Goal: Transaction & Acquisition: Purchase product/service

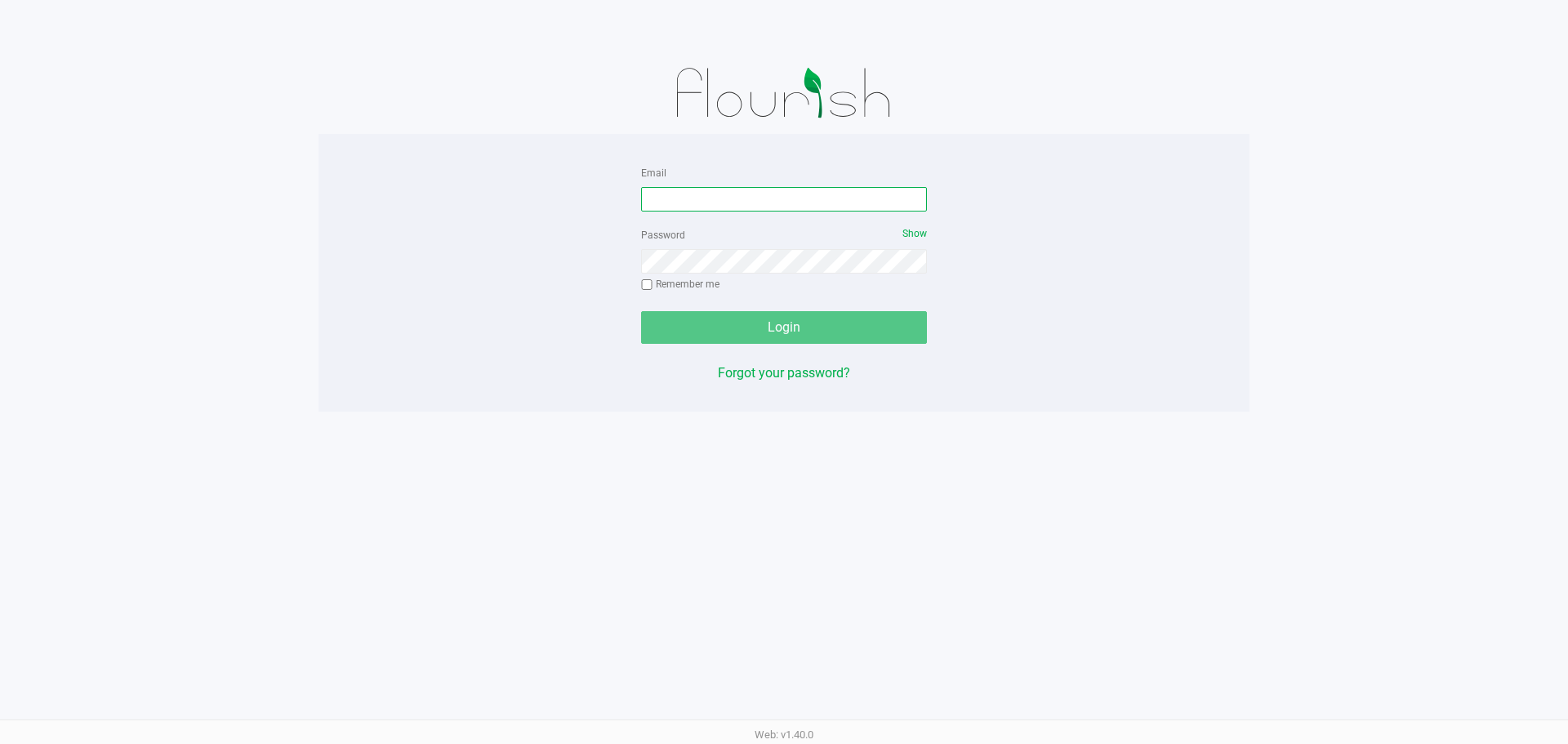
click at [776, 205] on input "Email" at bounding box center [784, 199] width 286 height 25
type input "[EMAIL_ADDRESS][DOMAIN_NAME]"
click at [785, 273] on div "Password Show Remember me" at bounding box center [784, 261] width 286 height 74
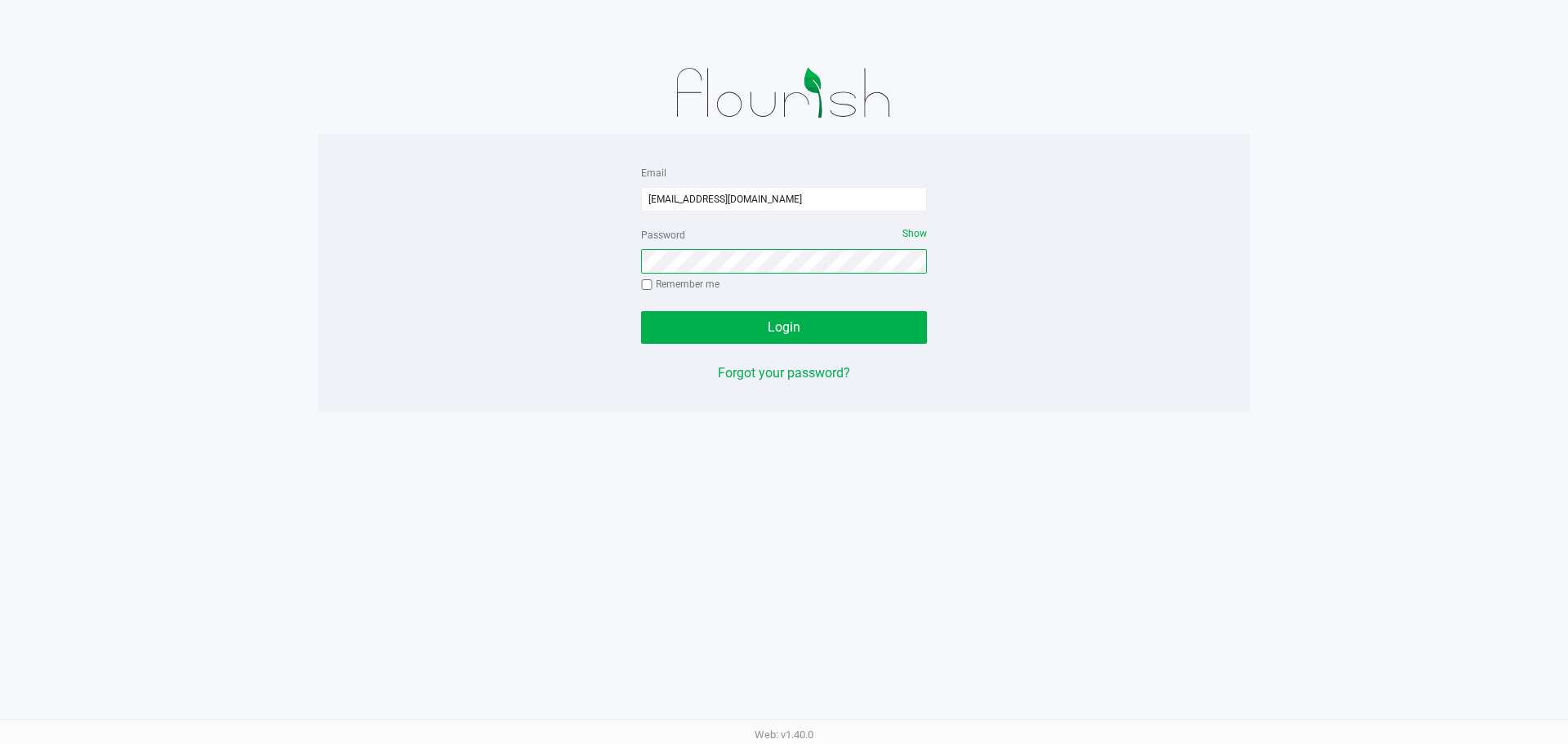
click at [641, 311] on button "Login" at bounding box center [784, 326] width 286 height 32
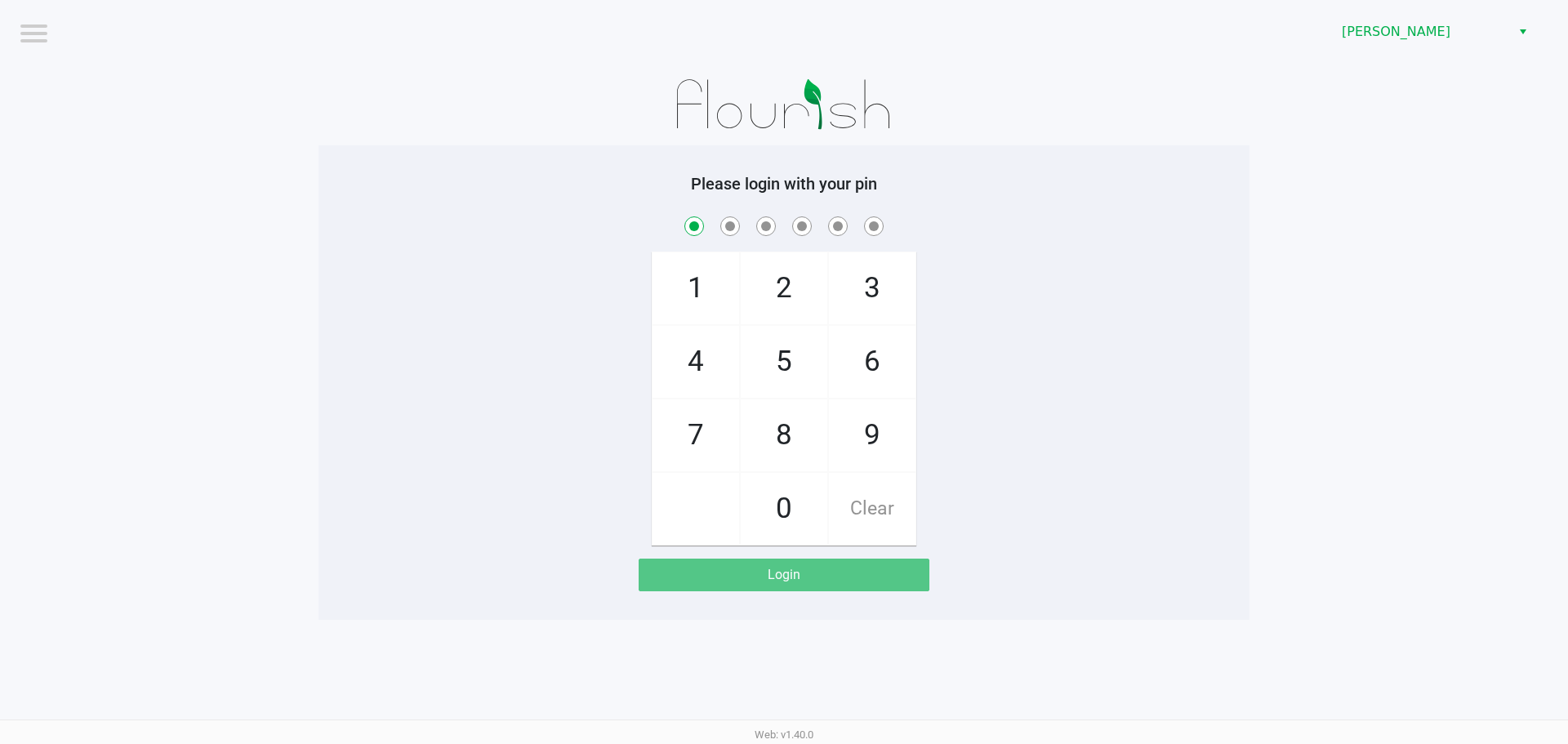
checkbox input "true"
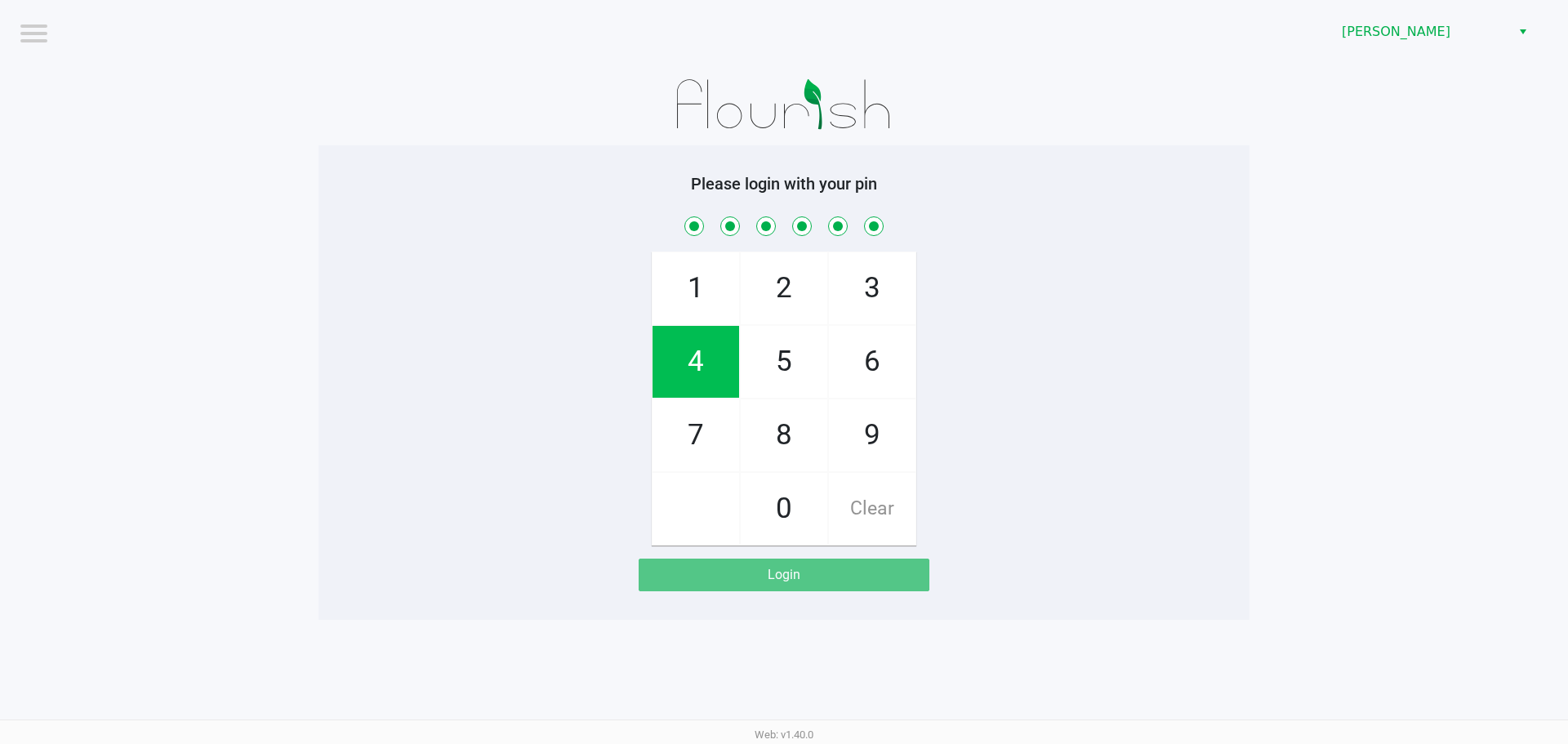
checkbox input "true"
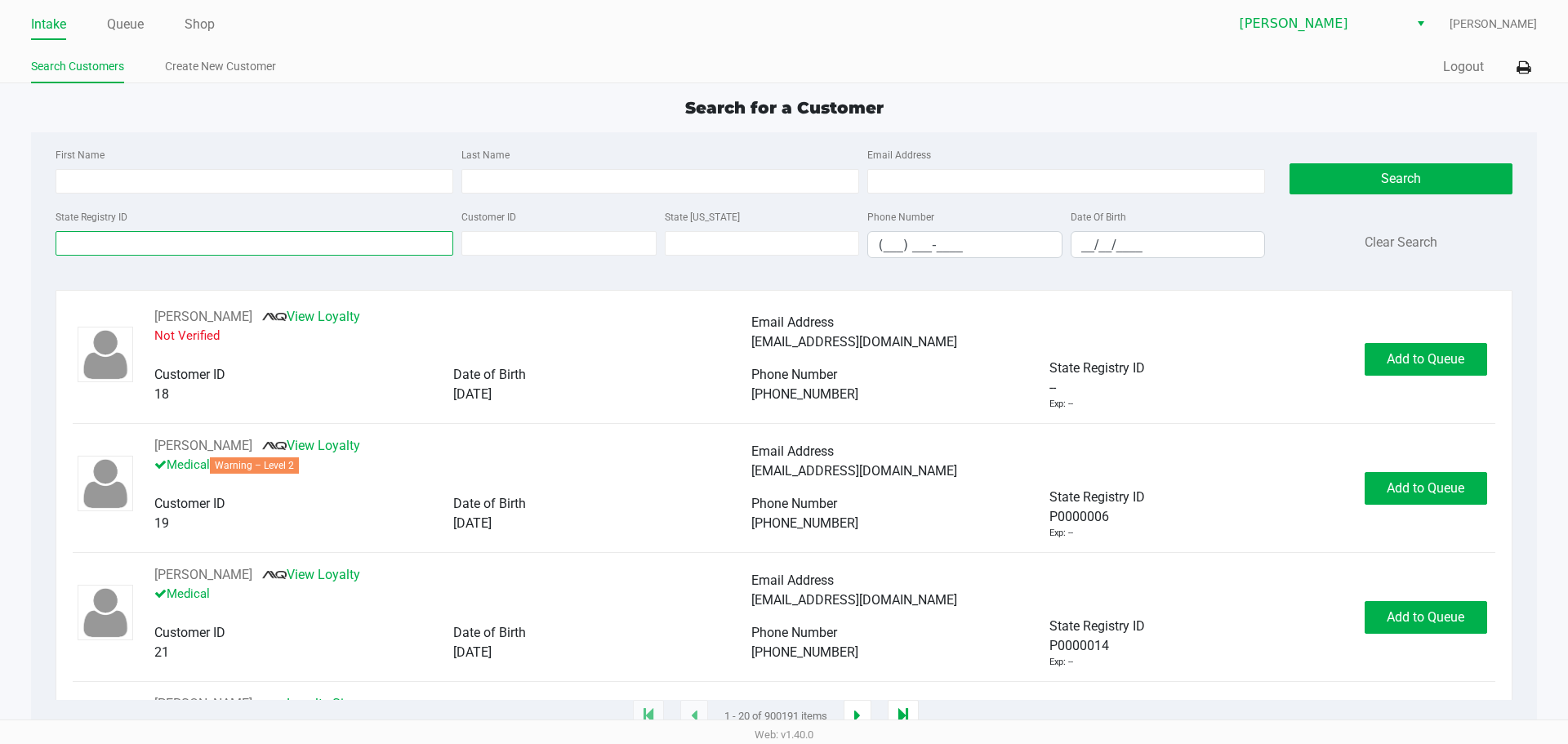
click at [380, 238] on input "State Registry ID" at bounding box center [255, 243] width 398 height 25
click at [137, 26] on link "Queue" at bounding box center [125, 24] width 36 height 23
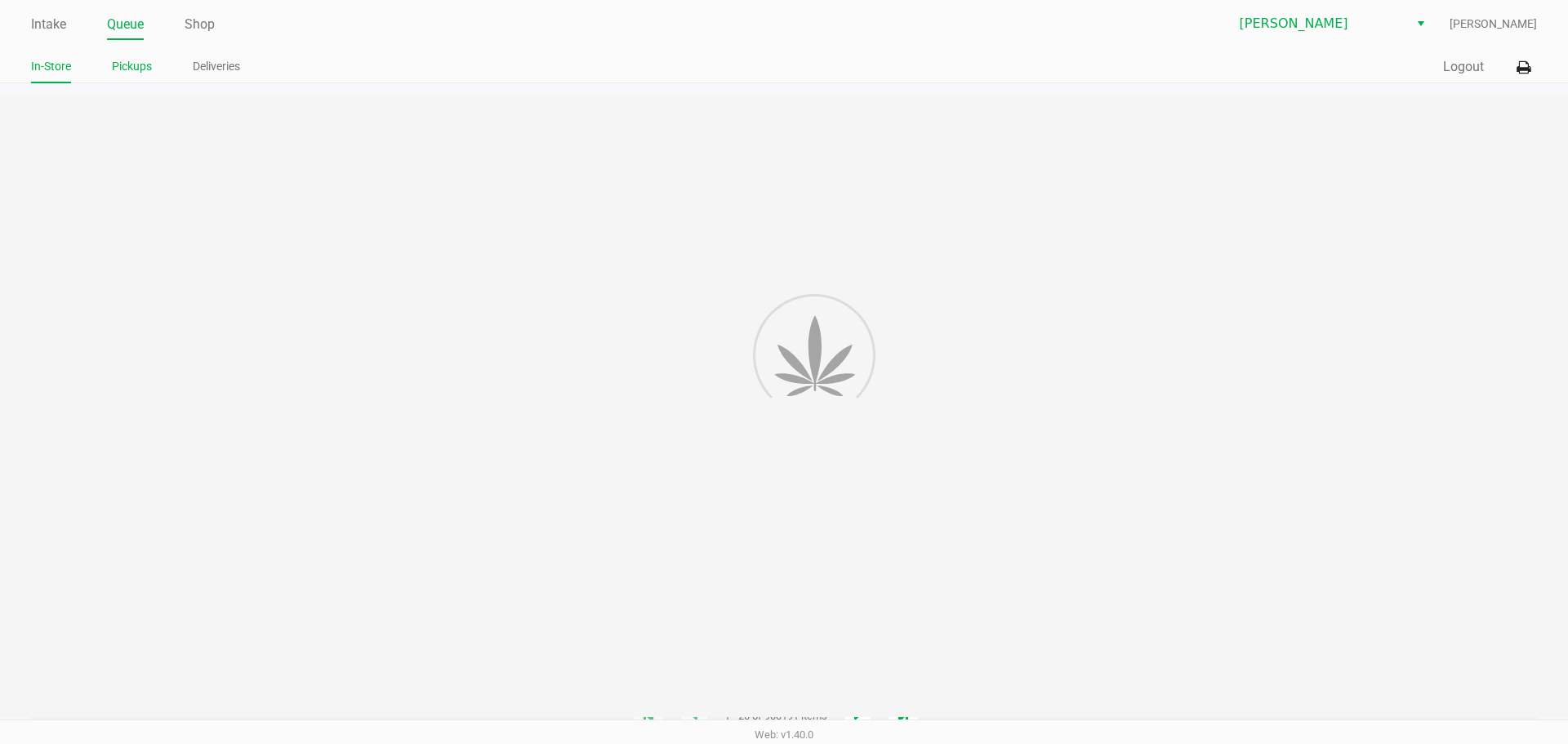
click at [124, 66] on link "Pickups" at bounding box center [131, 66] width 40 height 21
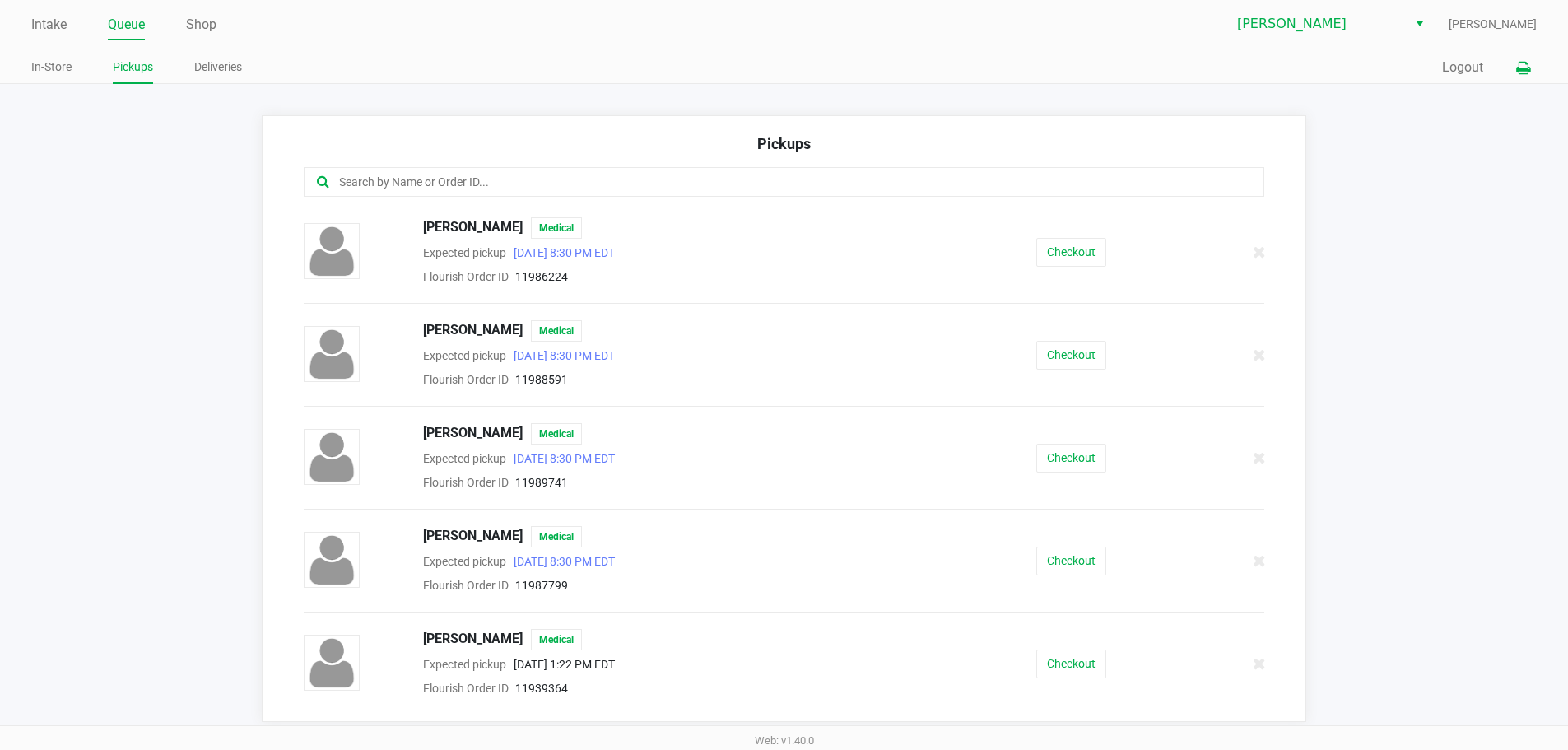
click at [1518, 76] on button at bounding box center [1523, 67] width 27 height 31
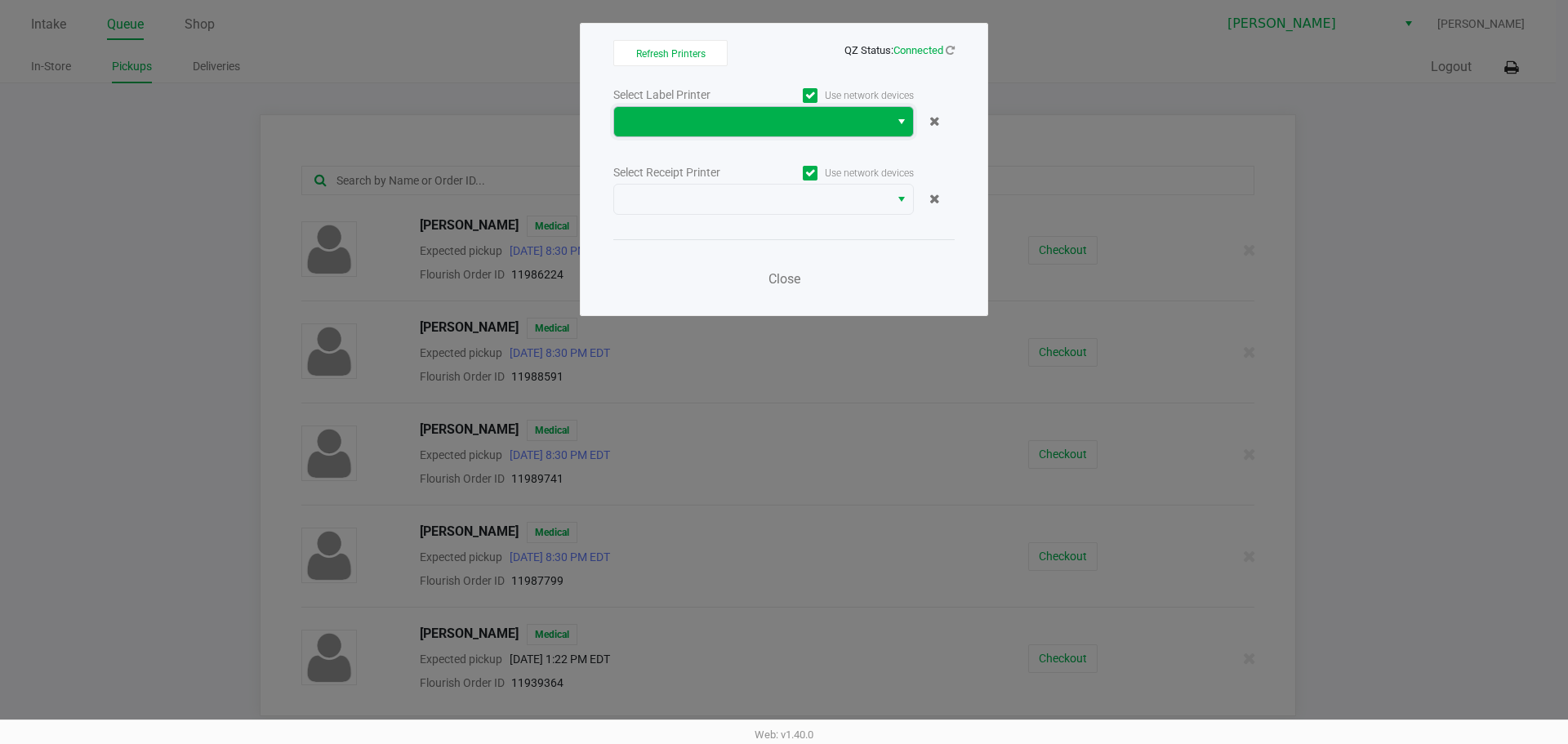
drag, startPoint x: 747, startPoint y: 127, endPoint x: 748, endPoint y: 136, distance: 9.1
click at [747, 126] on span at bounding box center [751, 122] width 256 height 20
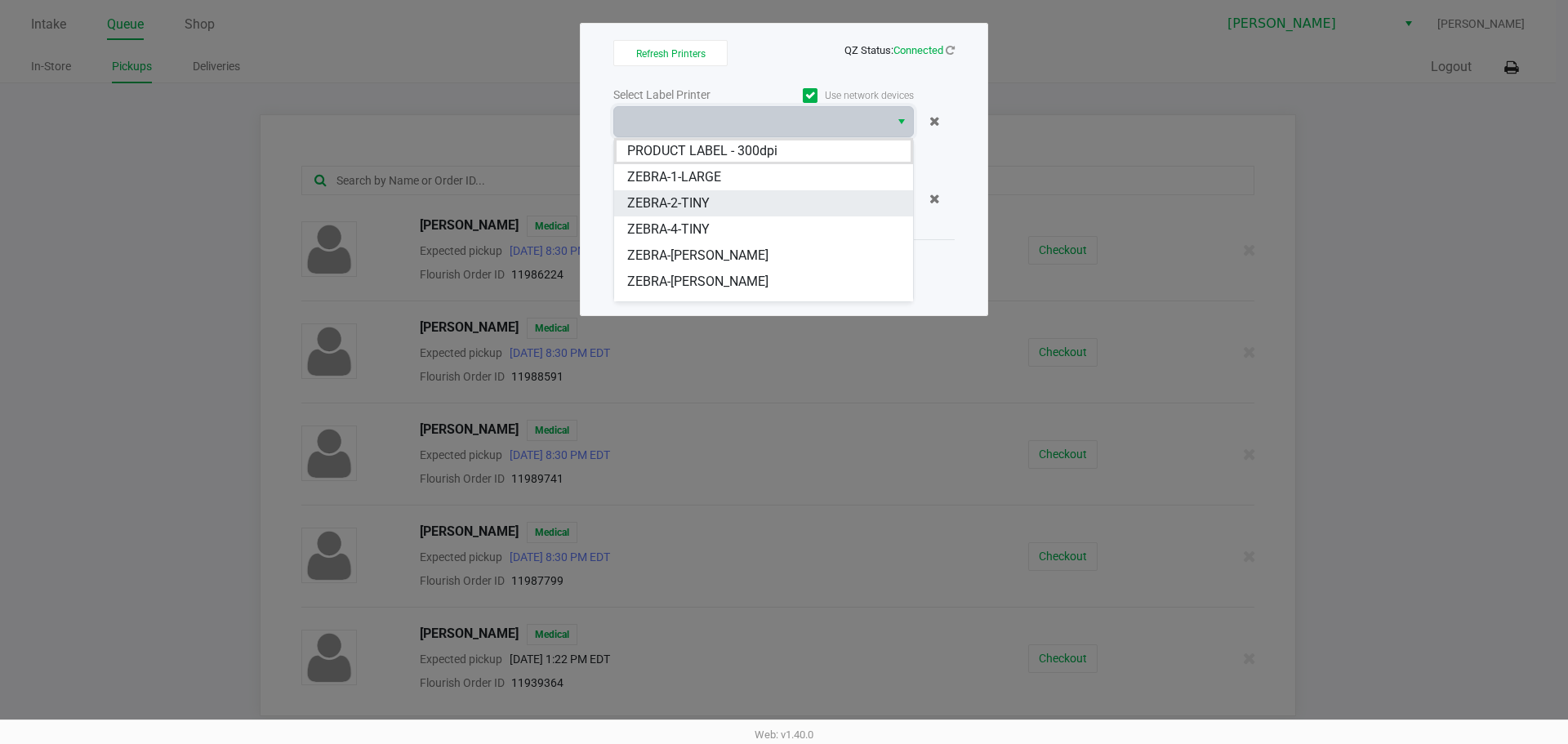
click at [698, 205] on span "ZEBRA-2-TINY" at bounding box center [669, 203] width 82 height 20
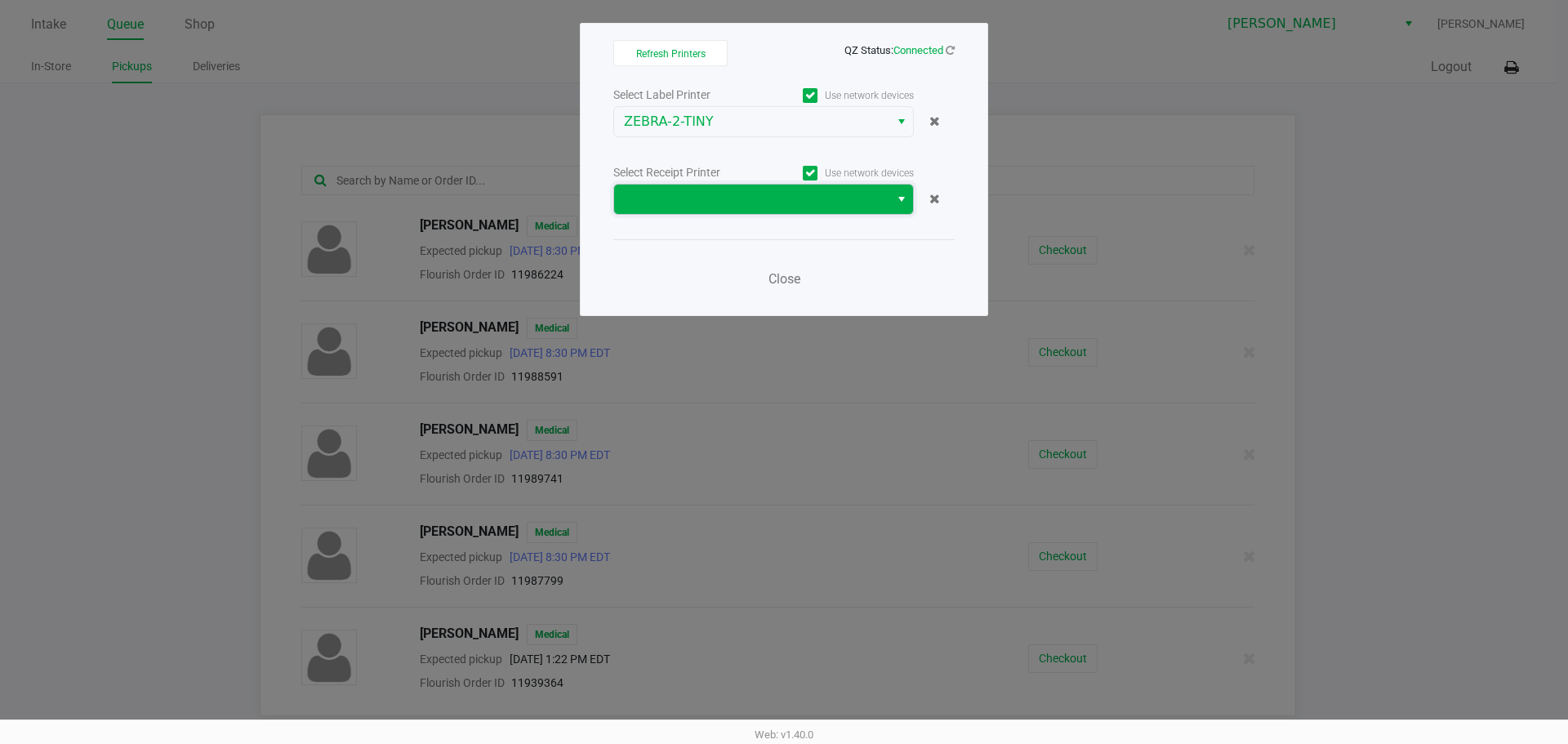
click at [717, 203] on span at bounding box center [751, 199] width 256 height 20
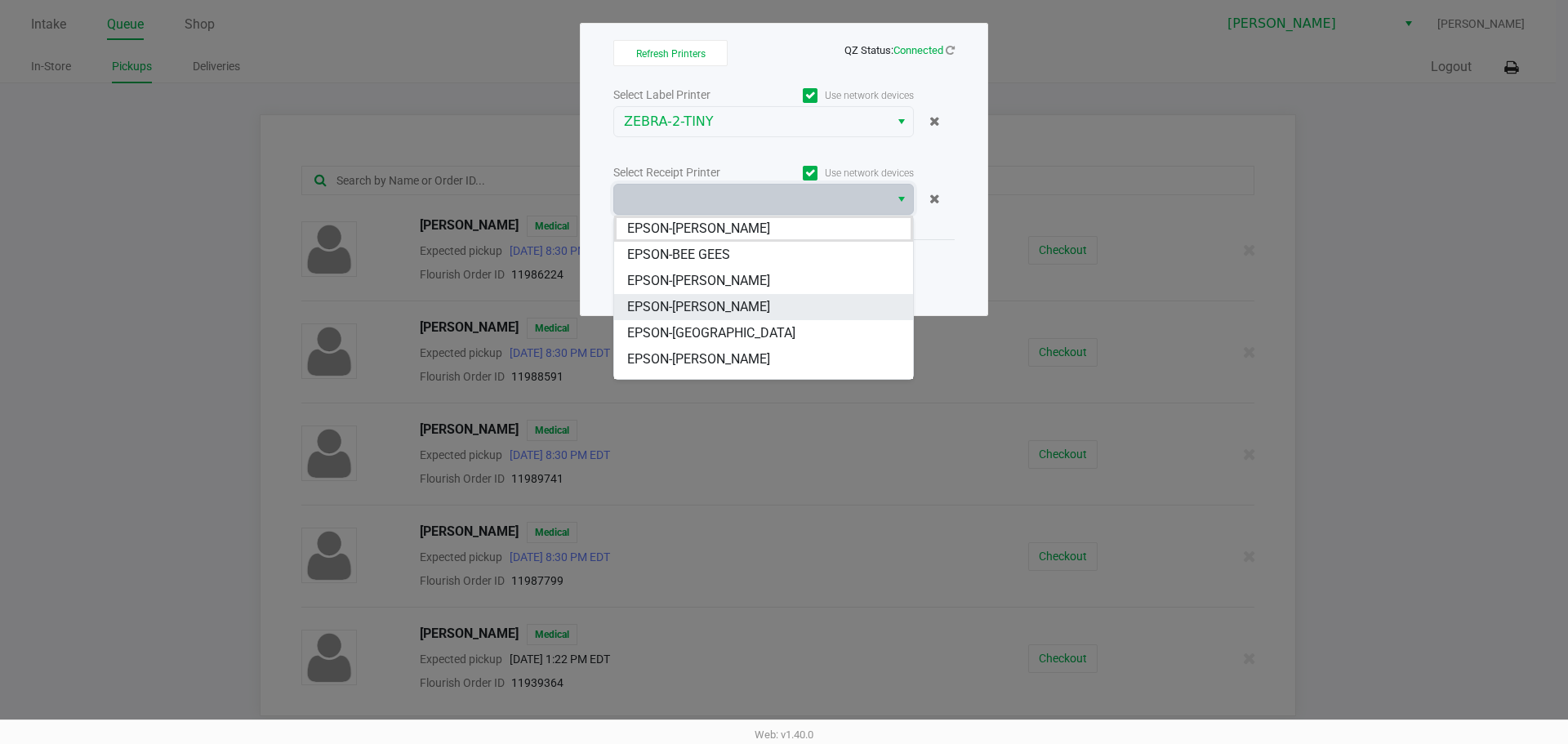
click at [749, 309] on span "EPSON-[PERSON_NAME]" at bounding box center [699, 307] width 143 height 20
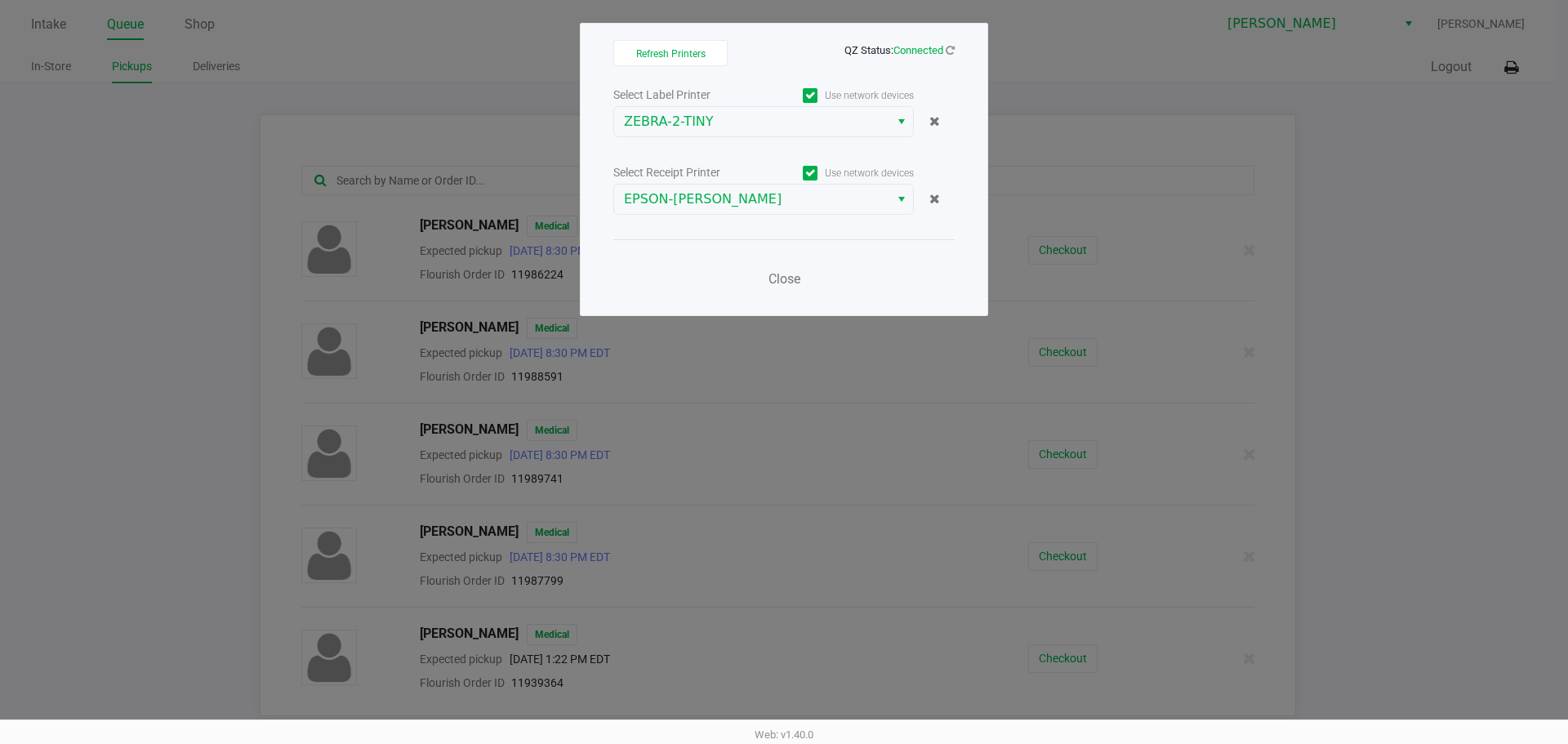
drag, startPoint x: 709, startPoint y: 250, endPoint x: 749, endPoint y: 260, distance: 41.2
click at [709, 252] on div "Close" at bounding box center [784, 269] width 341 height 60
click at [766, 276] on button "Close" at bounding box center [784, 278] width 49 height 32
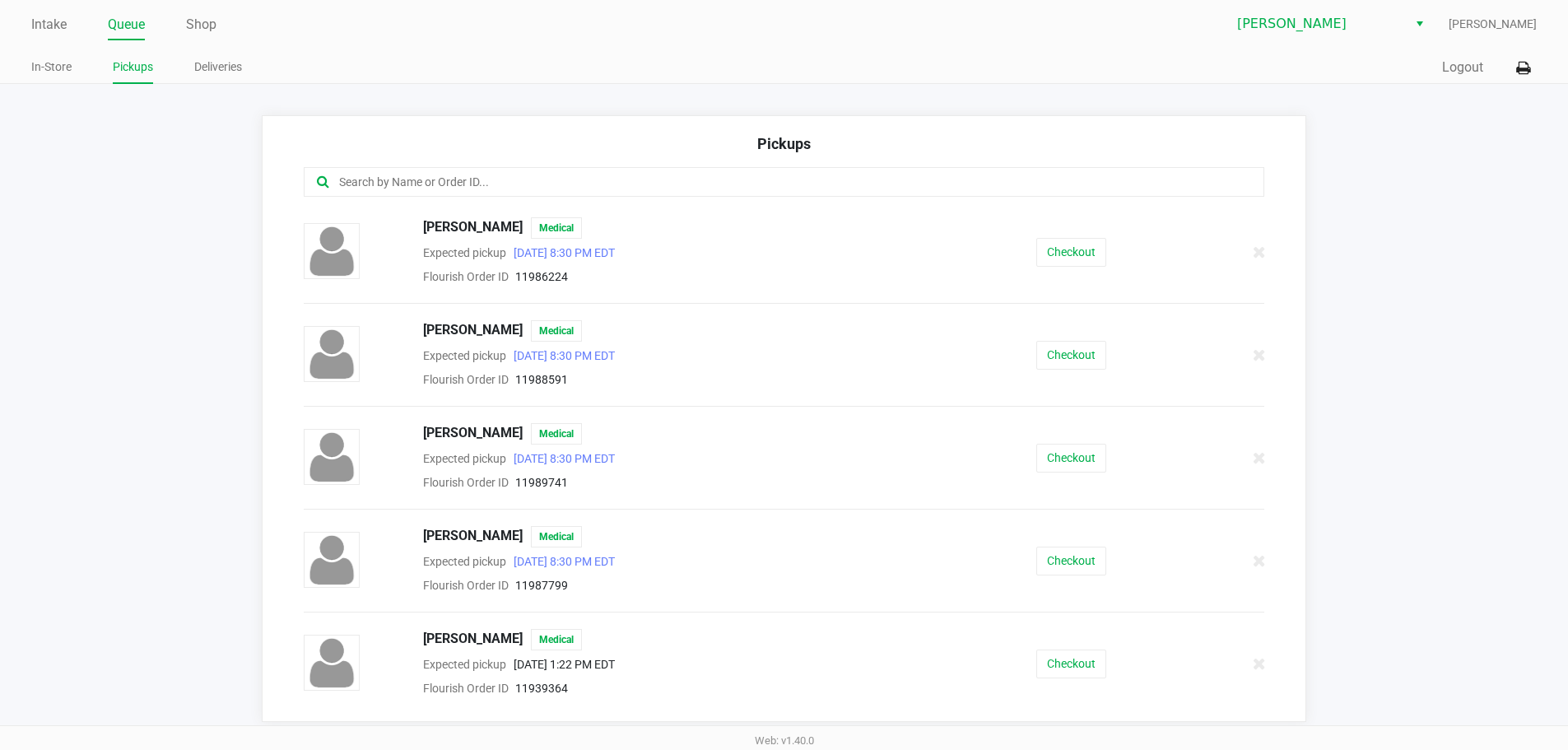
click at [409, 175] on input "text" at bounding box center [758, 182] width 841 height 19
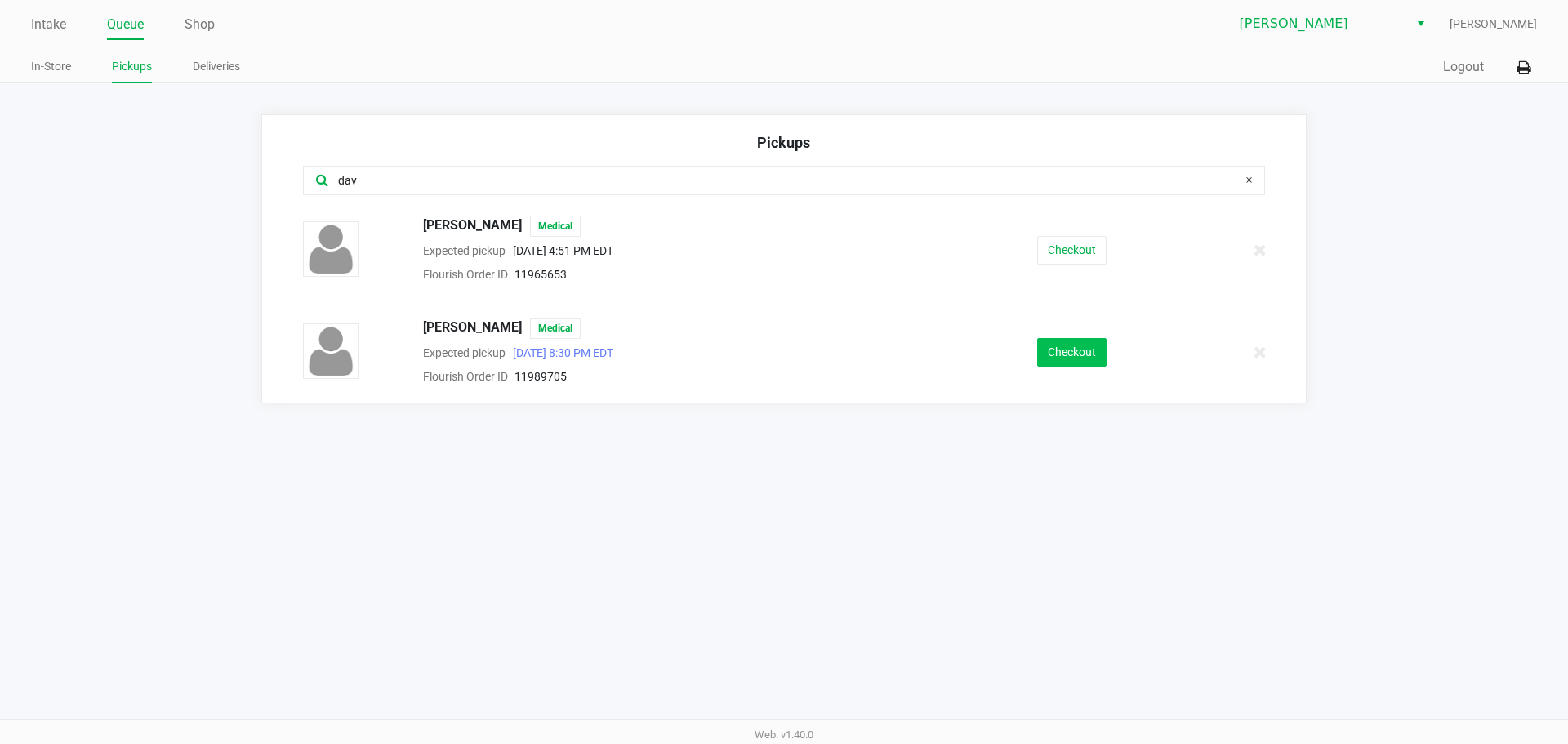
type input "dav"
click at [1065, 347] on button "Checkout" at bounding box center [1072, 352] width 70 height 28
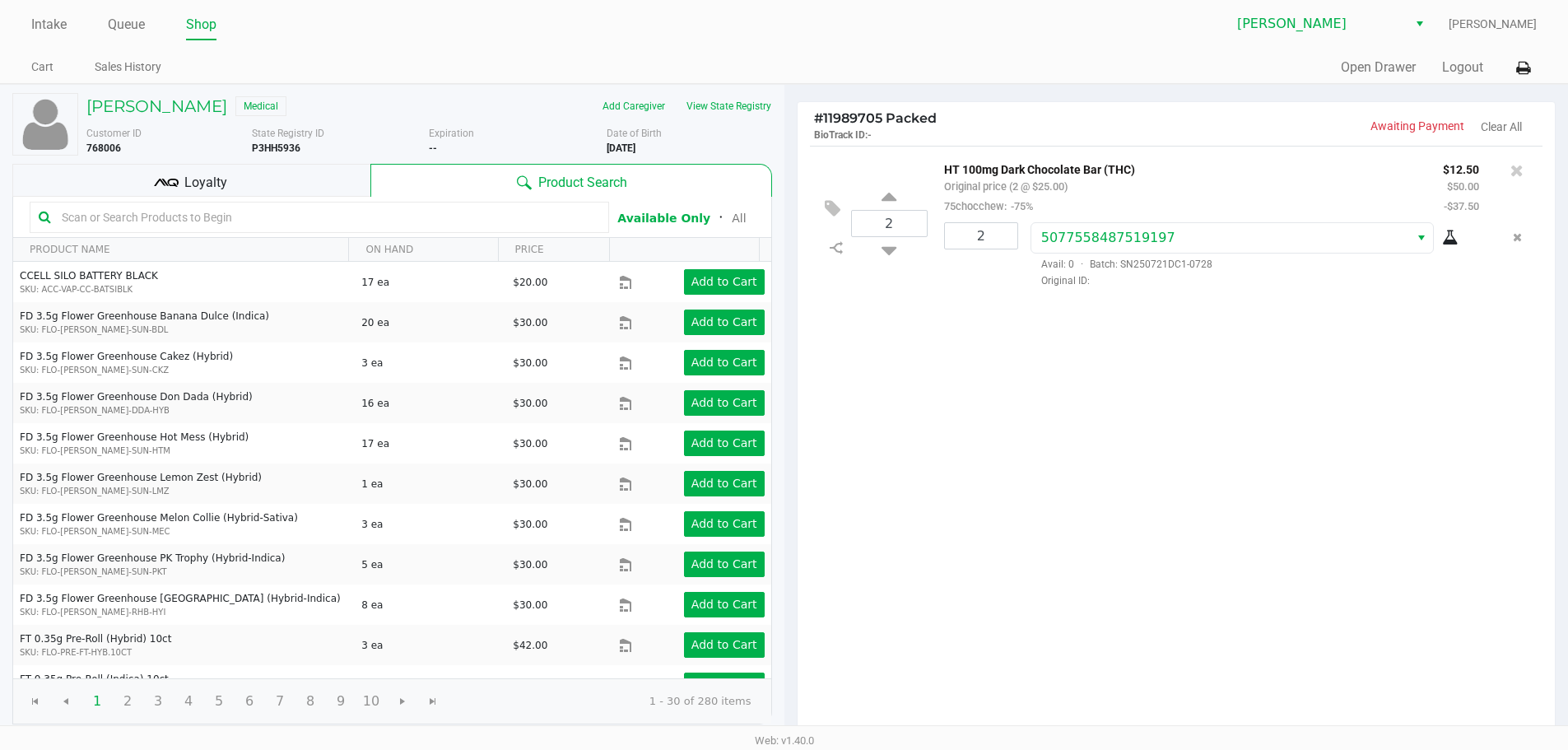
scroll to position [169, 0]
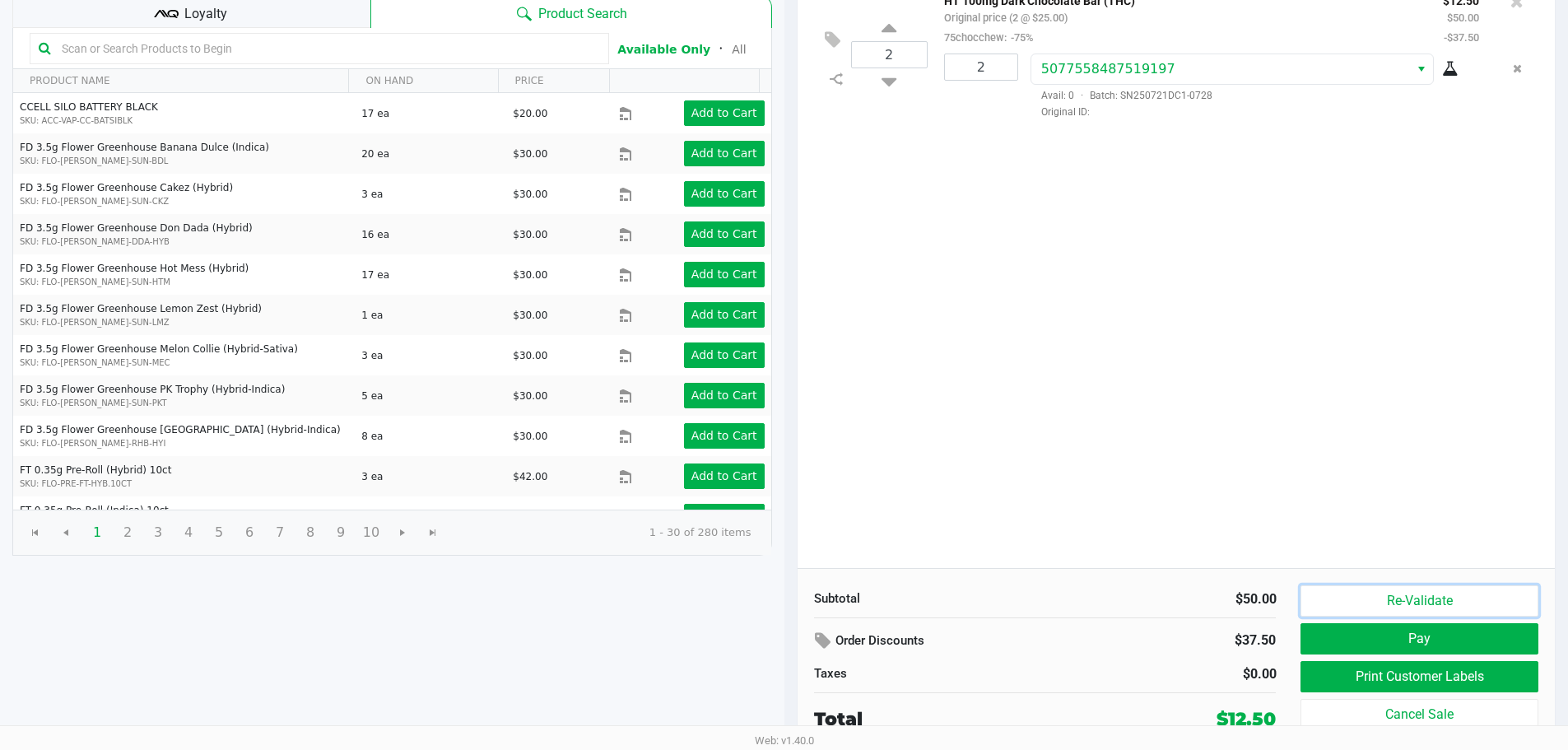
click at [1409, 603] on button "Re-Validate" at bounding box center [1419, 601] width 237 height 32
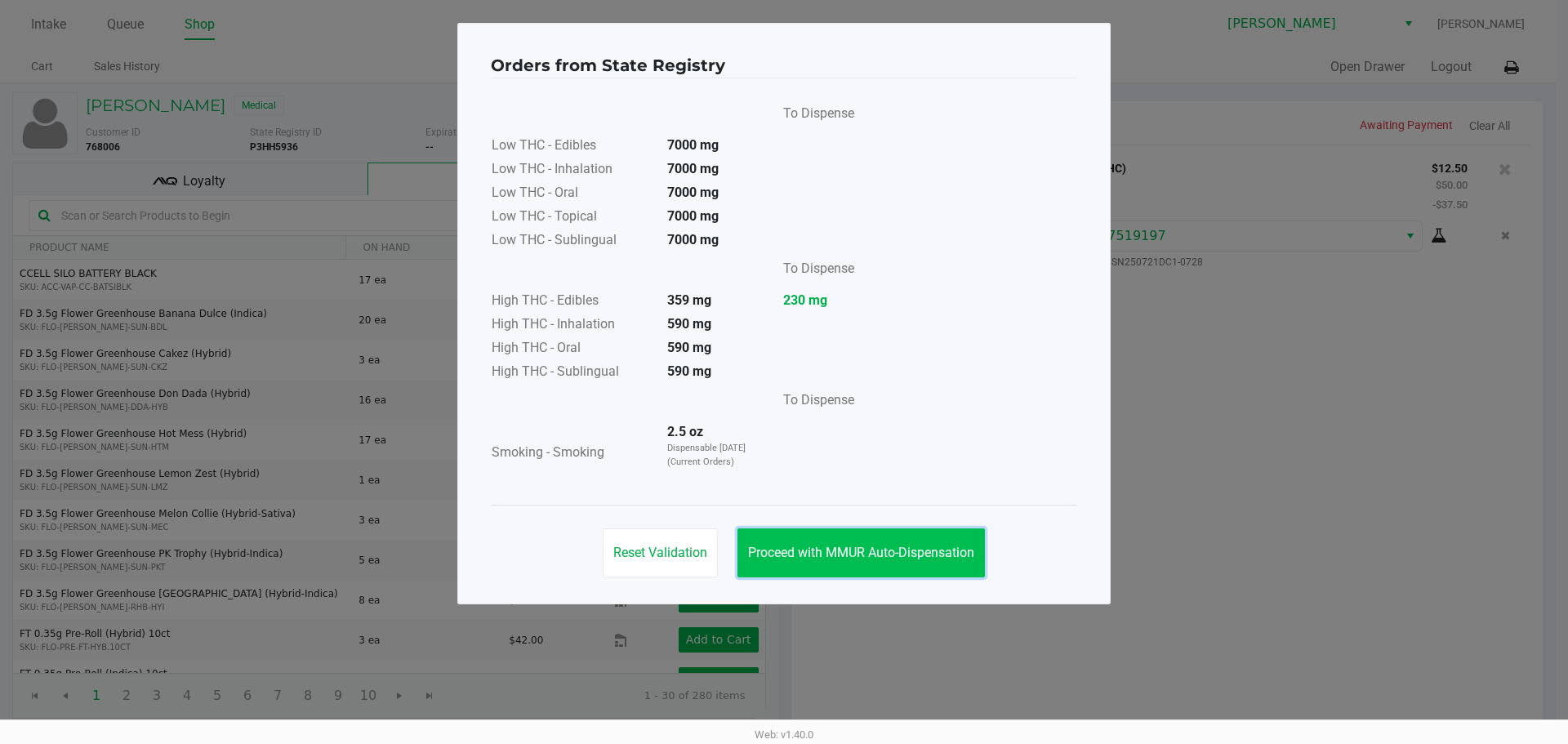
click at [864, 555] on span "Proceed with MMUR Auto-Dispensation" at bounding box center [861, 553] width 227 height 16
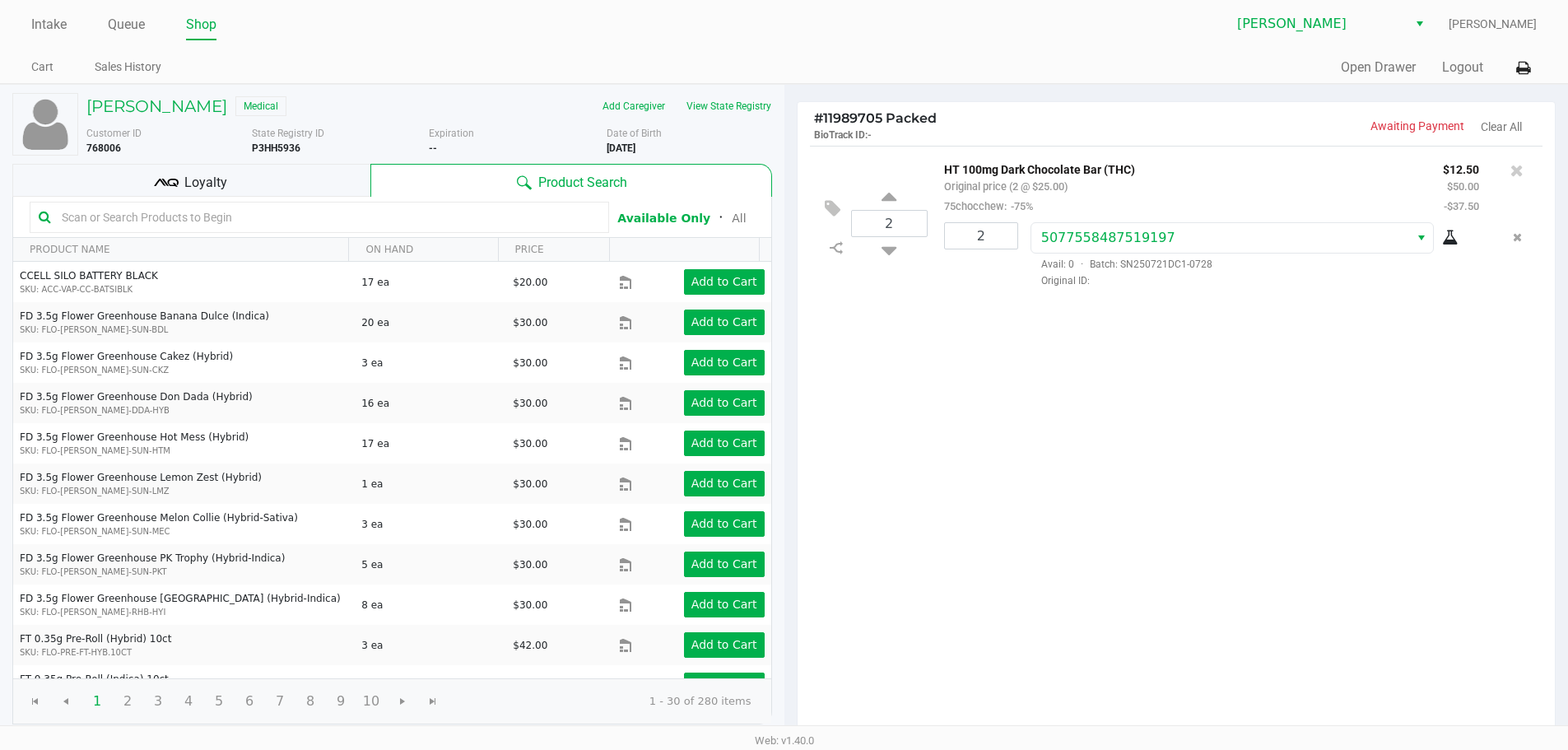
click at [298, 198] on kendo-grid-toolbar "Available Only ᛫ All" at bounding box center [391, 217] width 758 height 42
click at [308, 186] on div "Loyalty" at bounding box center [191, 180] width 358 height 33
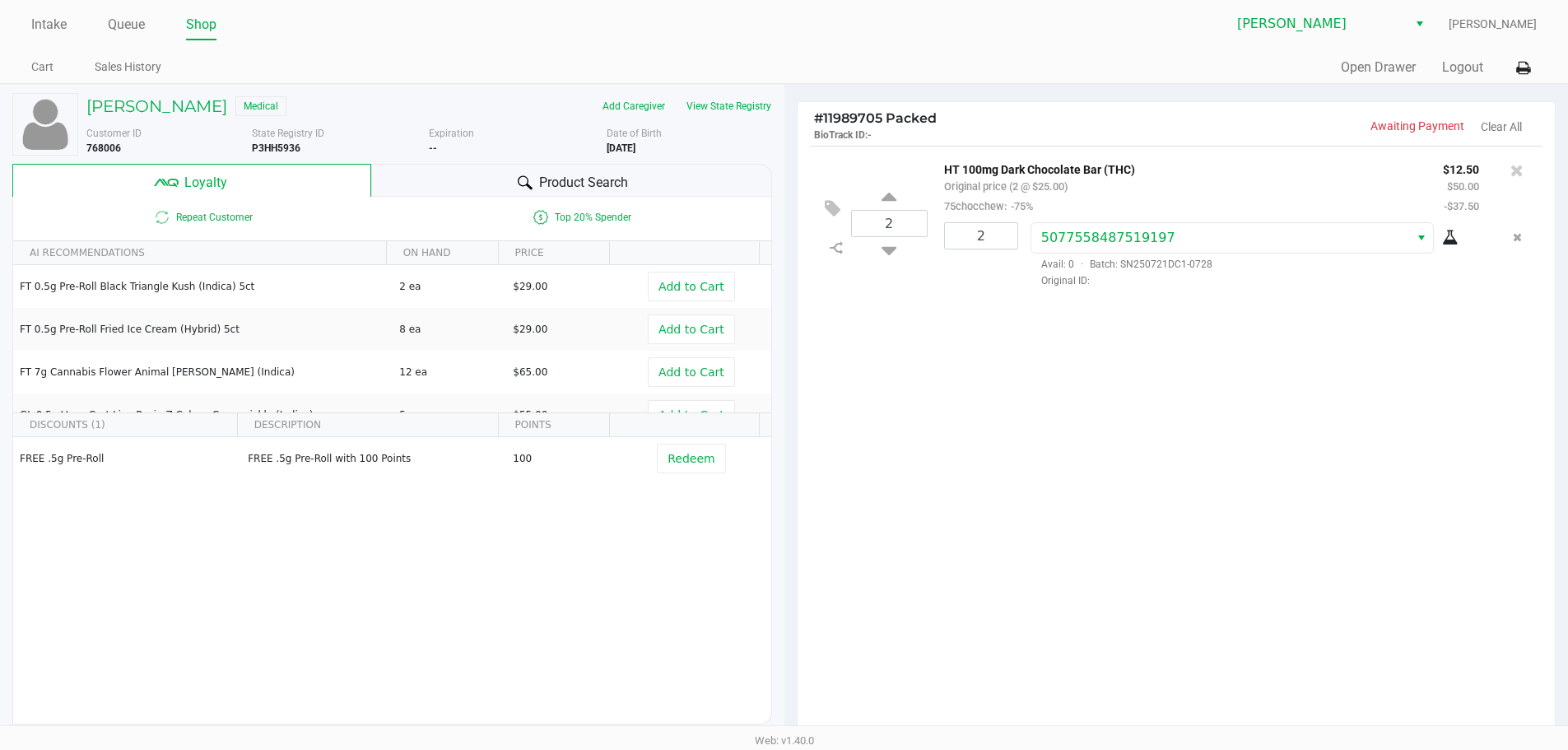
scroll to position [189, 0]
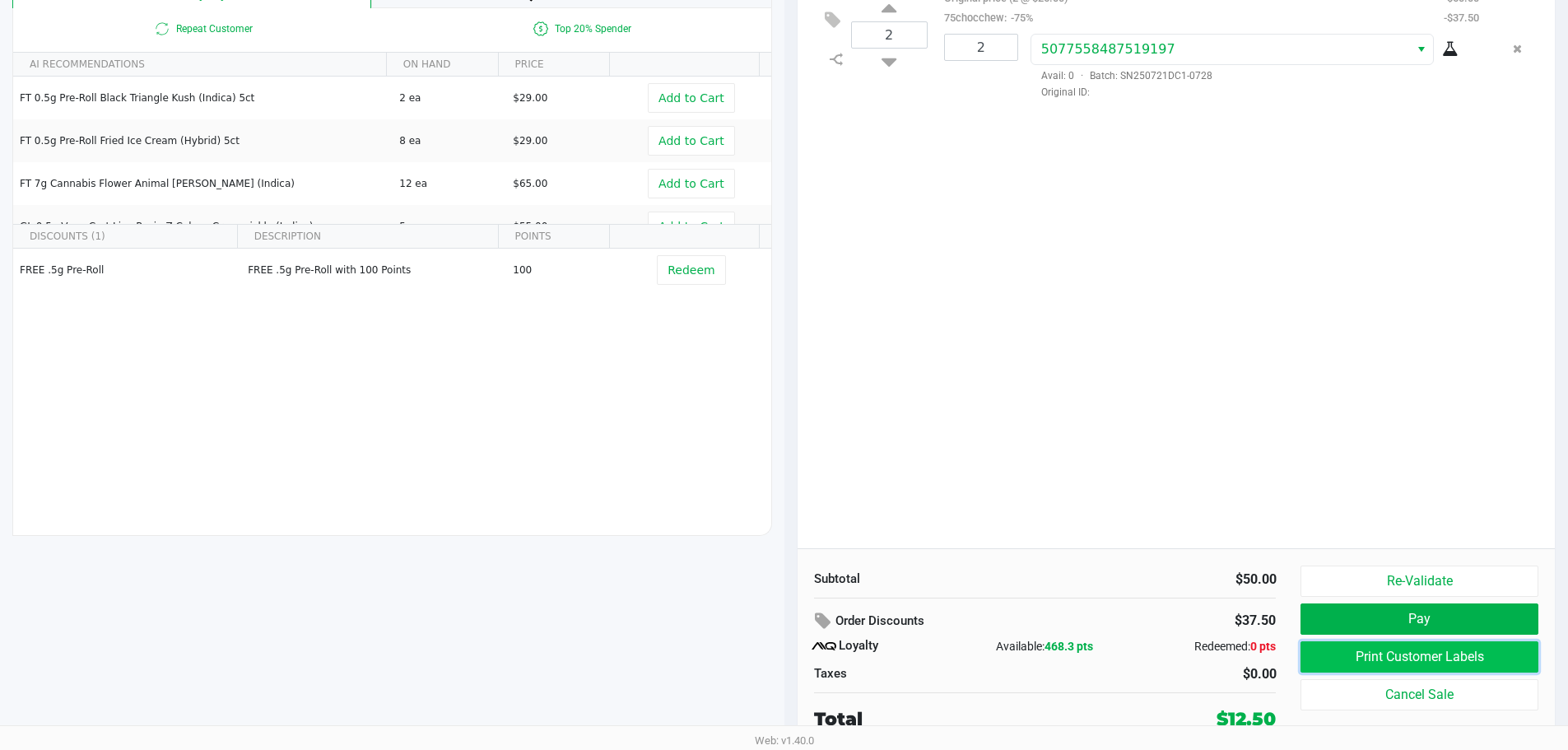
click at [1343, 647] on button "Print Customer Labels" at bounding box center [1419, 657] width 237 height 32
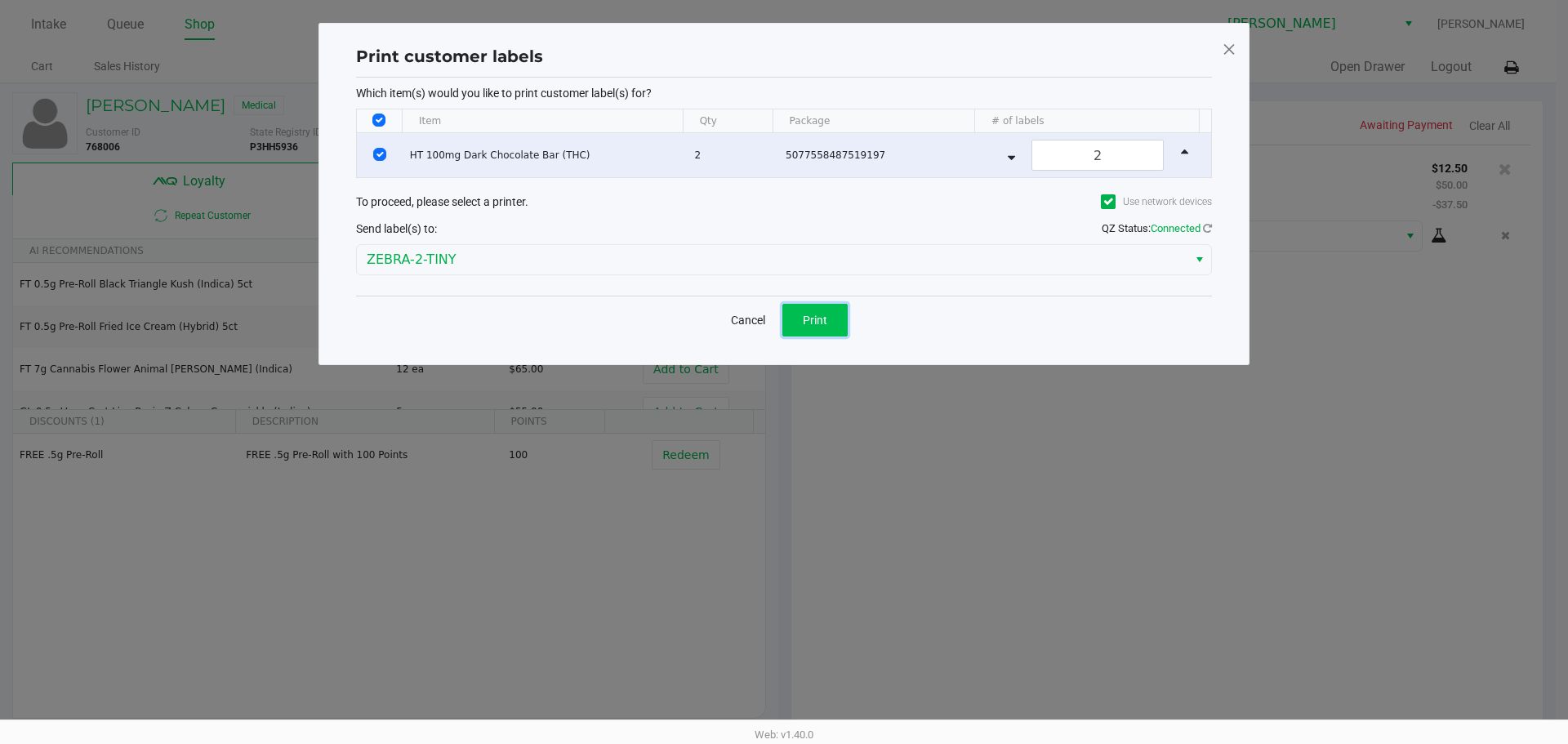
click at [818, 317] on span "Print" at bounding box center [815, 320] width 25 height 13
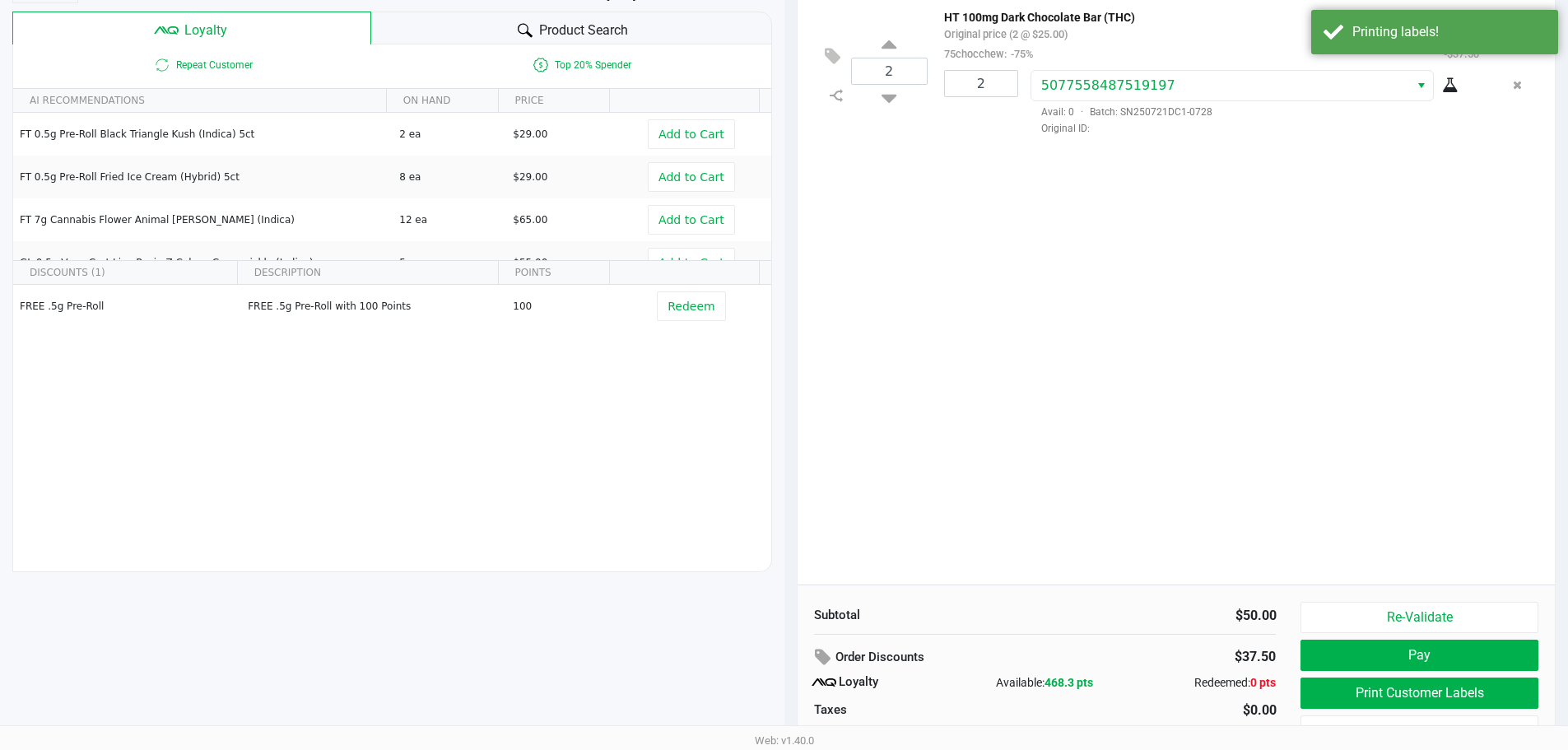
scroll to position [189, 0]
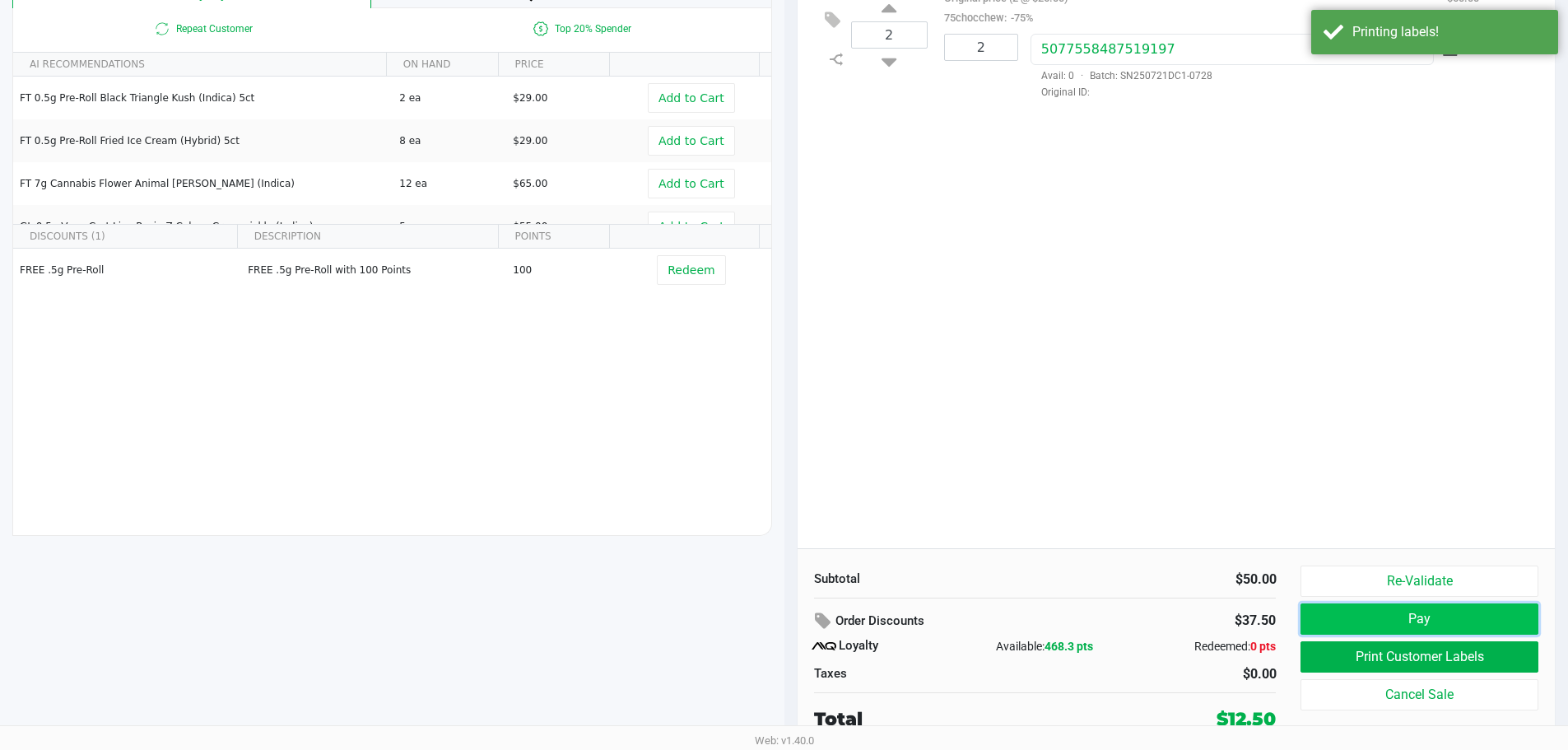
click at [1380, 612] on button "Pay" at bounding box center [1419, 620] width 237 height 32
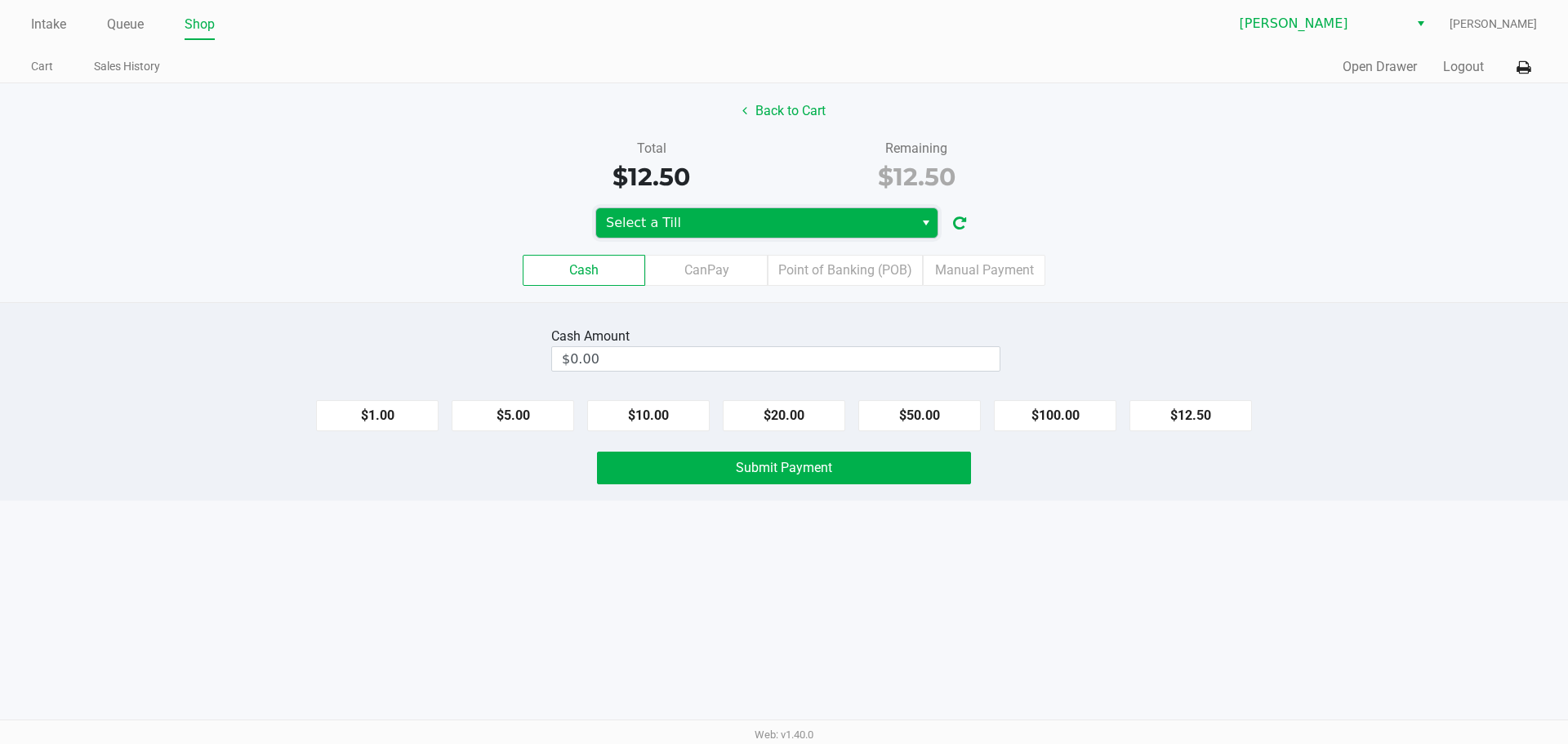
click at [781, 225] on span "Select a Till" at bounding box center [755, 223] width 298 height 20
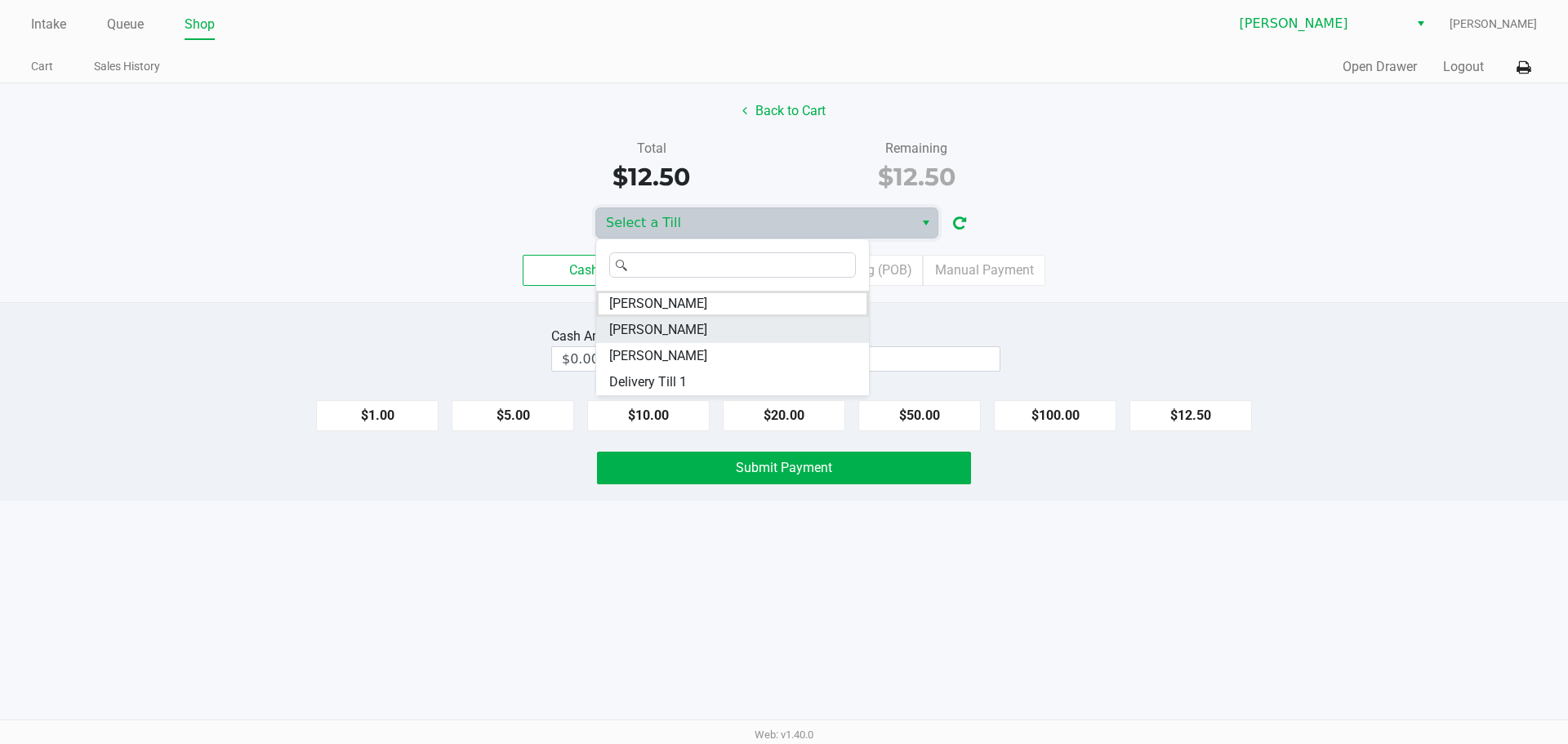
click at [673, 332] on span "[PERSON_NAME]" at bounding box center [658, 330] width 98 height 20
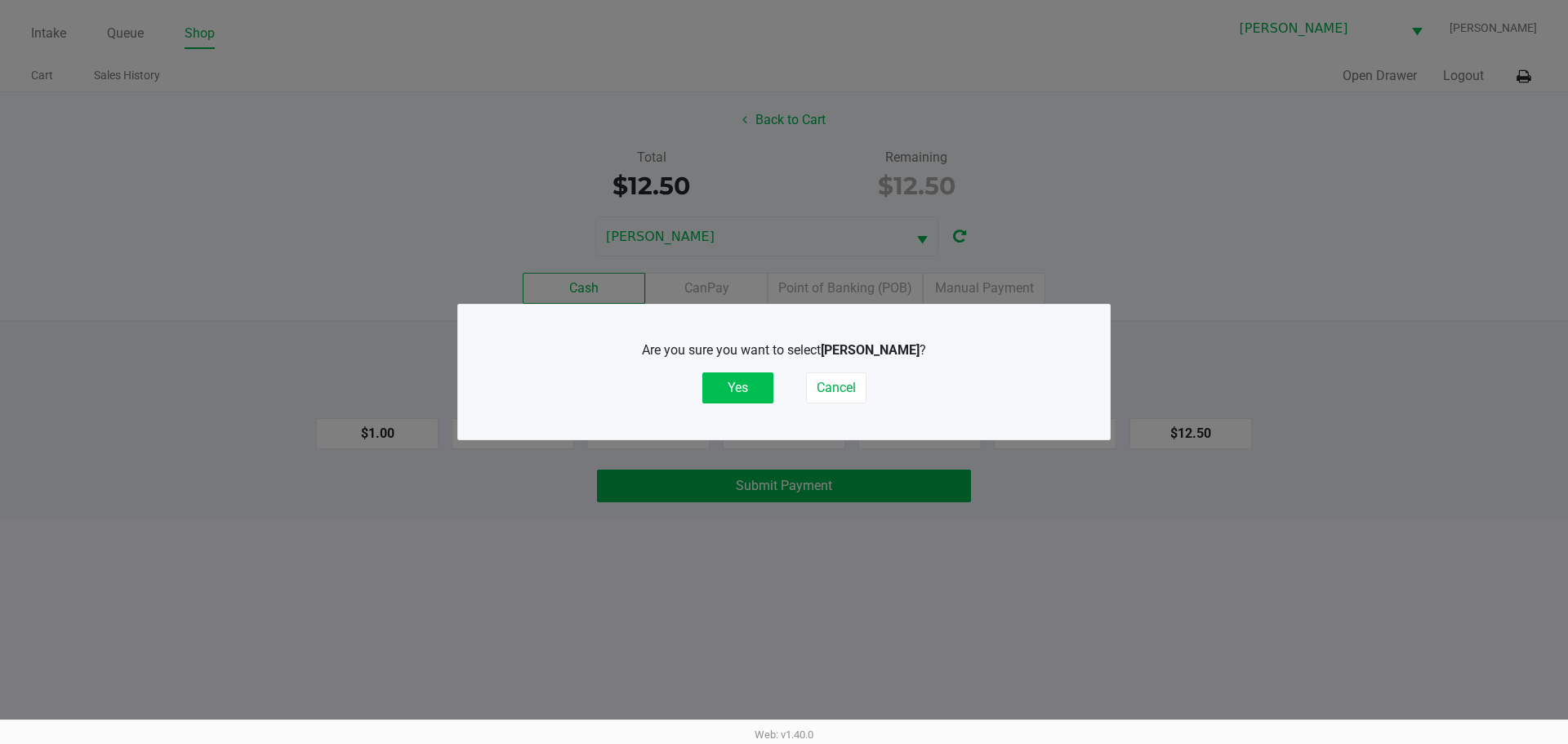
click at [744, 390] on button "Yes" at bounding box center [737, 388] width 71 height 31
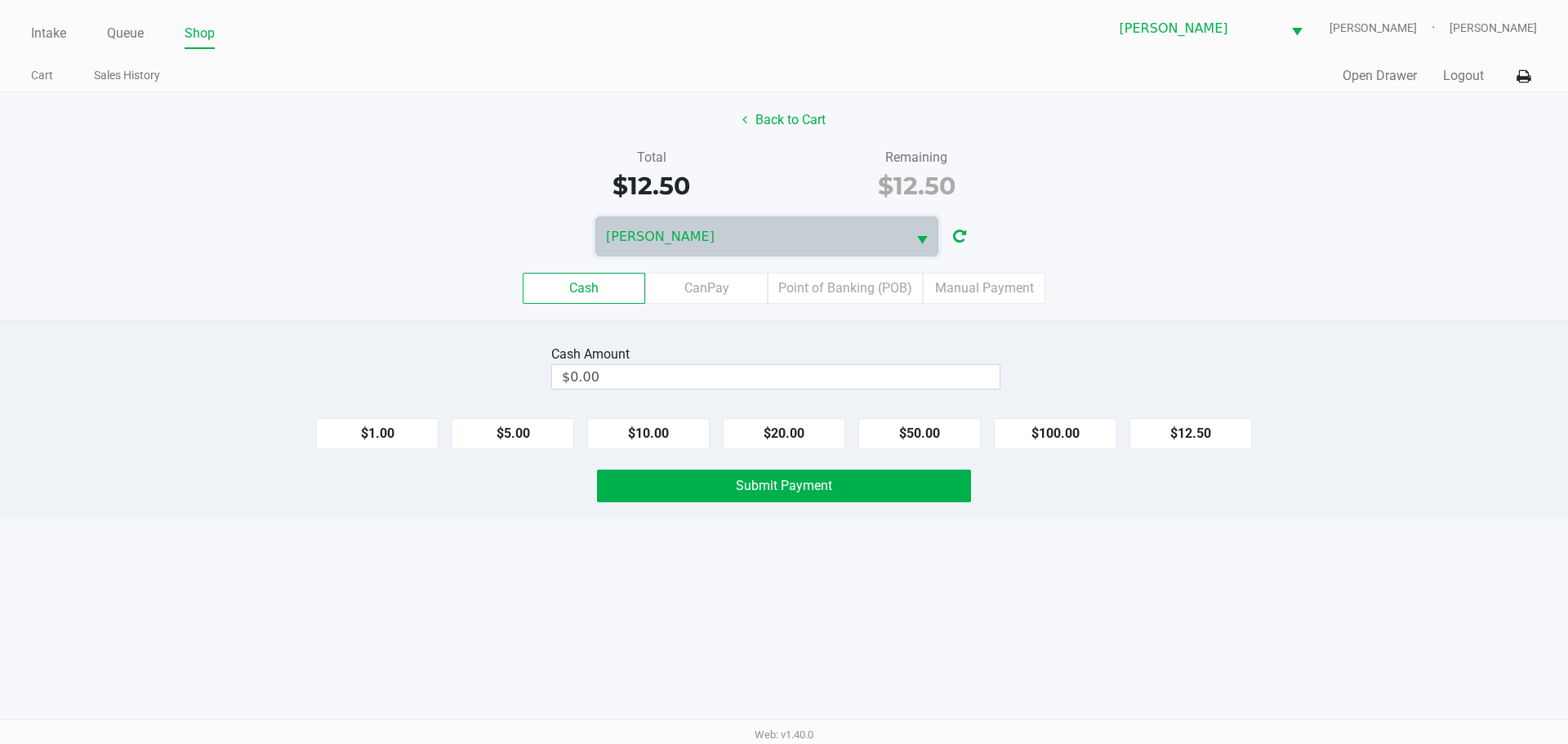
click at [1128, 291] on div "Cash CanPay Point of Banking (POB) Manual Payment" at bounding box center [784, 288] width 1568 height 31
click at [1215, 217] on div "[PERSON_NAME]" at bounding box center [784, 236] width 1568 height 40
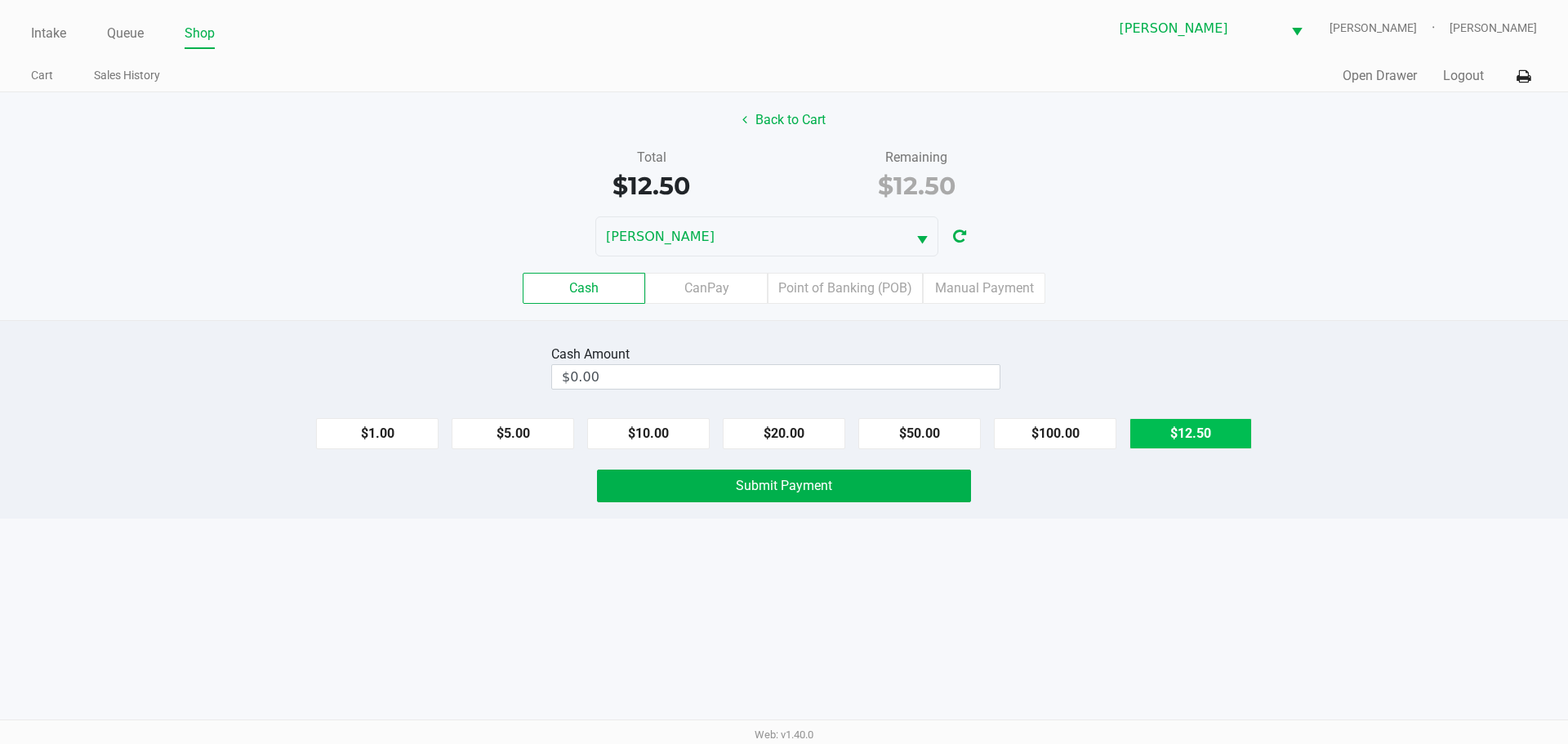
click at [1181, 428] on button "$12.50" at bounding box center [1190, 434] width 123 height 31
type input "$12.50"
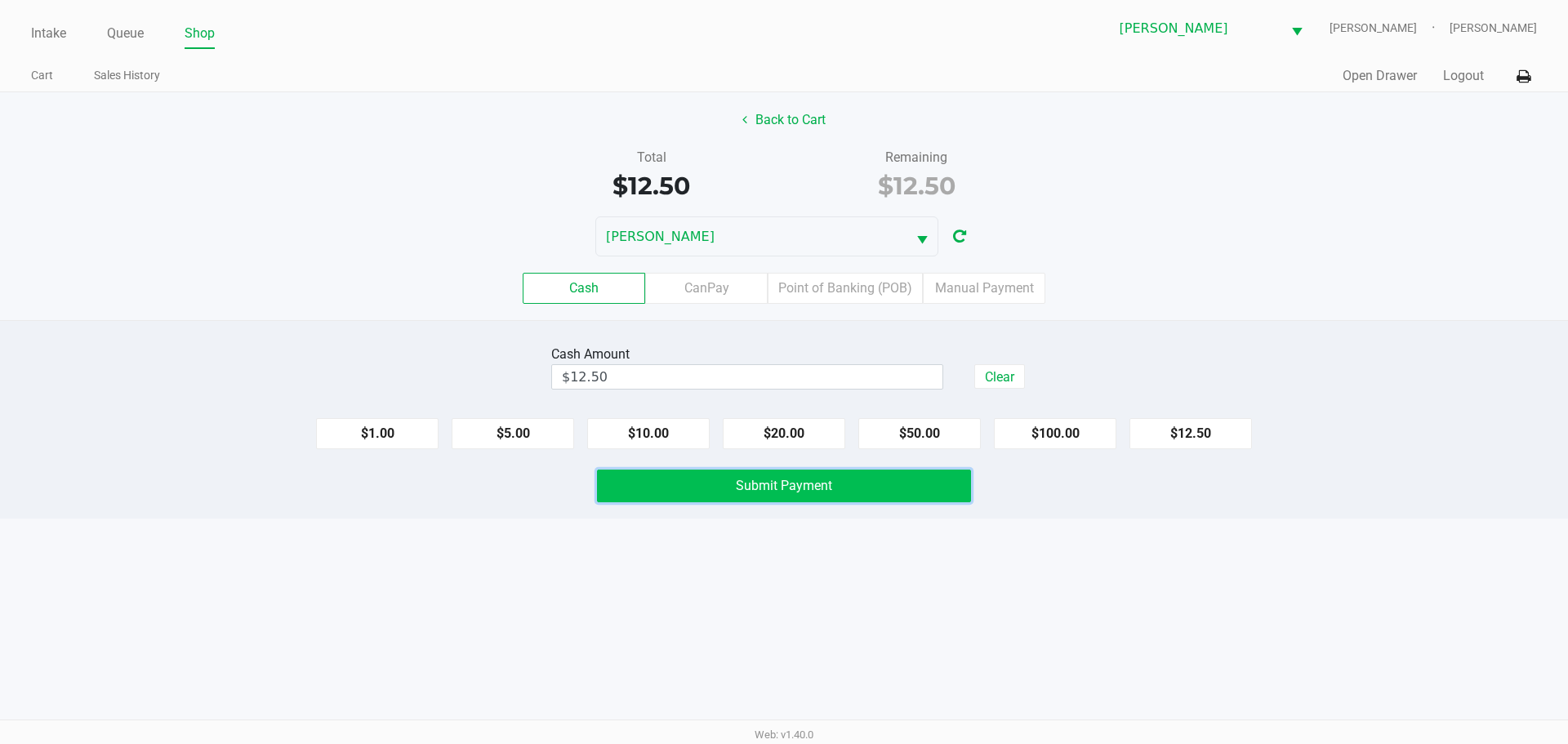
click at [712, 479] on button "Submit Payment" at bounding box center [784, 485] width 375 height 32
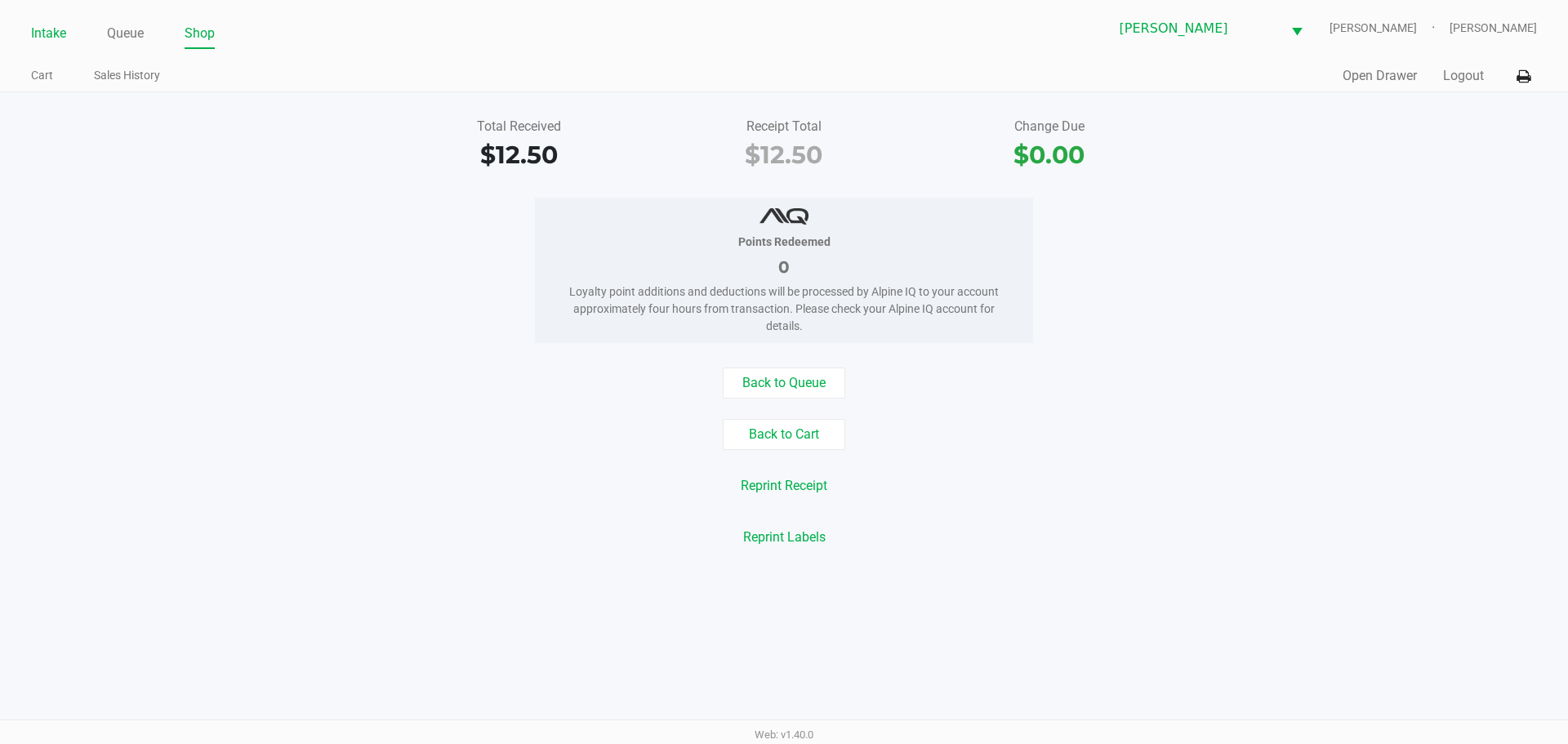
click at [53, 41] on link "Intake" at bounding box center [49, 32] width 35 height 23
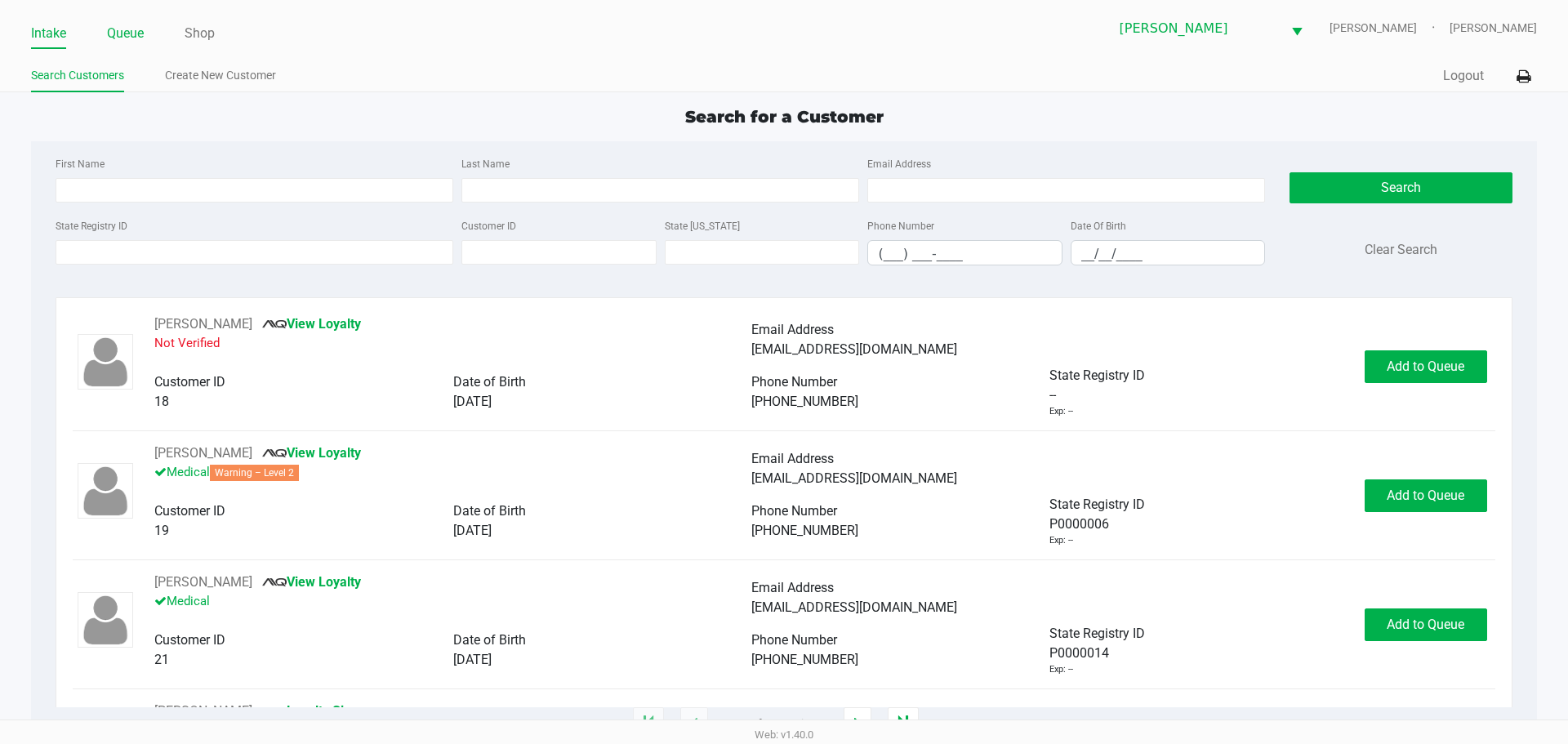
click at [113, 31] on link "Queue" at bounding box center [125, 32] width 36 height 23
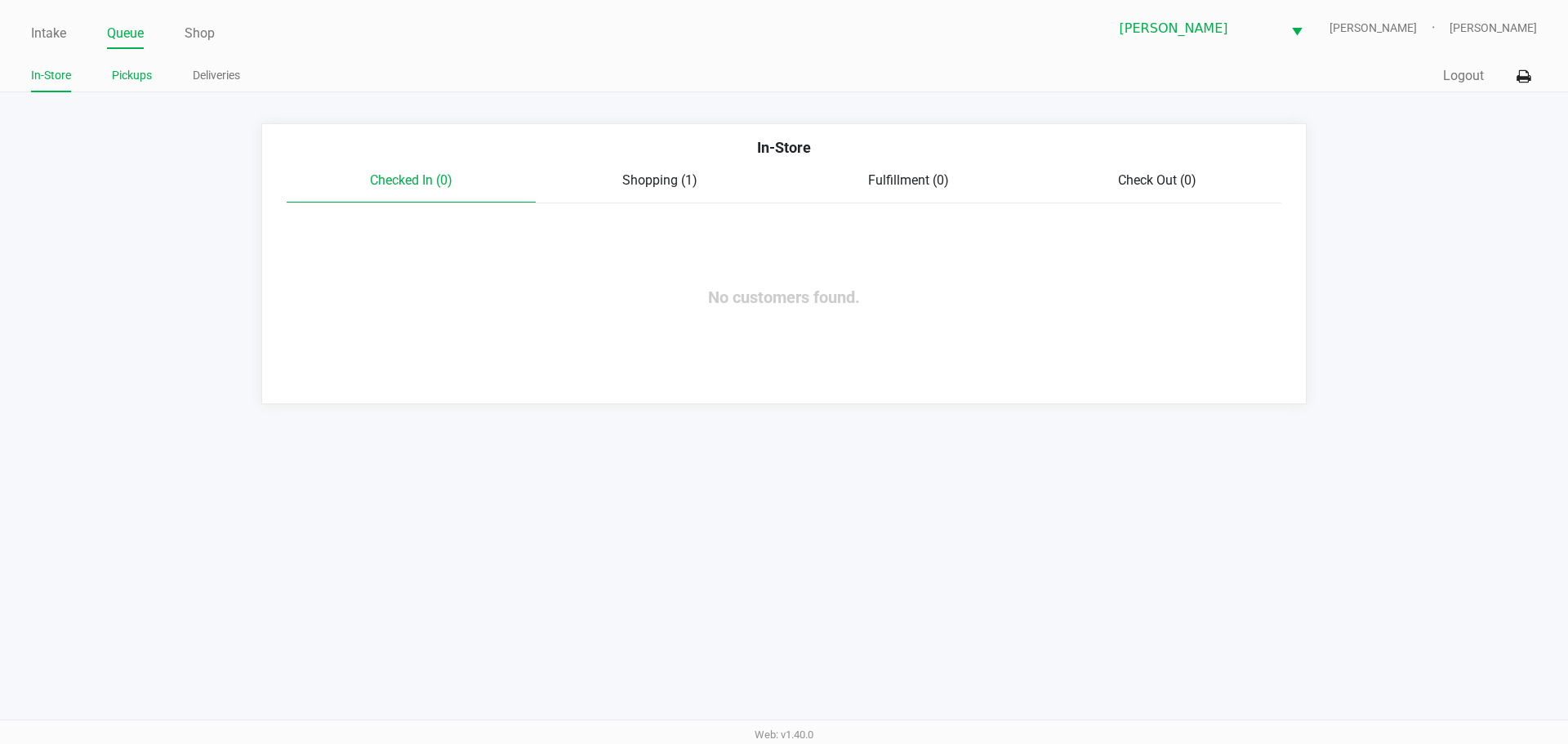
click at [116, 75] on link "Pickups" at bounding box center [131, 75] width 40 height 21
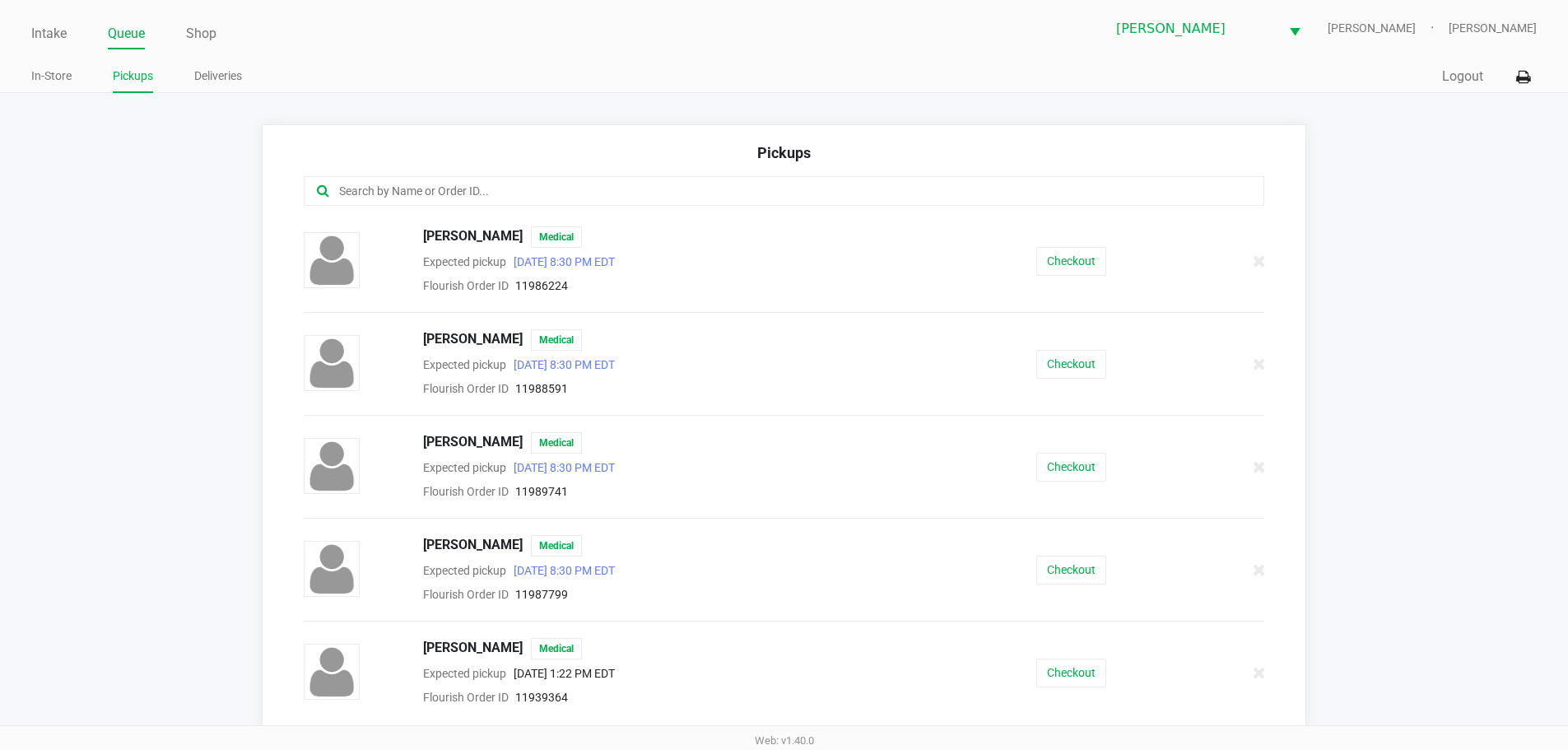
click at [472, 200] on input "text" at bounding box center [758, 191] width 841 height 19
click at [744, 195] on input "text" at bounding box center [758, 191] width 841 height 19
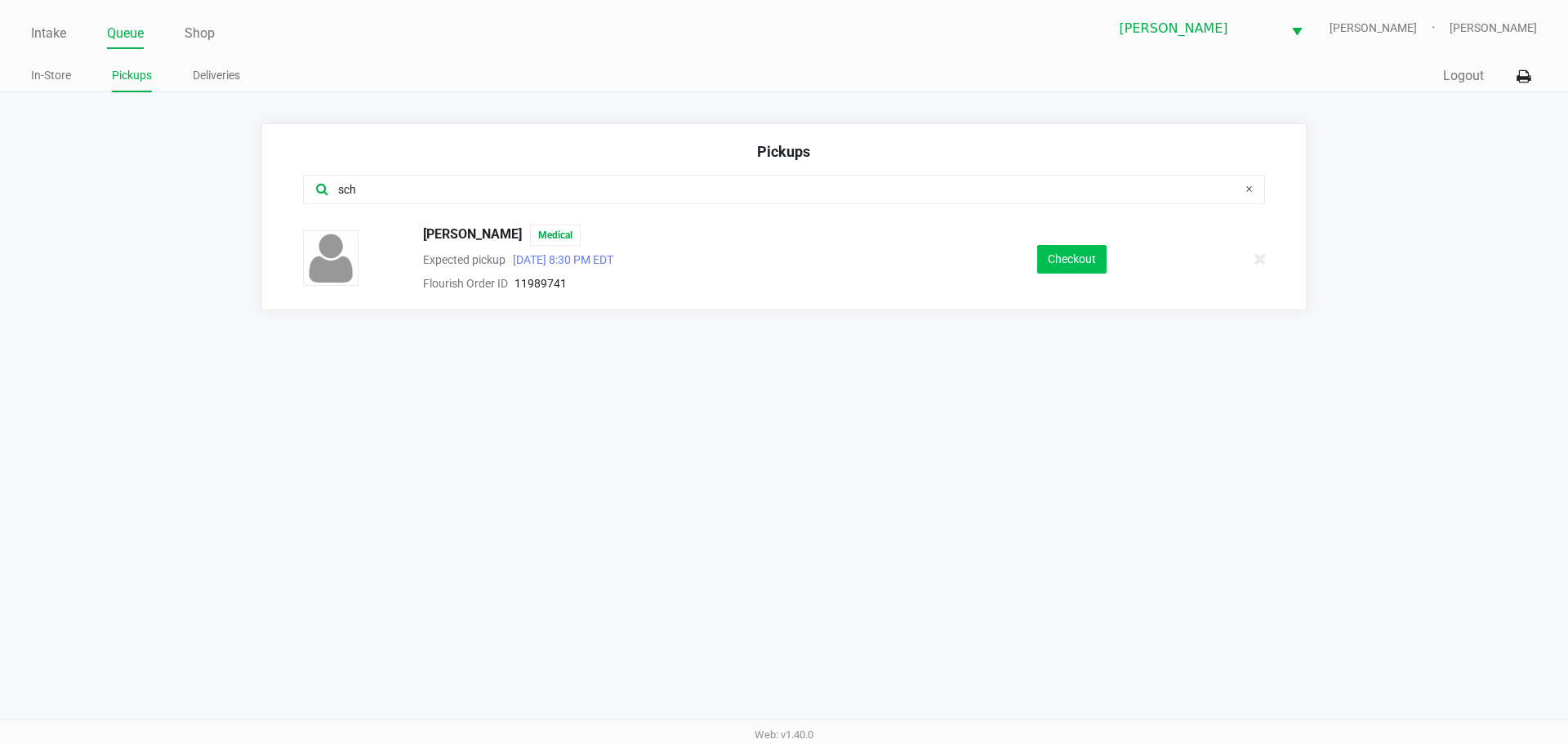
type input "sch"
click at [1068, 270] on button "Checkout" at bounding box center [1072, 259] width 70 height 28
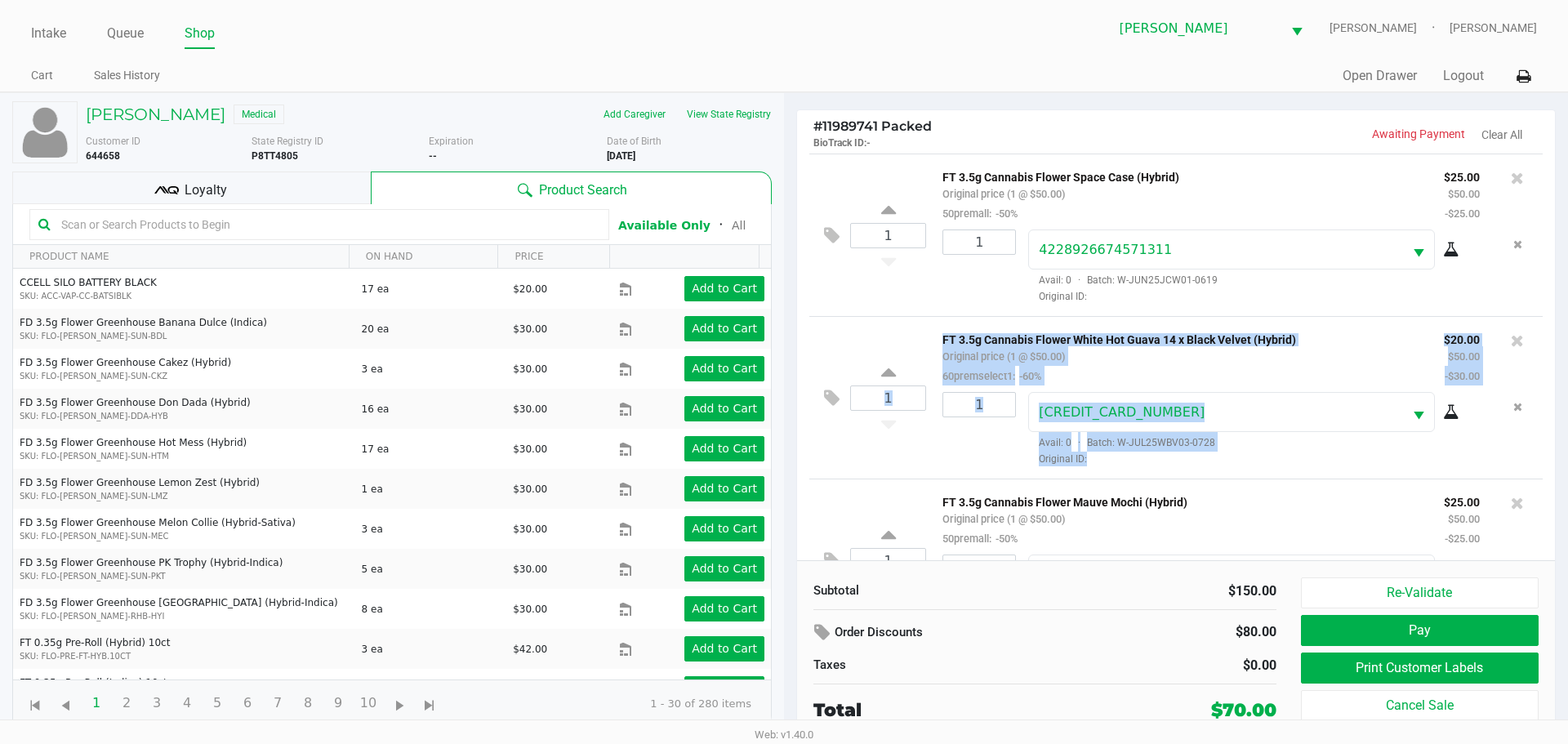
drag, startPoint x: 1542, startPoint y: 313, endPoint x: 1548, endPoint y: 389, distance: 76.2
click at [1548, 389] on div "1 FT 3.5g Cannabis Flower Space Case (Hybrid) Original price (1 @ $50.00) 50pre…" at bounding box center [1176, 357] width 758 height 407
click at [1568, 257] on div "# 11989741 Packed BioTrack ID: - Awaiting Payment Clear All 1 FT 3.5g Cannabis …" at bounding box center [1177, 417] width 784 height 648
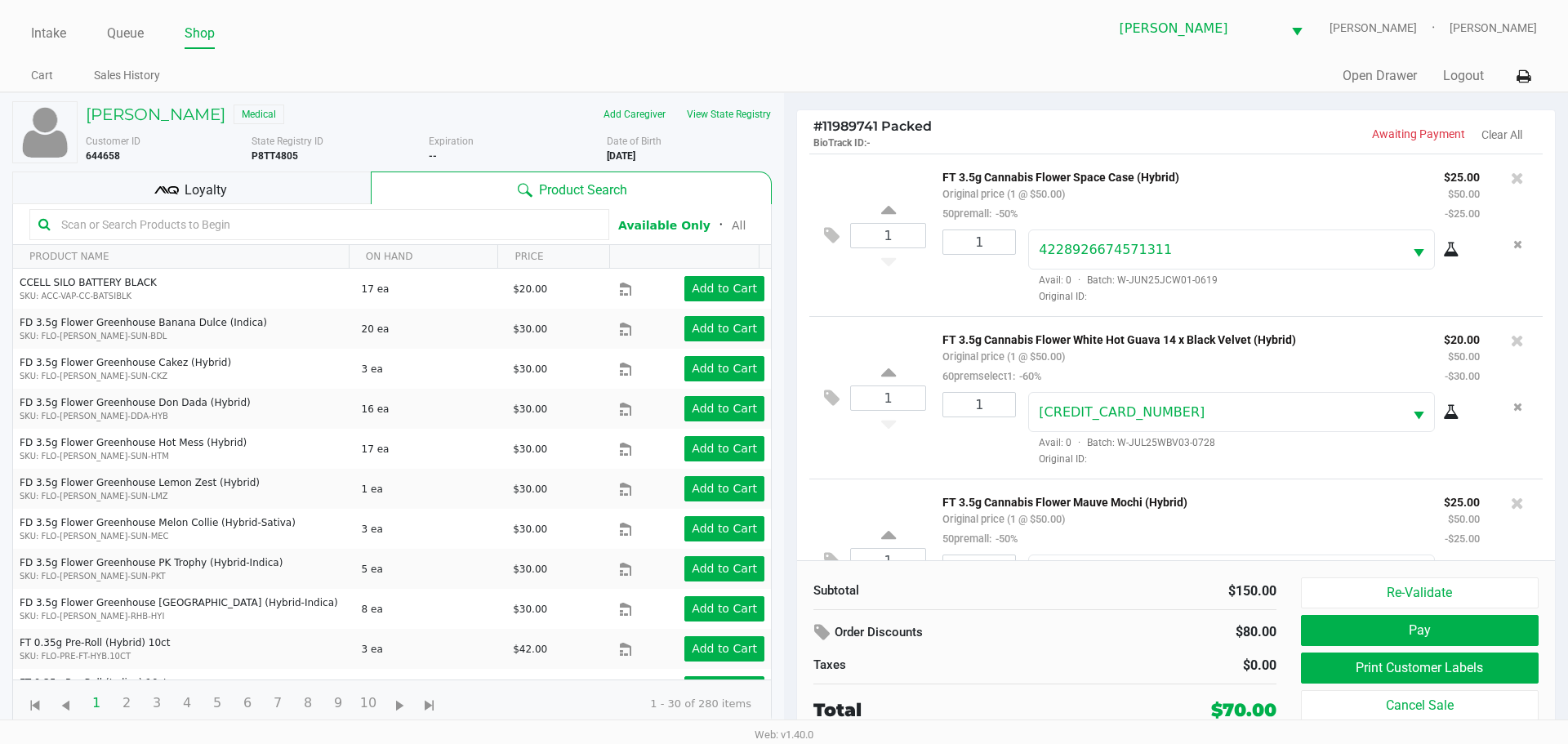
click at [296, 189] on div "Loyalty" at bounding box center [191, 187] width 359 height 32
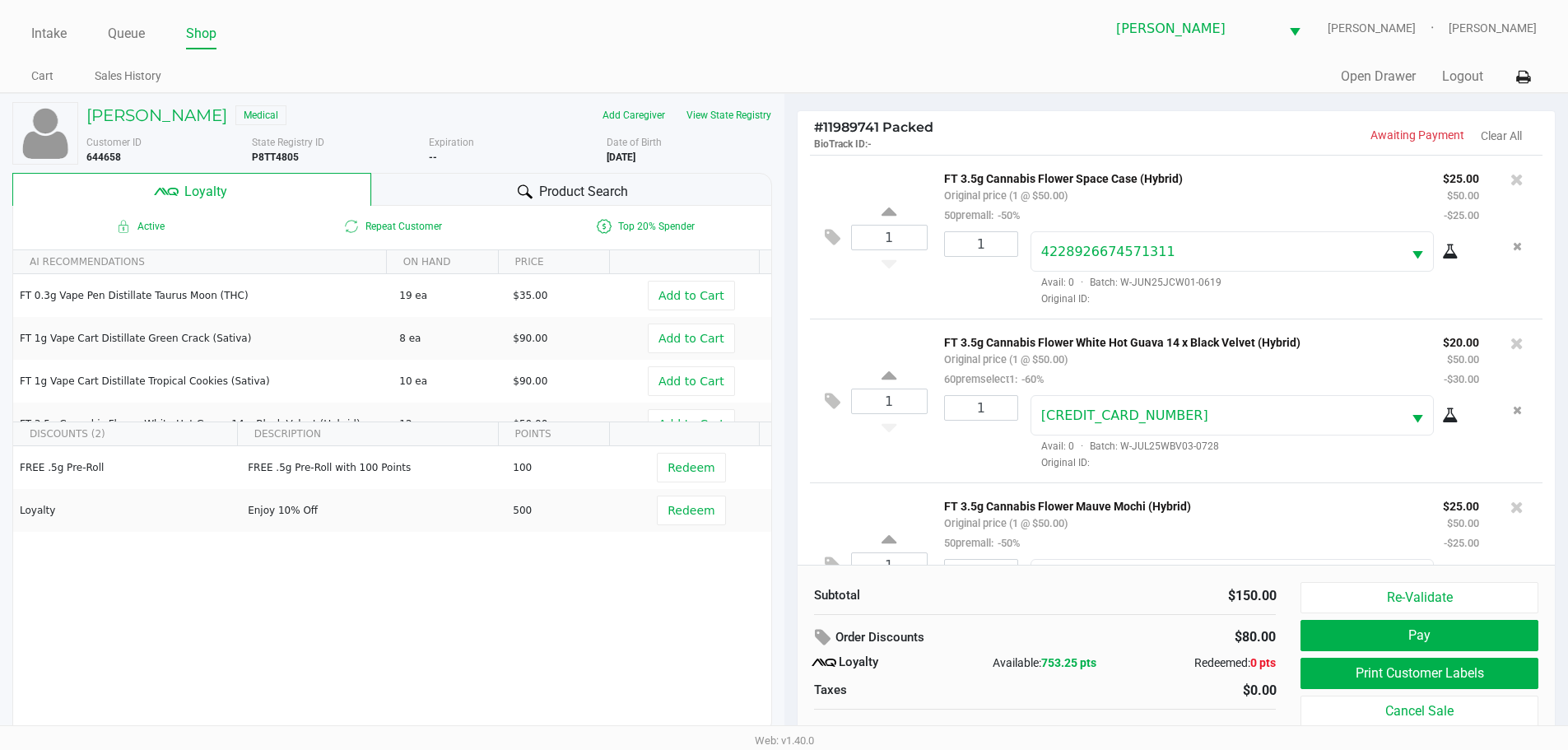
click at [611, 183] on span "Product Search" at bounding box center [584, 192] width 89 height 20
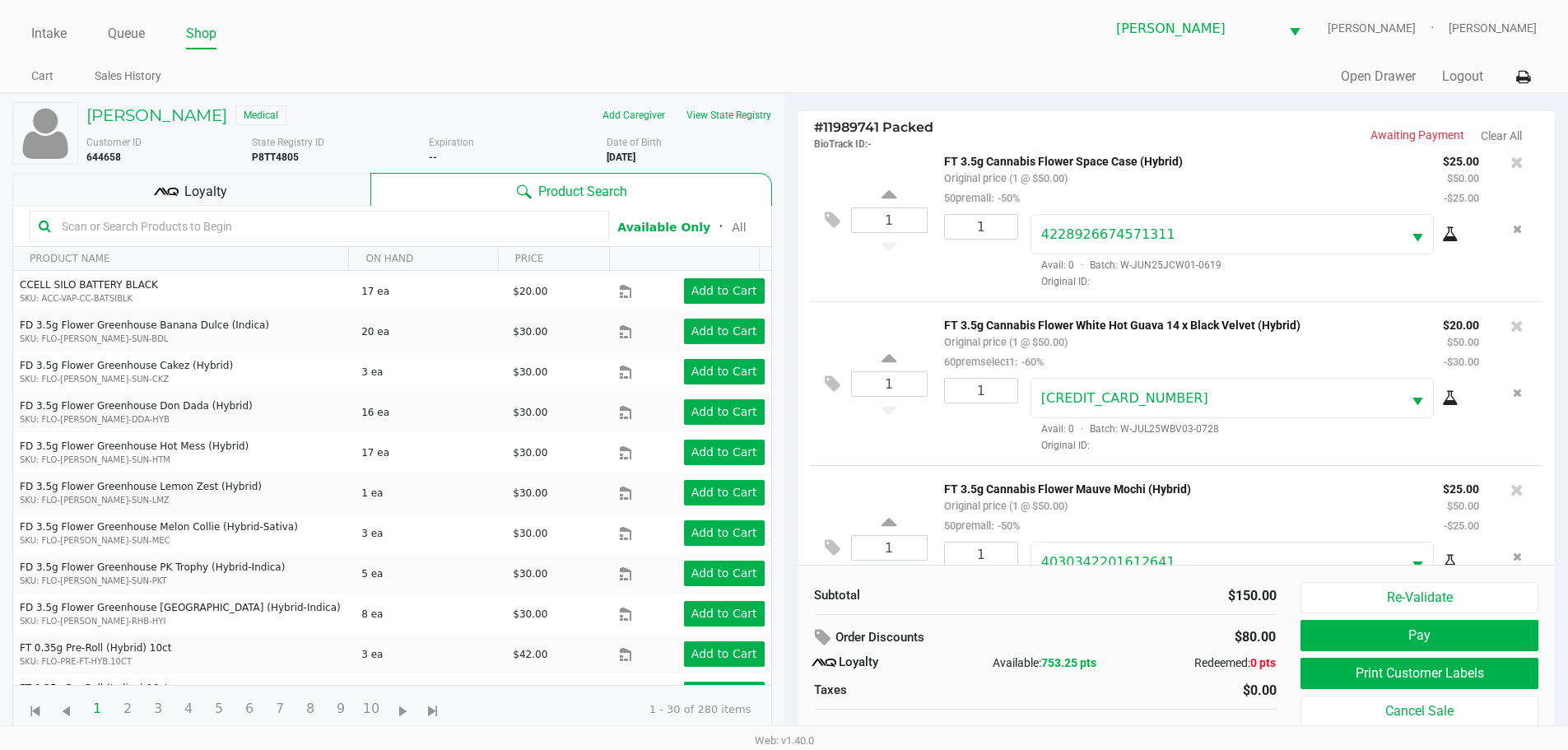
scroll to position [17, 0]
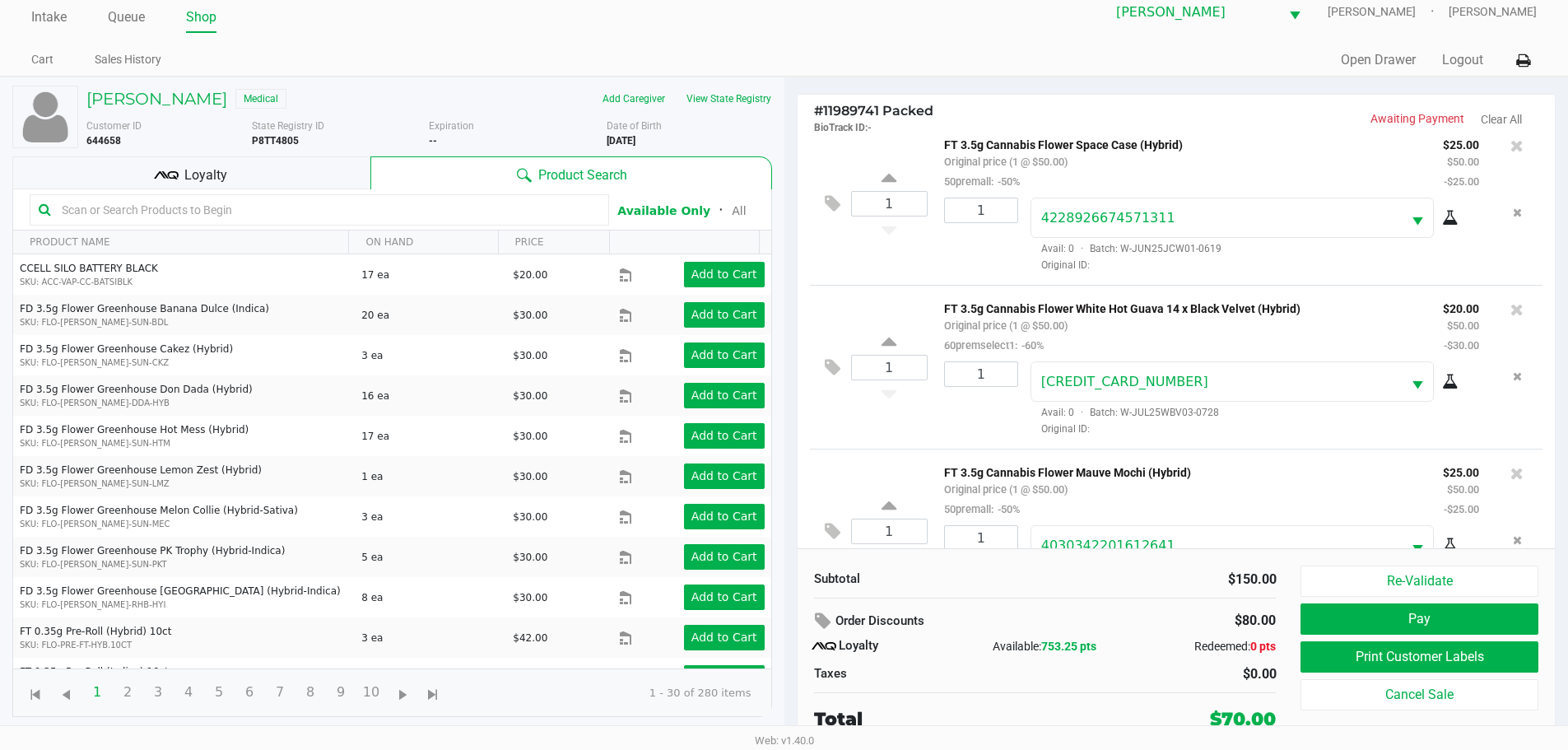
click at [268, 208] on input "text" at bounding box center [327, 209] width 544 height 25
click at [732, 103] on button "View State Registry" at bounding box center [723, 99] width 96 height 27
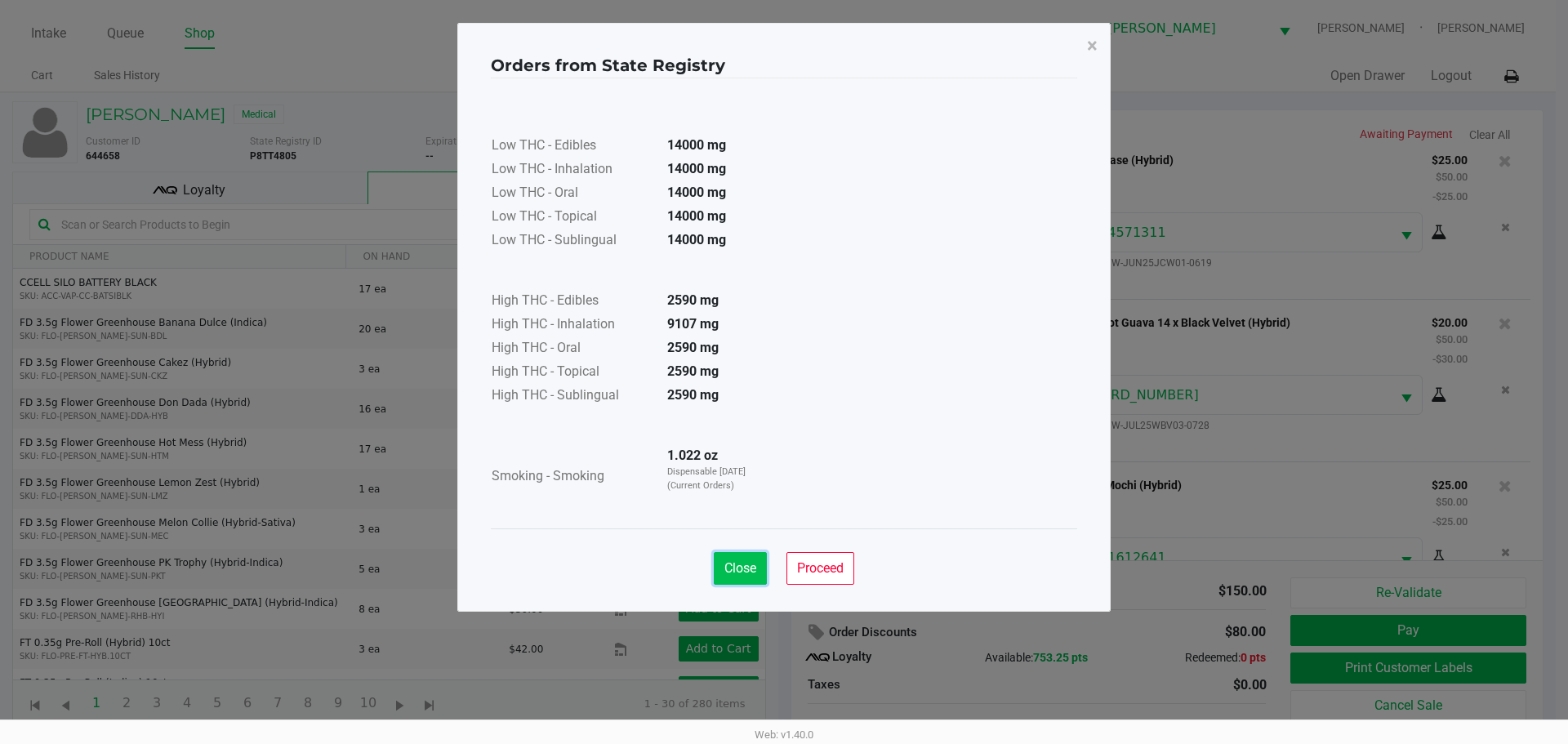
click at [759, 570] on button "Close" at bounding box center [740, 568] width 53 height 32
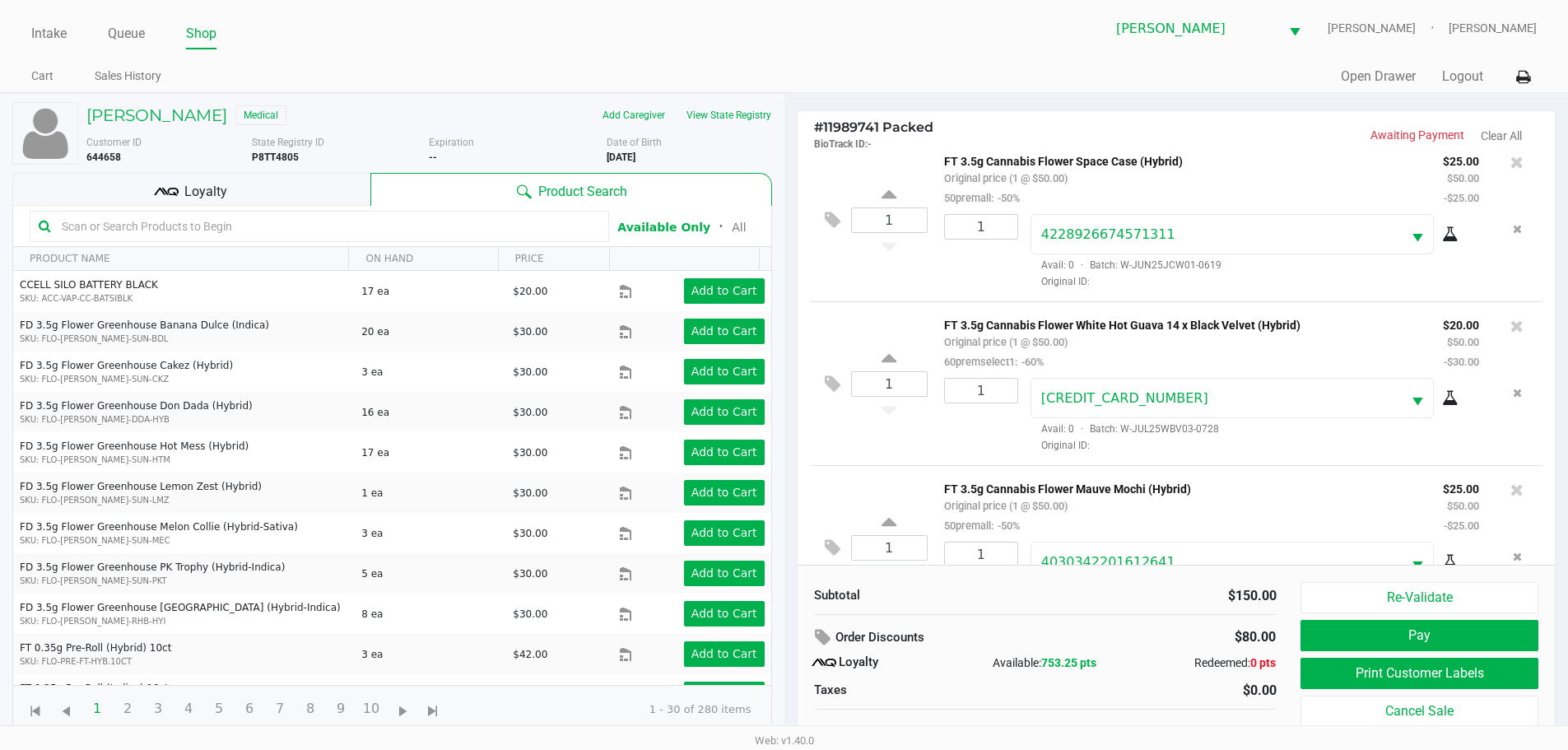
click at [415, 233] on input "text" at bounding box center [327, 226] width 544 height 25
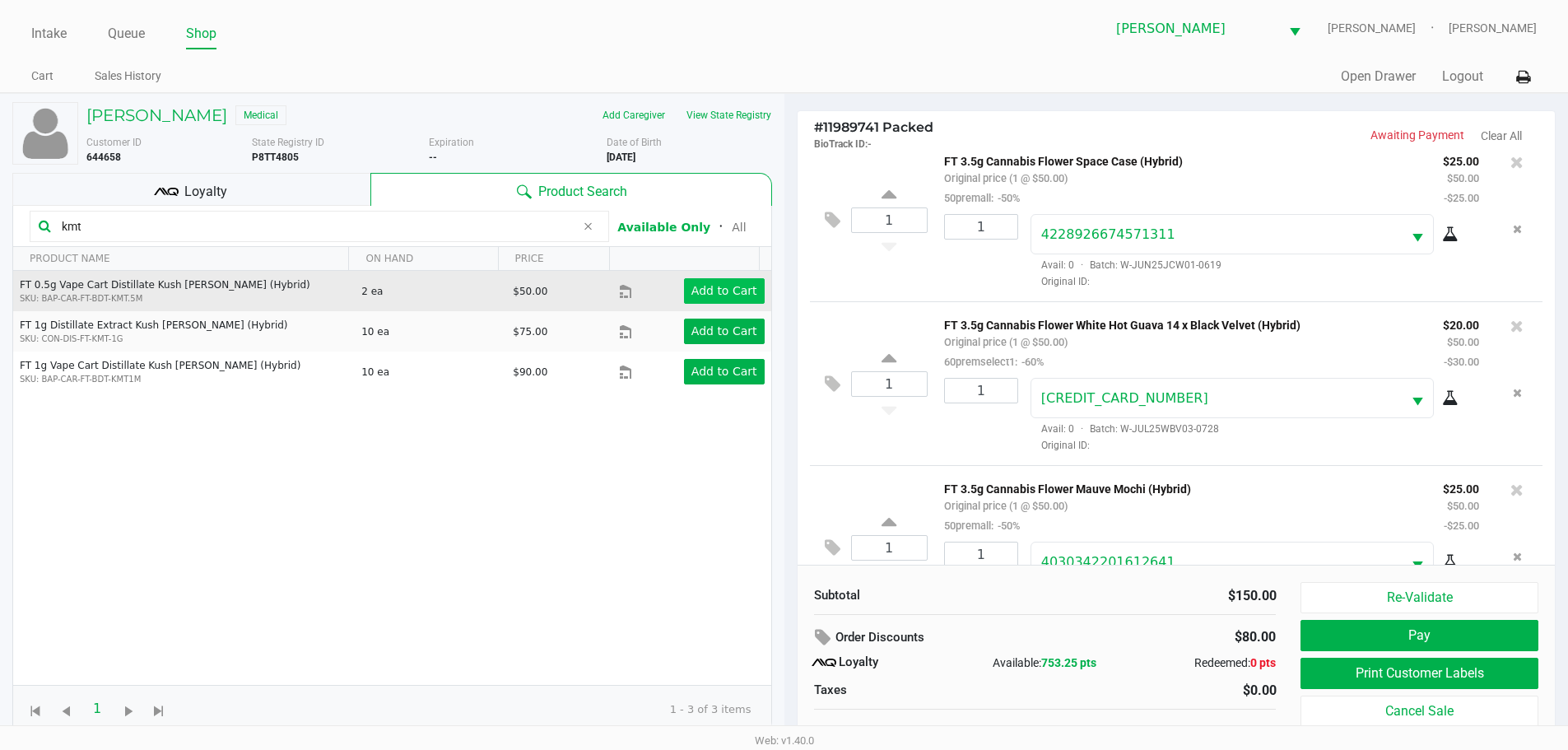
type input "kmt"
click at [716, 292] on app-button-loader "Add to Cart" at bounding box center [724, 290] width 66 height 13
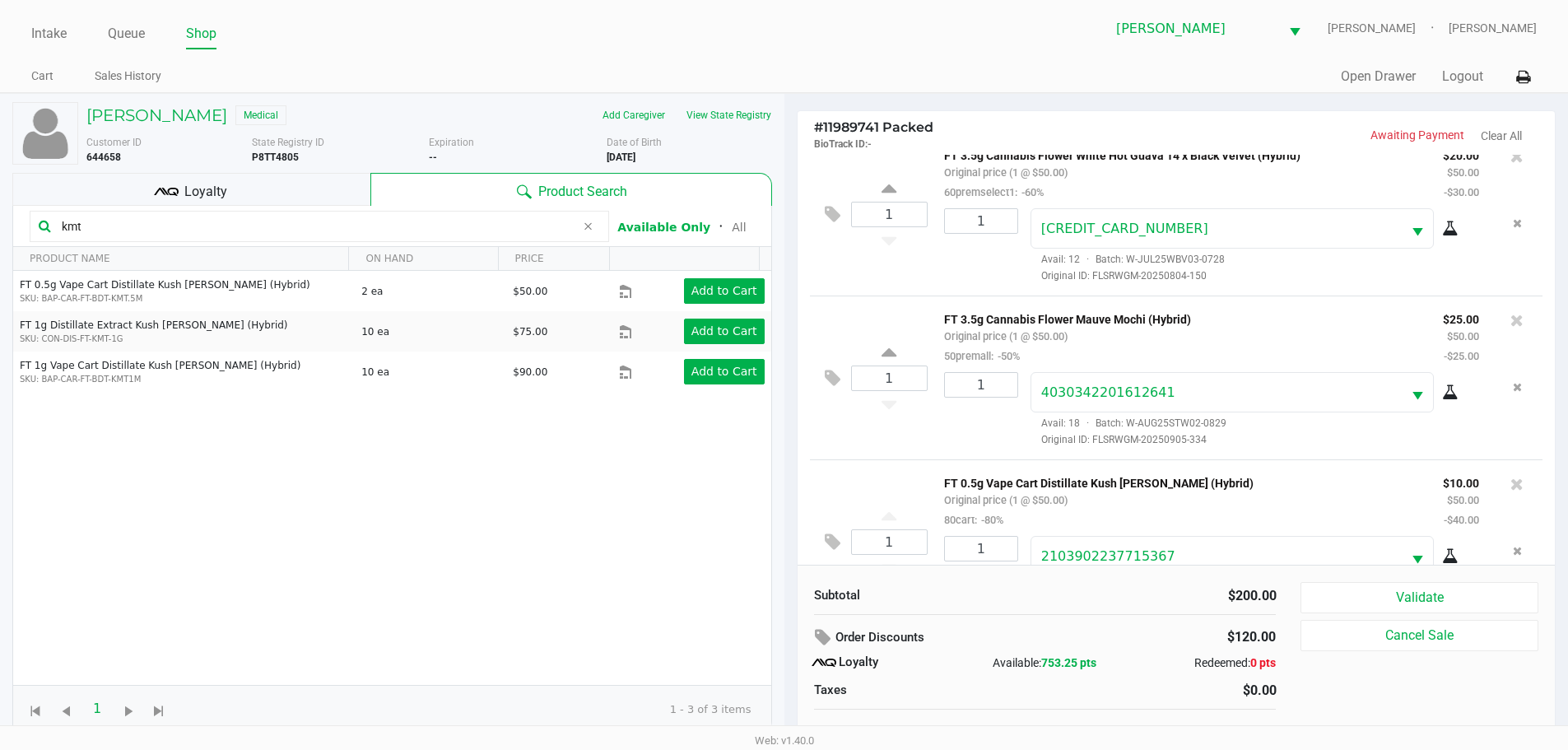
scroll to position [249, 0]
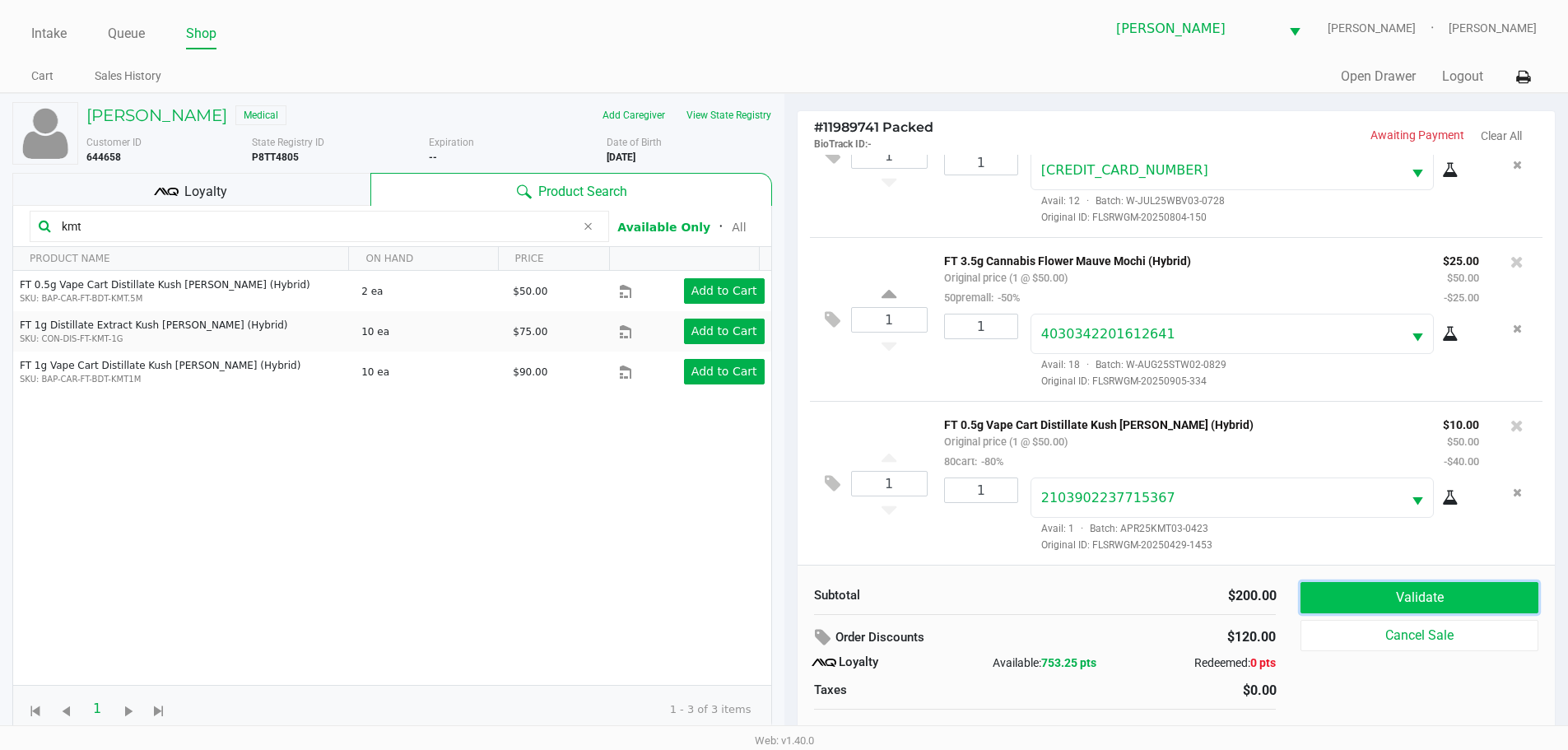
click at [1376, 598] on button "Validate" at bounding box center [1419, 598] width 237 height 32
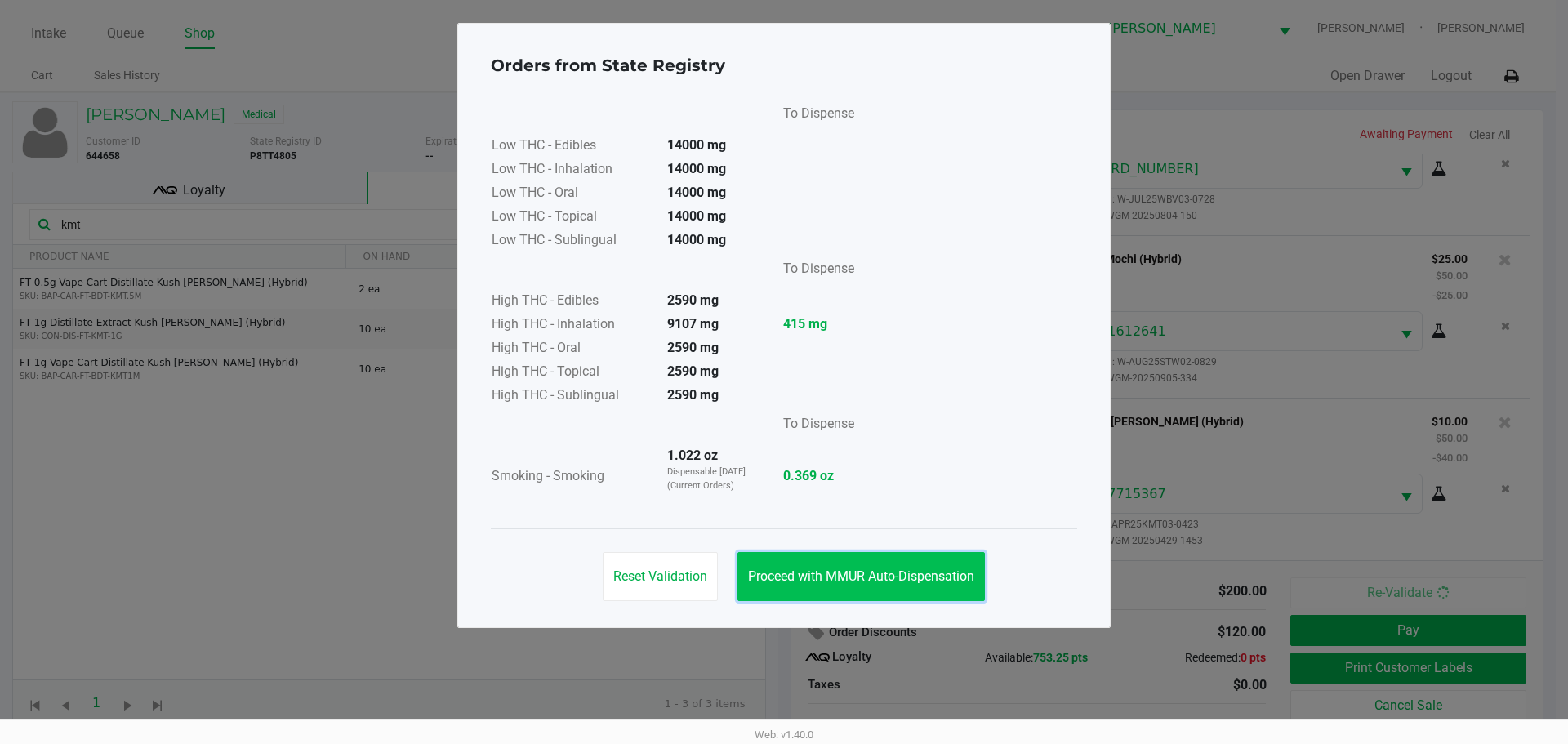
click at [917, 577] on span "Proceed with MMUR Auto-Dispensation" at bounding box center [861, 576] width 227 height 16
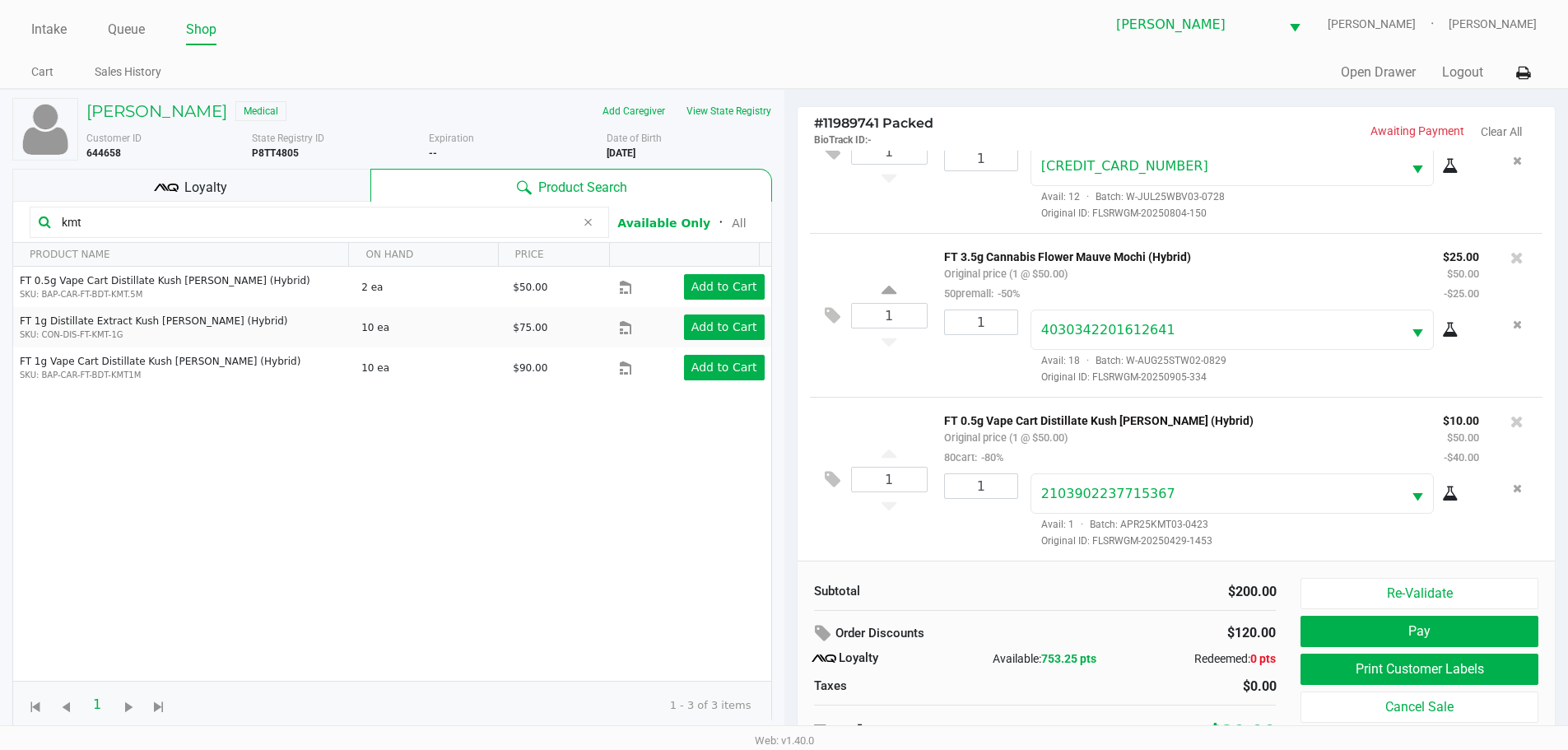
scroll to position [17, 0]
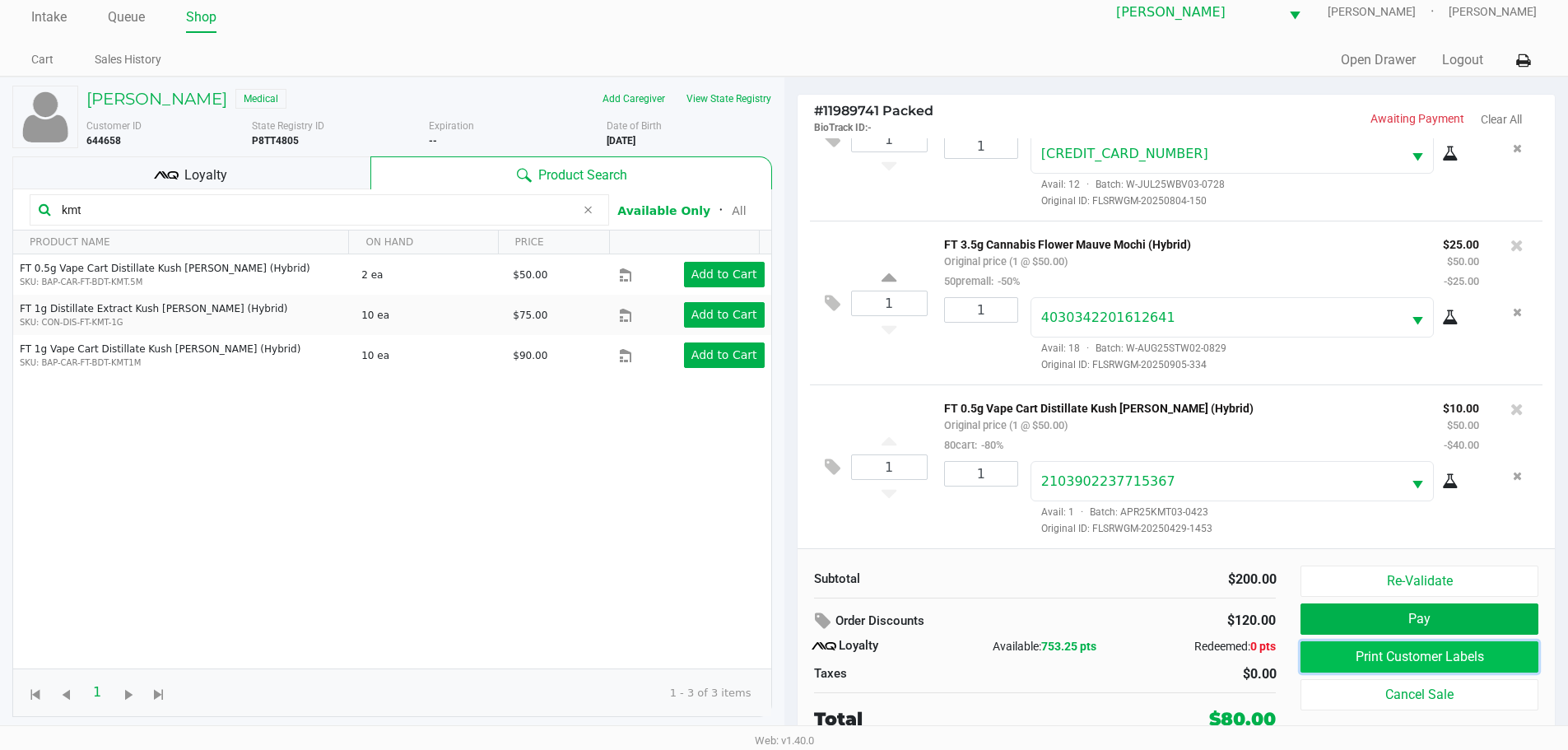
click at [1469, 664] on button "Print Customer Labels" at bounding box center [1419, 657] width 237 height 32
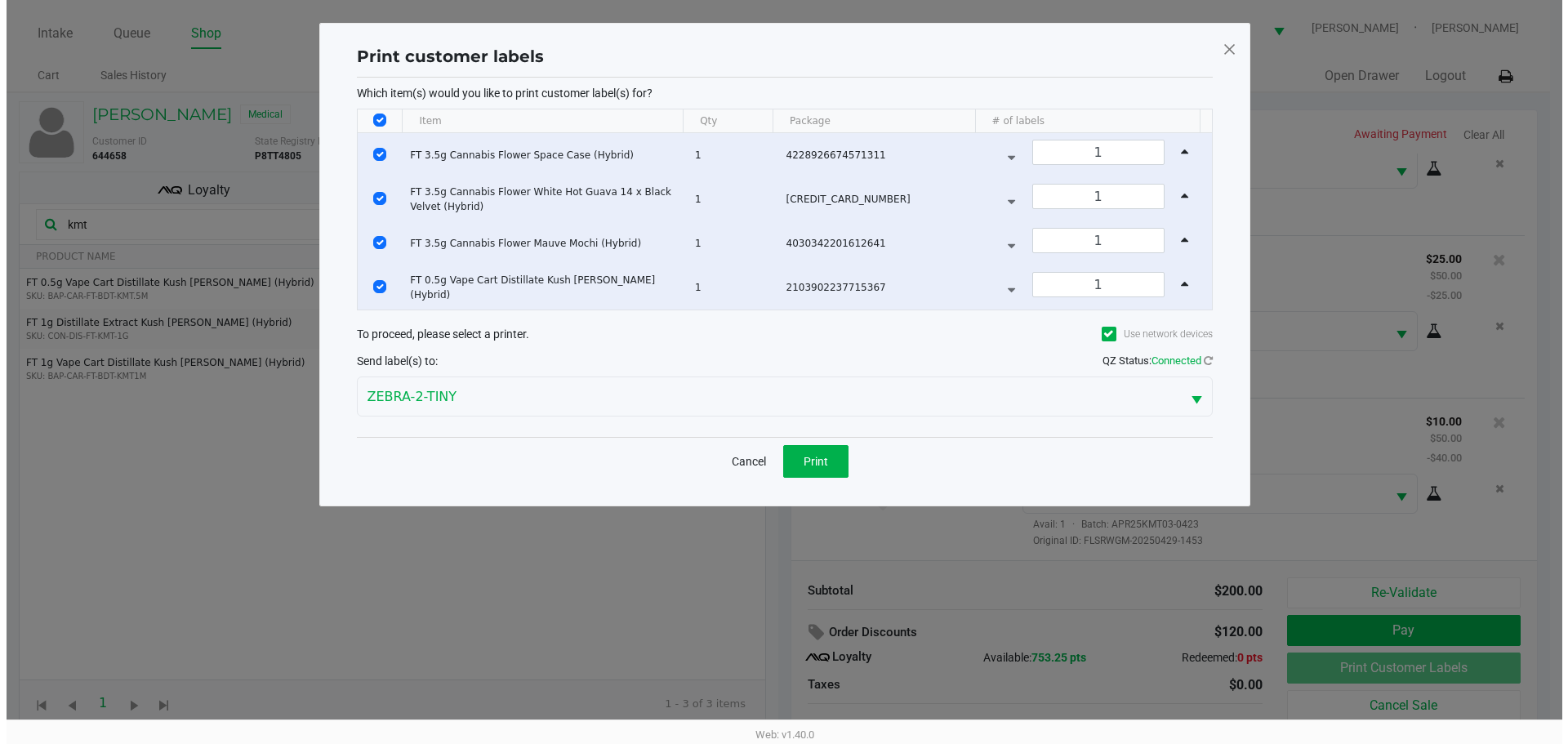
scroll to position [0, 0]
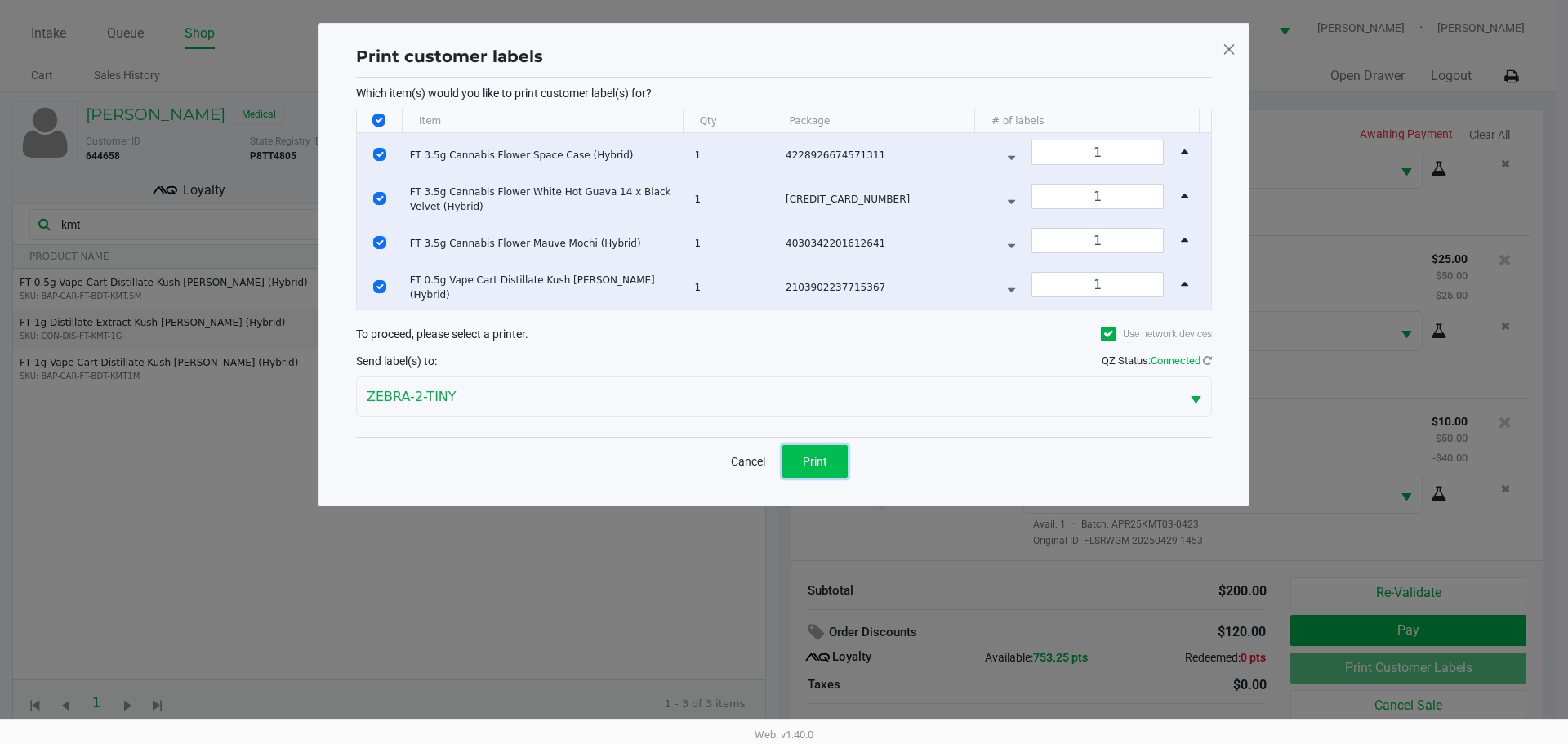
click at [836, 471] on button "Print" at bounding box center [815, 461] width 66 height 32
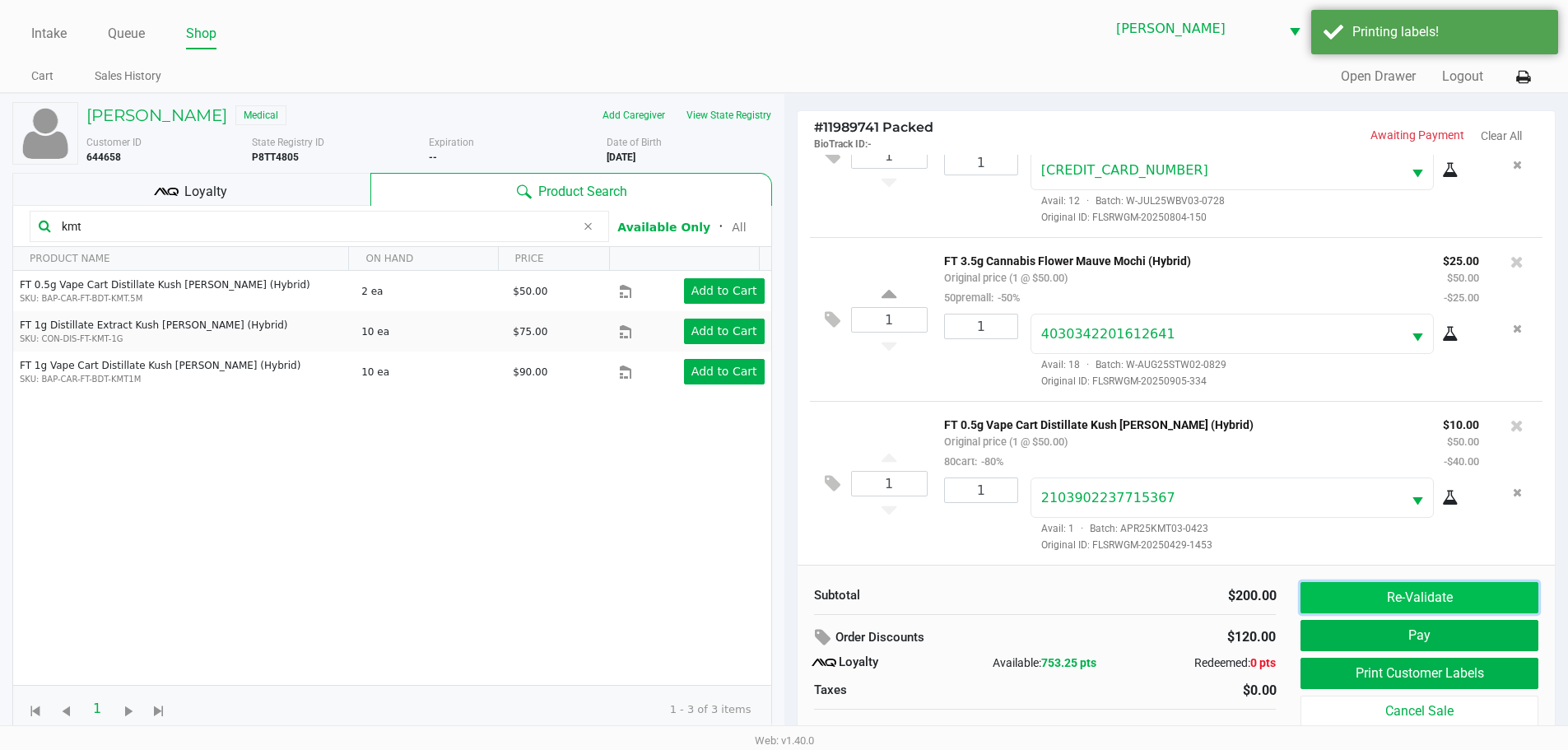
click at [1355, 609] on button "Re-Validate" at bounding box center [1419, 598] width 237 height 32
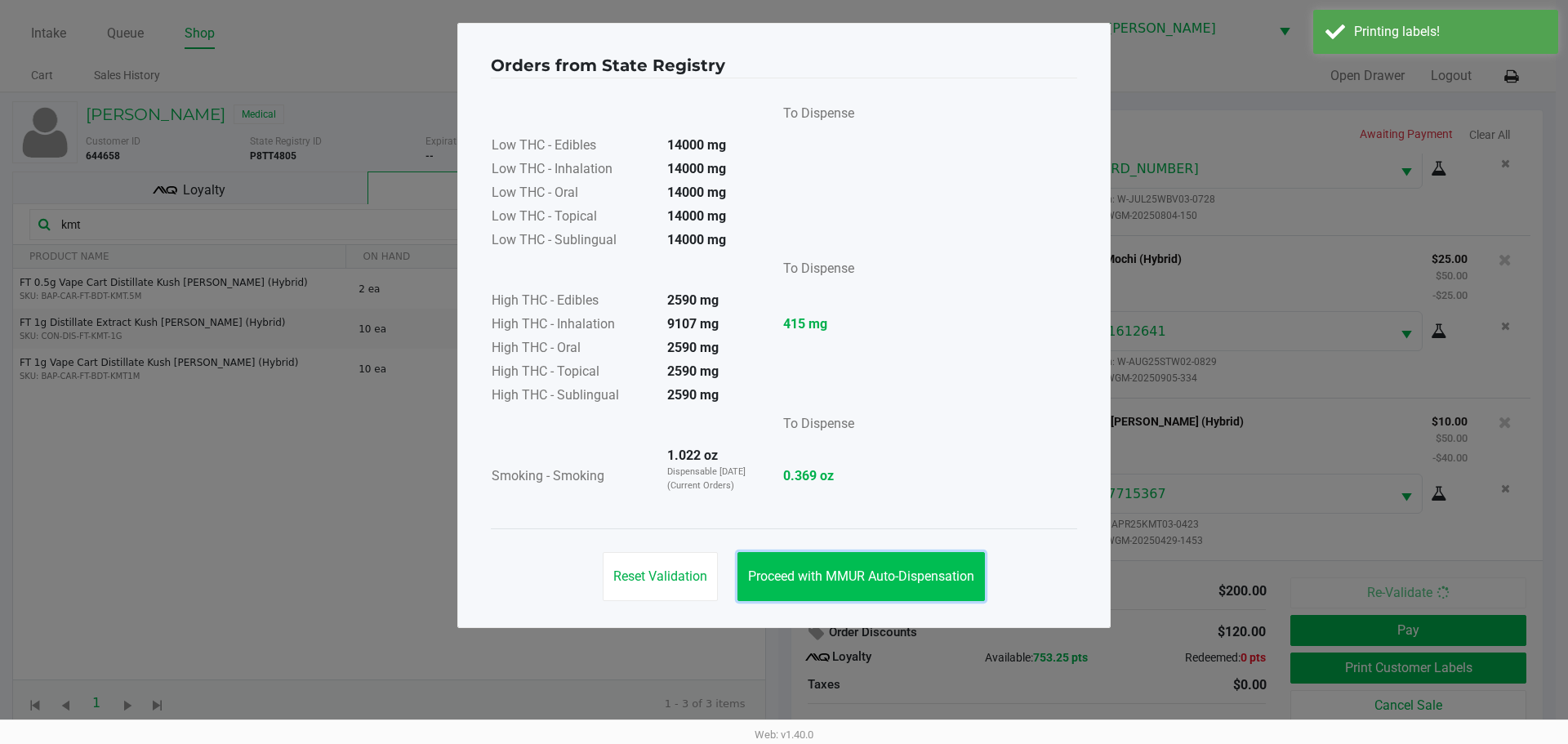
click at [859, 580] on span "Proceed with MMUR Auto-Dispensation" at bounding box center [861, 576] width 227 height 16
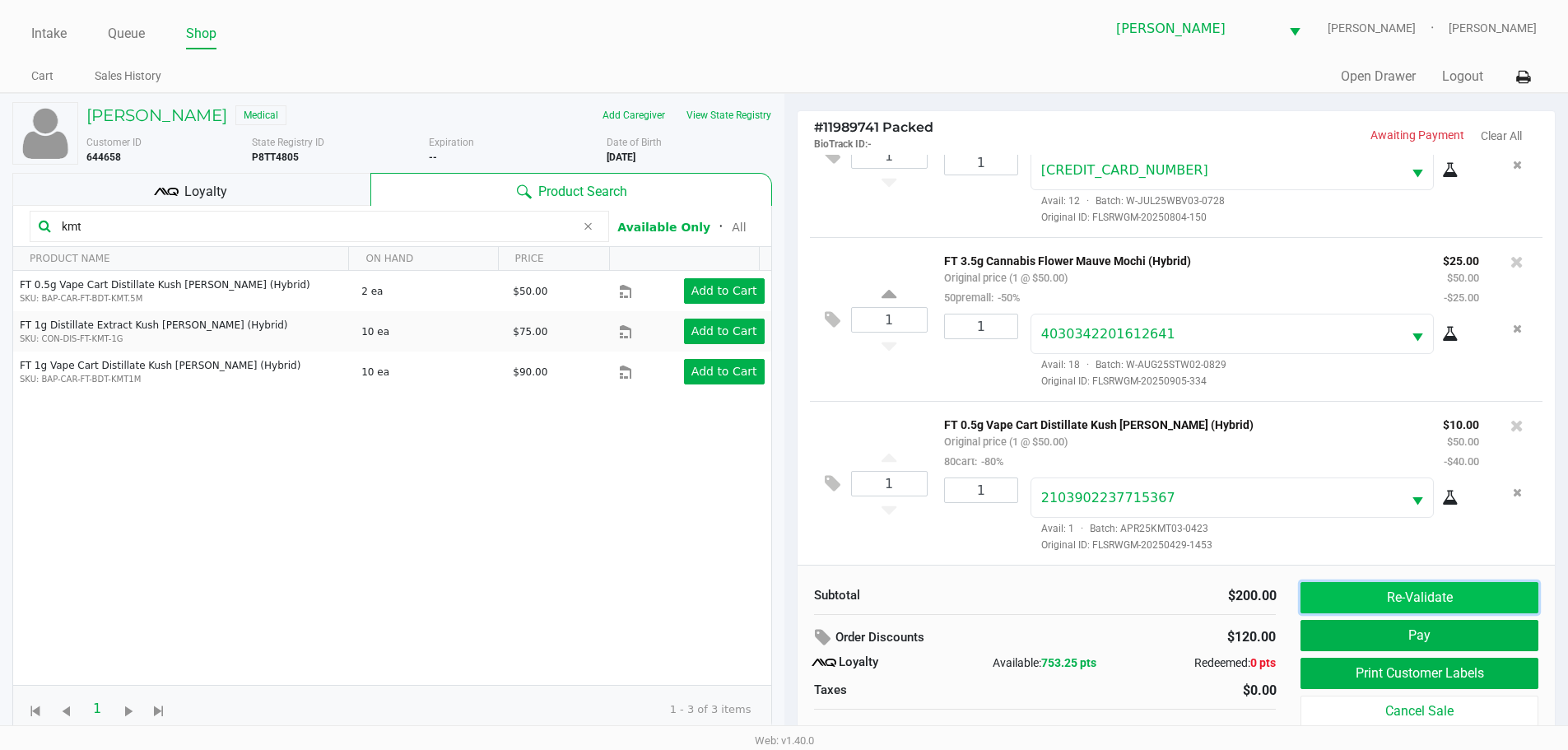
click at [1367, 604] on button "Re-Validate" at bounding box center [1419, 598] width 237 height 32
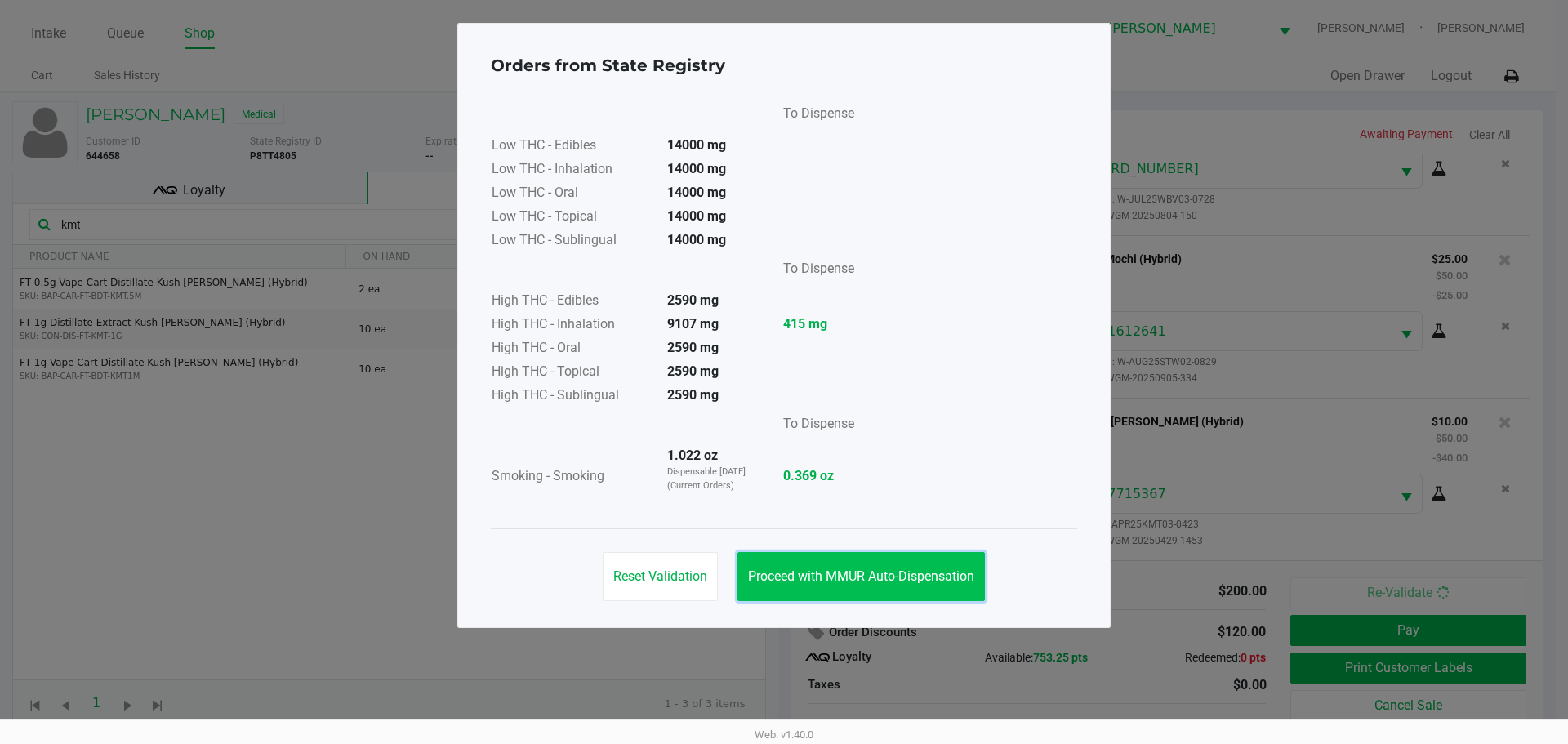
click at [798, 572] on span "Proceed with MMUR Auto-Dispensation" at bounding box center [861, 576] width 227 height 16
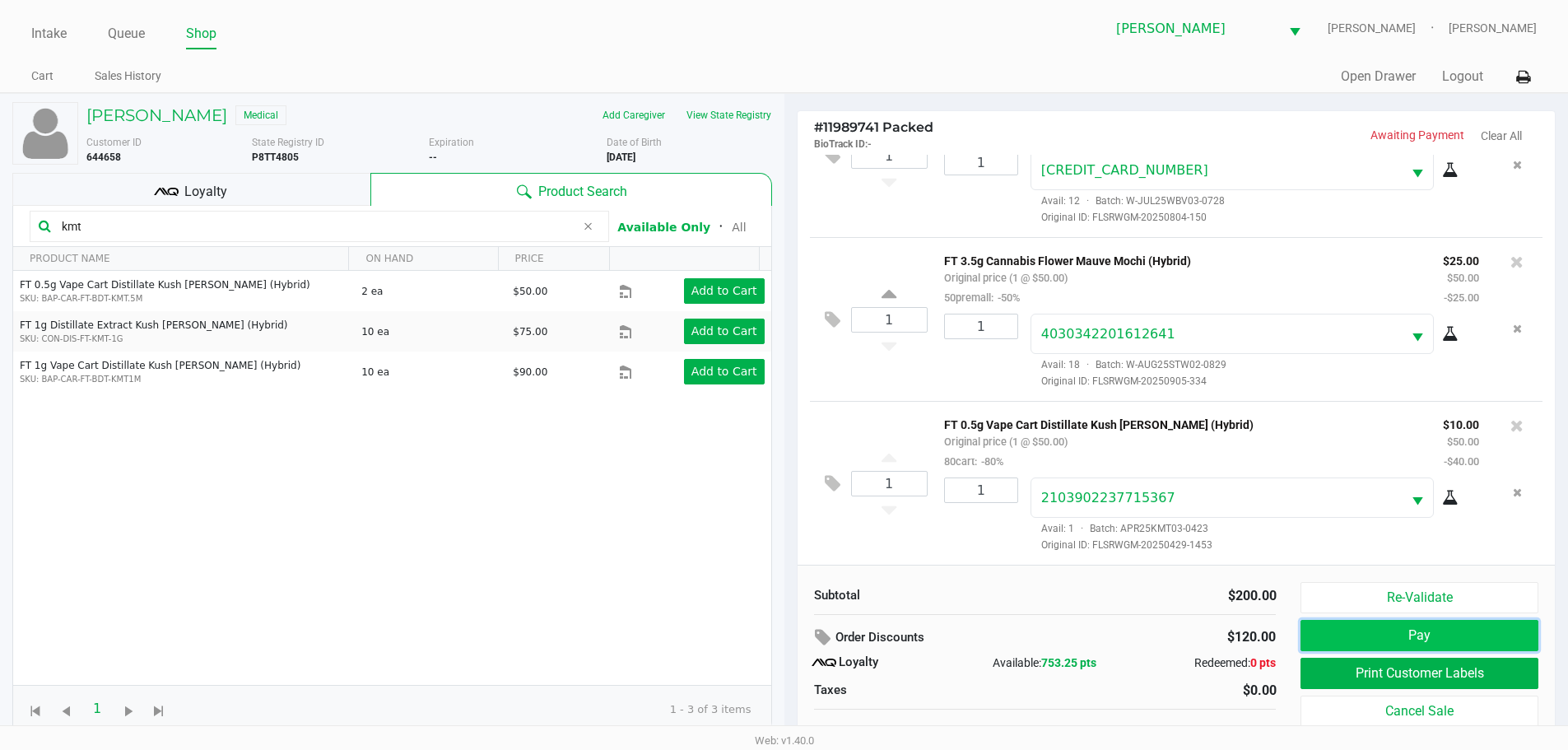
click at [1363, 639] on button "Pay" at bounding box center [1419, 635] width 237 height 32
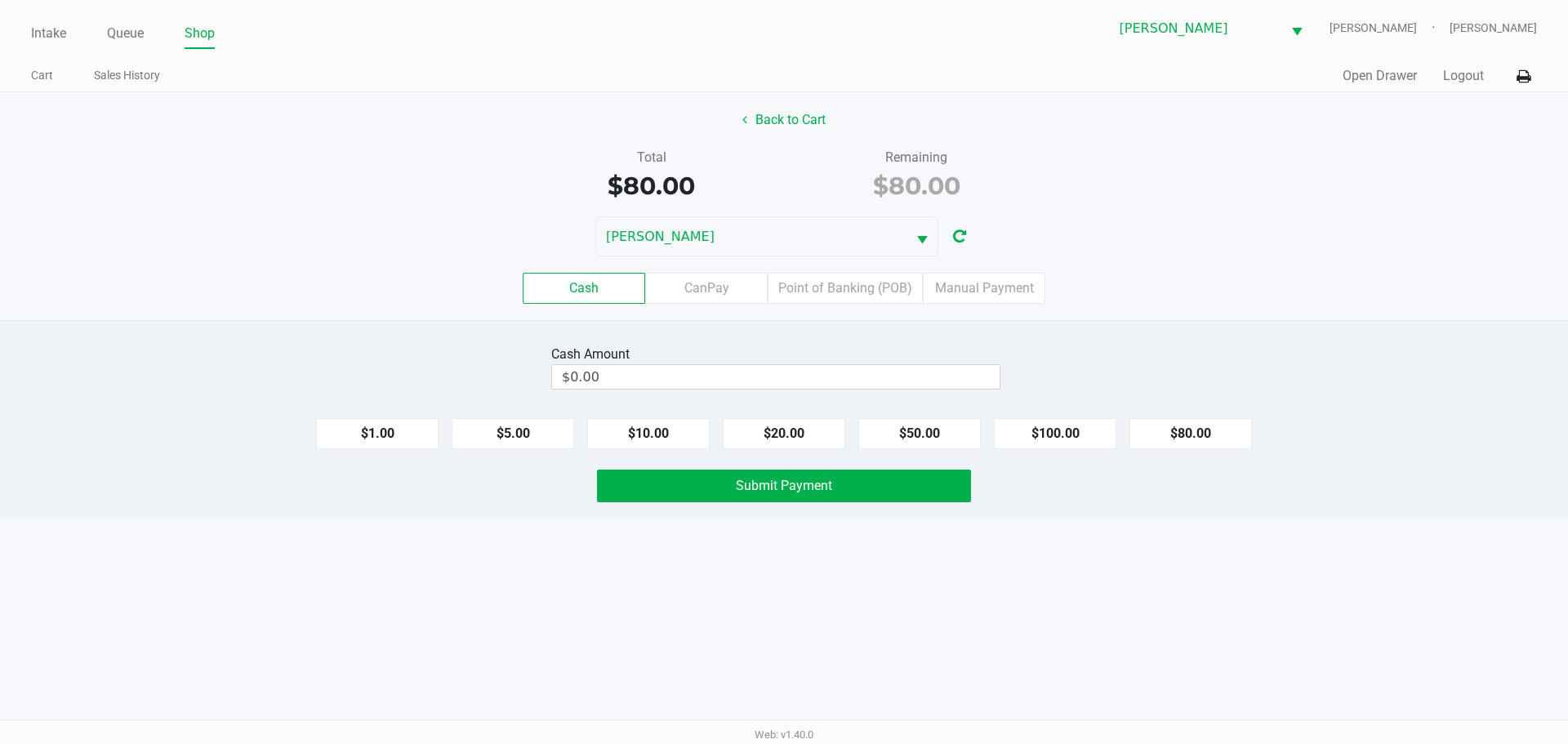
click at [781, 325] on div "Cash Amount $0.00 $1.00 $5.00 $10.00 $20.00 $50.00 $100.00 $80.00 Submit Payment" at bounding box center [784, 420] width 1568 height 198
click at [1196, 422] on button "$80.00" at bounding box center [1190, 434] width 123 height 31
type input "$80.00"
click at [737, 485] on span "Submit Payment" at bounding box center [784, 485] width 96 height 16
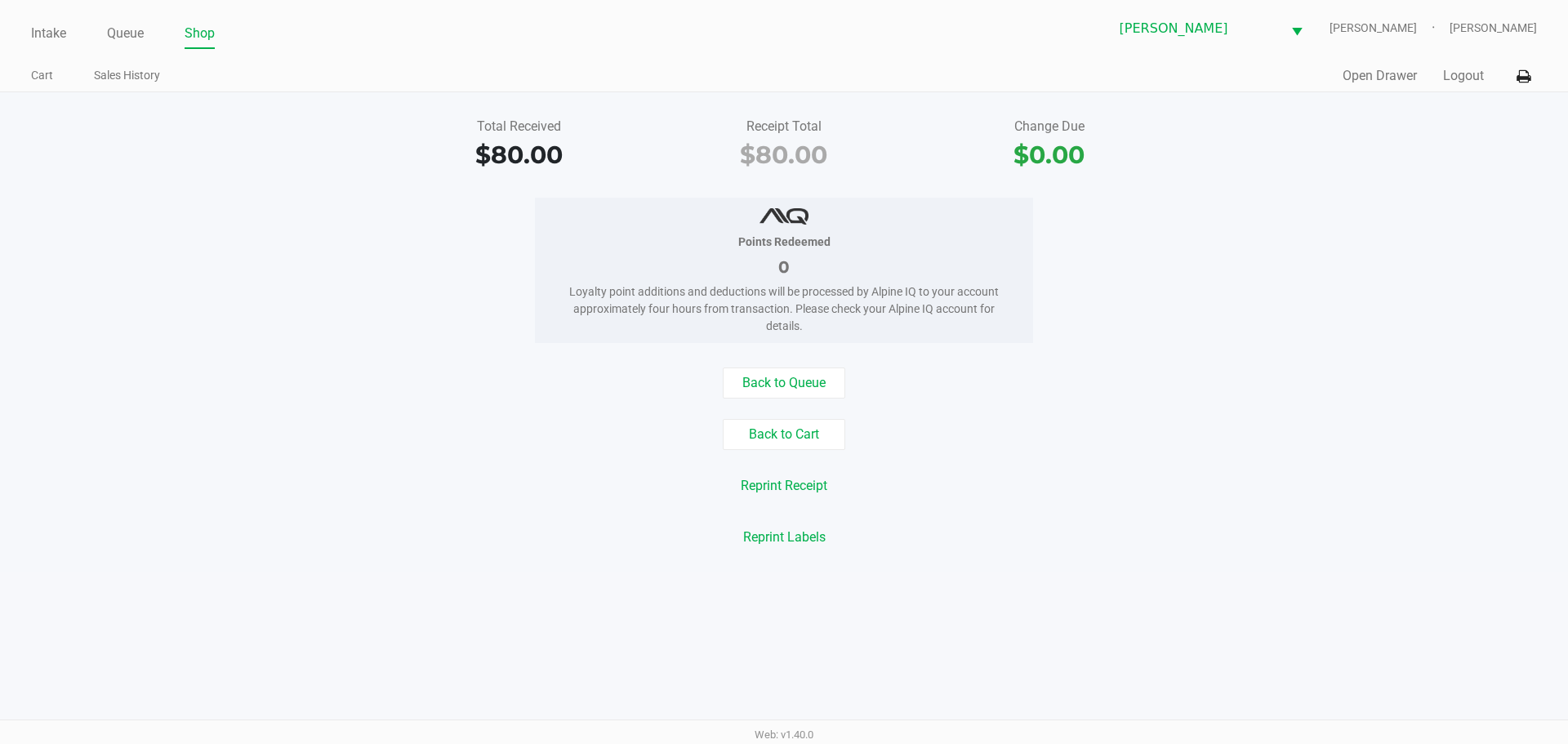
click at [56, 31] on link "Intake" at bounding box center [49, 32] width 35 height 23
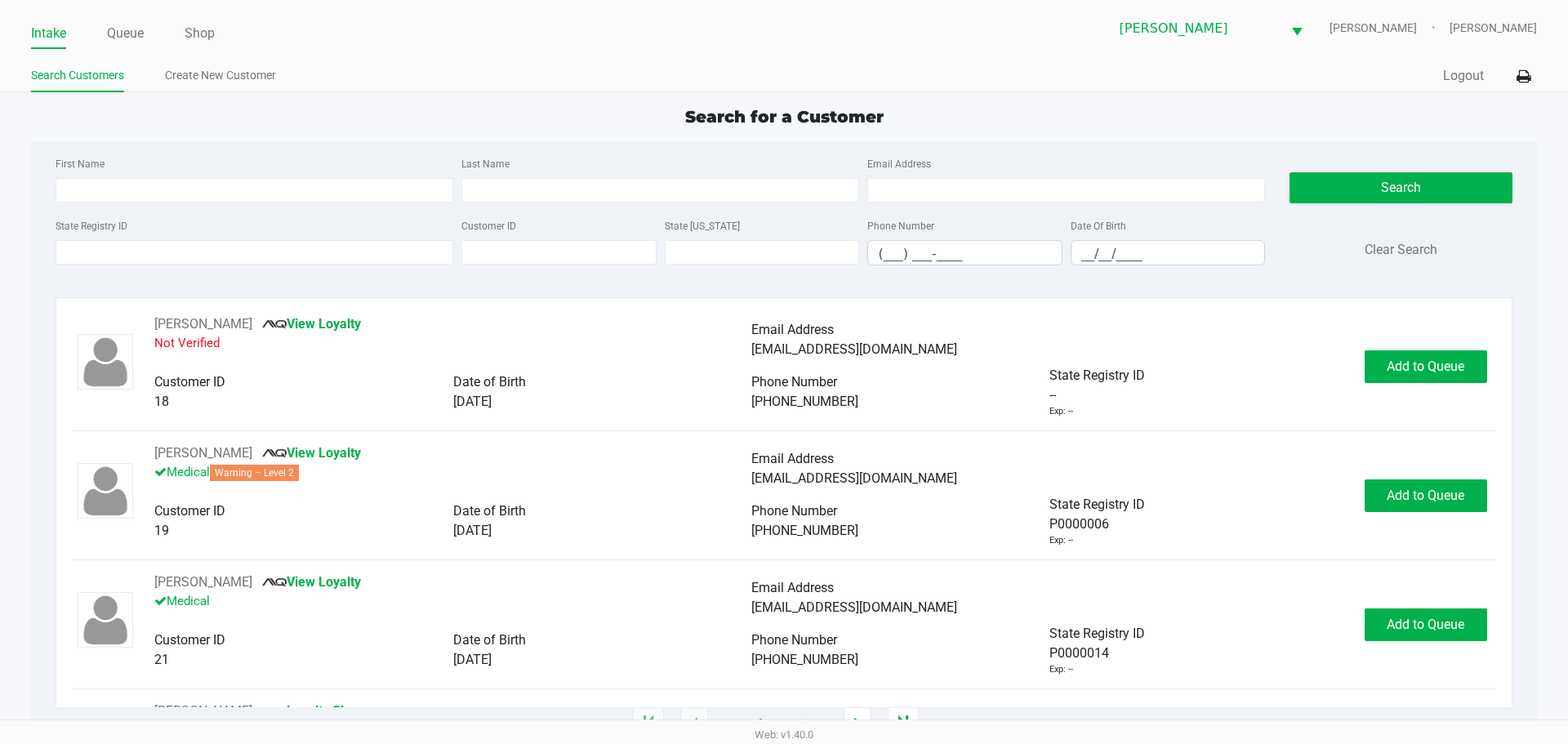
click at [1371, 281] on div "First Name Last Name Email Address State Registry ID Customer ID State [US_STAT…" at bounding box center [784, 216] width 1481 height 149
click at [399, 262] on input "State Registry ID" at bounding box center [255, 252] width 398 height 25
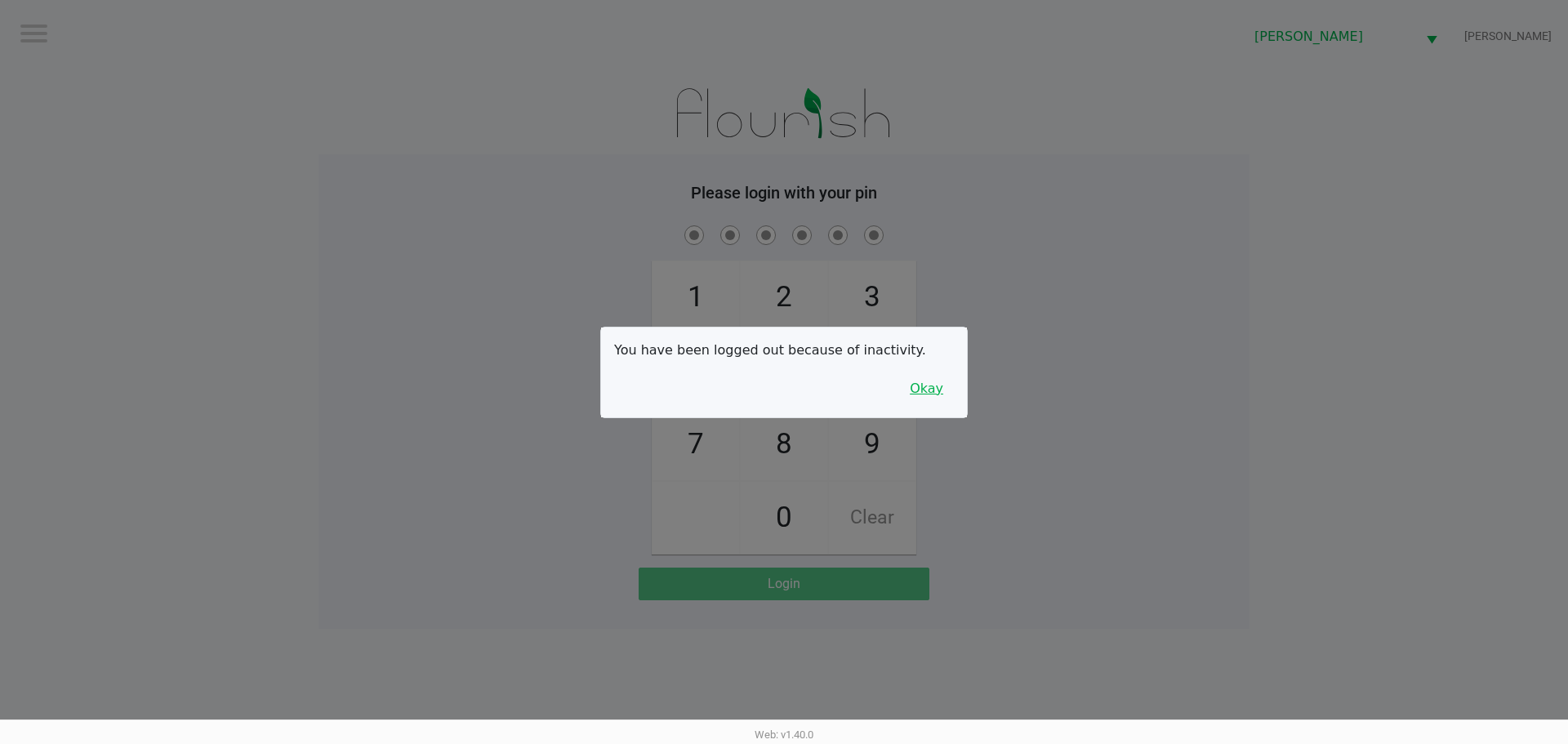
click at [941, 399] on button "Okay" at bounding box center [927, 389] width 55 height 31
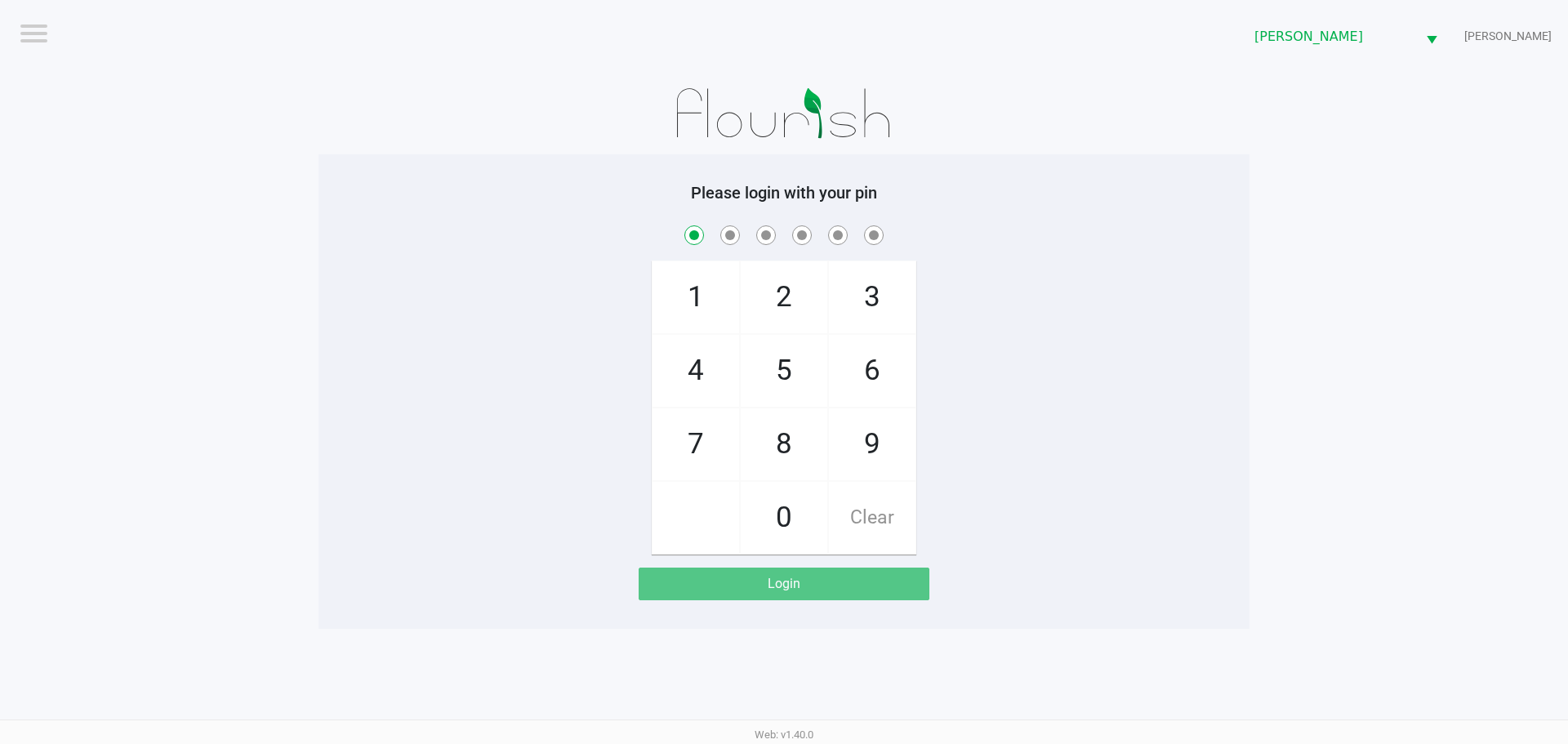
checkbox input "true"
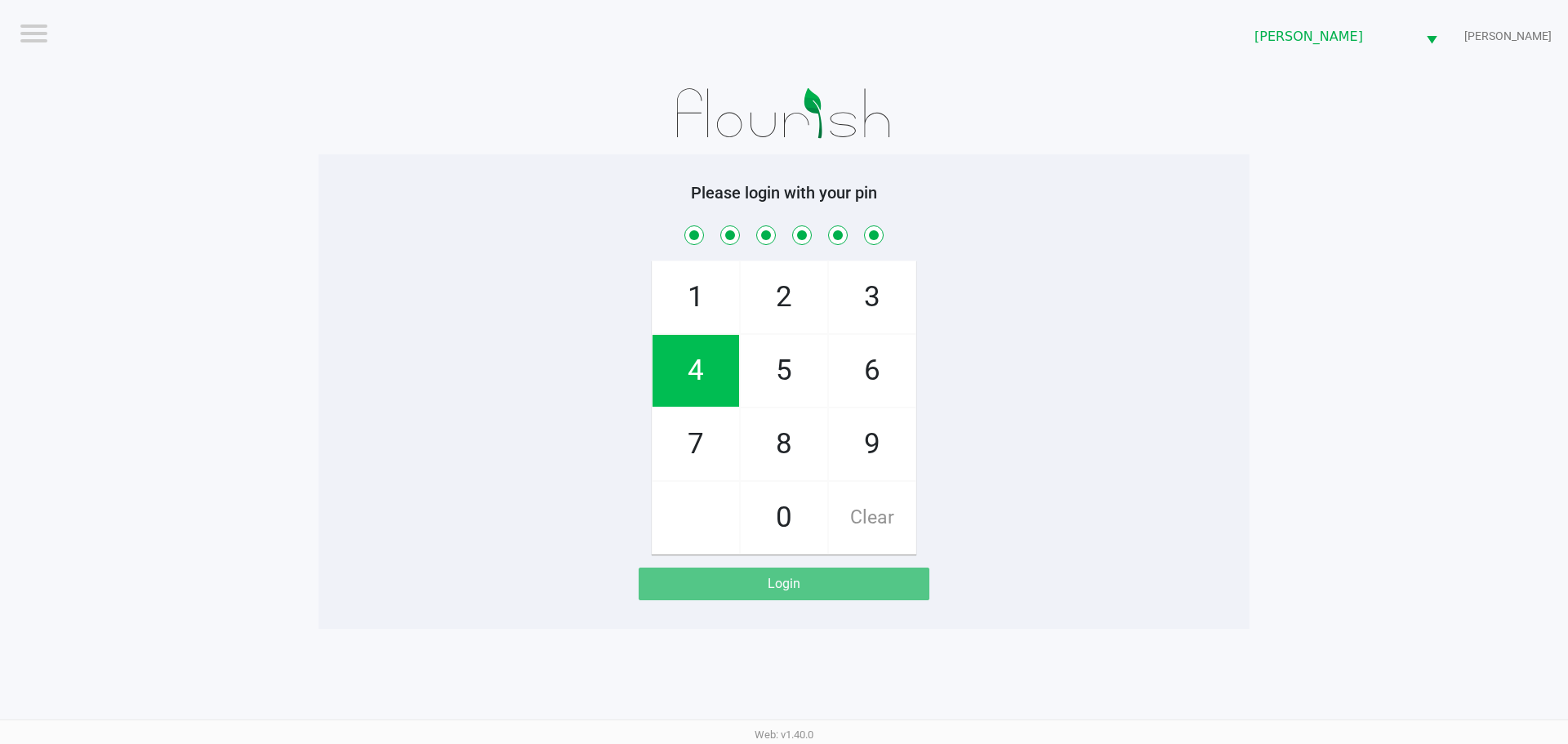
checkbox input "true"
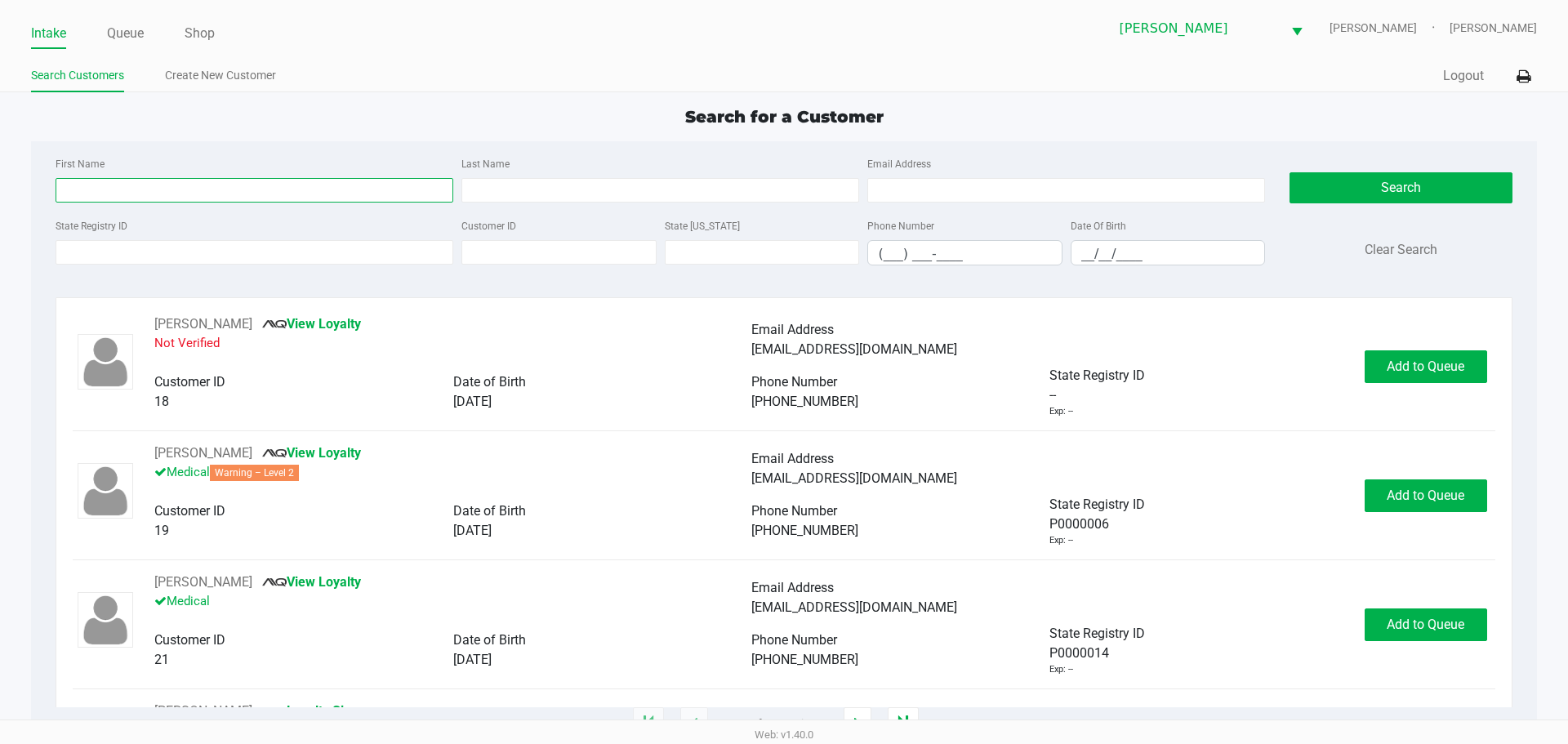
click at [305, 190] on input "First Name" at bounding box center [255, 190] width 398 height 25
type input "tif"
click at [573, 200] on input "Last Name" at bounding box center [661, 190] width 398 height 25
type input "adk"
click at [1081, 252] on input "__/__/____" at bounding box center [1168, 254] width 193 height 25
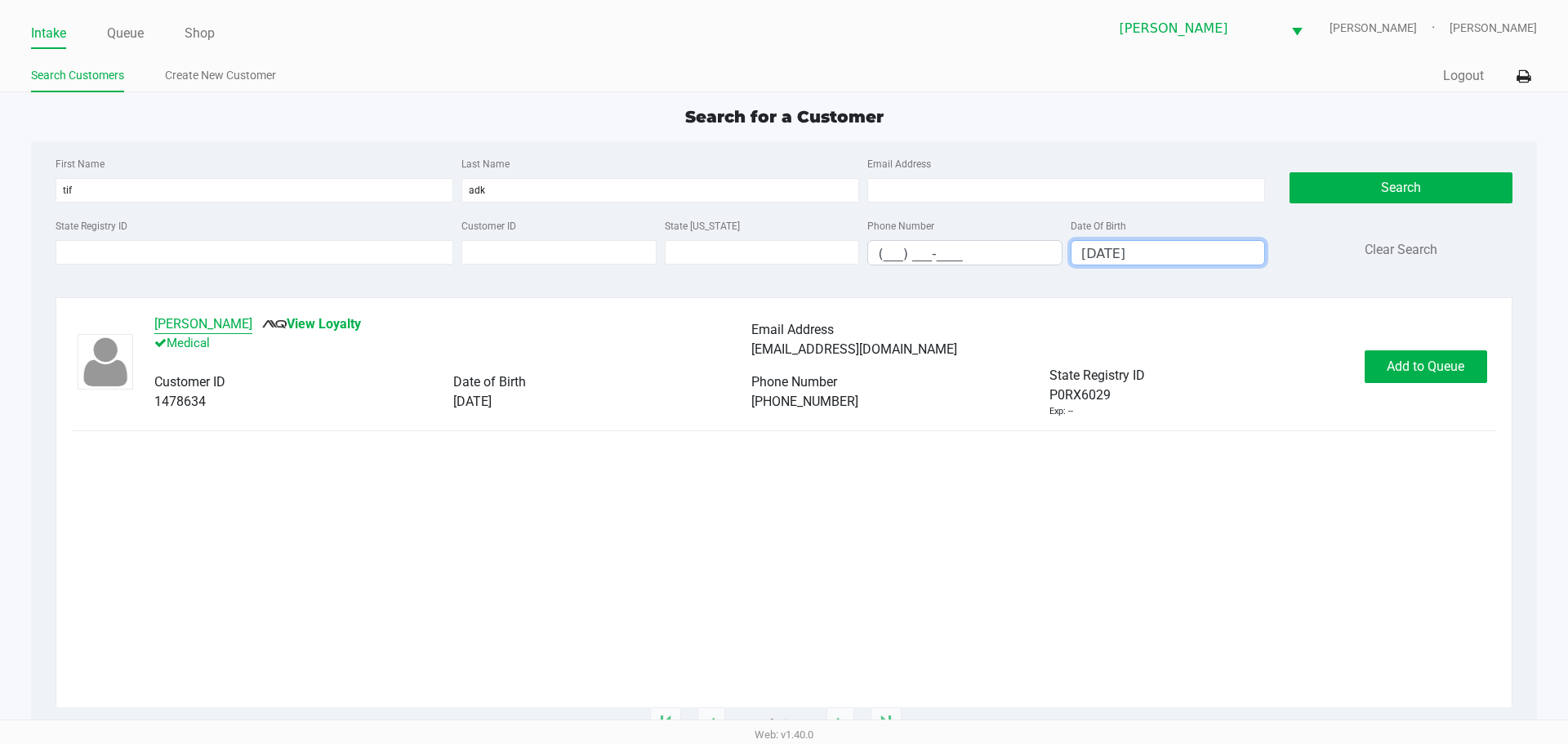
type input "[DATE]"
click at [223, 324] on button "[PERSON_NAME]" at bounding box center [203, 324] width 98 height 20
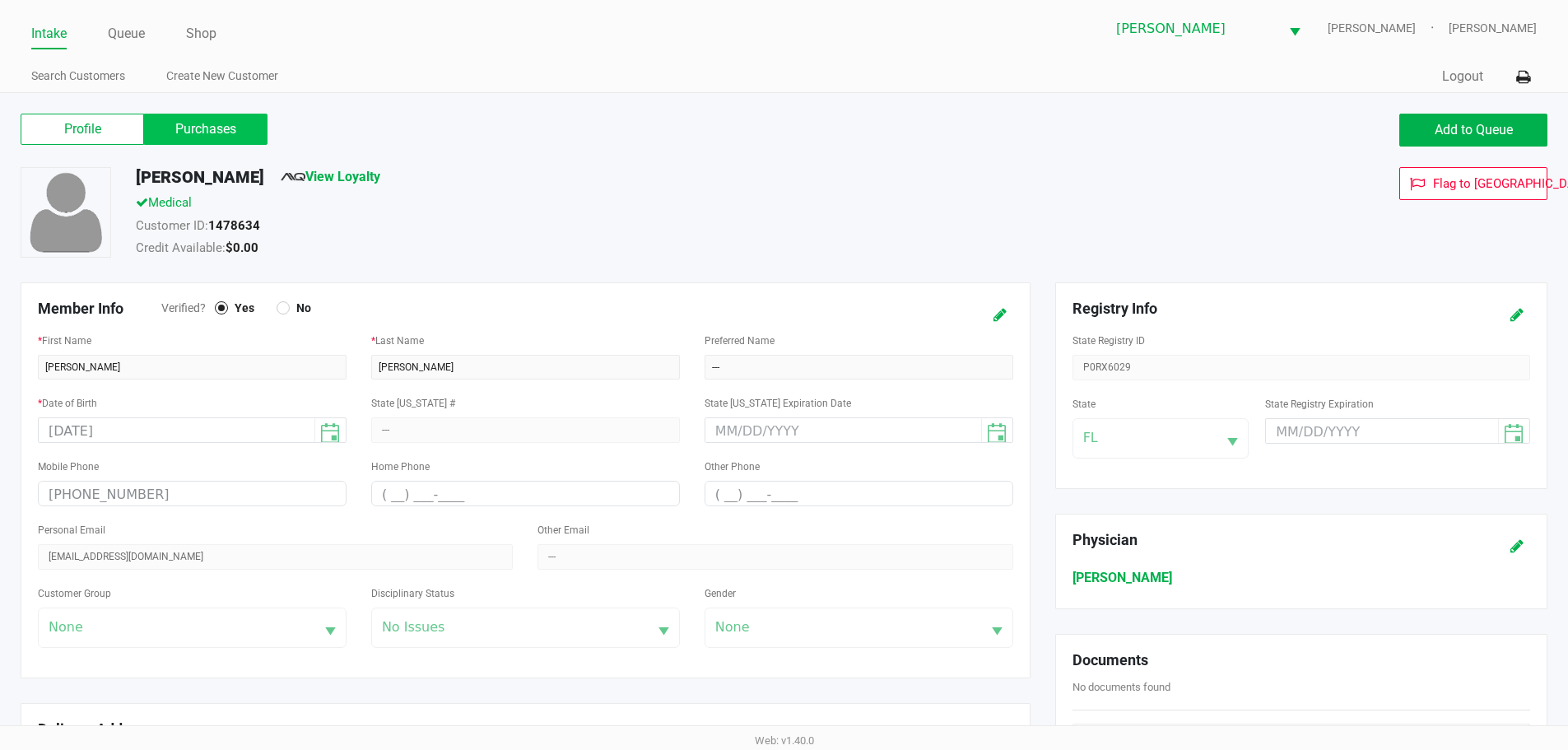
click at [244, 136] on label "Purchases" at bounding box center [206, 129] width 124 height 32
click at [0, 0] on 1 "Purchases" at bounding box center [0, 0] width 0 height 0
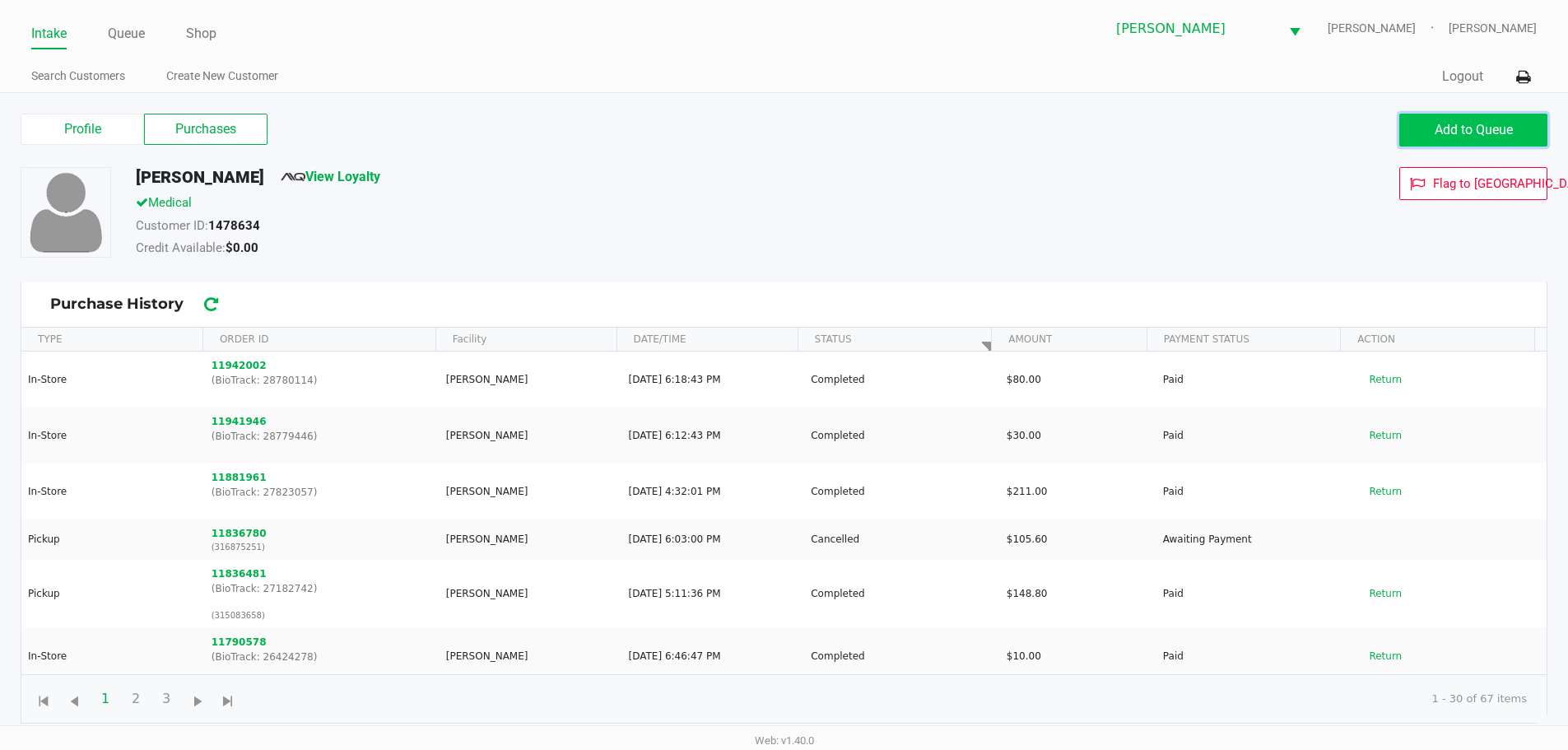
click at [1455, 123] on span "Add to Queue" at bounding box center [1473, 129] width 78 height 16
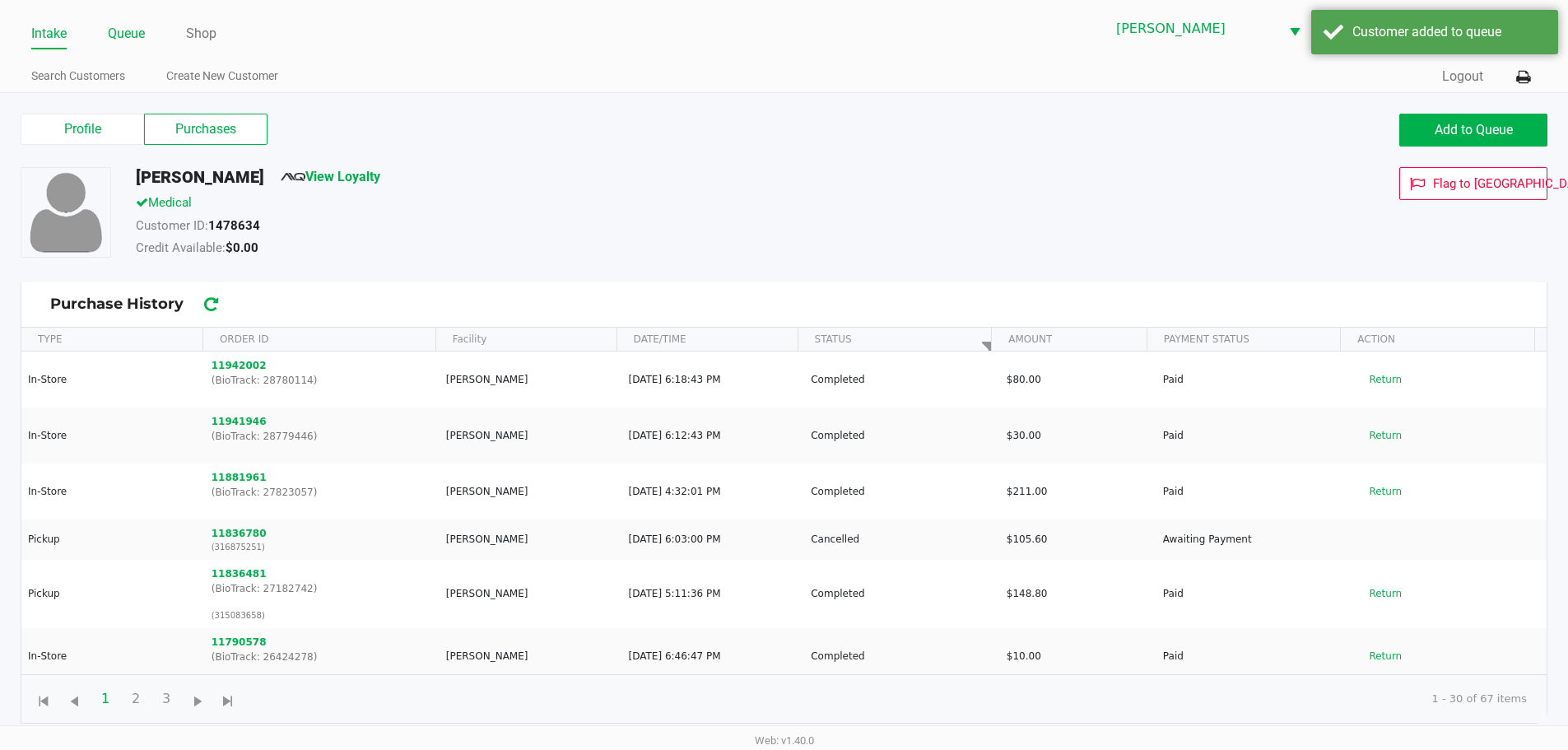
click at [131, 41] on link "Queue" at bounding box center [125, 33] width 37 height 23
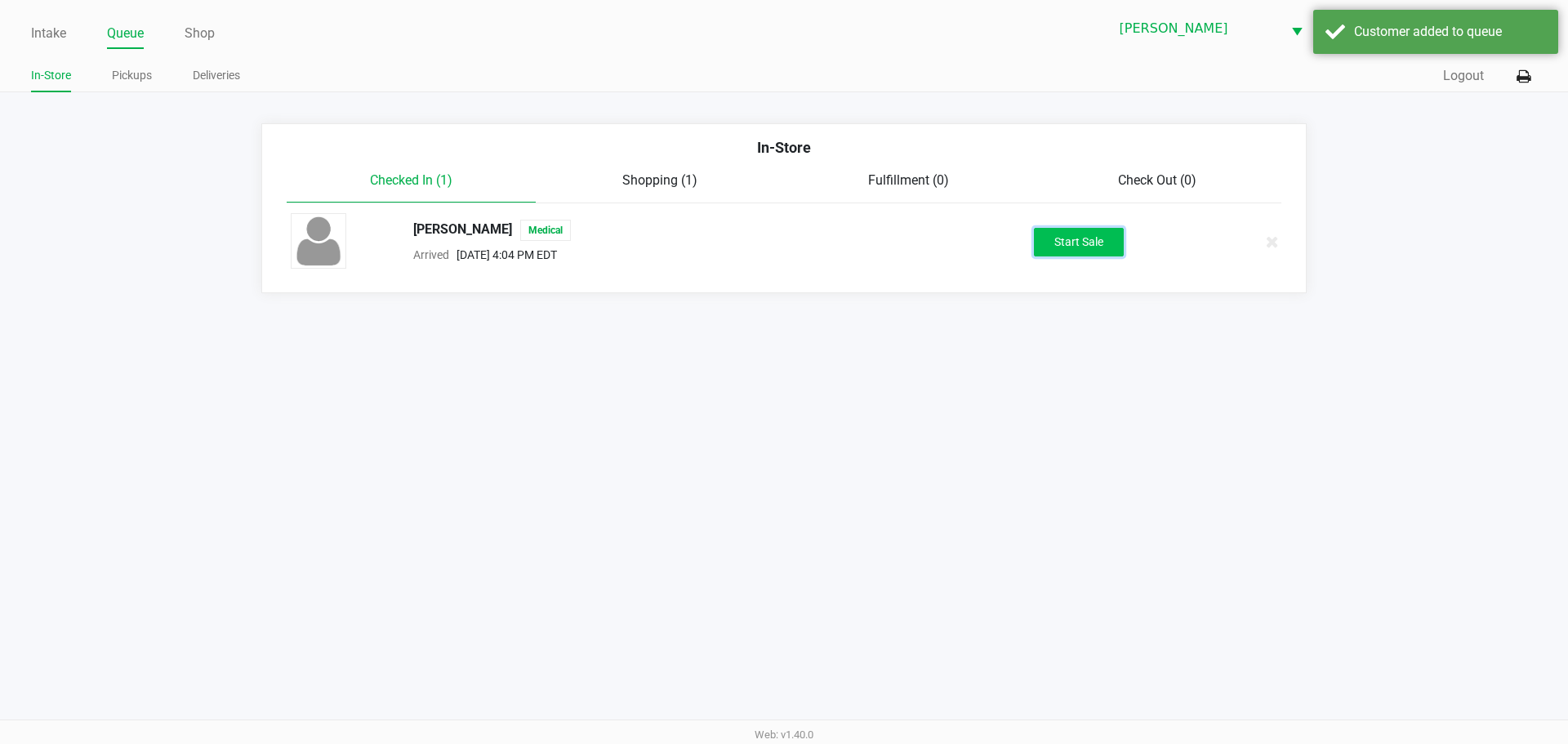
click at [1049, 232] on button "Start Sale" at bounding box center [1080, 241] width 90 height 28
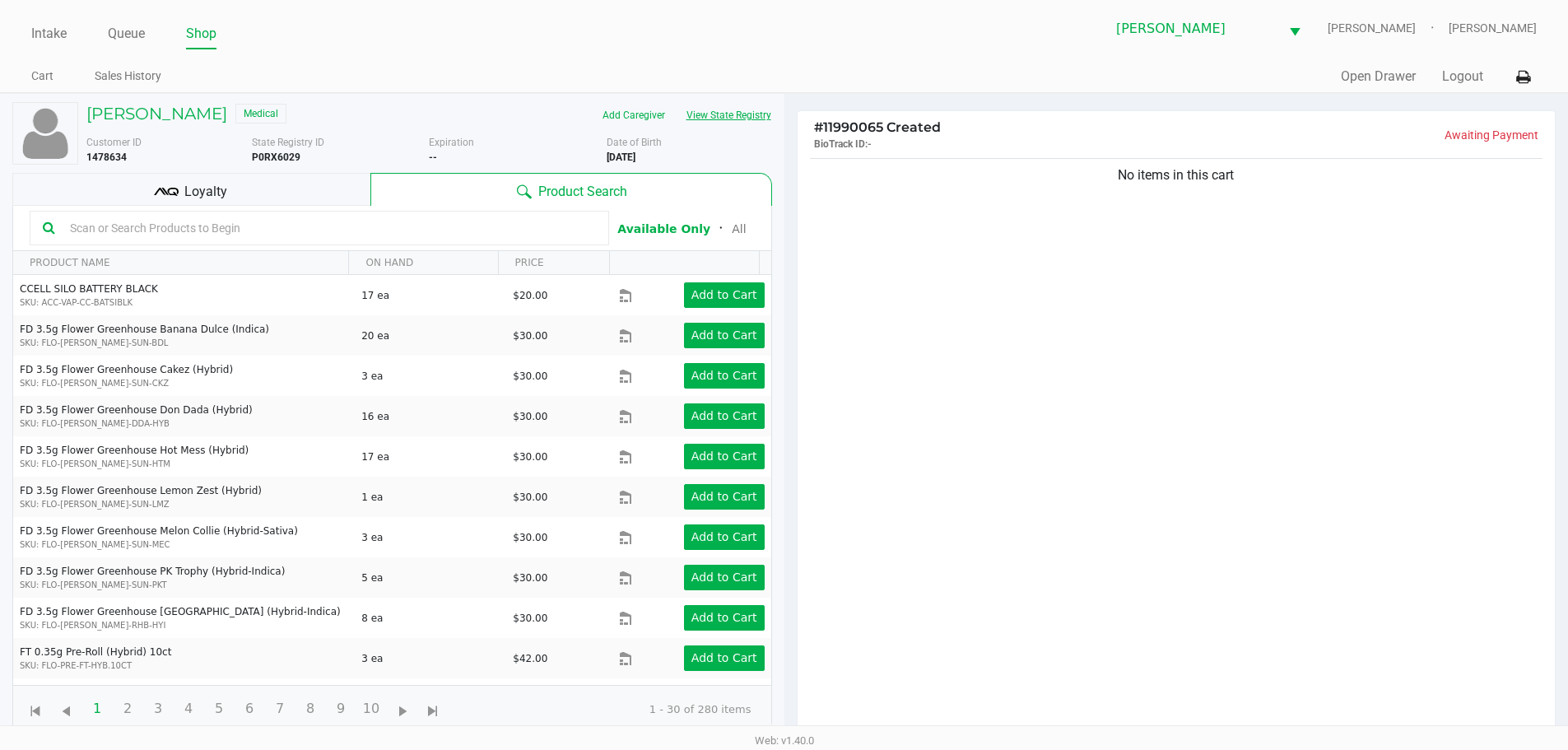
click at [752, 125] on button "View State Registry" at bounding box center [723, 115] width 96 height 27
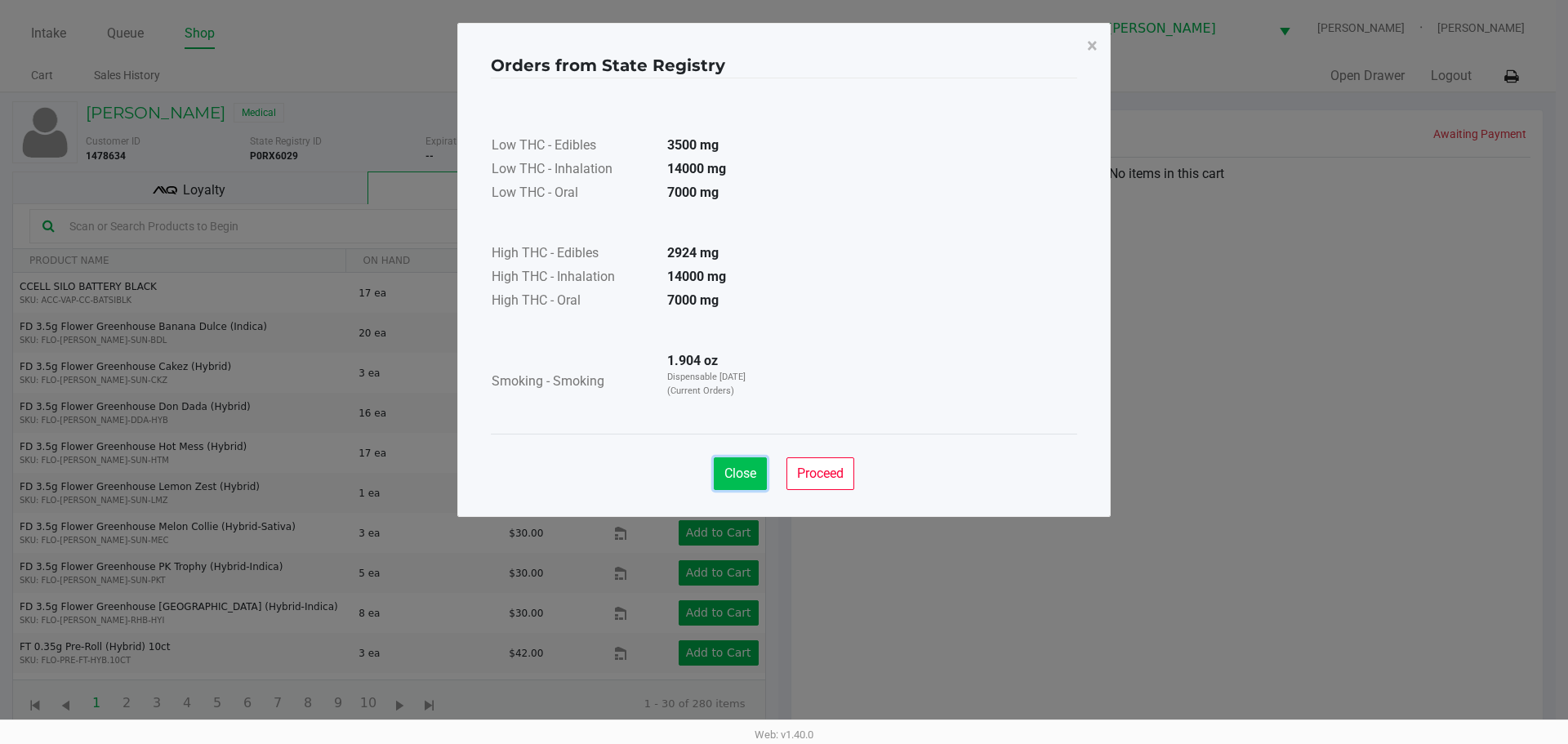
click at [745, 472] on span "Close" at bounding box center [740, 473] width 31 height 16
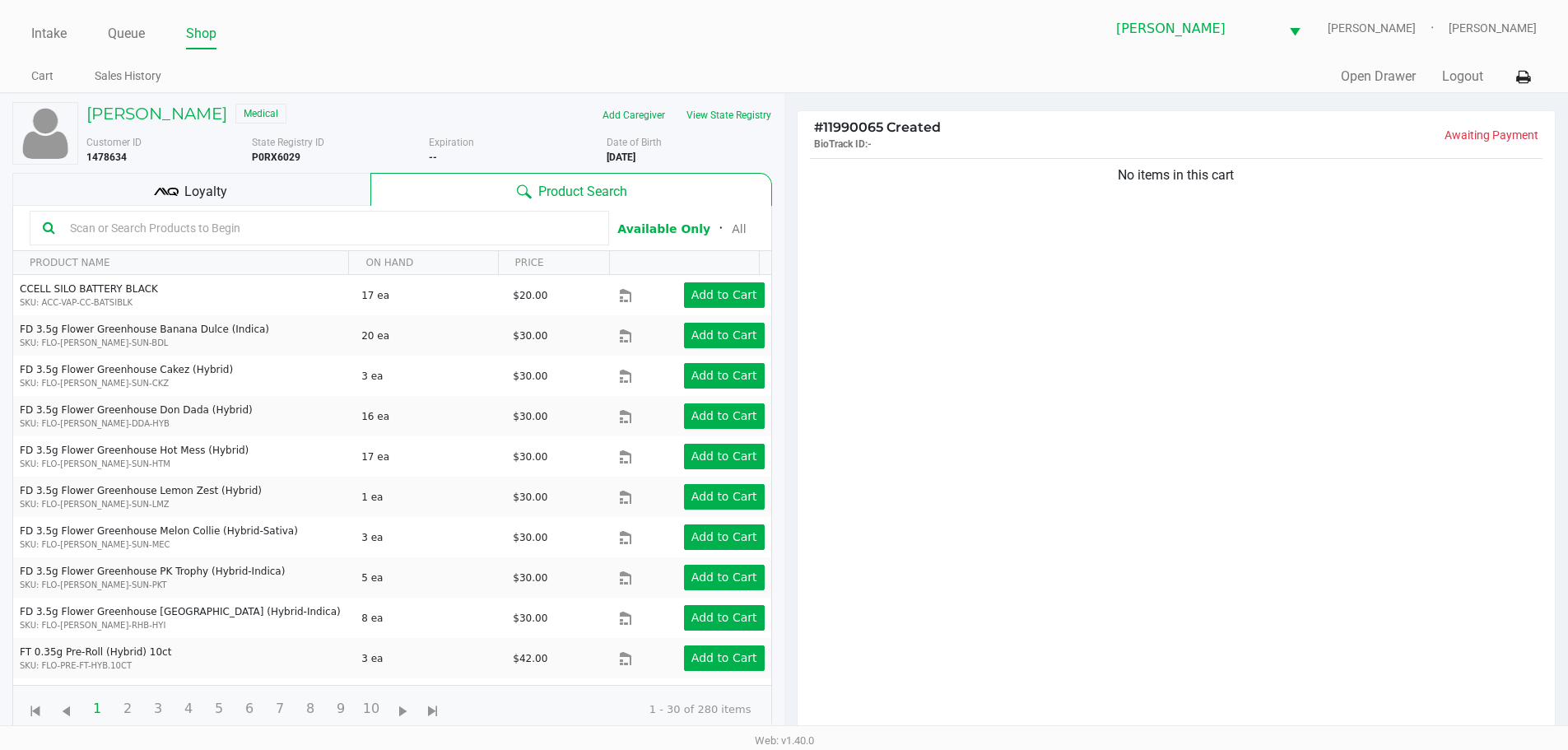
click at [476, 228] on input "text" at bounding box center [329, 227] width 533 height 25
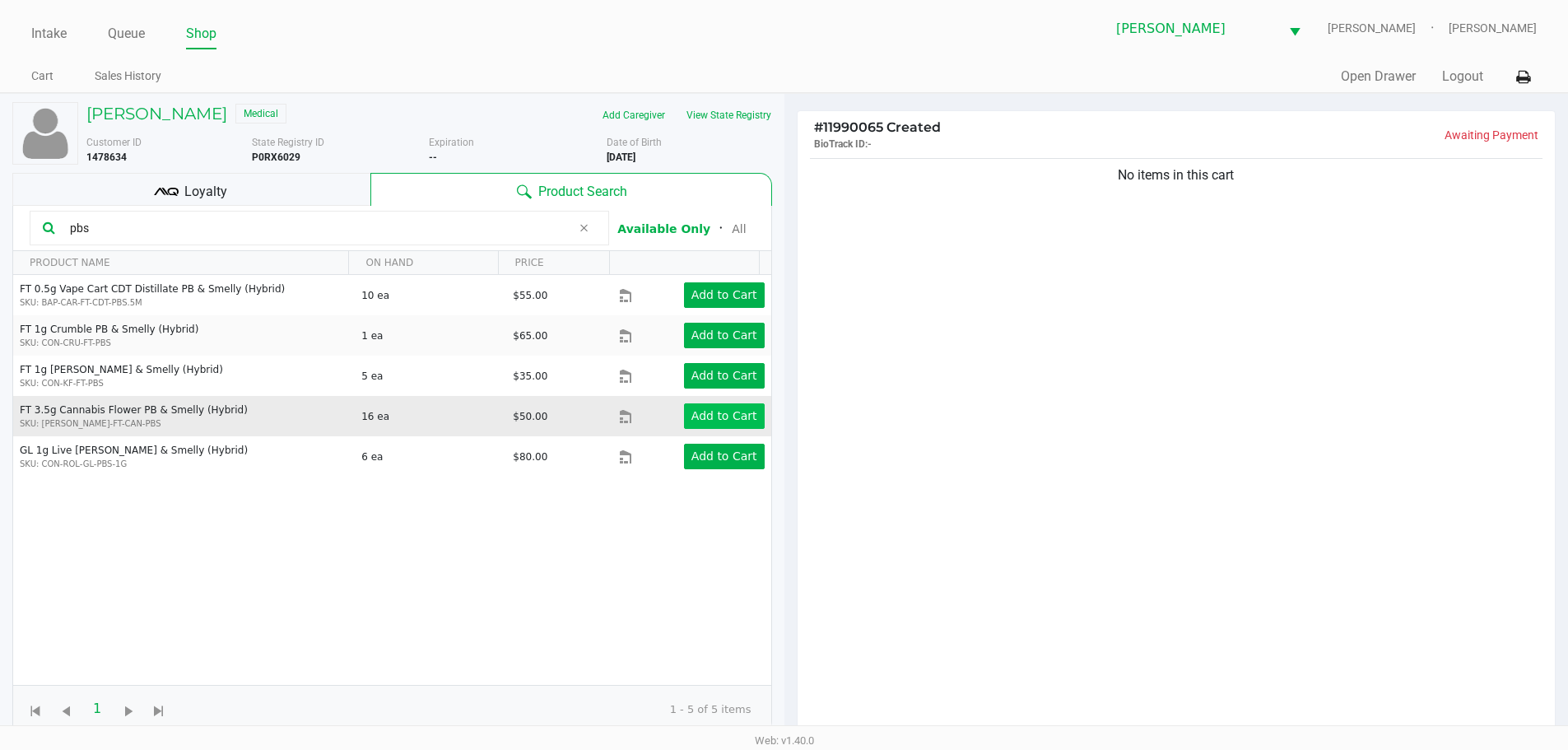
type input "pbs"
click at [731, 420] on app-button-loader "Add to Cart" at bounding box center [724, 415] width 66 height 13
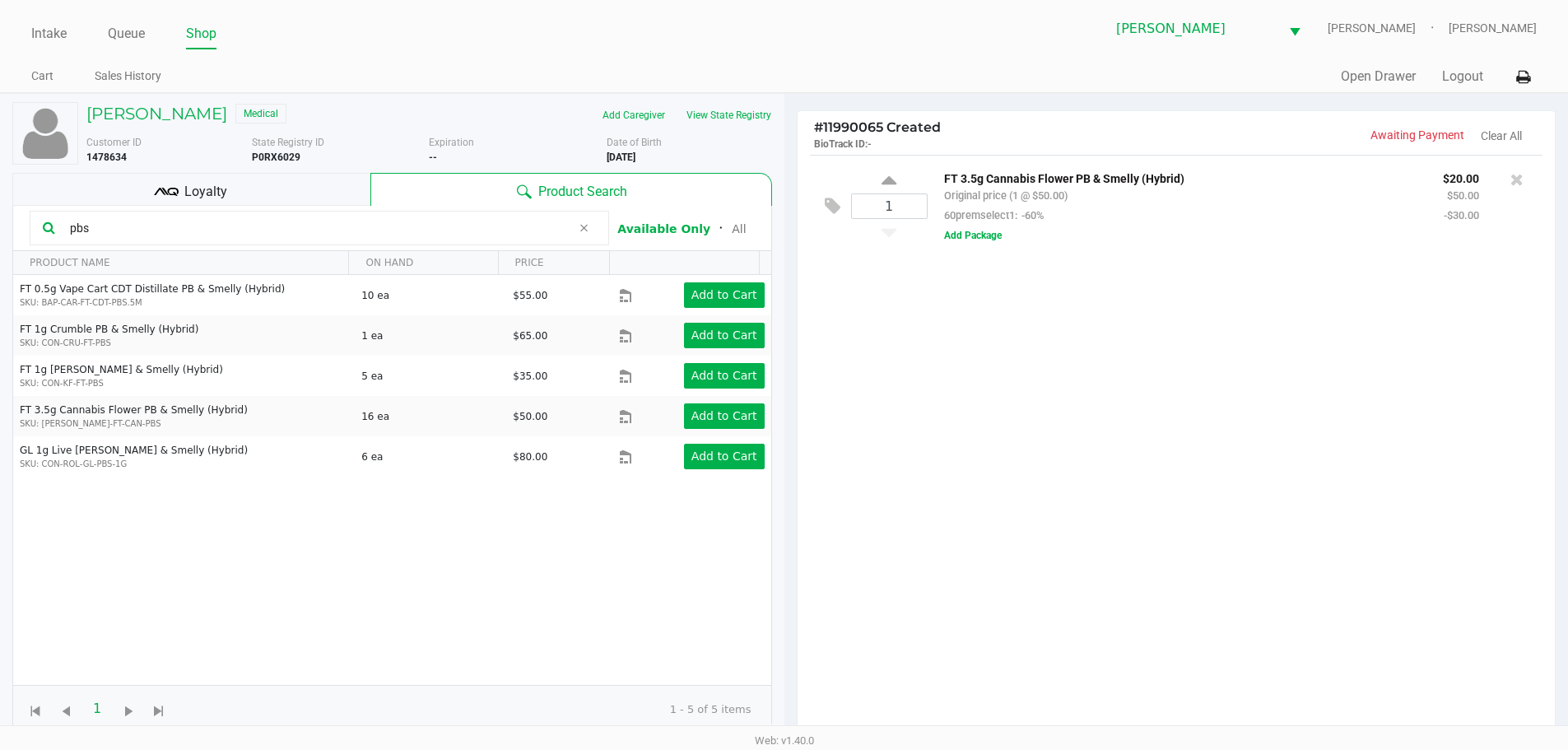
click at [915, 175] on div "1" at bounding box center [888, 206] width 76 height 66
click at [895, 181] on icon at bounding box center [888, 183] width 15 height 21
type input "2"
click at [588, 228] on icon at bounding box center [584, 227] width 10 height 13
click at [456, 226] on kendo-grid "Available Only ᛫ All PRODUCT NAME ON HAND PRICE FT 0.5g Vape Cart CDT Distillat…" at bounding box center [391, 469] width 760 height 528
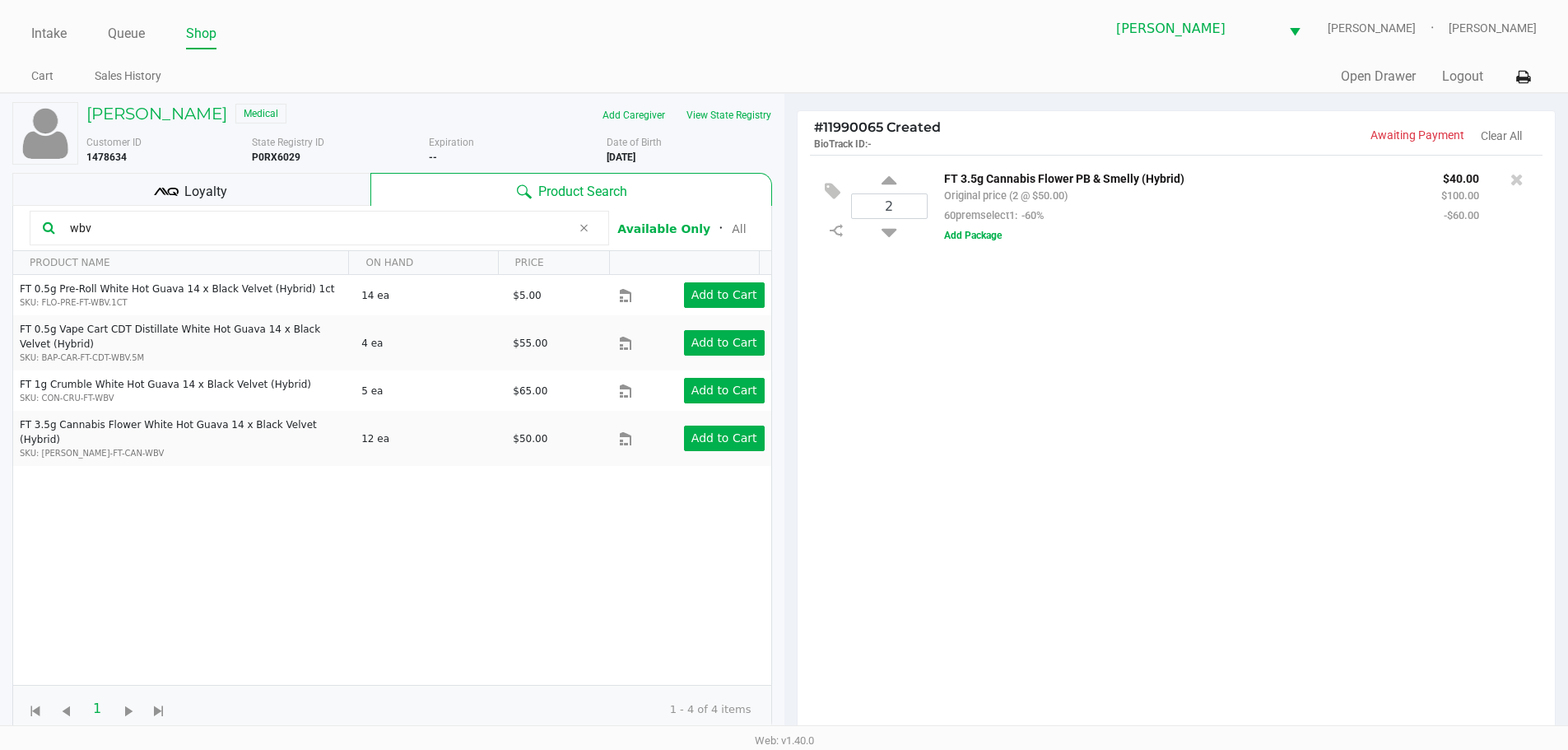
click at [732, 457] on div "FT 0.5g Pre-Roll White Hot Guava 14 x Black Velvet (Hybrid) 1ct SKU: FLO-PRE-FT…" at bounding box center [391, 479] width 758 height 410
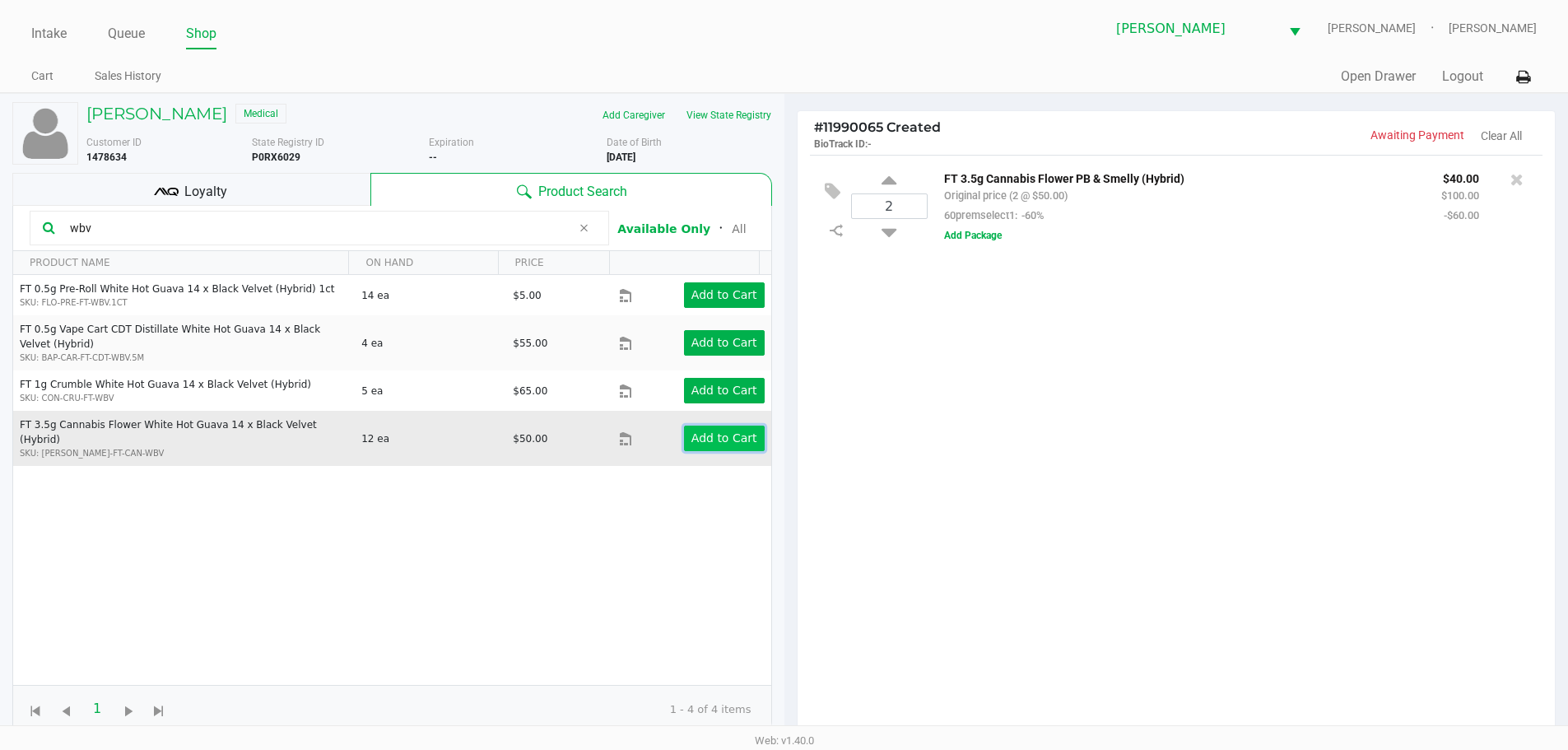
click at [727, 432] on app-button-loader "Add to Cart" at bounding box center [724, 438] width 66 height 13
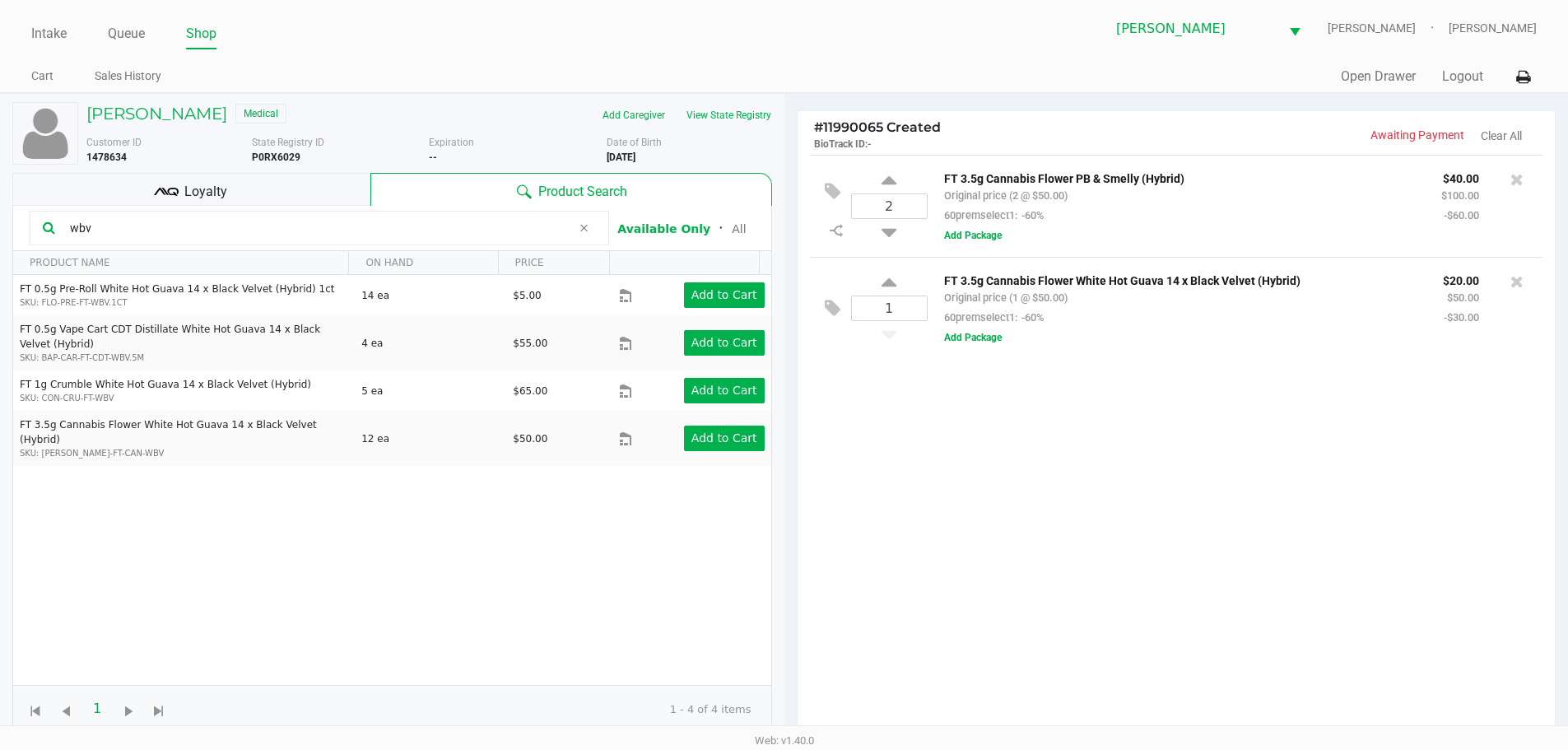
click at [515, 224] on input "wbv" at bounding box center [317, 227] width 508 height 25
type input "w"
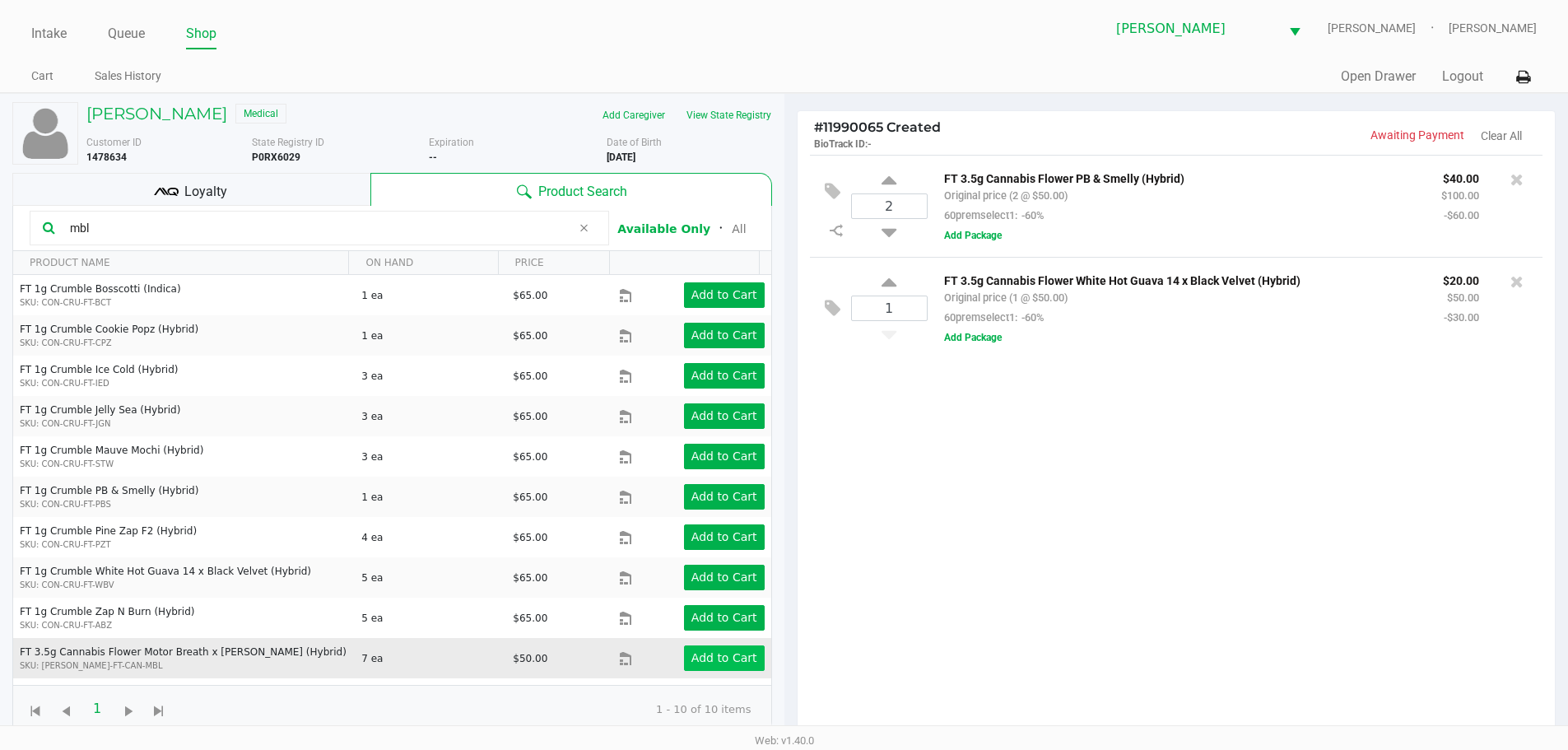
type input "mbl"
click at [707, 653] on app-button-loader "Add to Cart" at bounding box center [724, 657] width 66 height 13
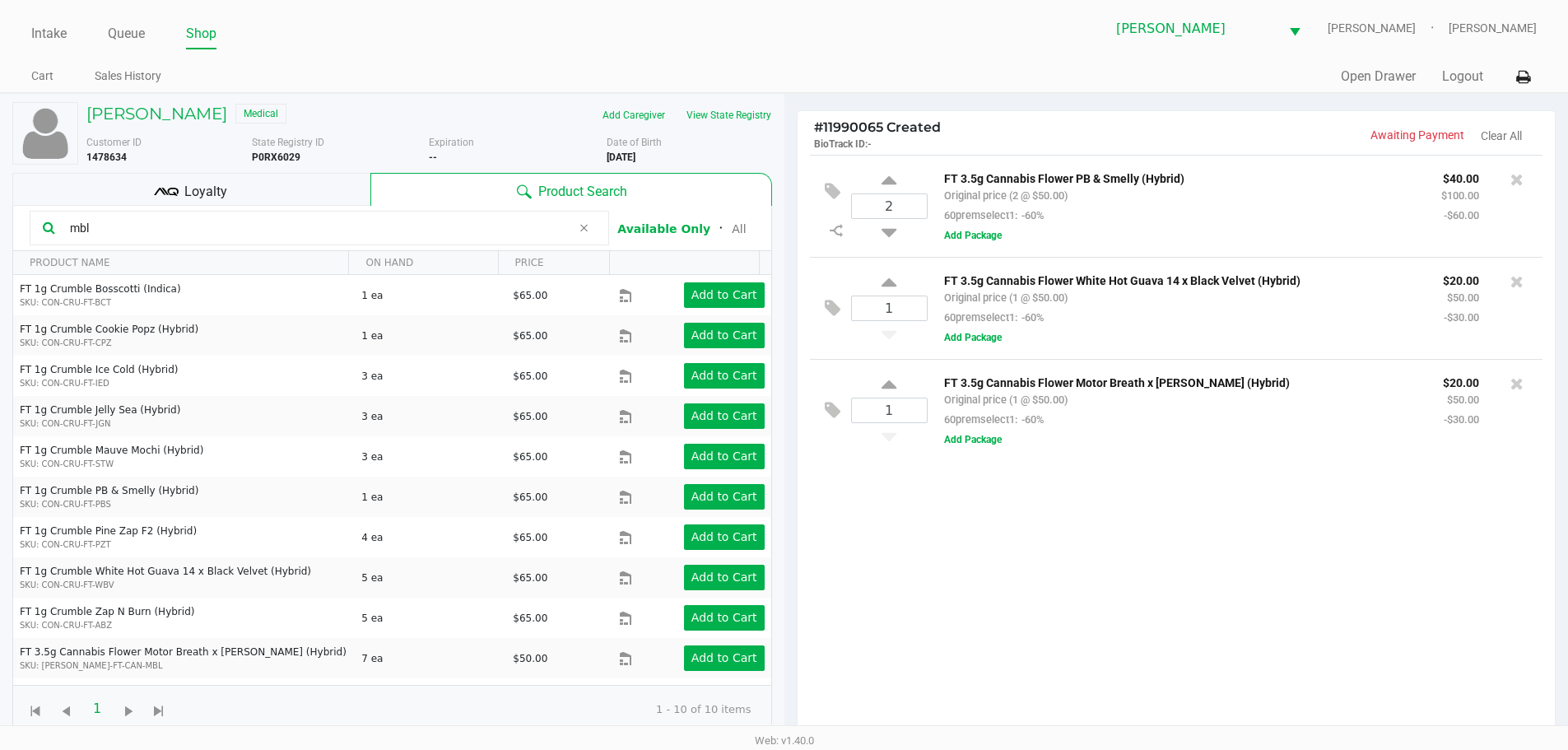
click at [520, 230] on input "mbl" at bounding box center [317, 227] width 508 height 25
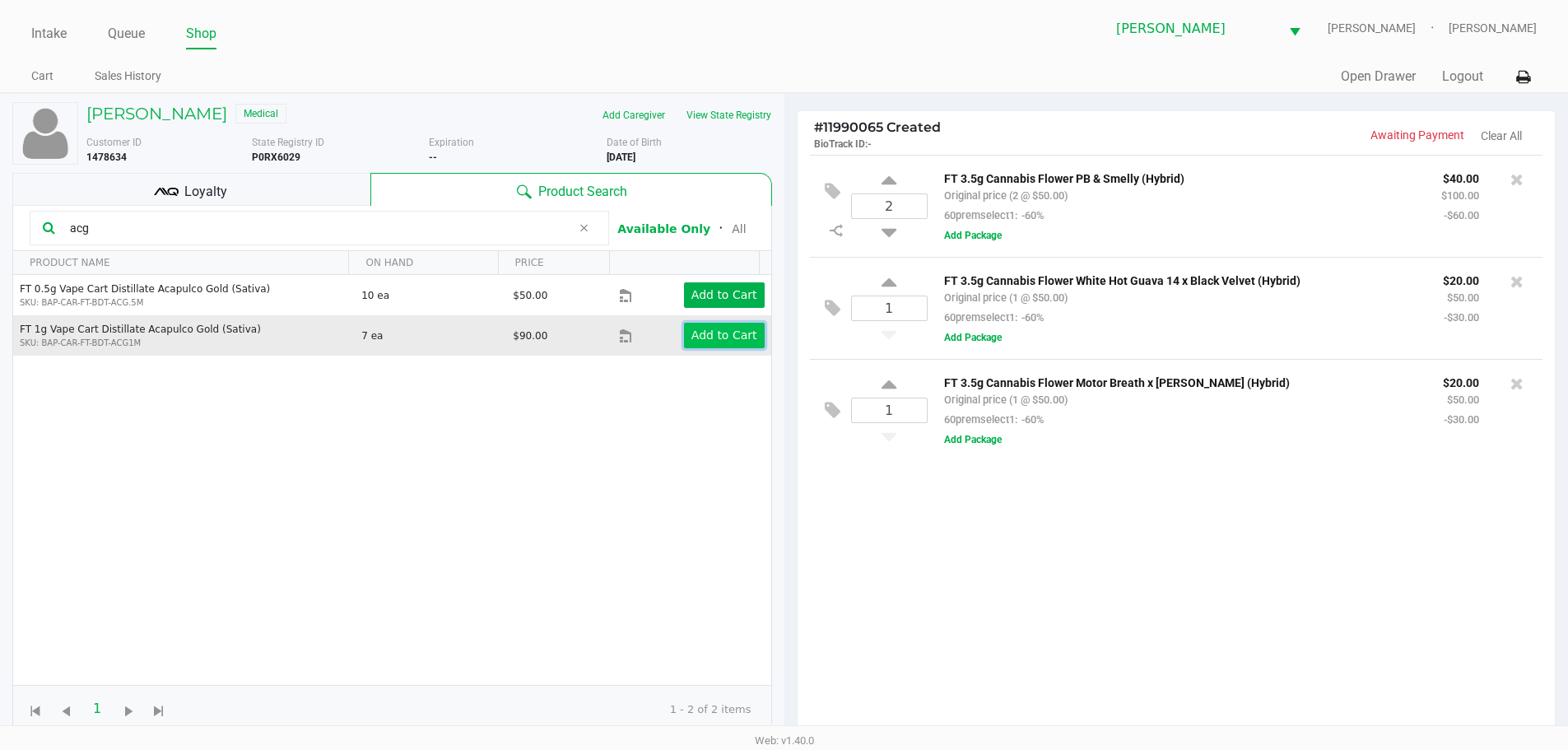
click at [700, 333] on app-button-loader "Add to Cart" at bounding box center [724, 334] width 66 height 13
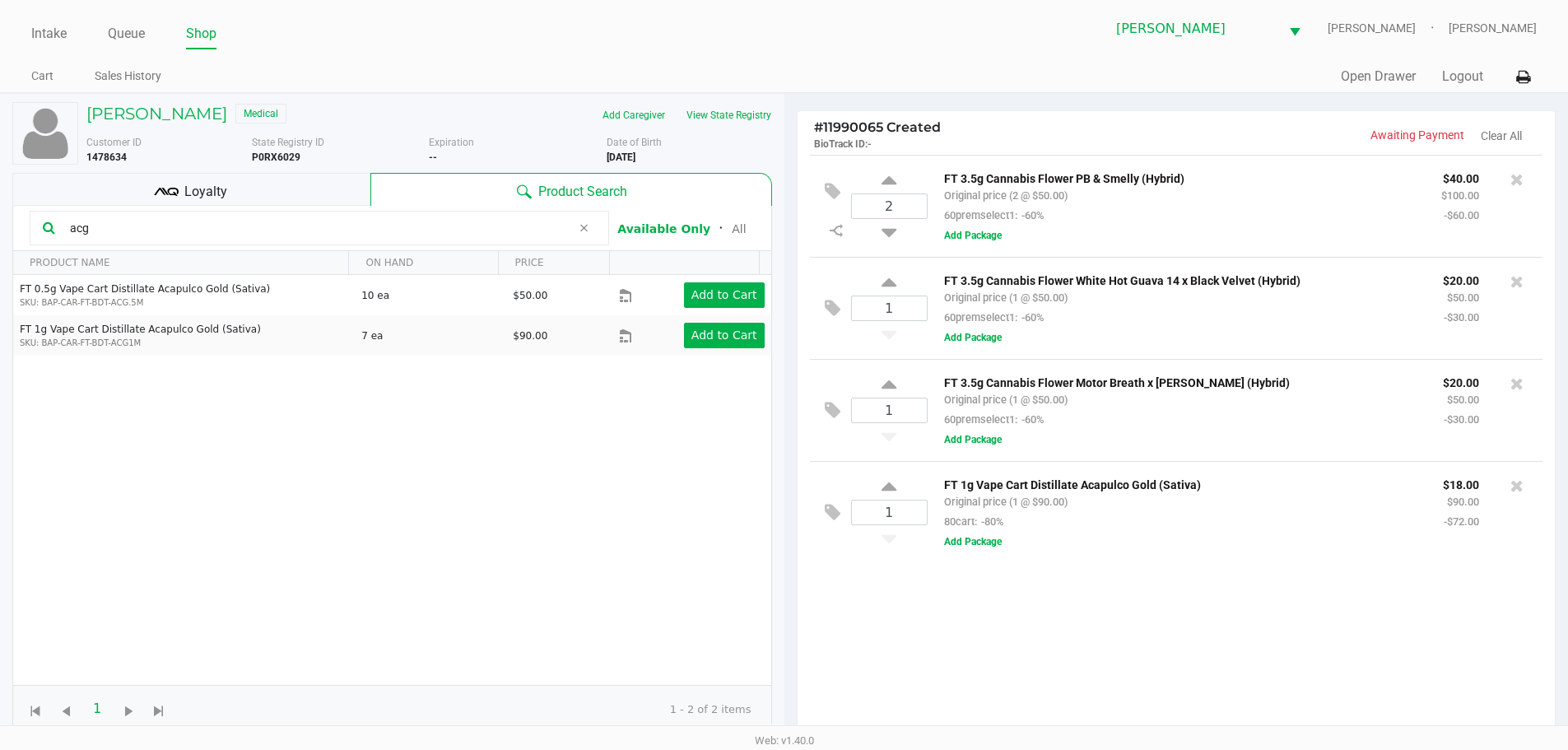
click at [163, 225] on input "acg" at bounding box center [317, 227] width 508 height 25
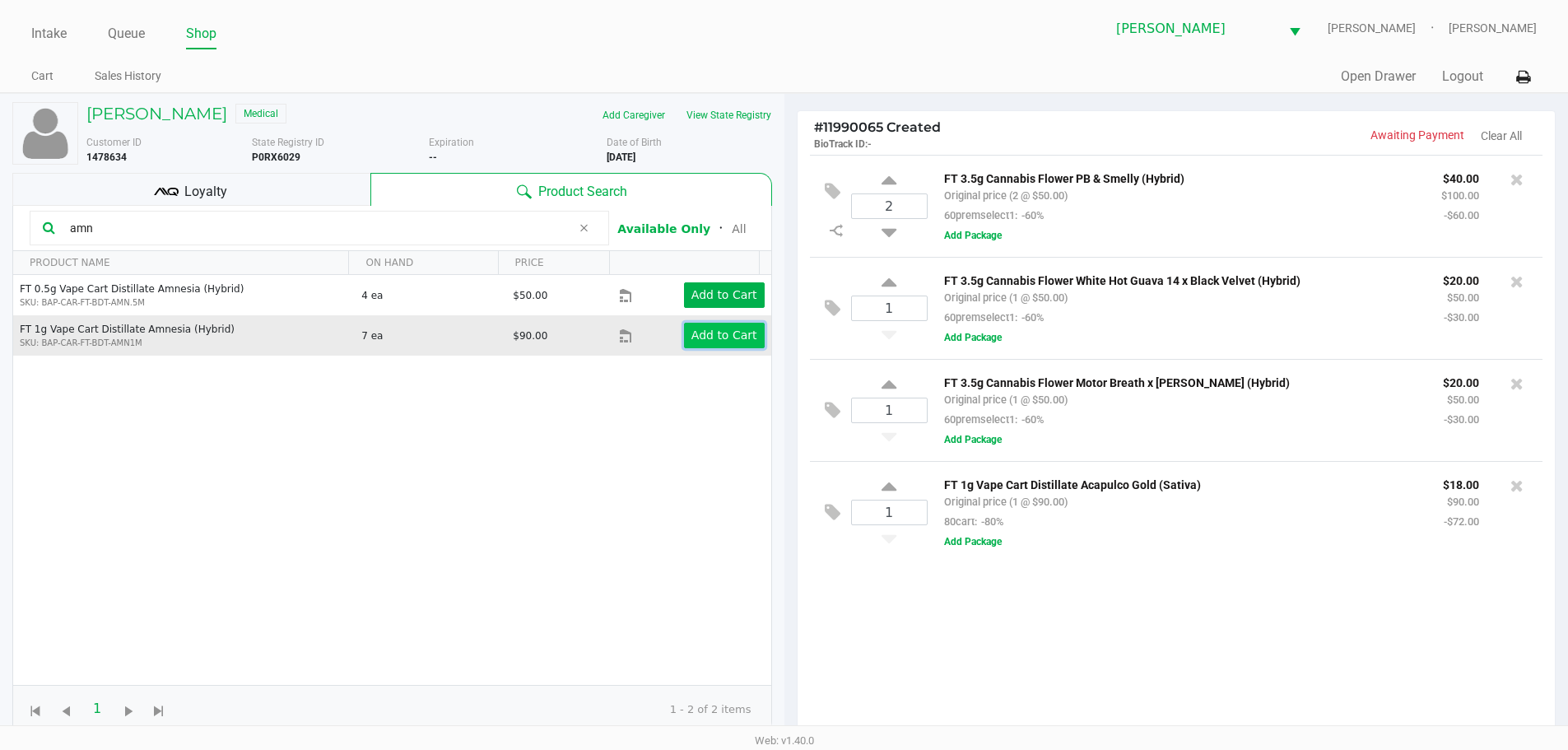
click at [737, 335] on app-button-loader "Add to Cart" at bounding box center [724, 334] width 66 height 13
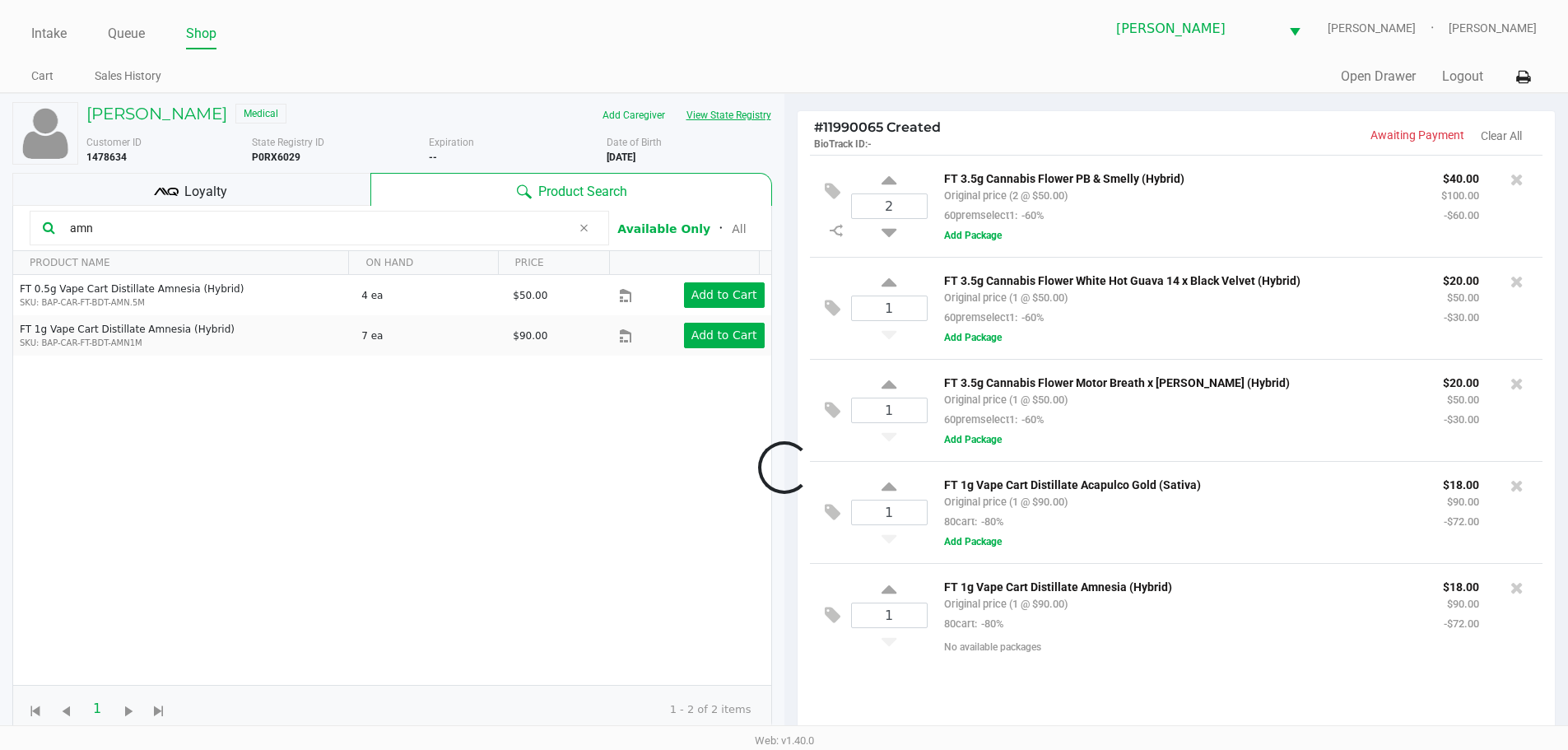
click at [737, 108] on button "View State Registry" at bounding box center [723, 115] width 96 height 27
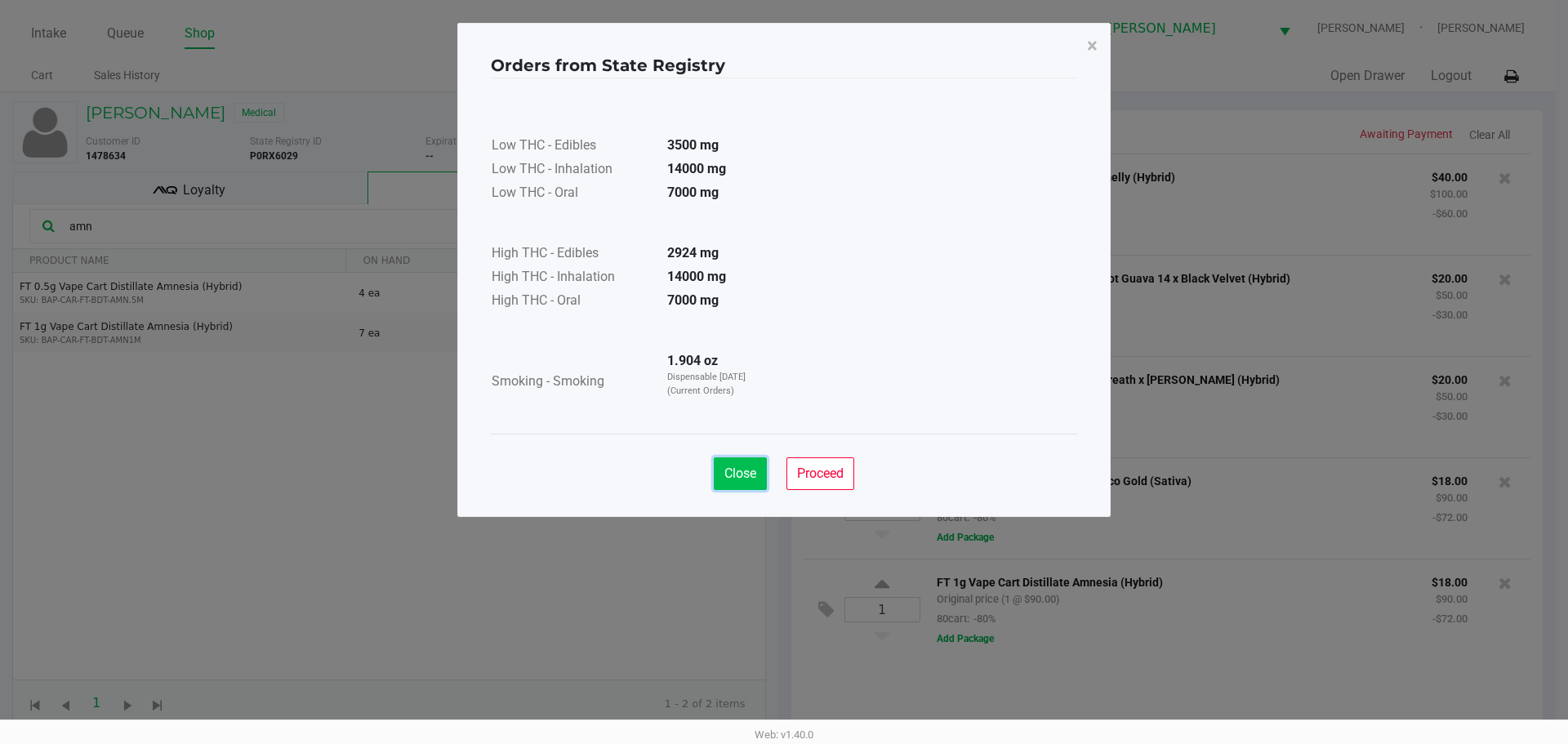
click at [725, 467] on span "Close" at bounding box center [740, 473] width 31 height 16
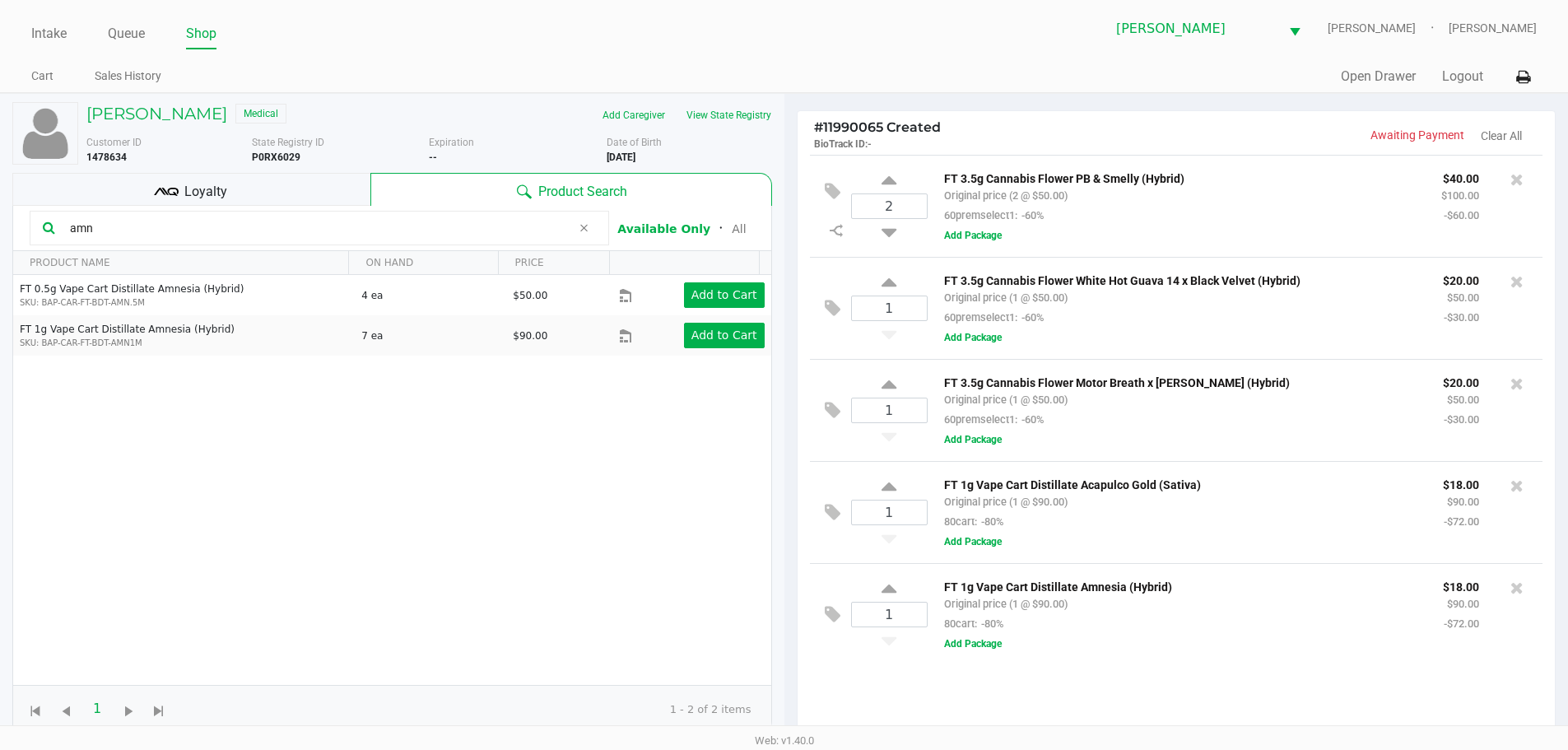
click at [155, 234] on input "amn" at bounding box center [317, 227] width 508 height 25
type input "a"
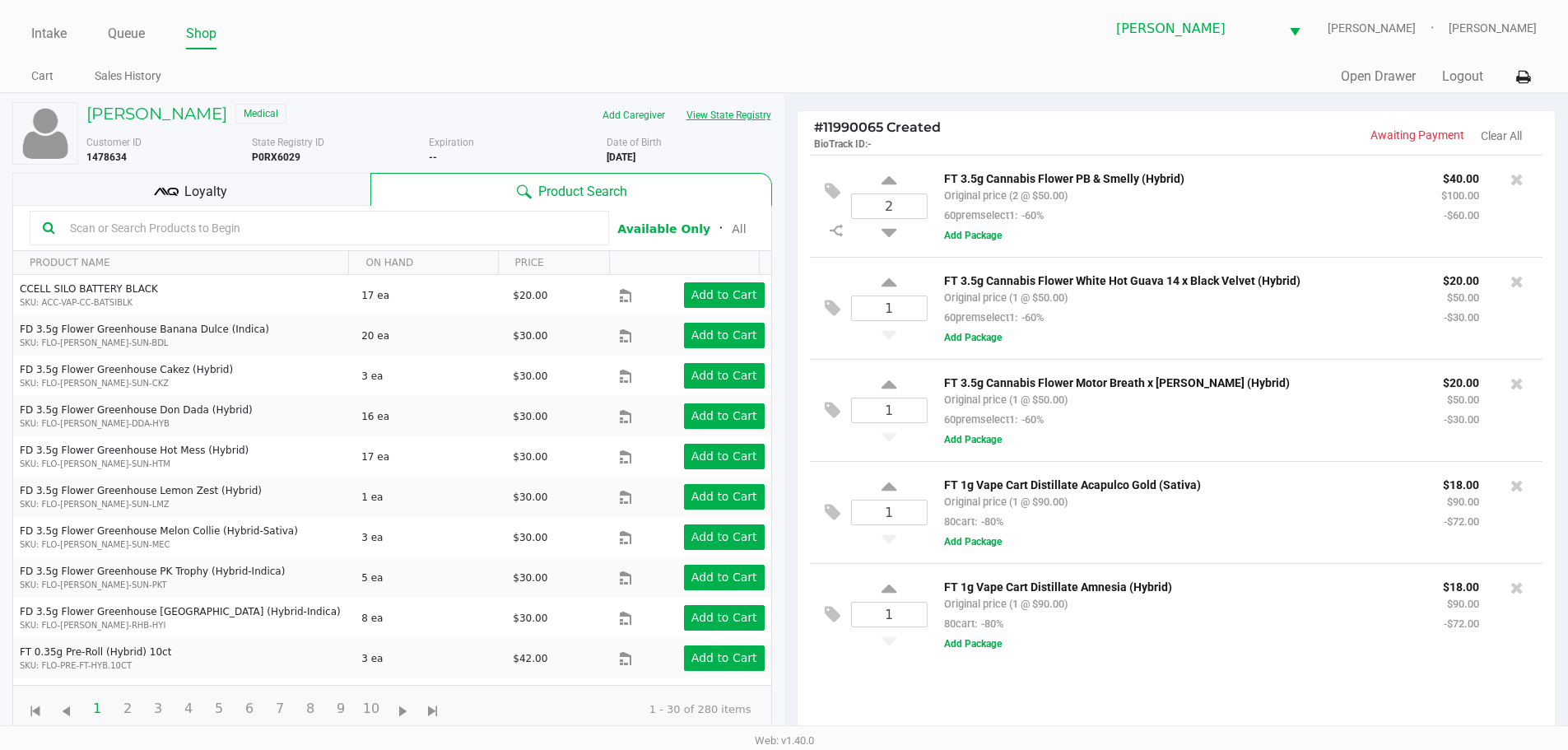
click at [679, 104] on button "View State Registry" at bounding box center [723, 115] width 96 height 27
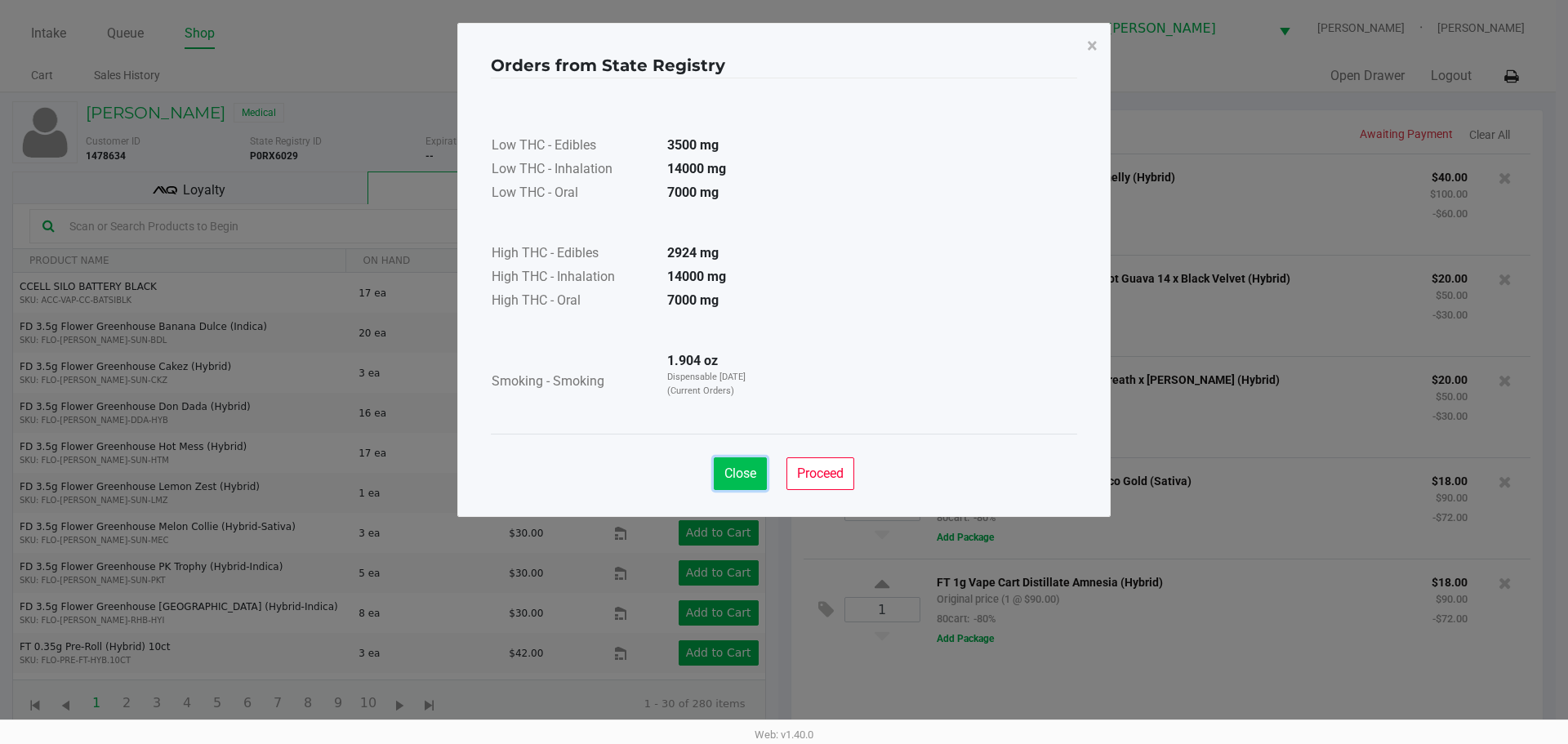
click at [736, 468] on span "Close" at bounding box center [740, 473] width 31 height 16
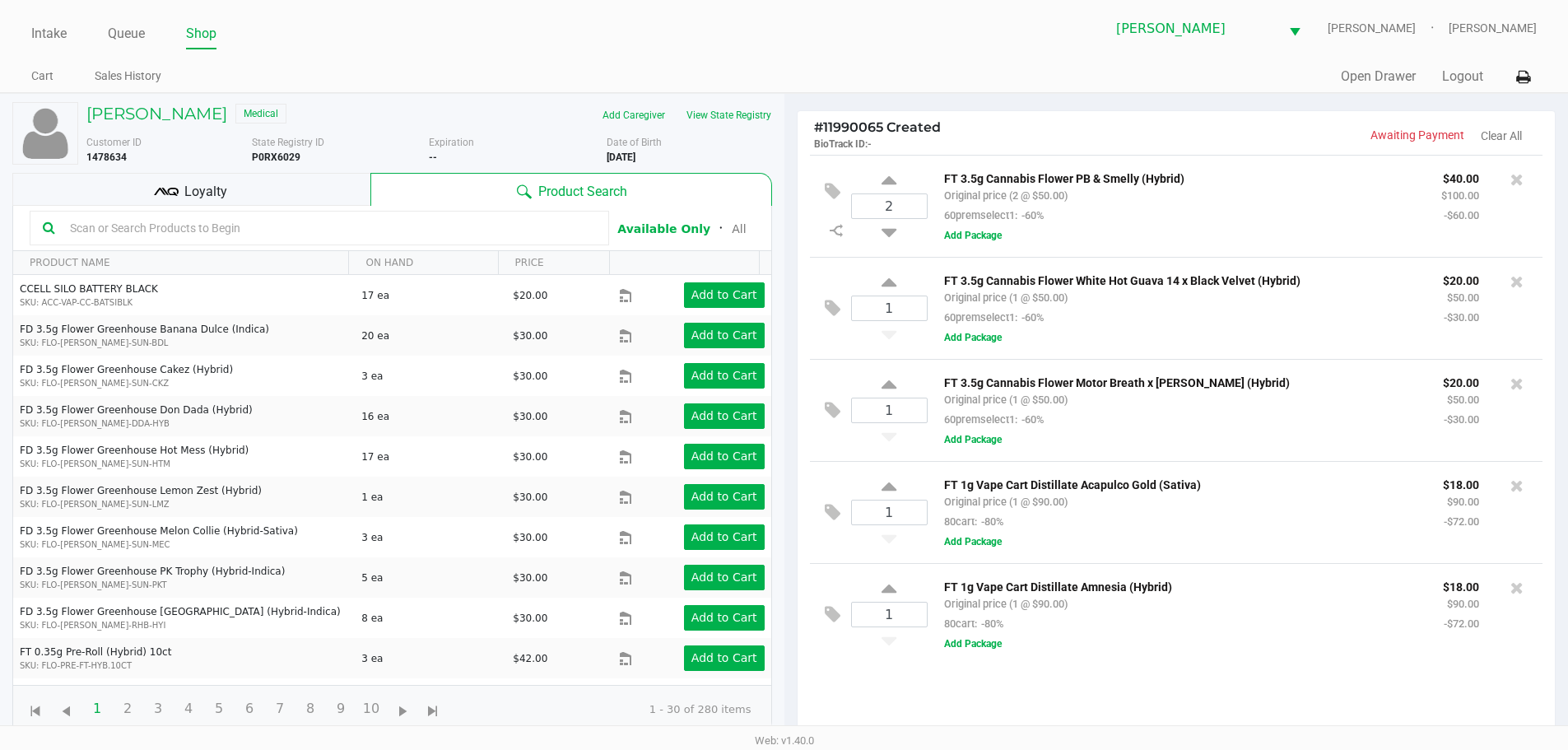
click at [416, 235] on input "text" at bounding box center [329, 227] width 533 height 25
click at [520, 232] on input "text" at bounding box center [329, 227] width 533 height 25
click at [338, 189] on div "Loyalty" at bounding box center [191, 189] width 358 height 33
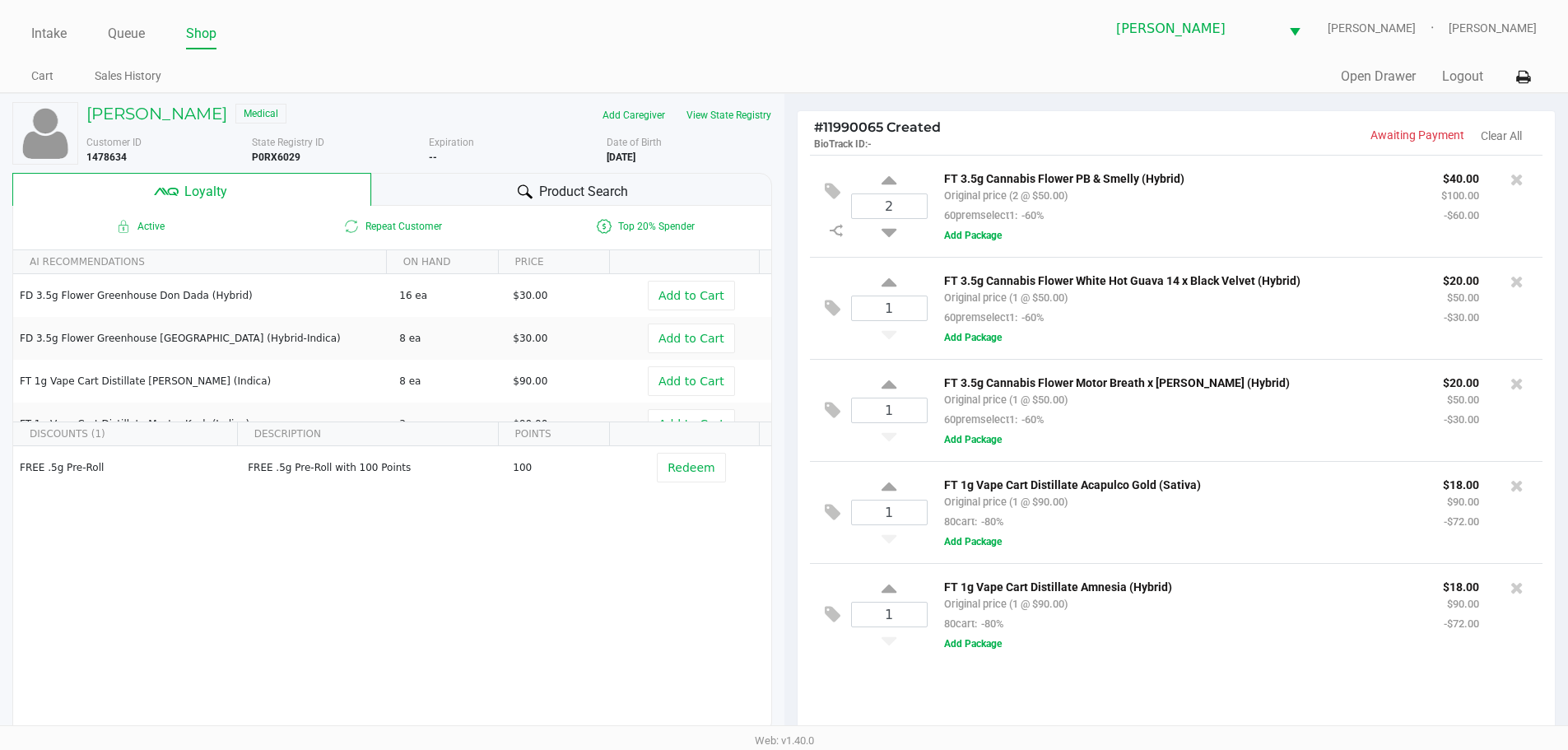
click at [488, 185] on div "Product Search" at bounding box center [572, 189] width 401 height 33
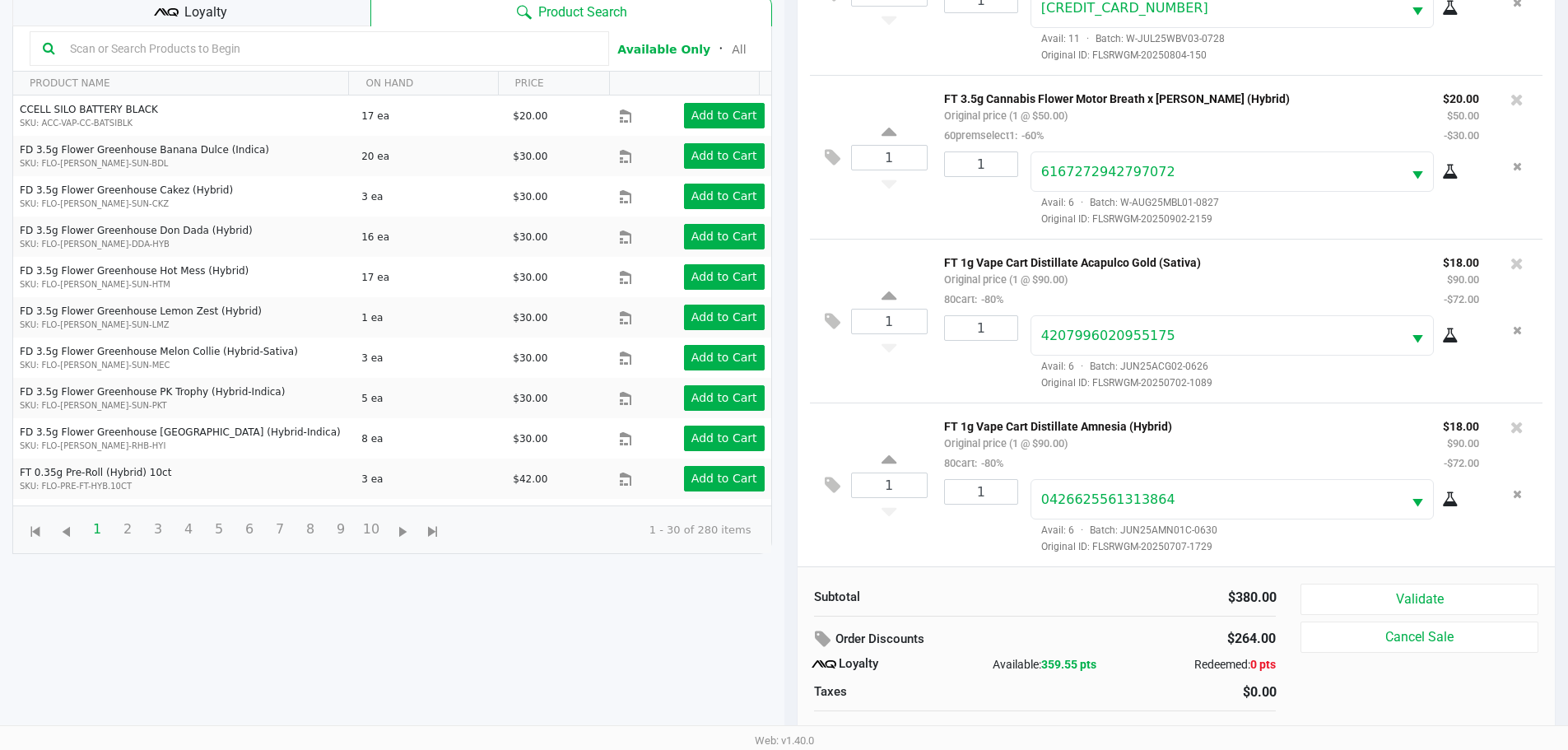
scroll to position [198, 0]
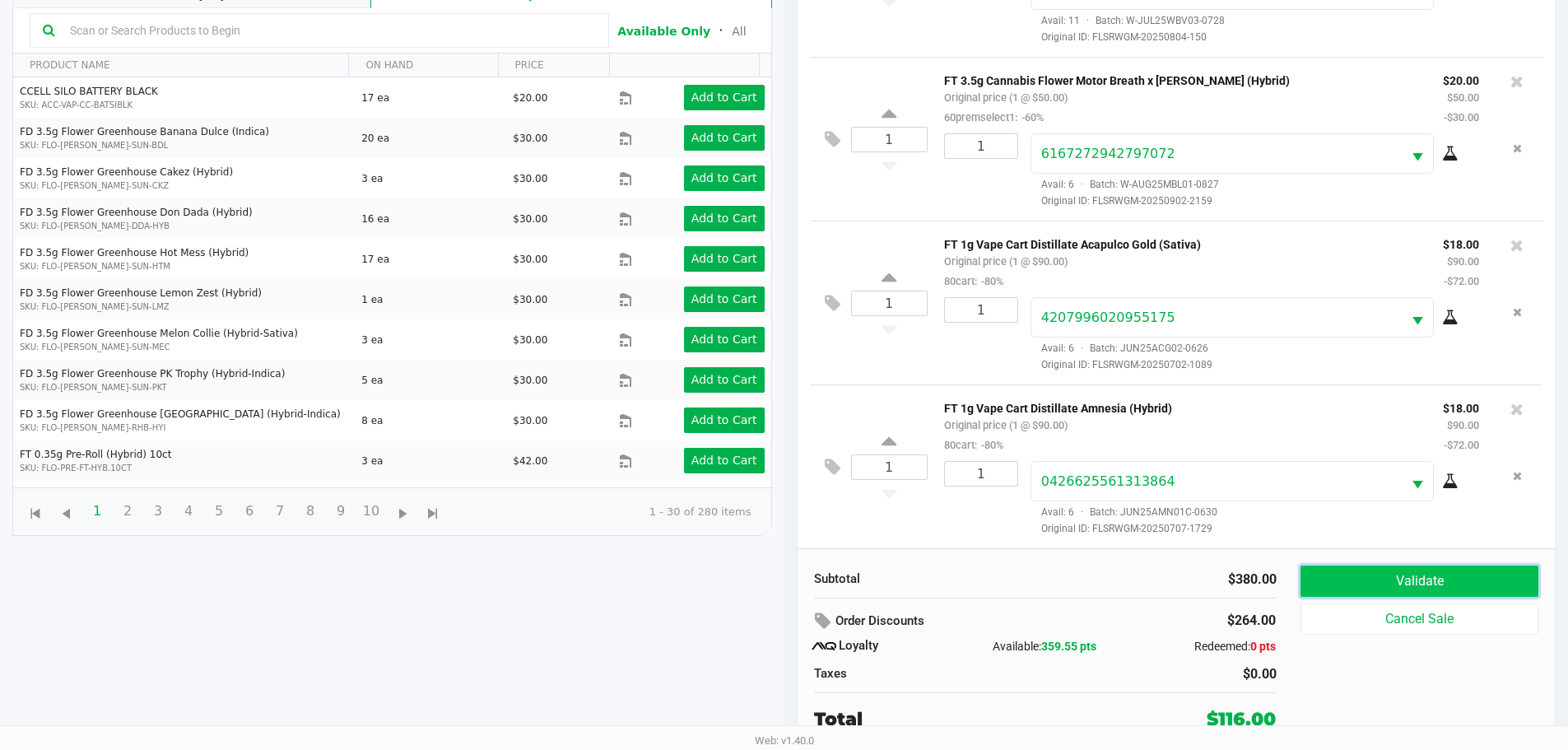
click at [1452, 580] on button "Validate" at bounding box center [1419, 581] width 237 height 32
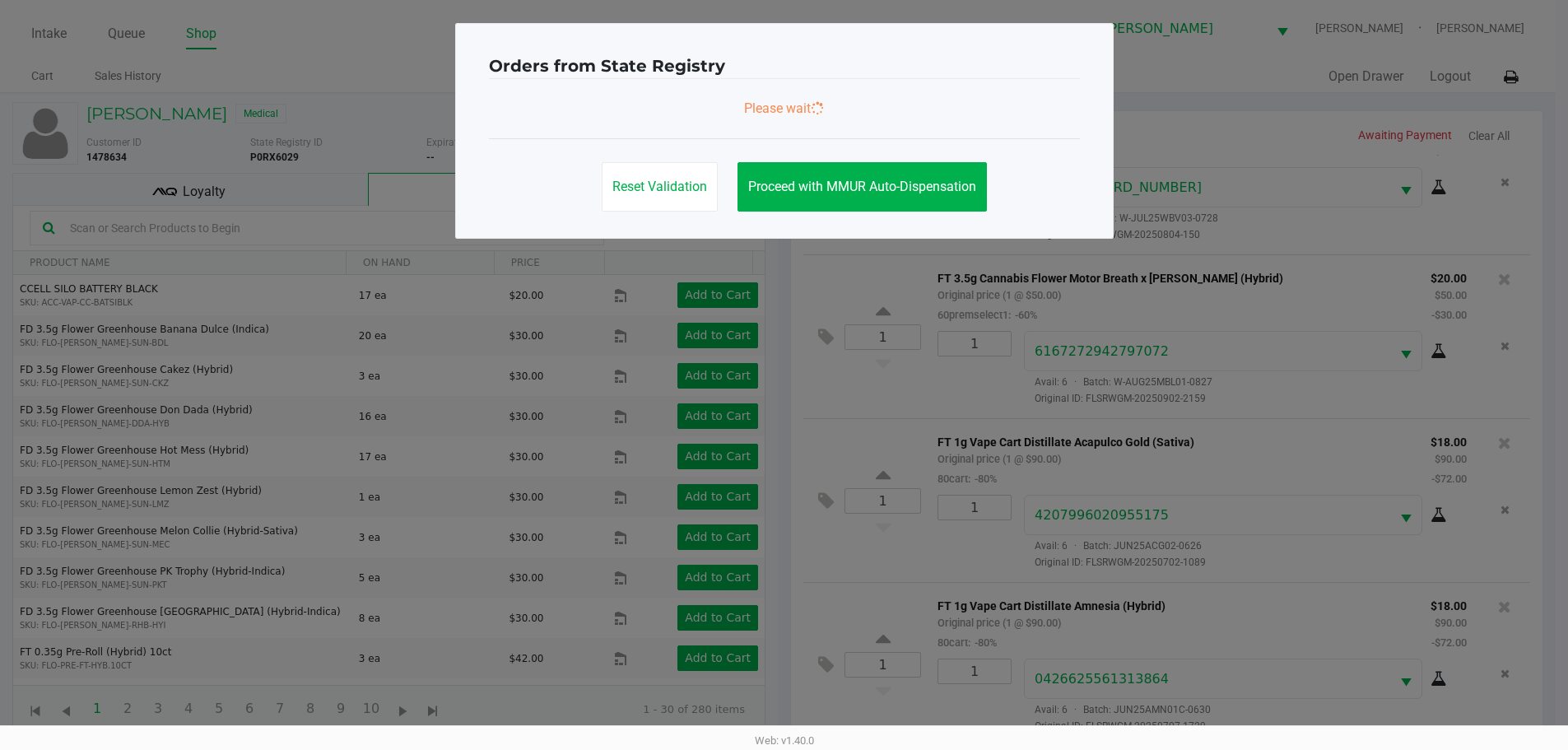
scroll to position [0, 0]
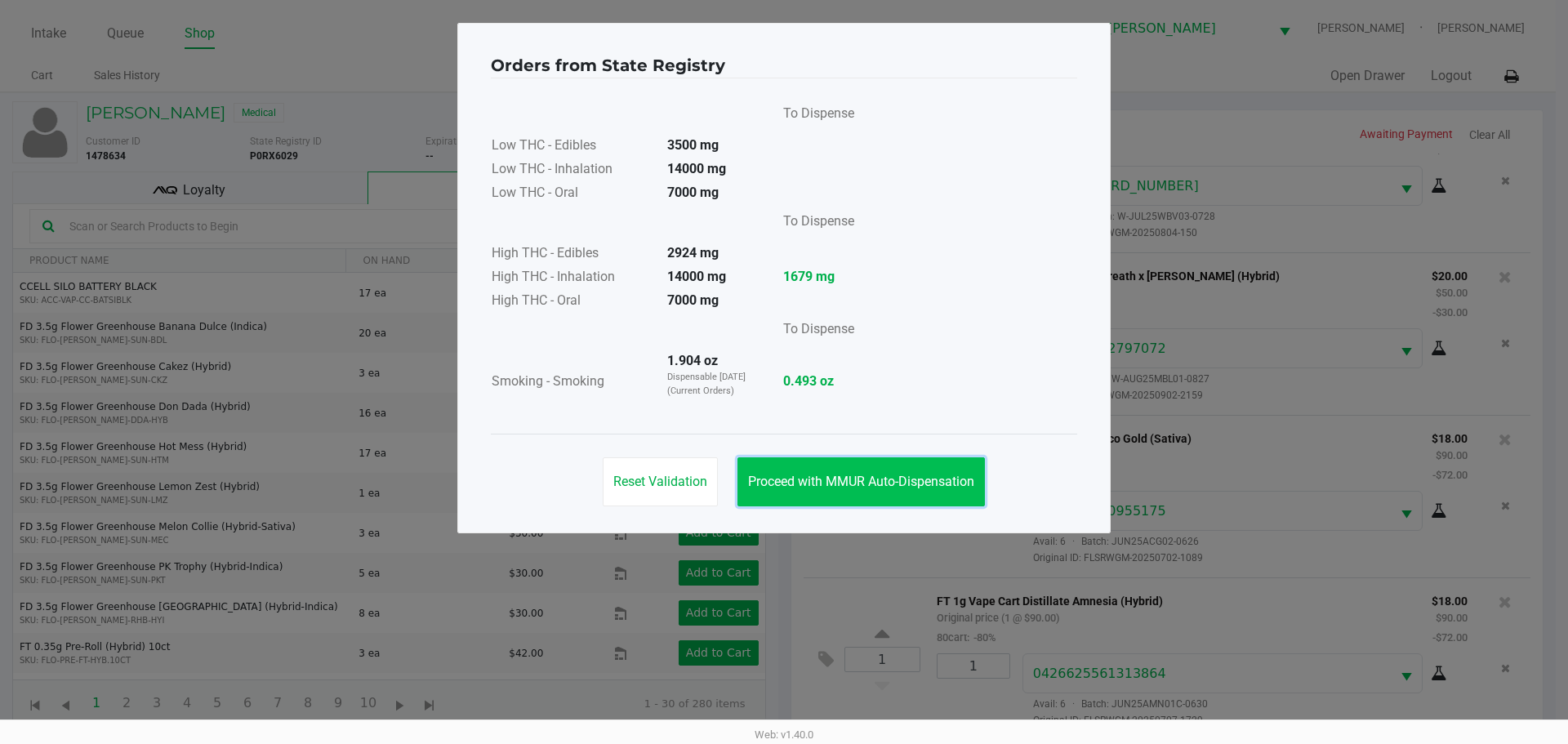
click at [859, 476] on span "Proceed with MMUR Auto-Dispensation" at bounding box center [861, 481] width 227 height 16
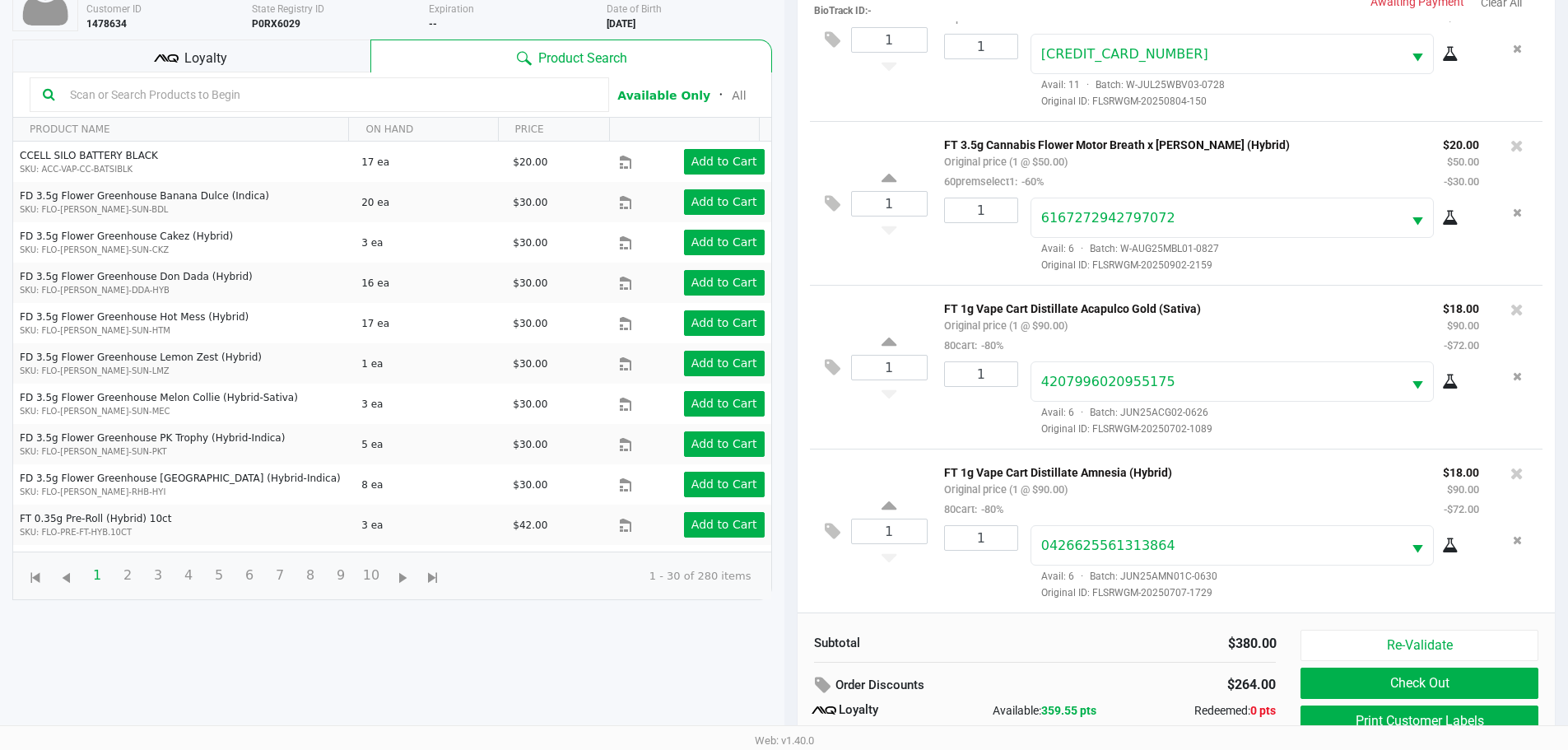
scroll to position [198, 0]
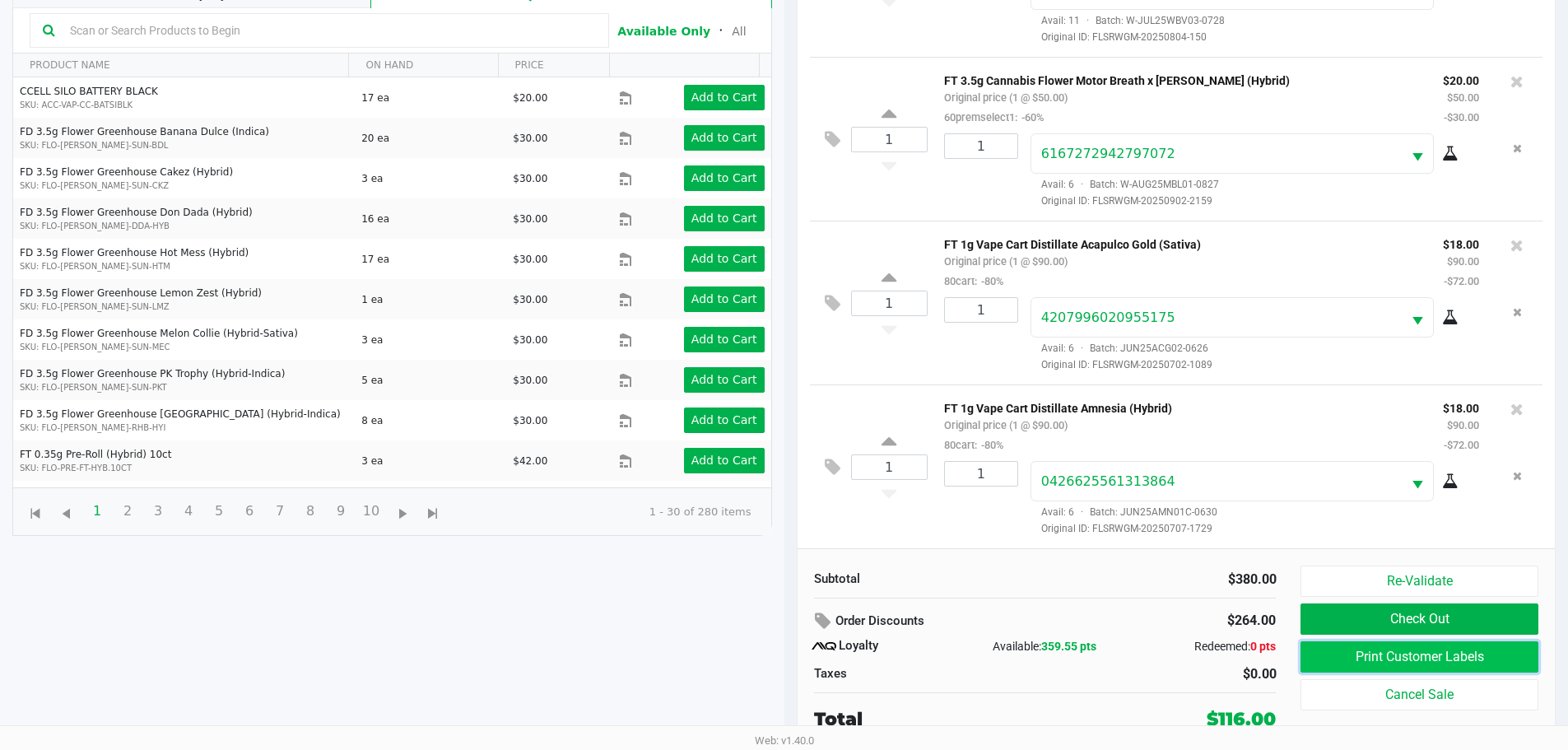
click at [1480, 653] on button "Print Customer Labels" at bounding box center [1419, 657] width 237 height 32
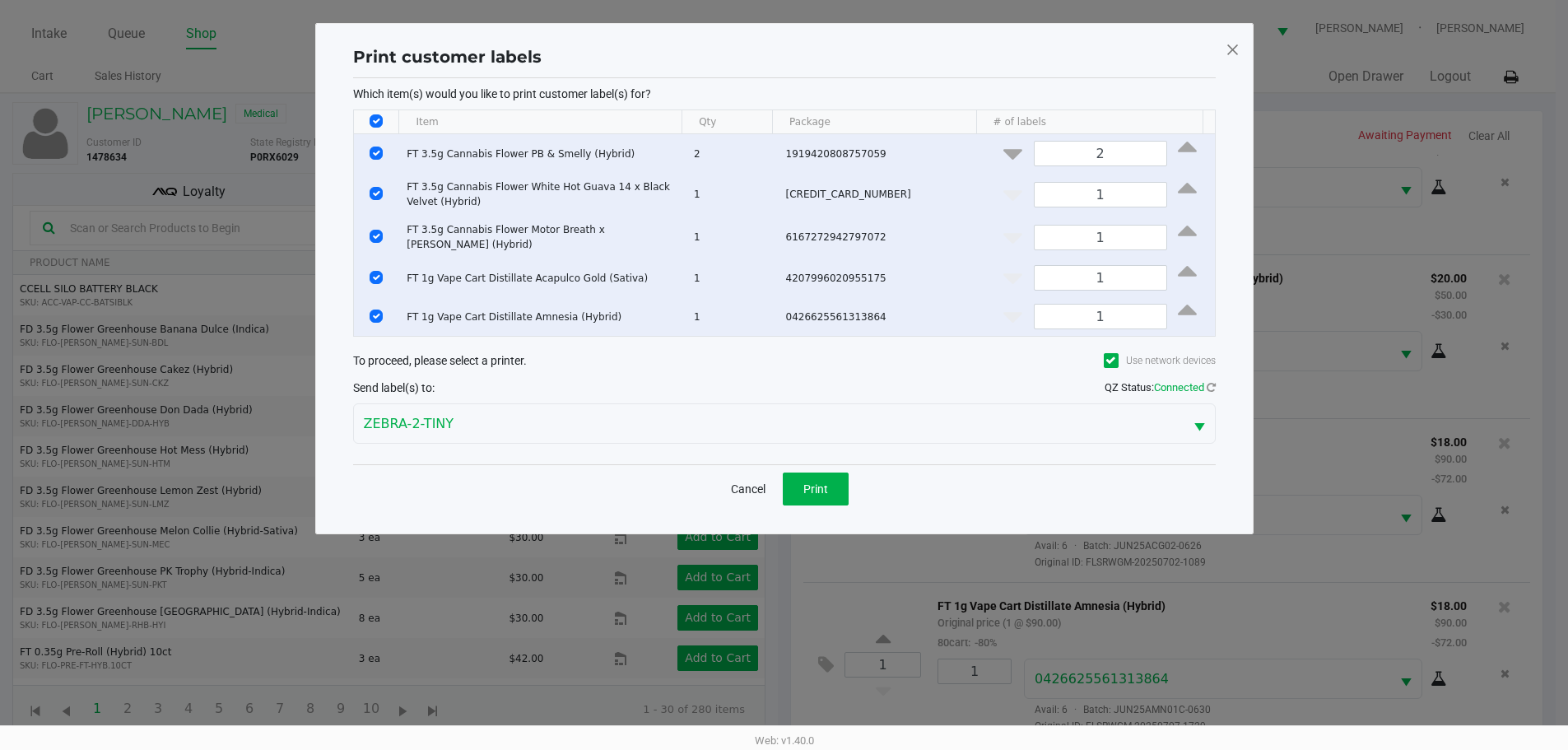
scroll to position [0, 0]
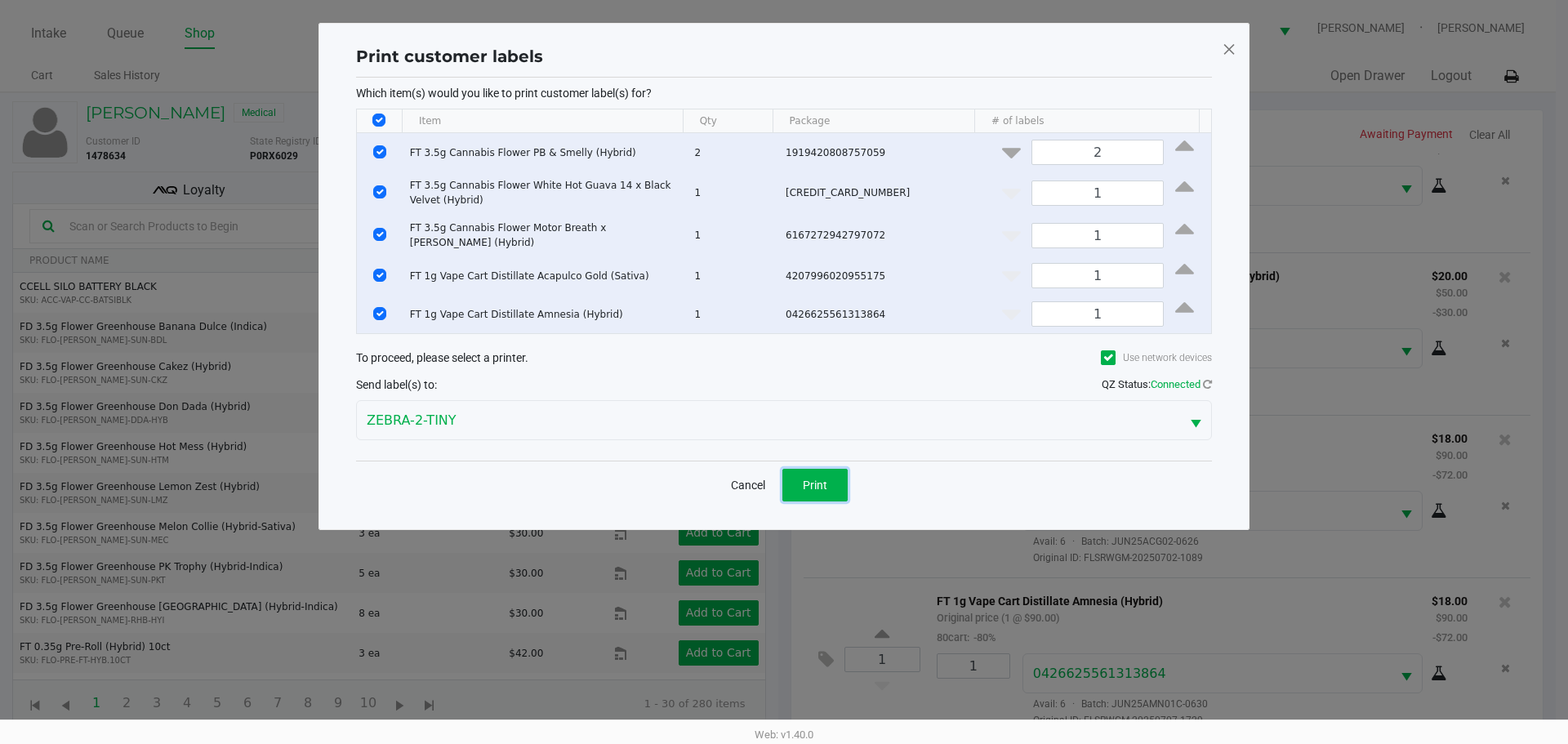
click at [795, 471] on button "Print" at bounding box center [815, 484] width 66 height 32
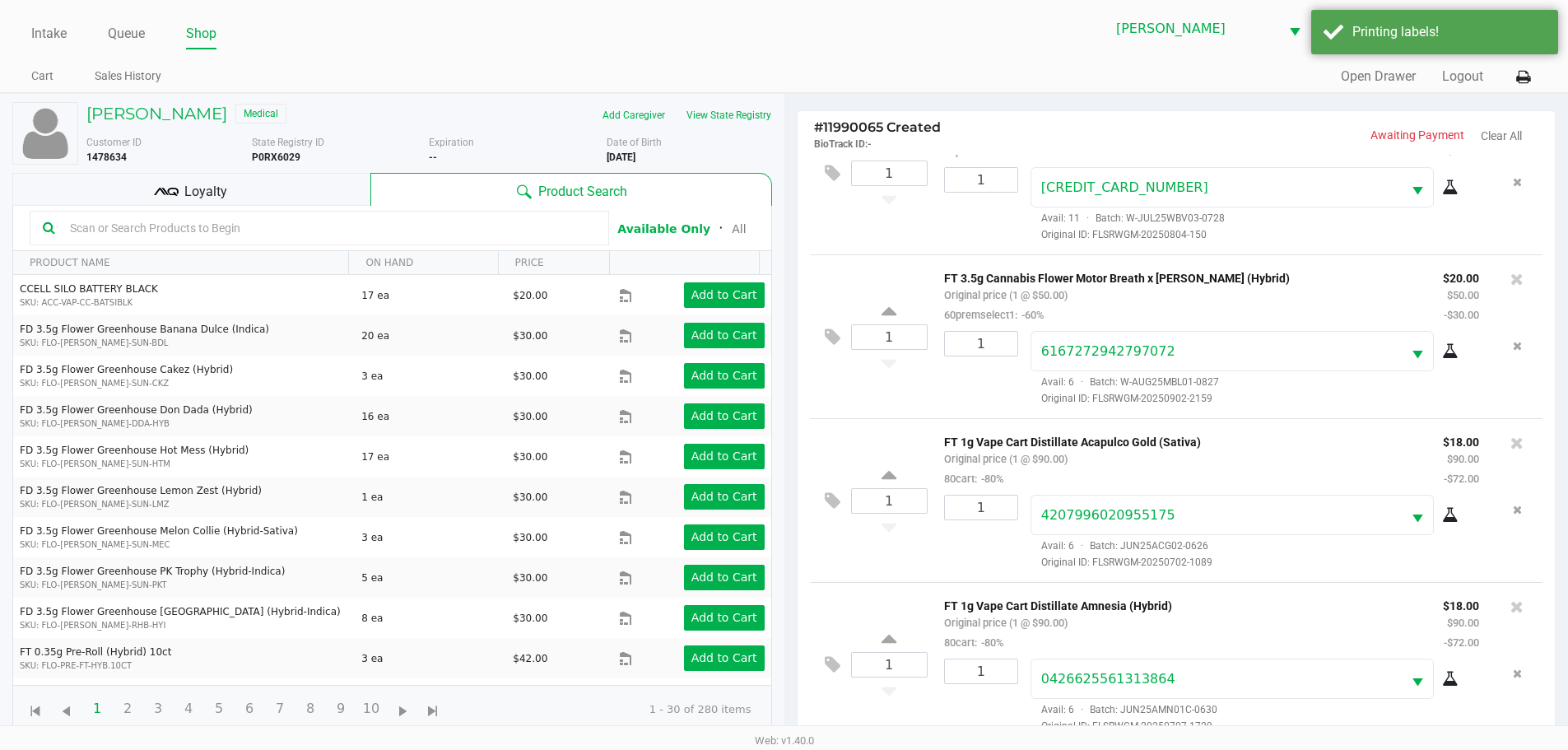
click at [350, 195] on div "Loyalty" at bounding box center [191, 189] width 358 height 33
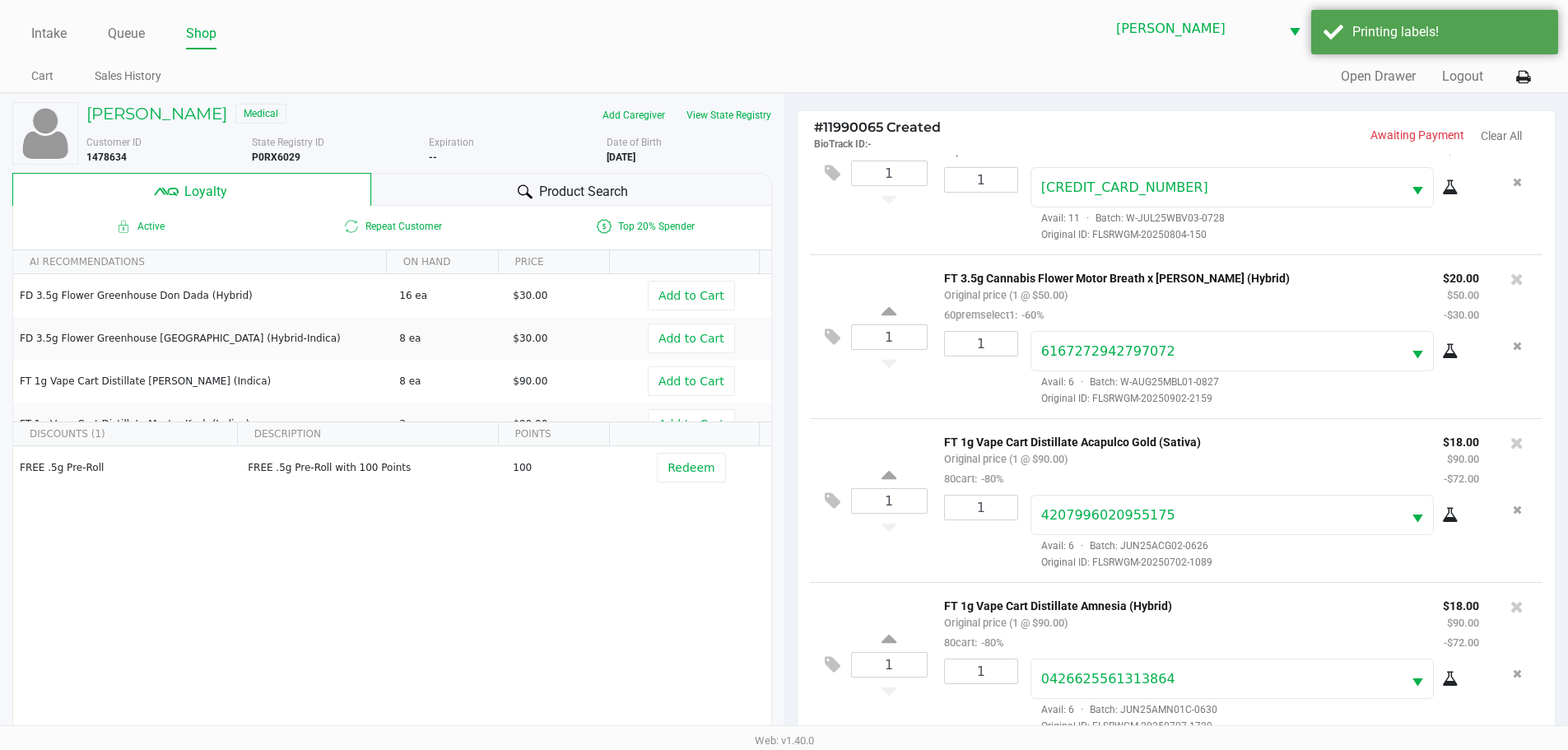
scroll to position [198, 0]
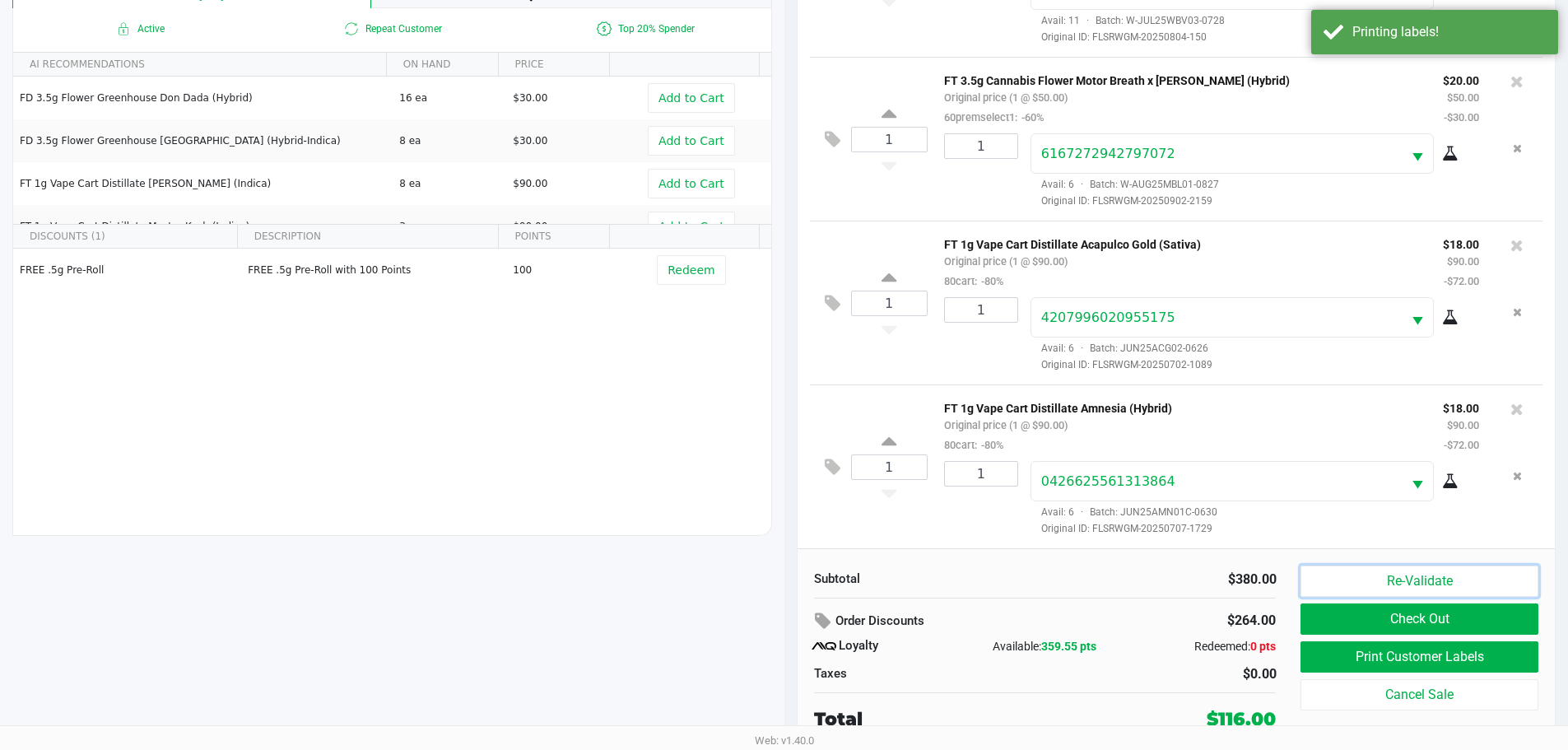
click at [1450, 579] on button "Re-Validate" at bounding box center [1419, 581] width 237 height 32
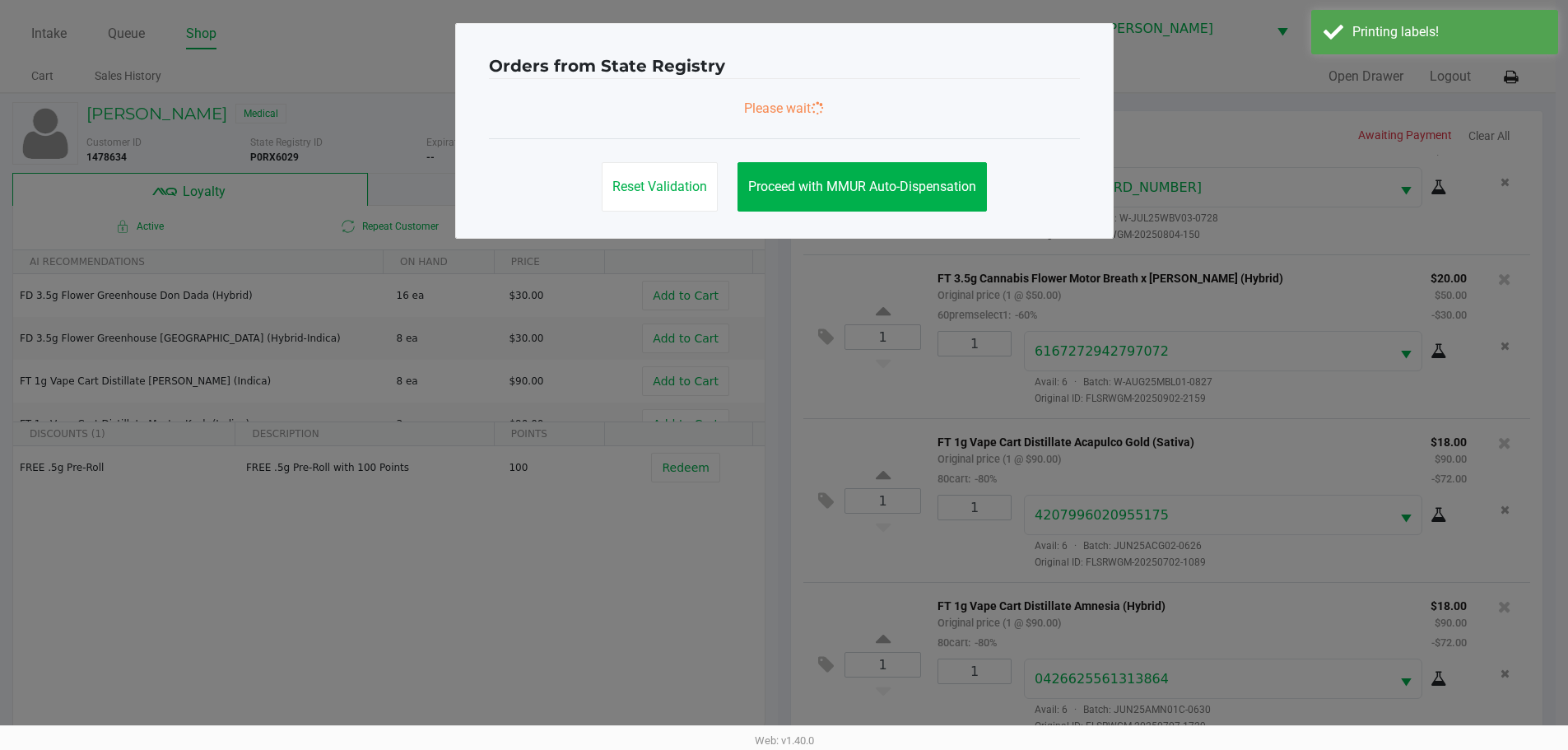
scroll to position [0, 0]
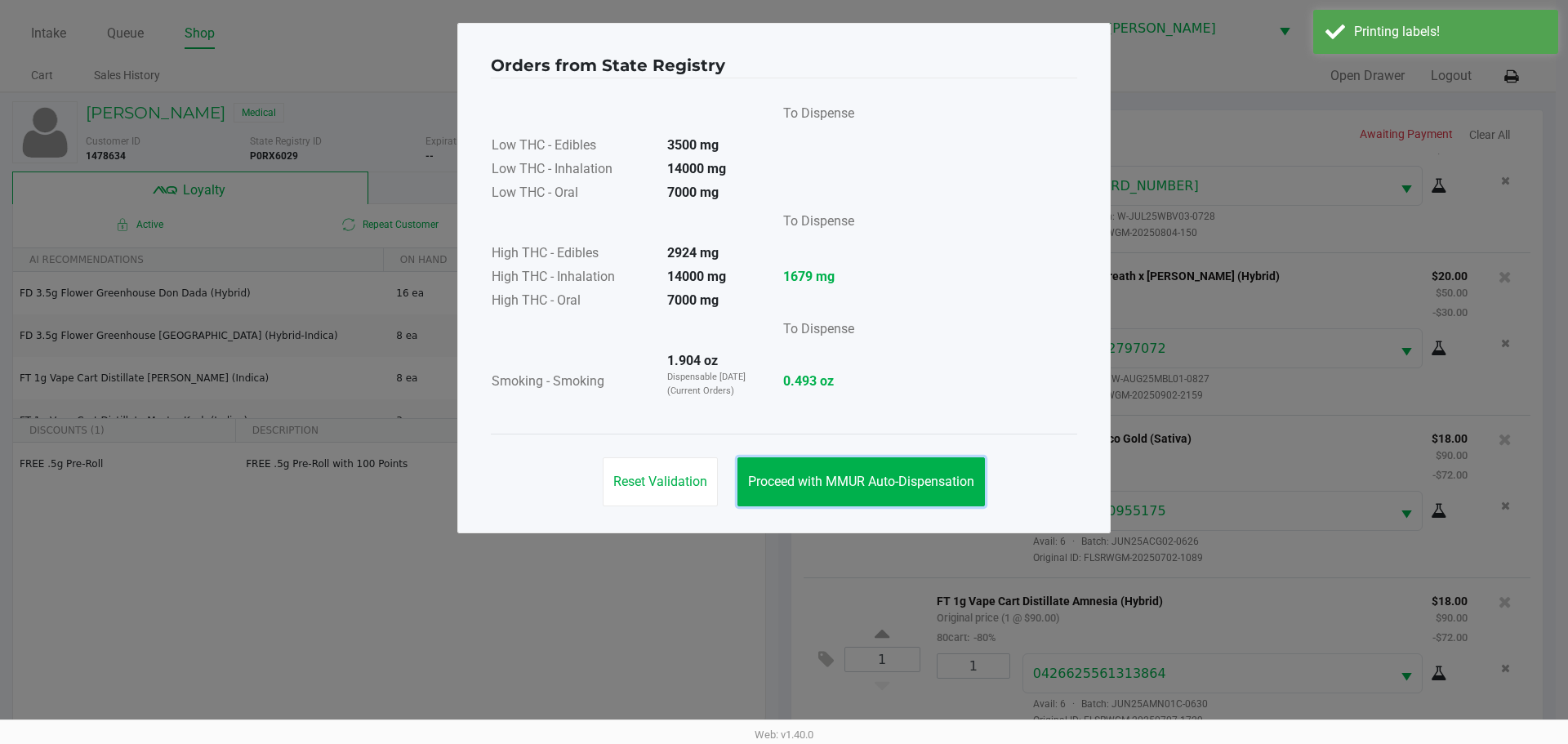
drag, startPoint x: 892, startPoint y: 483, endPoint x: 1445, endPoint y: 511, distance: 553.7
click at [893, 483] on span "Proceed with MMUR Auto-Dispensation" at bounding box center [861, 481] width 227 height 16
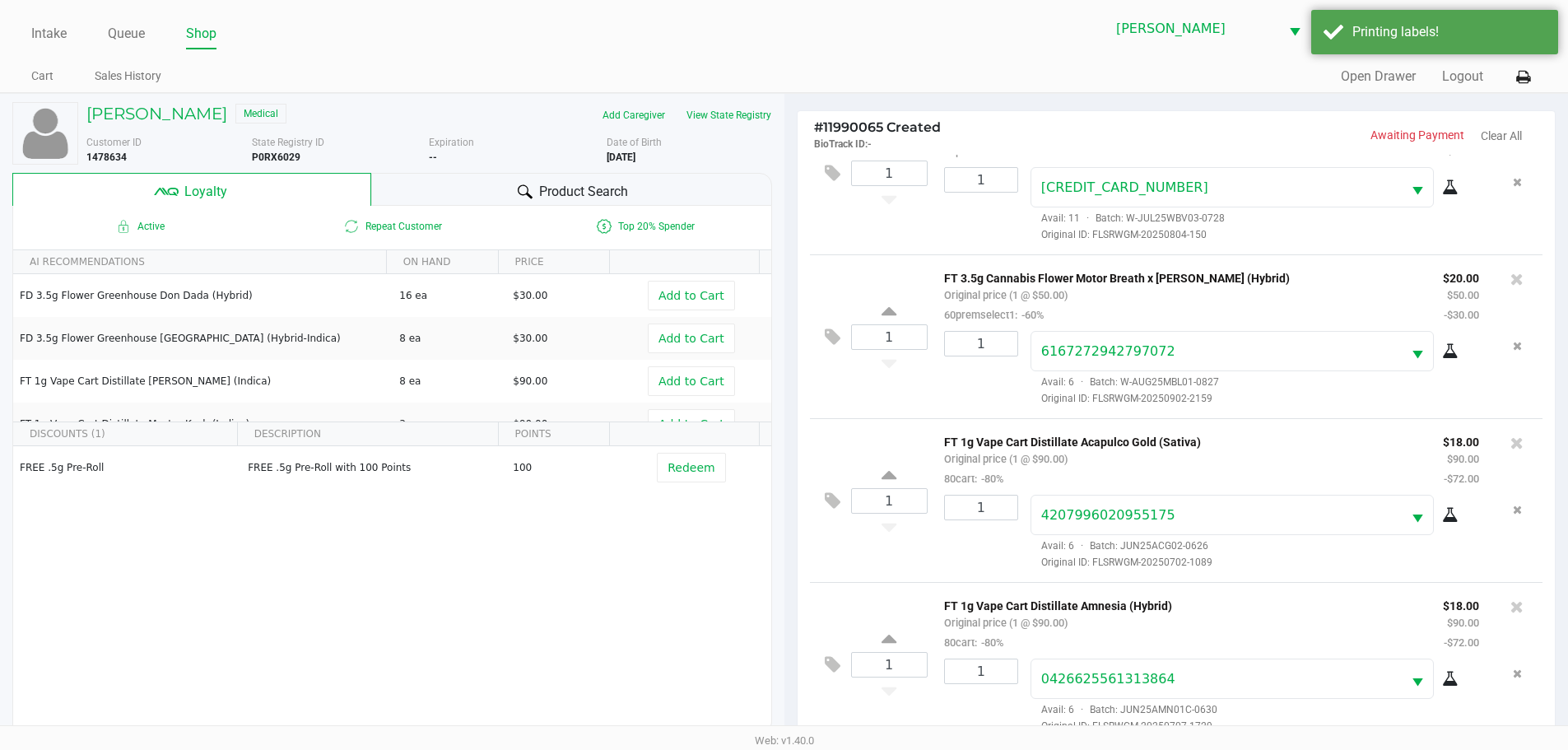
scroll to position [198, 0]
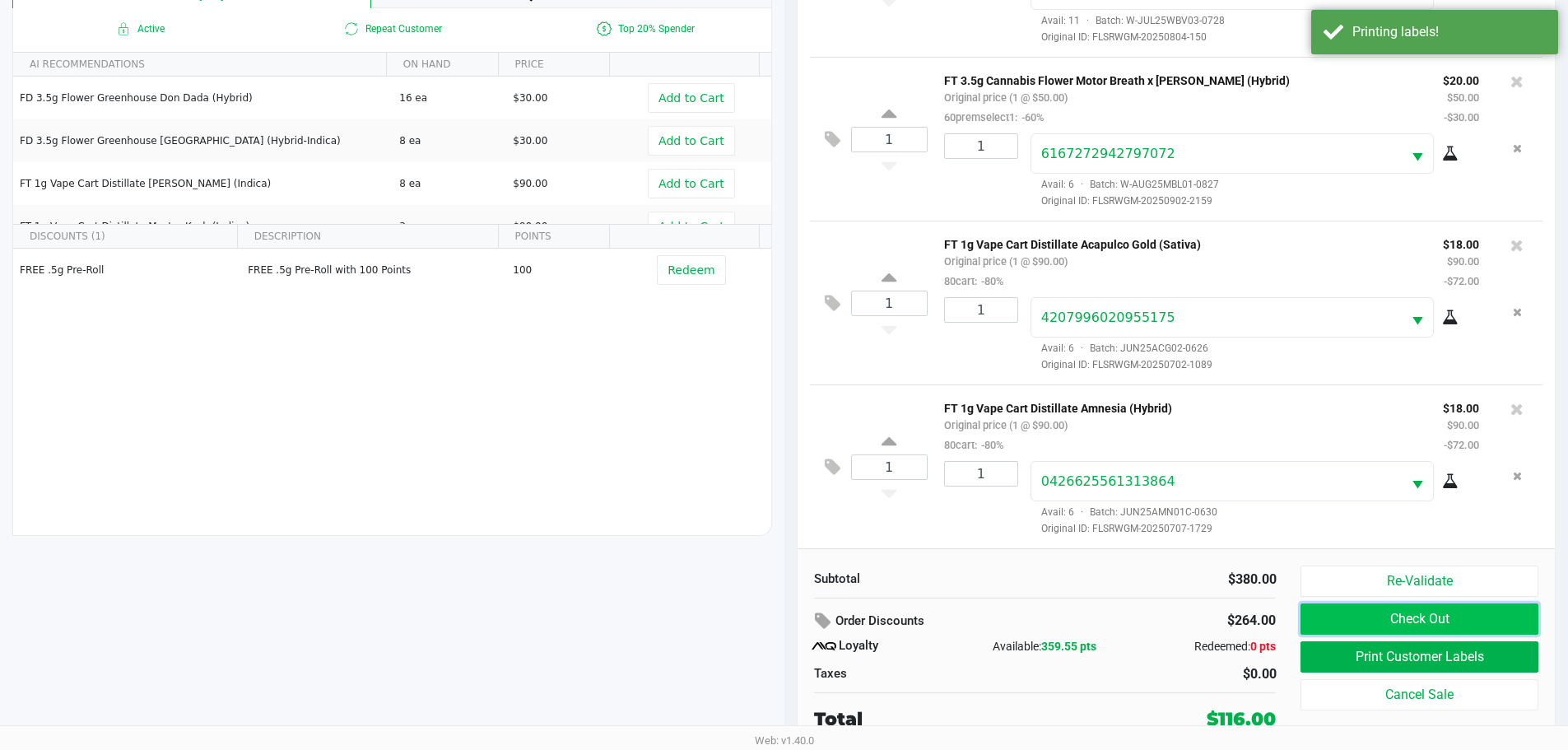
click at [1427, 618] on button "Check Out" at bounding box center [1419, 620] width 237 height 32
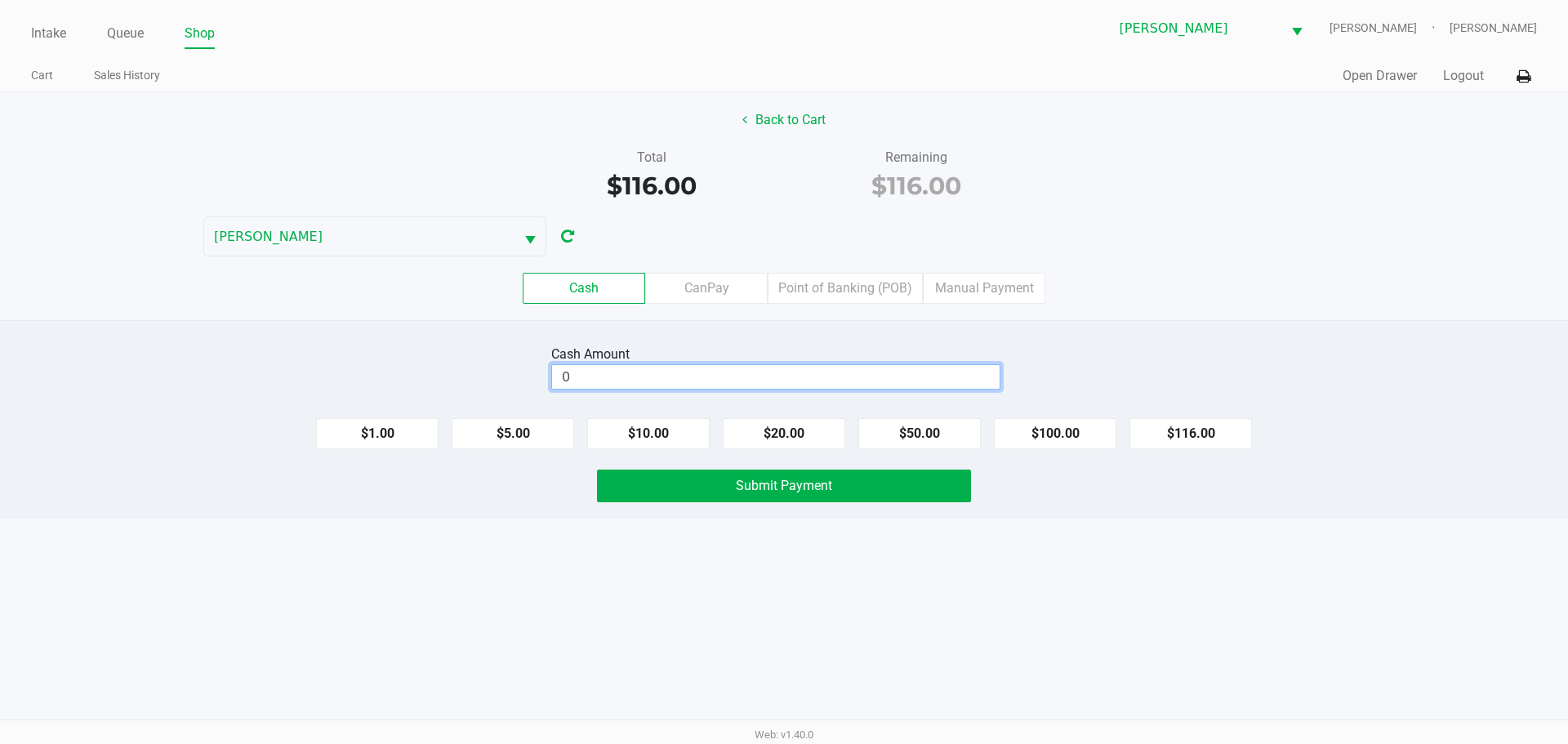
click at [827, 374] on input "0" at bounding box center [776, 376] width 448 height 24
type input "$120.00"
click at [521, 529] on div "Intake Queue Shop [PERSON_NAME] [PERSON_NAME] [PERSON_NAME] Cart Sales History …" at bounding box center [784, 372] width 1568 height 744
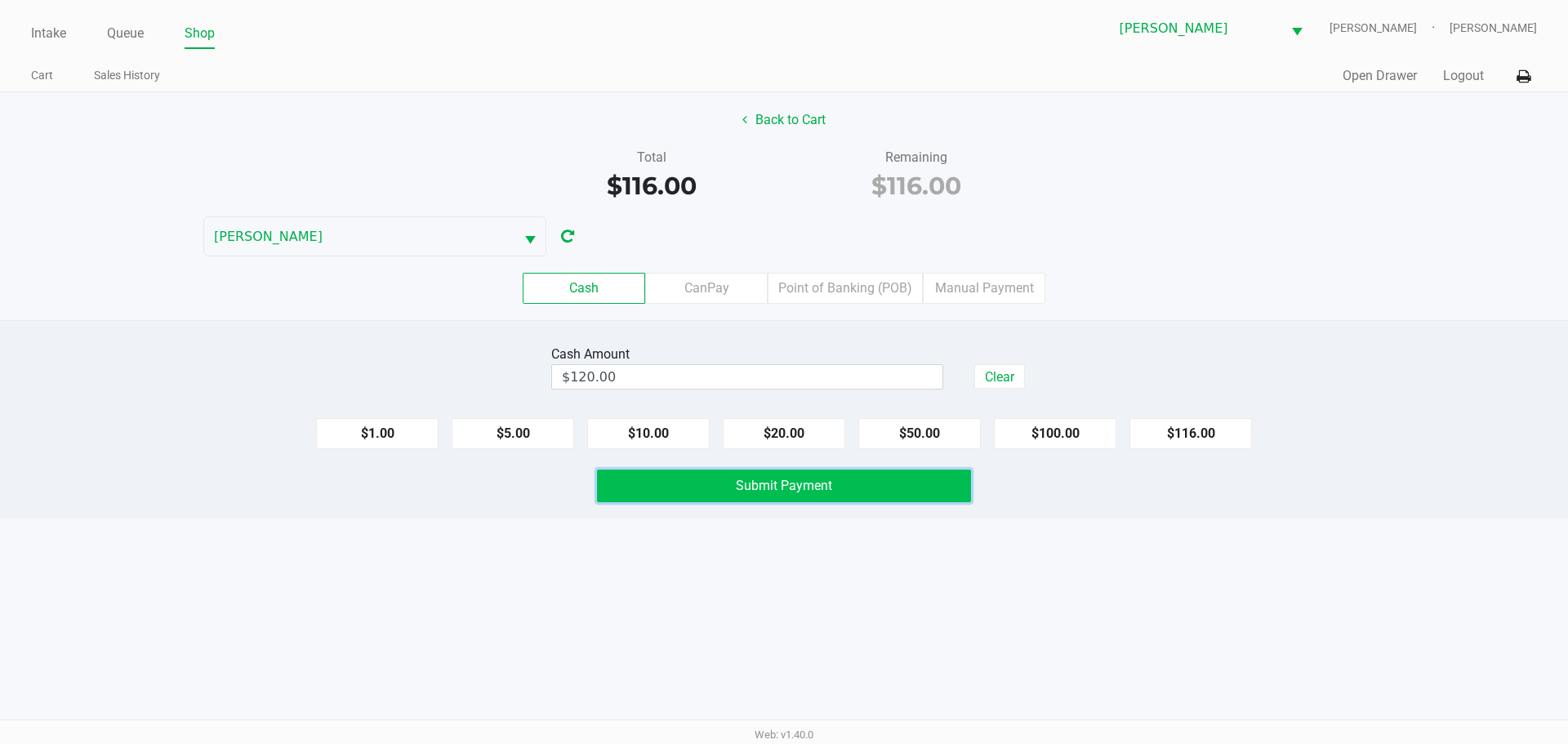
click at [697, 484] on button "Submit Payment" at bounding box center [784, 485] width 375 height 32
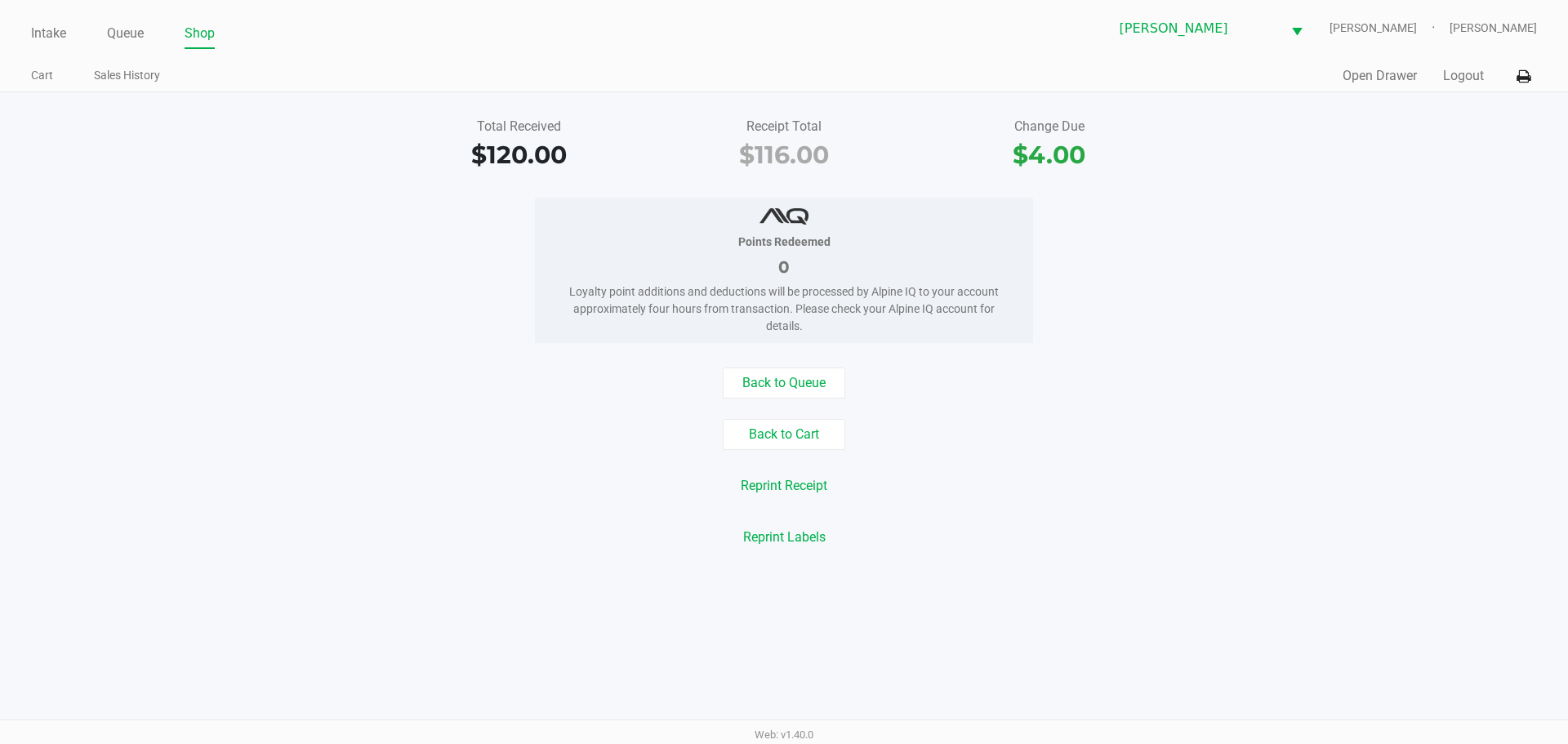
click at [51, 39] on link "Intake" at bounding box center [49, 32] width 35 height 23
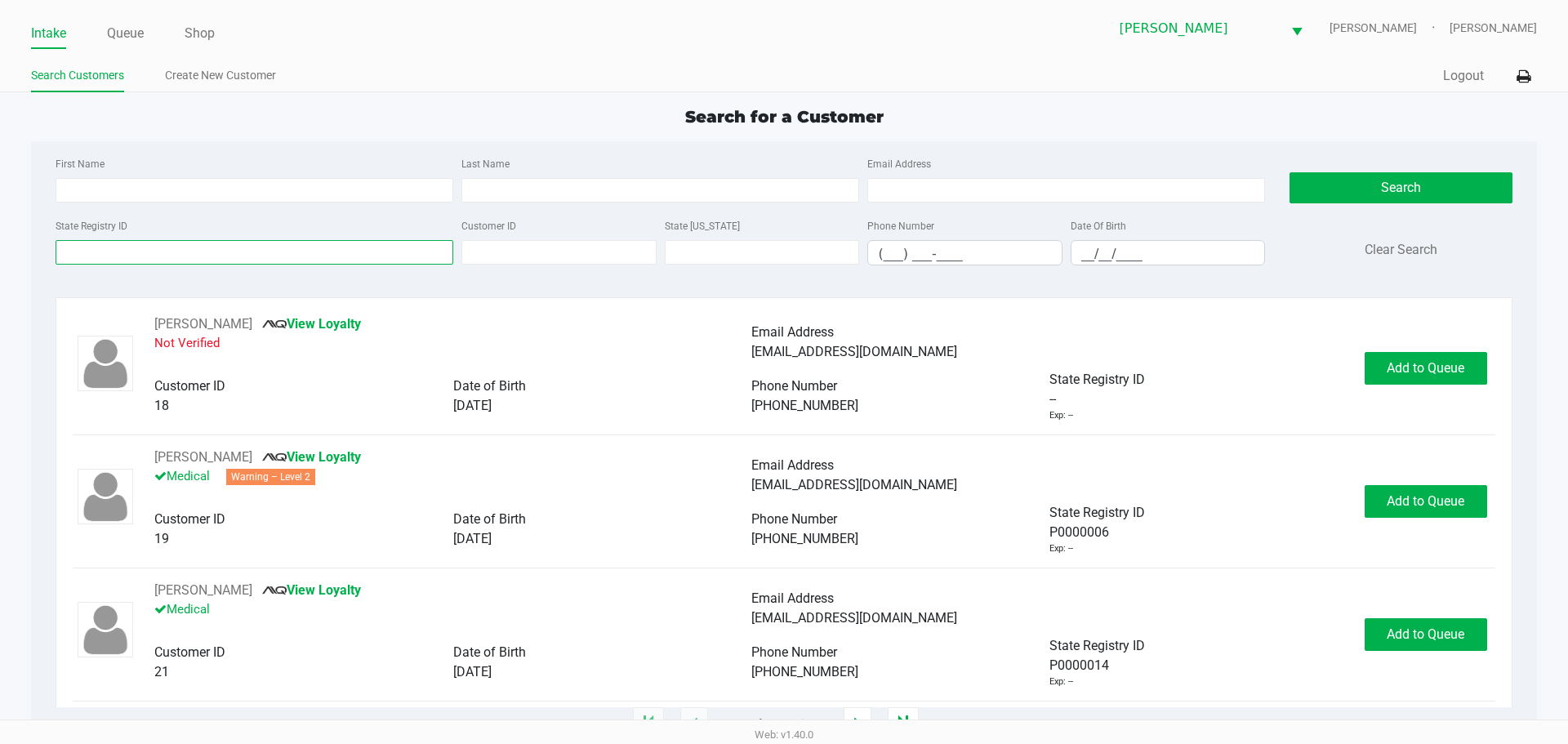
click at [309, 252] on input "State Registry ID" at bounding box center [255, 252] width 398 height 25
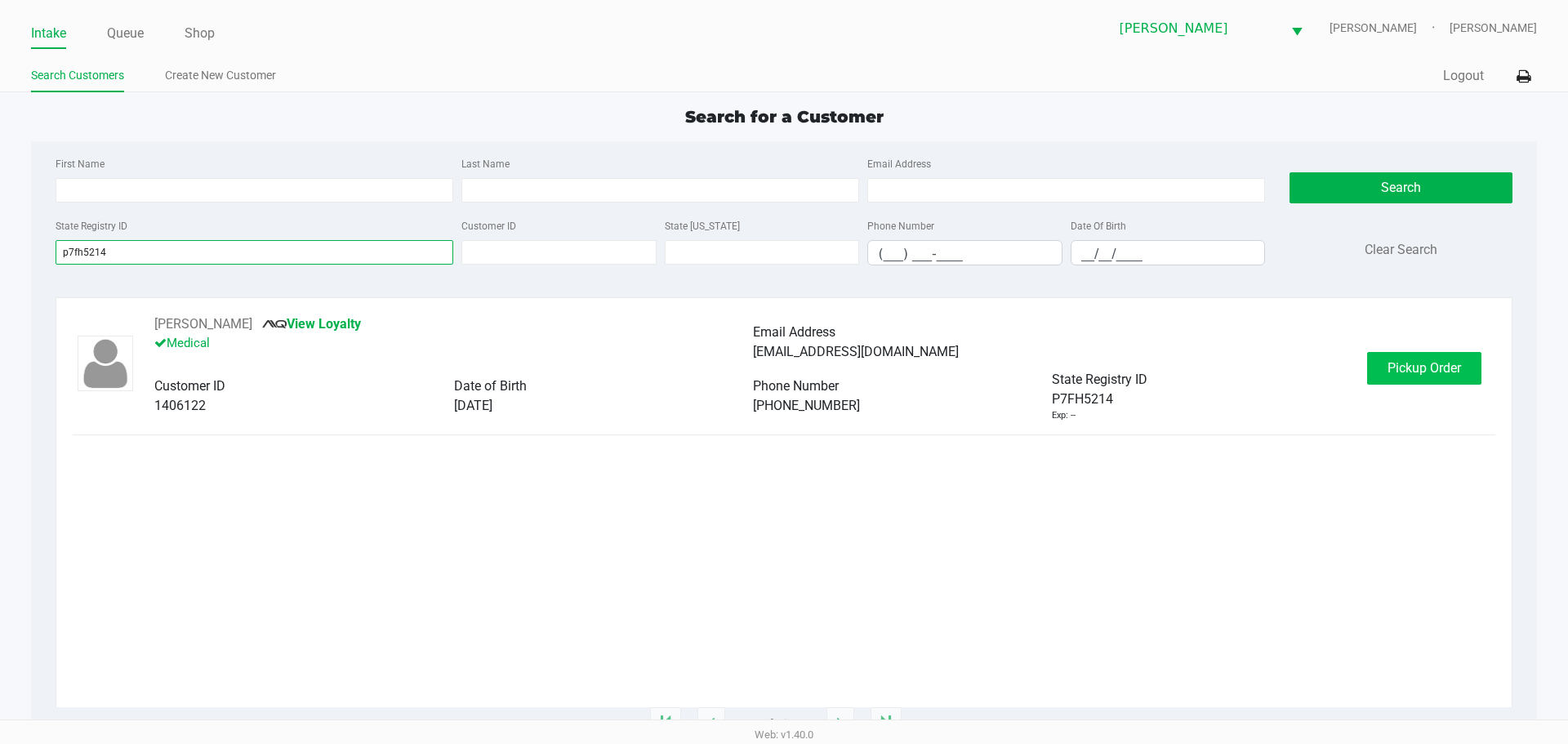
type input "p7fh5214"
click at [1416, 378] on button "Pickup Order" at bounding box center [1424, 368] width 115 height 32
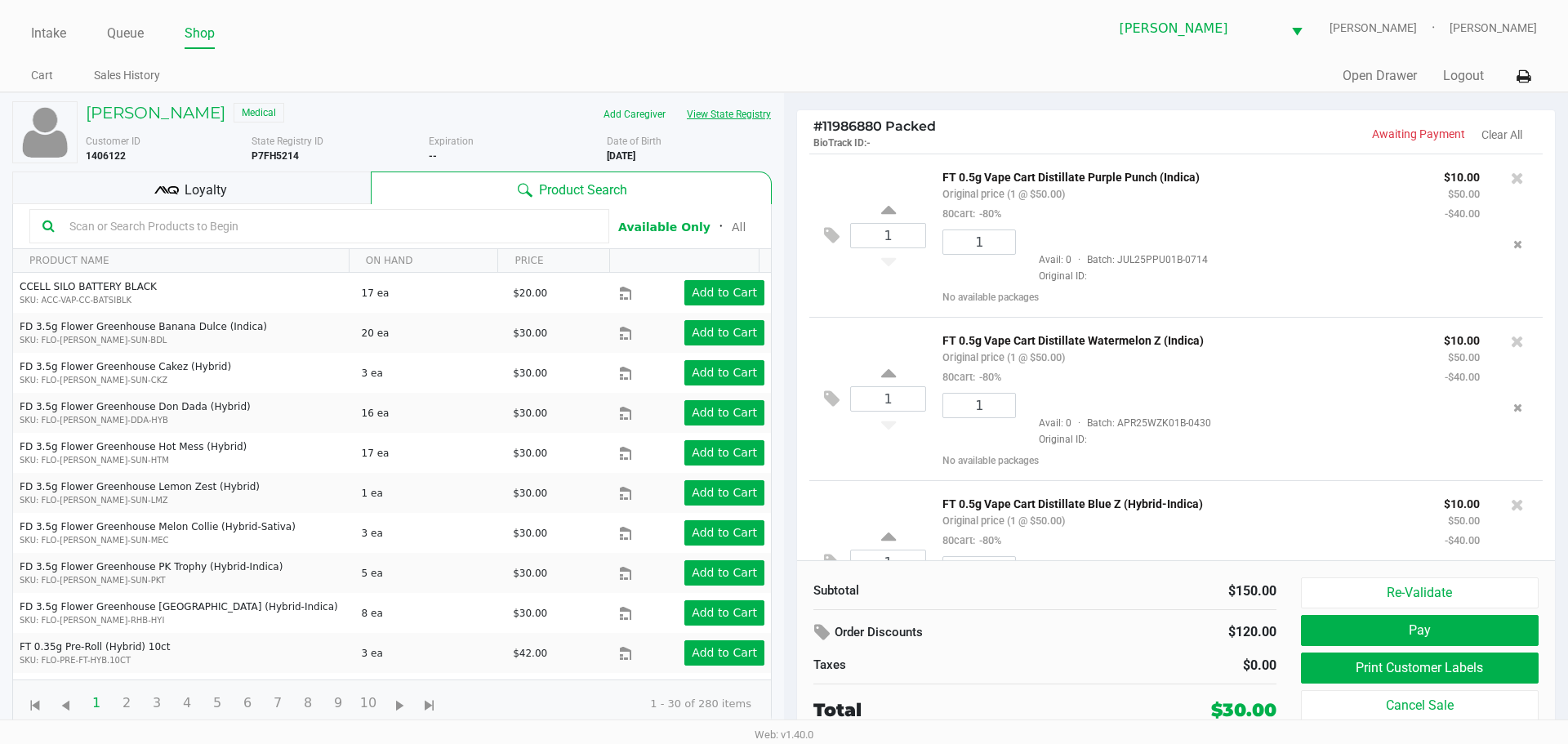
click at [707, 113] on button "View State Registry" at bounding box center [724, 114] width 95 height 26
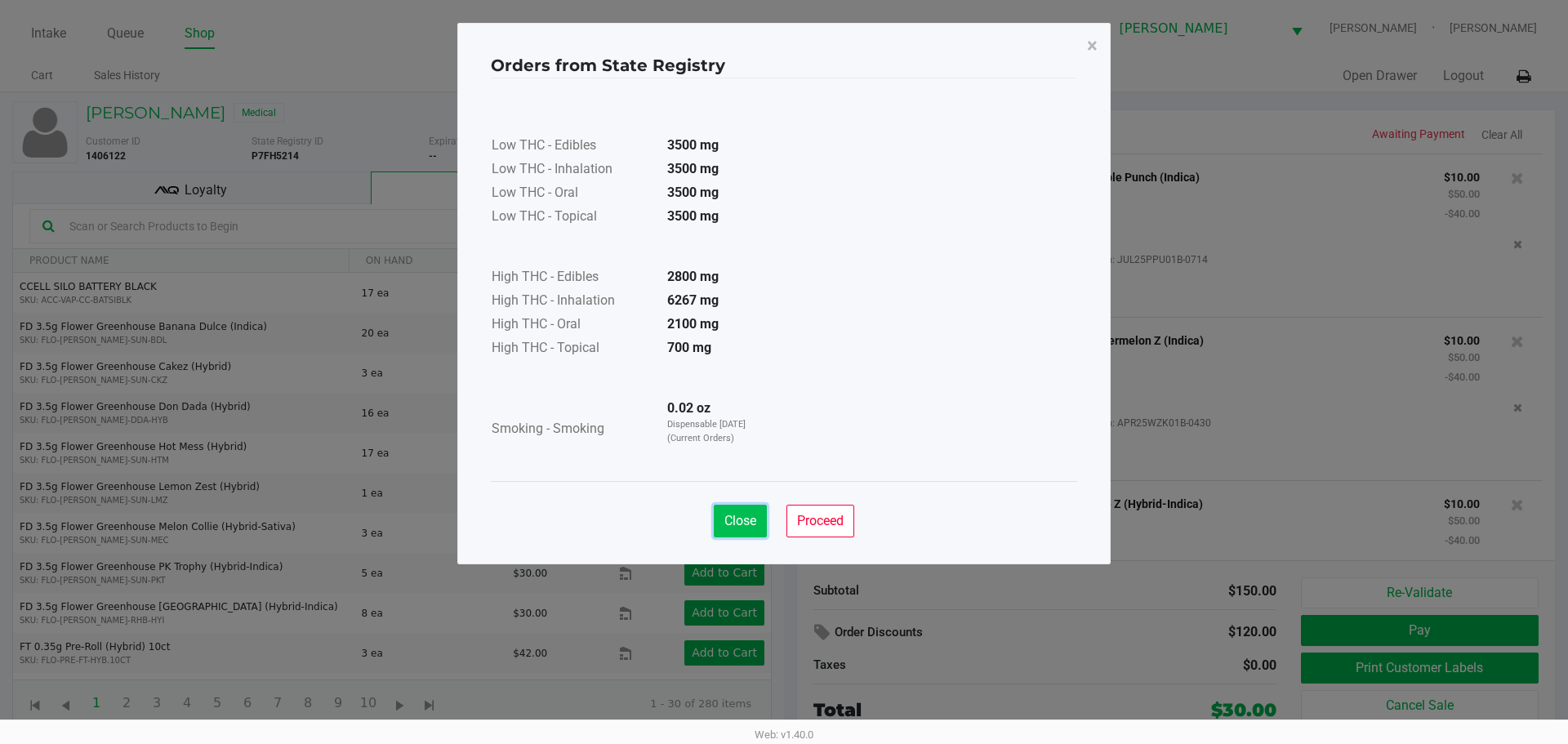
click at [749, 518] on span "Close" at bounding box center [740, 521] width 31 height 16
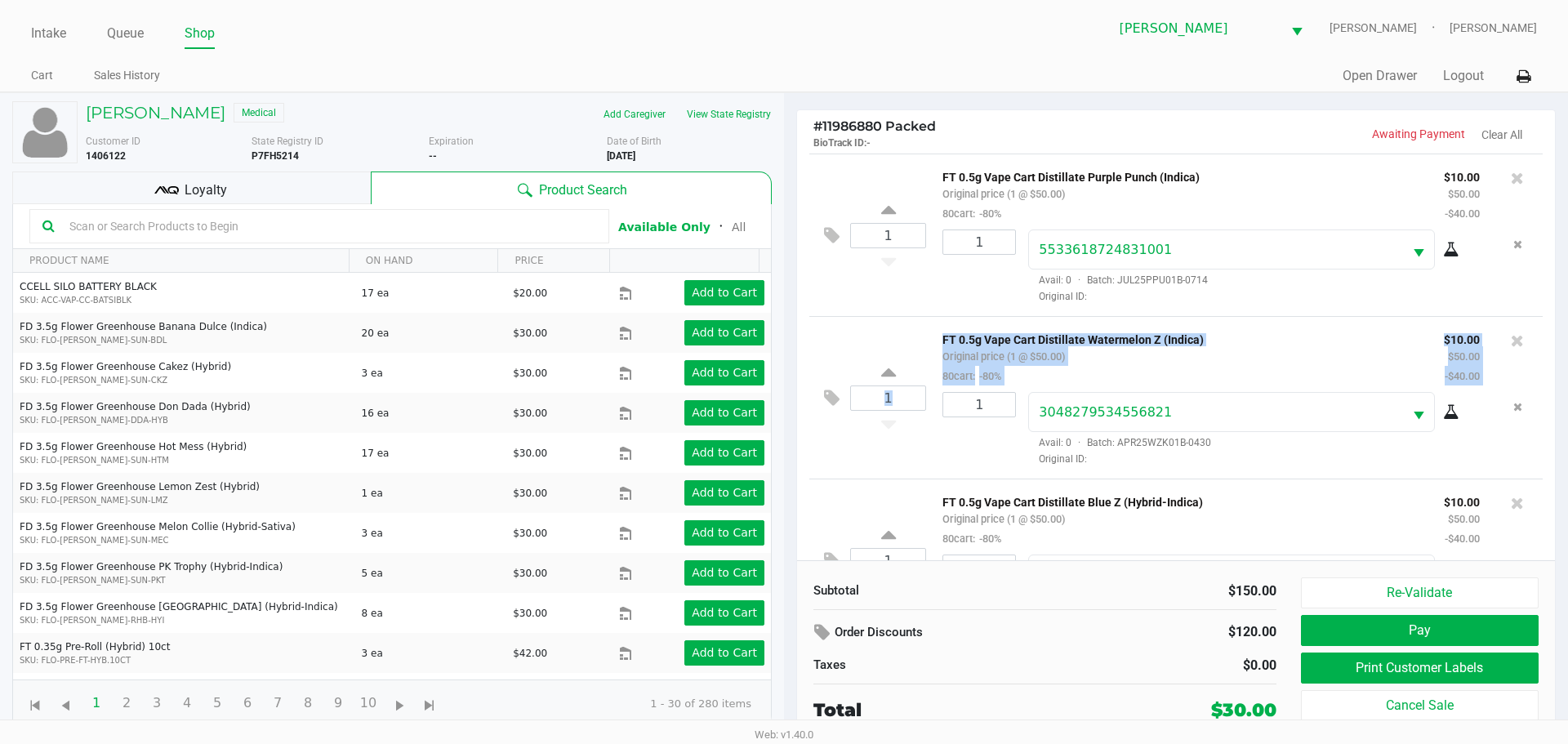
drag, startPoint x: 1558, startPoint y: 292, endPoint x: 1568, endPoint y: 351, distance: 59.8
click at [1568, 351] on div "# 11986880 Packed BioTrack ID: - Awaiting Payment Clear All 1 FT 0.5g Vape Cart…" at bounding box center [1177, 417] width 784 height 648
click at [1568, 317] on div "# 11986880 Packed BioTrack ID: - Awaiting Payment Clear All 1 FT 0.5g Vape Cart…" at bounding box center [1177, 417] width 784 height 648
click at [267, 185] on div "Loyalty" at bounding box center [191, 187] width 359 height 32
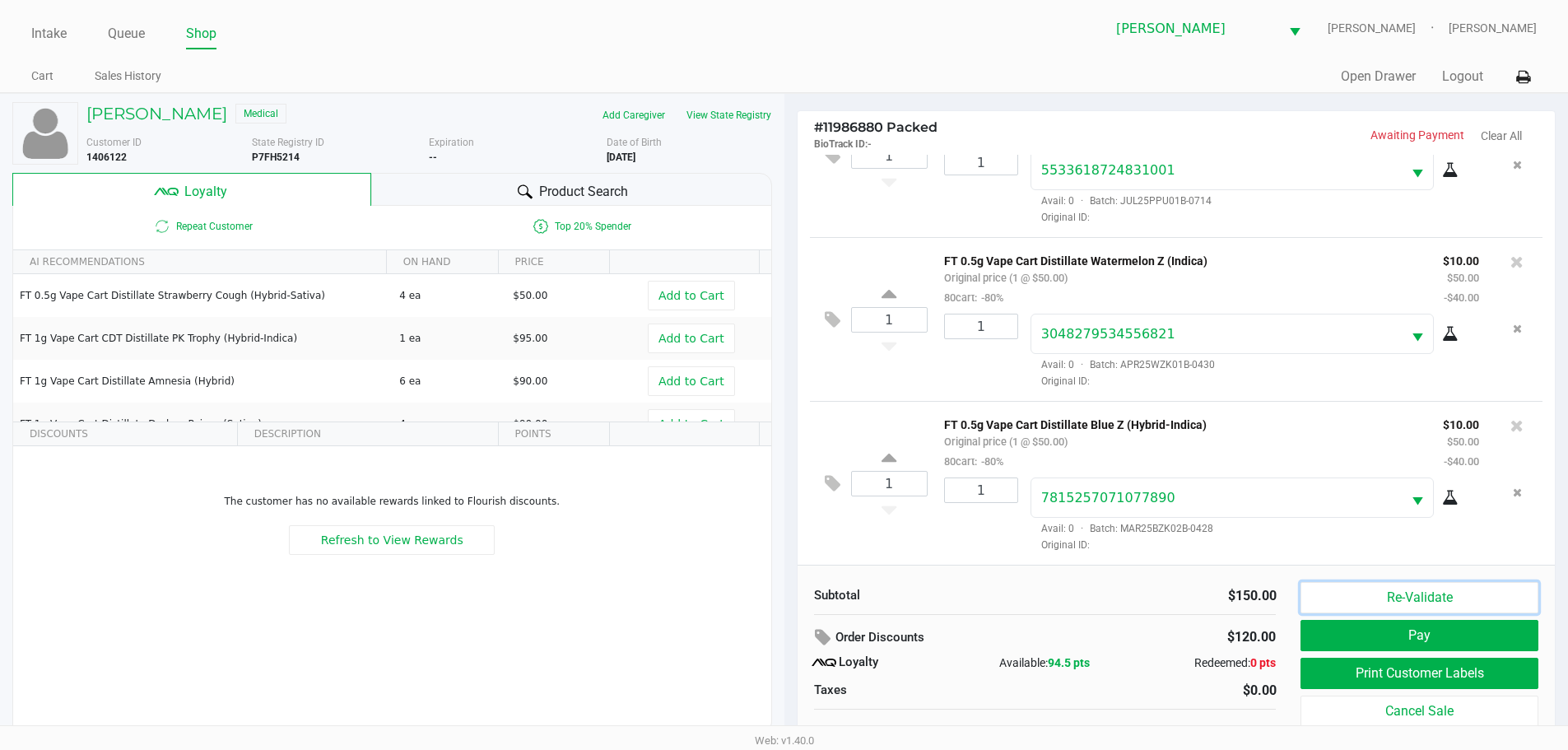
click at [1435, 591] on button "Re-Validate" at bounding box center [1419, 598] width 237 height 32
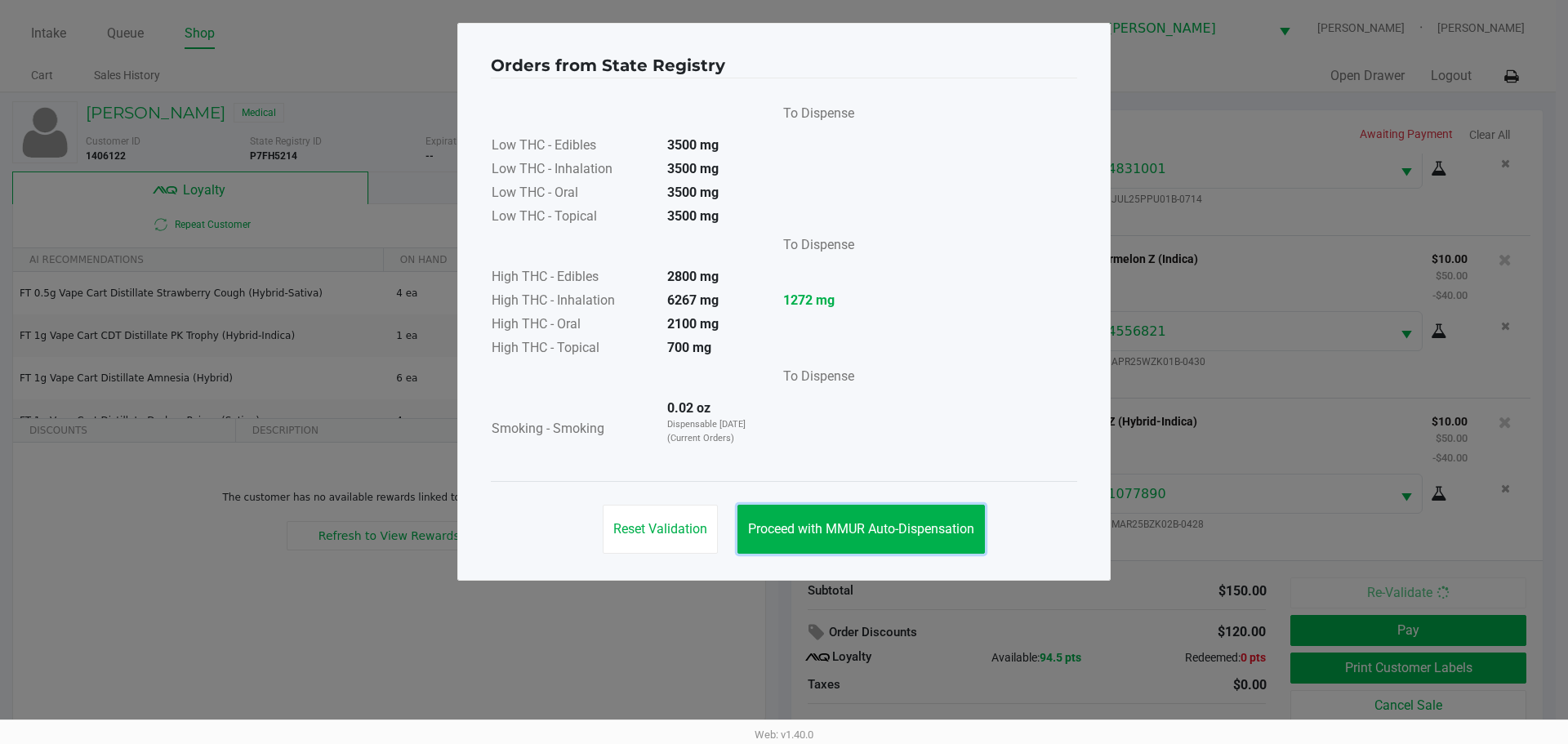
drag, startPoint x: 922, startPoint y: 536, endPoint x: 1221, endPoint y: 516, distance: 299.7
click at [921, 537] on button "Proceed with MMUR Auto-Dispensation" at bounding box center [861, 529] width 247 height 49
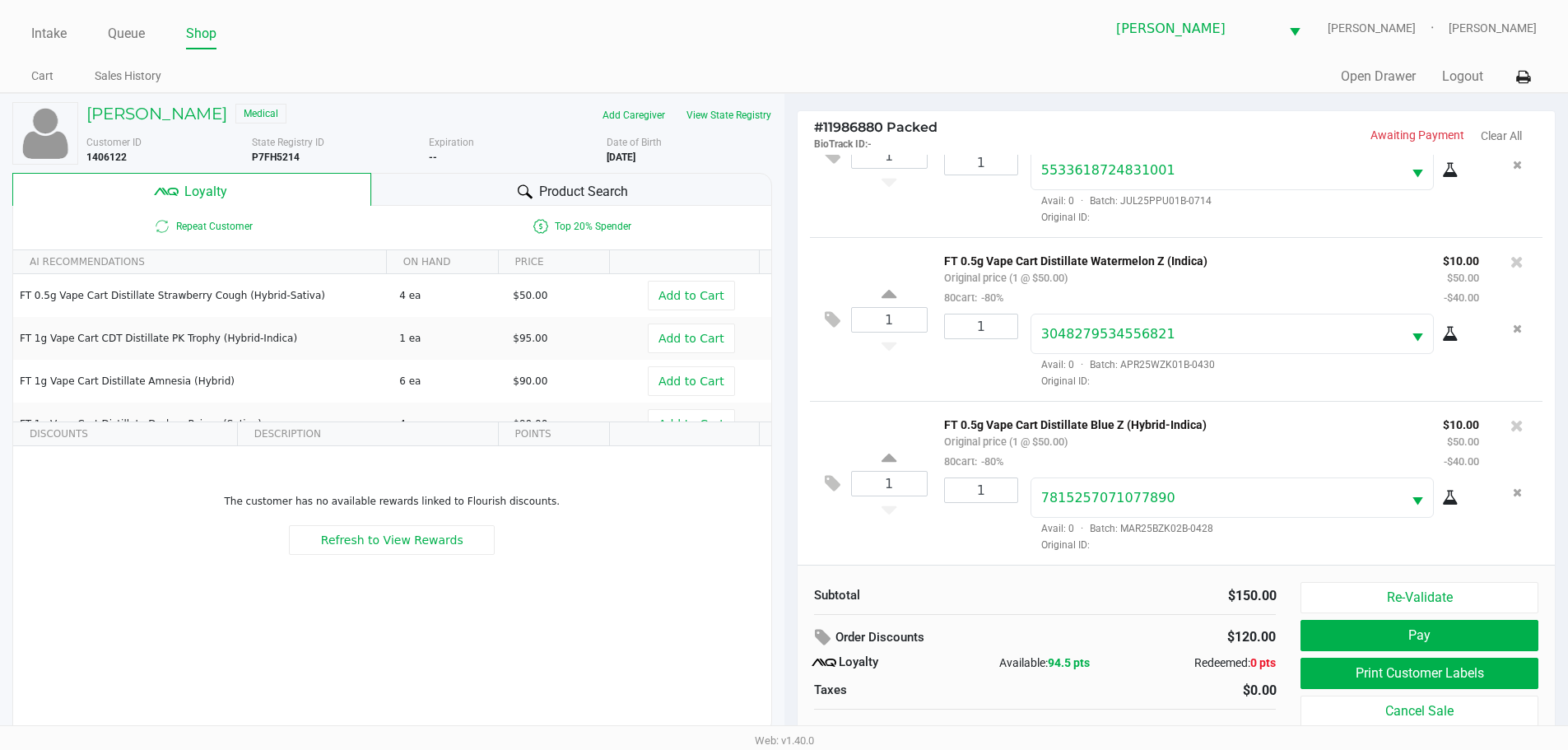
scroll to position [17, 0]
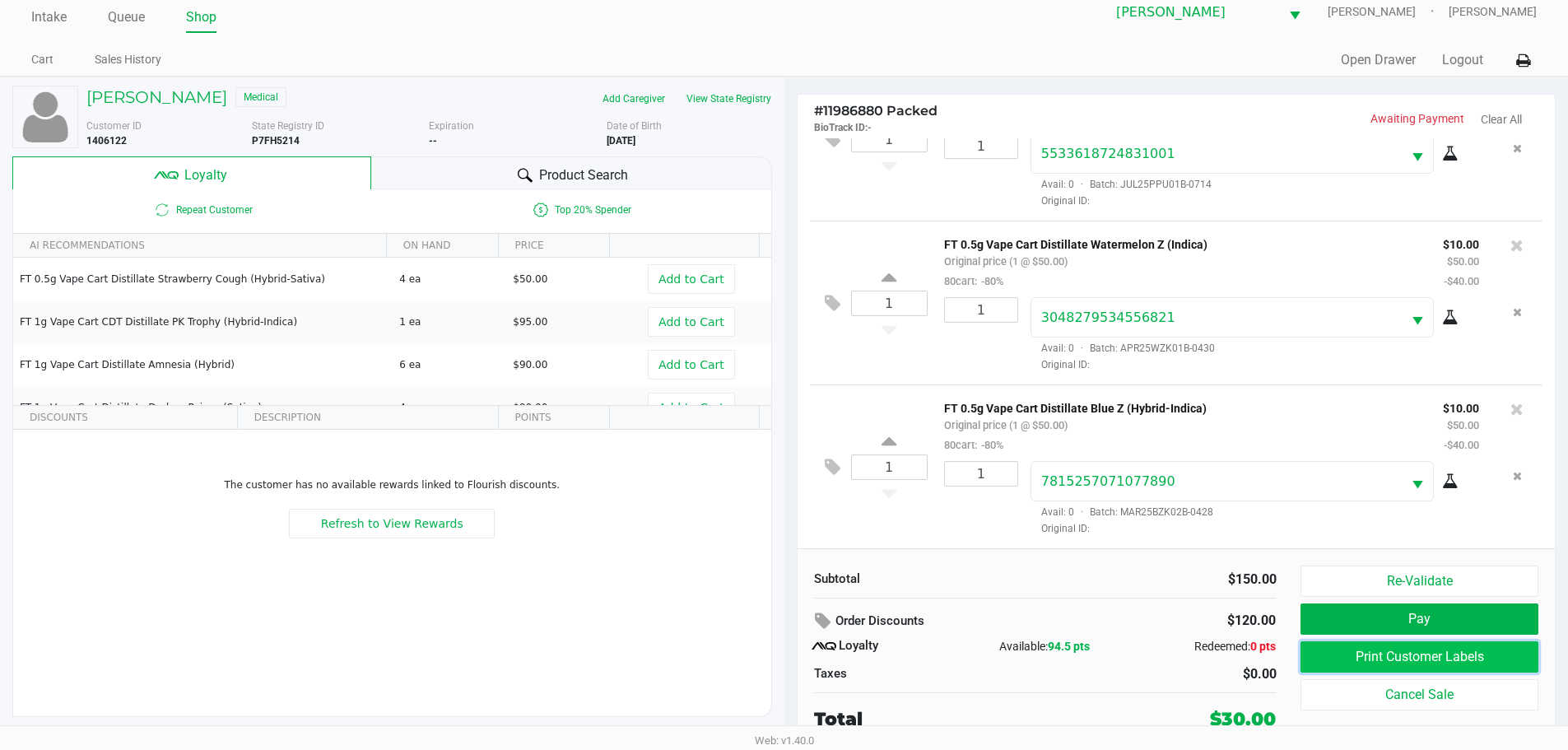
click at [1339, 657] on button "Print Customer Labels" at bounding box center [1419, 657] width 237 height 32
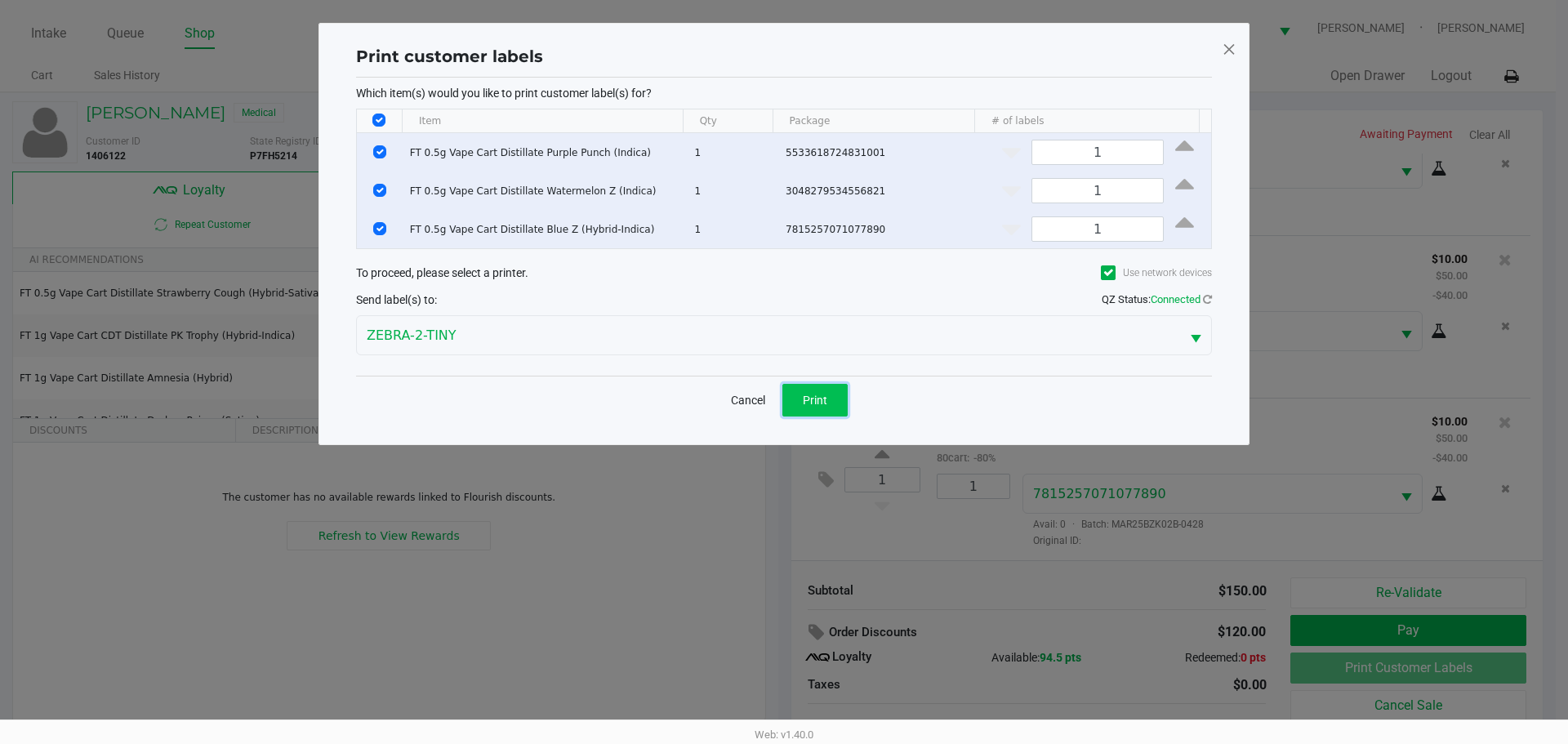
click at [840, 412] on button "Print" at bounding box center [815, 400] width 66 height 32
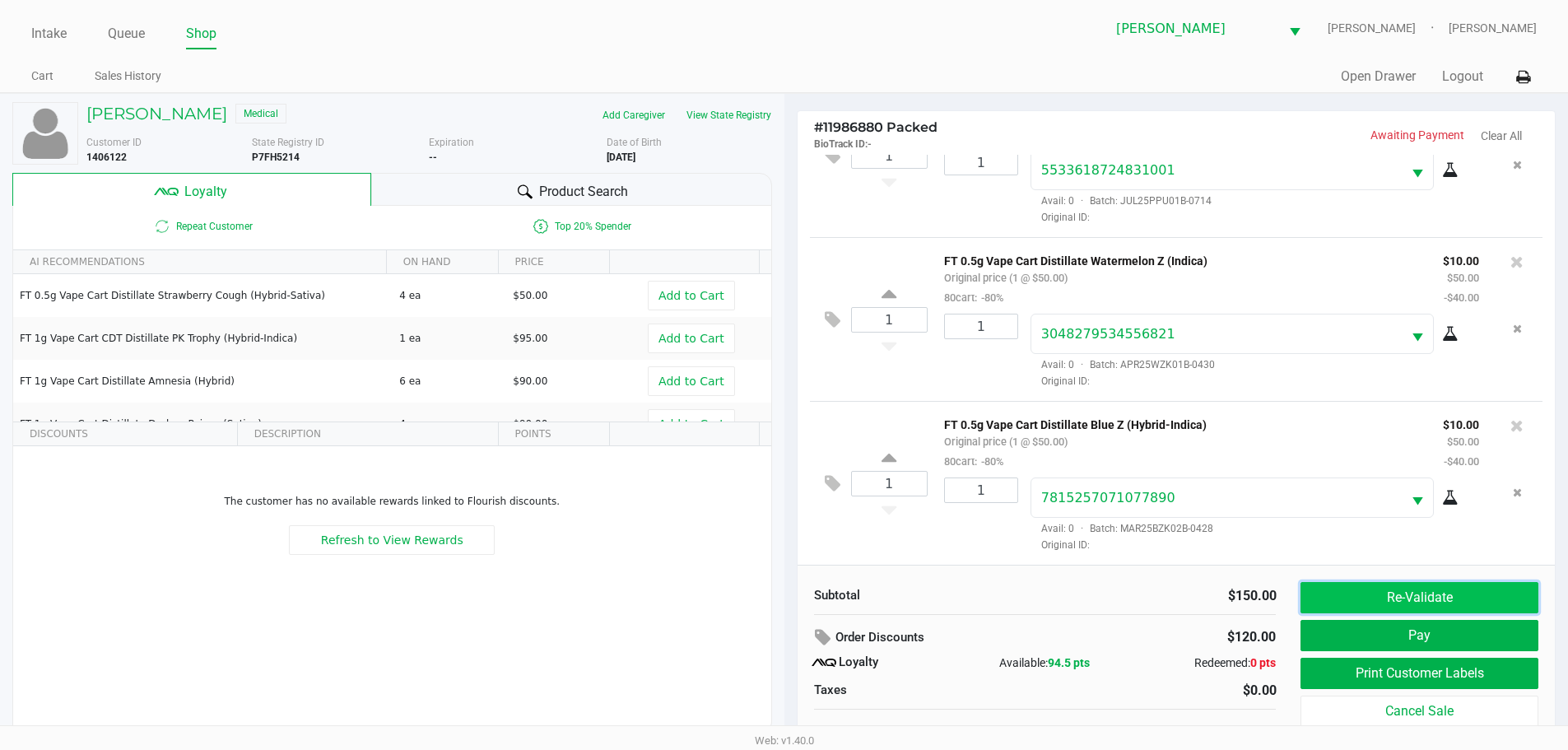
click at [1373, 604] on button "Re-Validate" at bounding box center [1419, 598] width 237 height 32
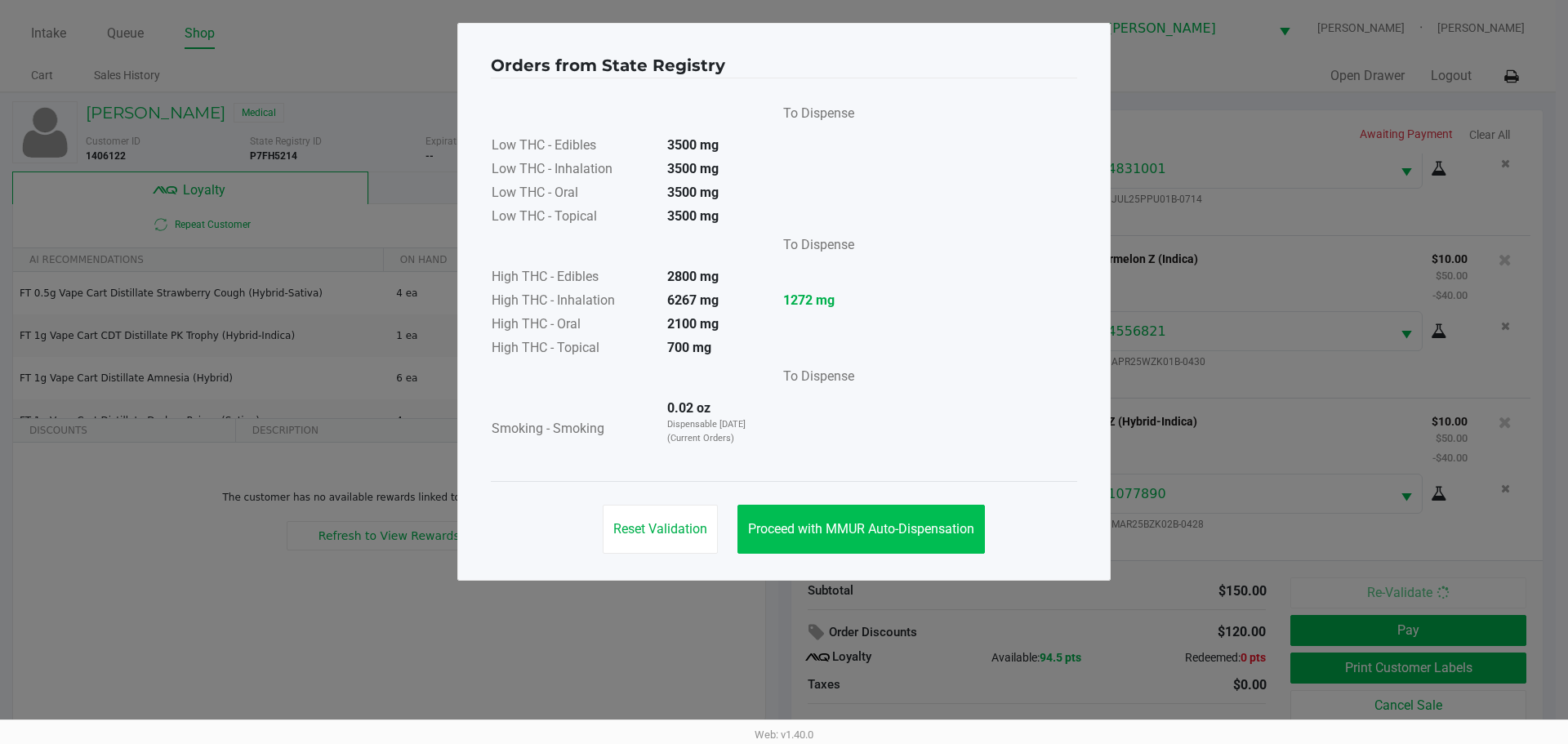
click at [879, 545] on button "Proceed with MMUR Auto-Dispensation" at bounding box center [861, 529] width 247 height 49
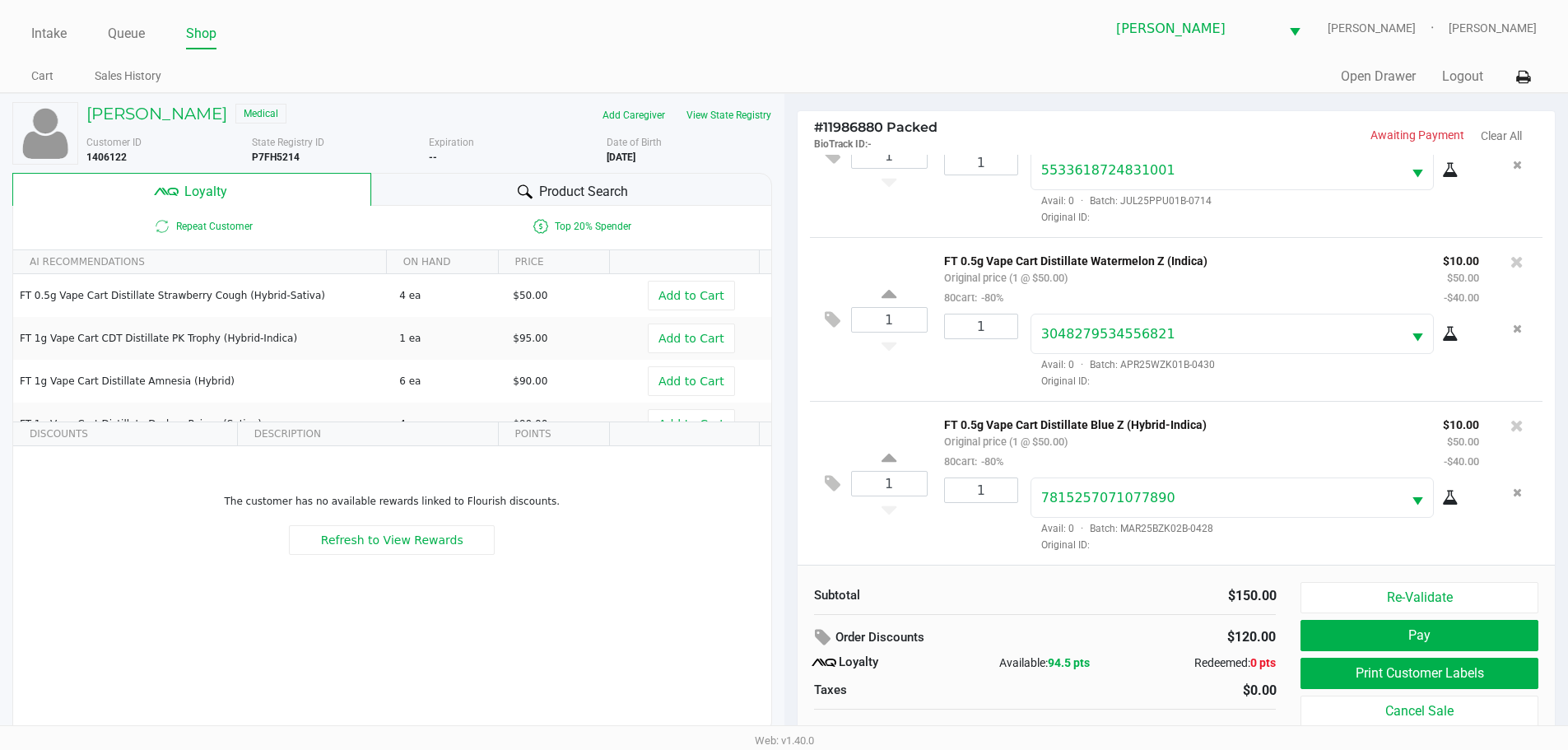
scroll to position [17, 0]
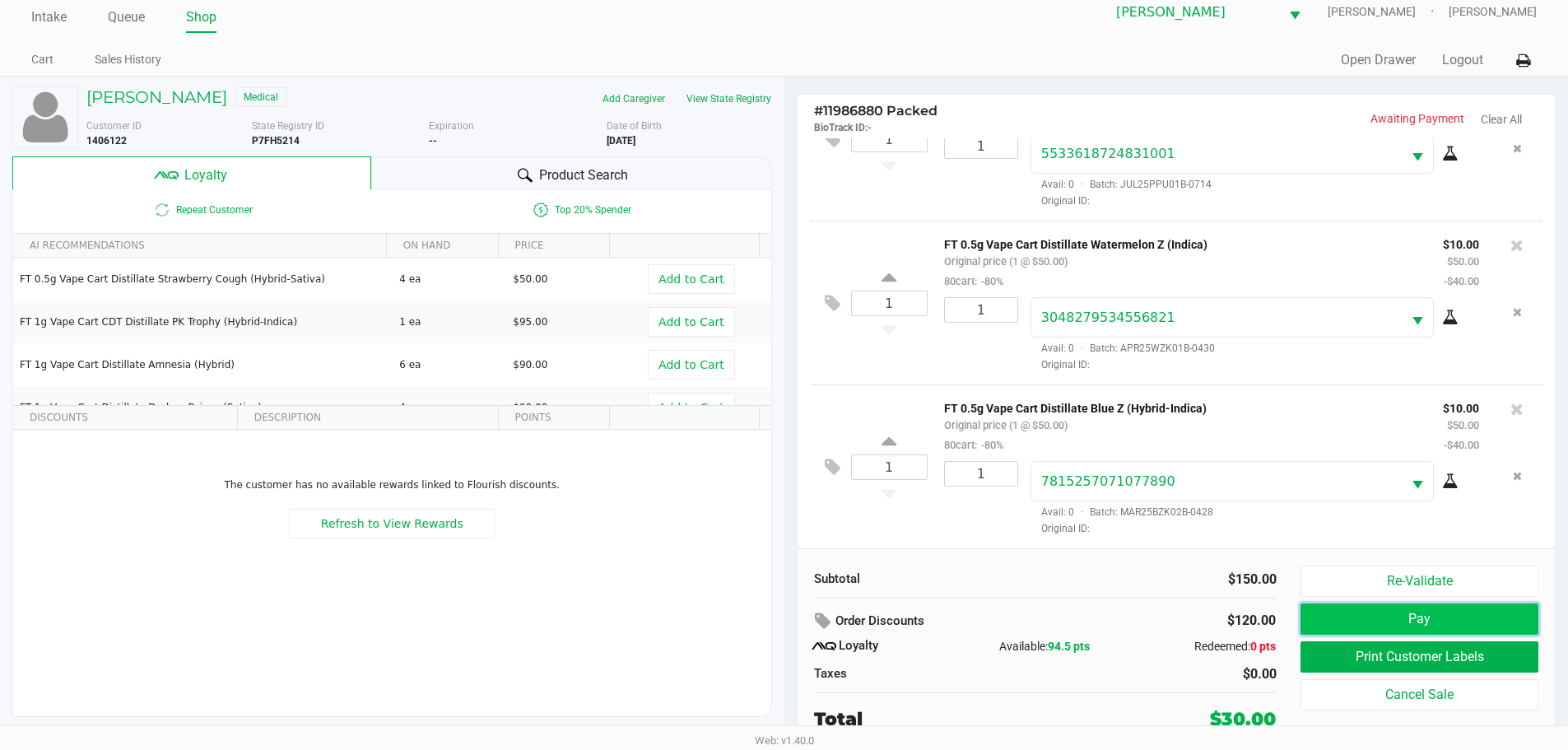
click at [1417, 614] on button "Pay" at bounding box center [1419, 620] width 237 height 32
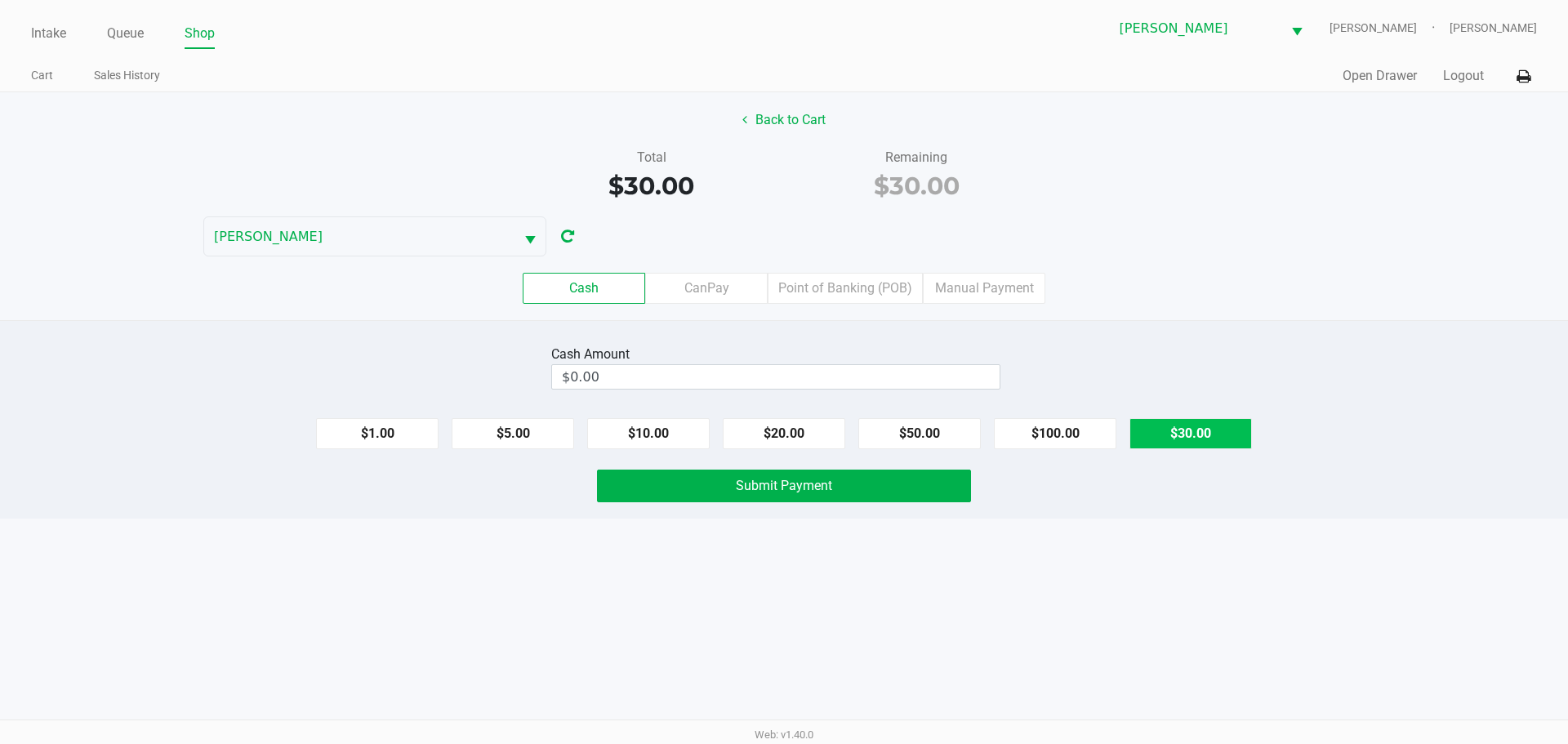
drag, startPoint x: 1215, startPoint y: 446, endPoint x: 1210, endPoint y: 433, distance: 13.9
click at [1214, 445] on button "$30.00" at bounding box center [1190, 434] width 123 height 31
type input "$30.00"
click at [1301, 308] on div "Cash CanPay Point of Banking (POB) Manual Payment" at bounding box center [784, 288] width 1593 height 64
drag, startPoint x: 1264, startPoint y: 281, endPoint x: 1235, endPoint y: 306, distance: 38.3
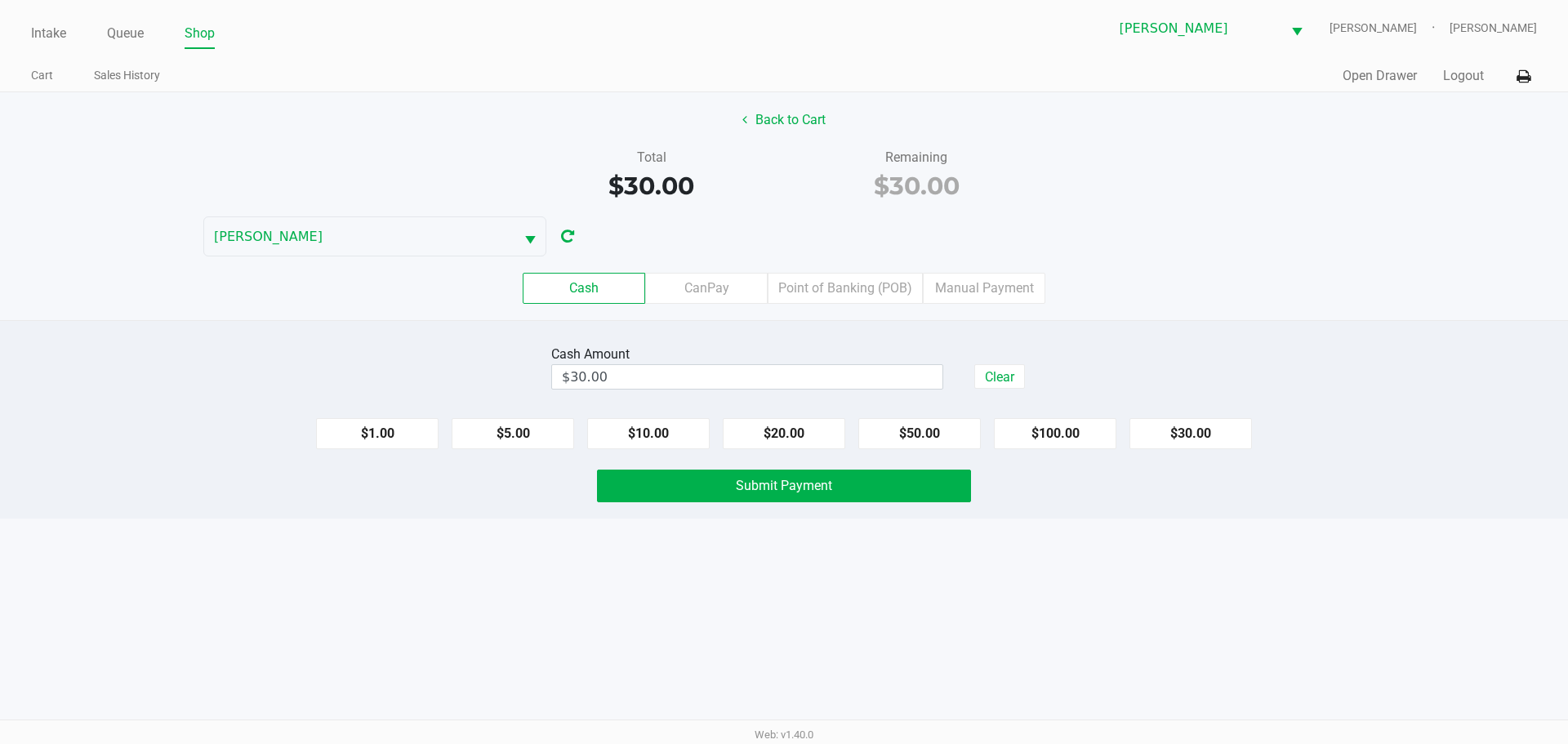
click at [1265, 281] on div "Cash CanPay Point of Banking (POB) Manual Payment" at bounding box center [784, 288] width 1568 height 31
click at [813, 487] on span "Submit Payment" at bounding box center [784, 485] width 96 height 16
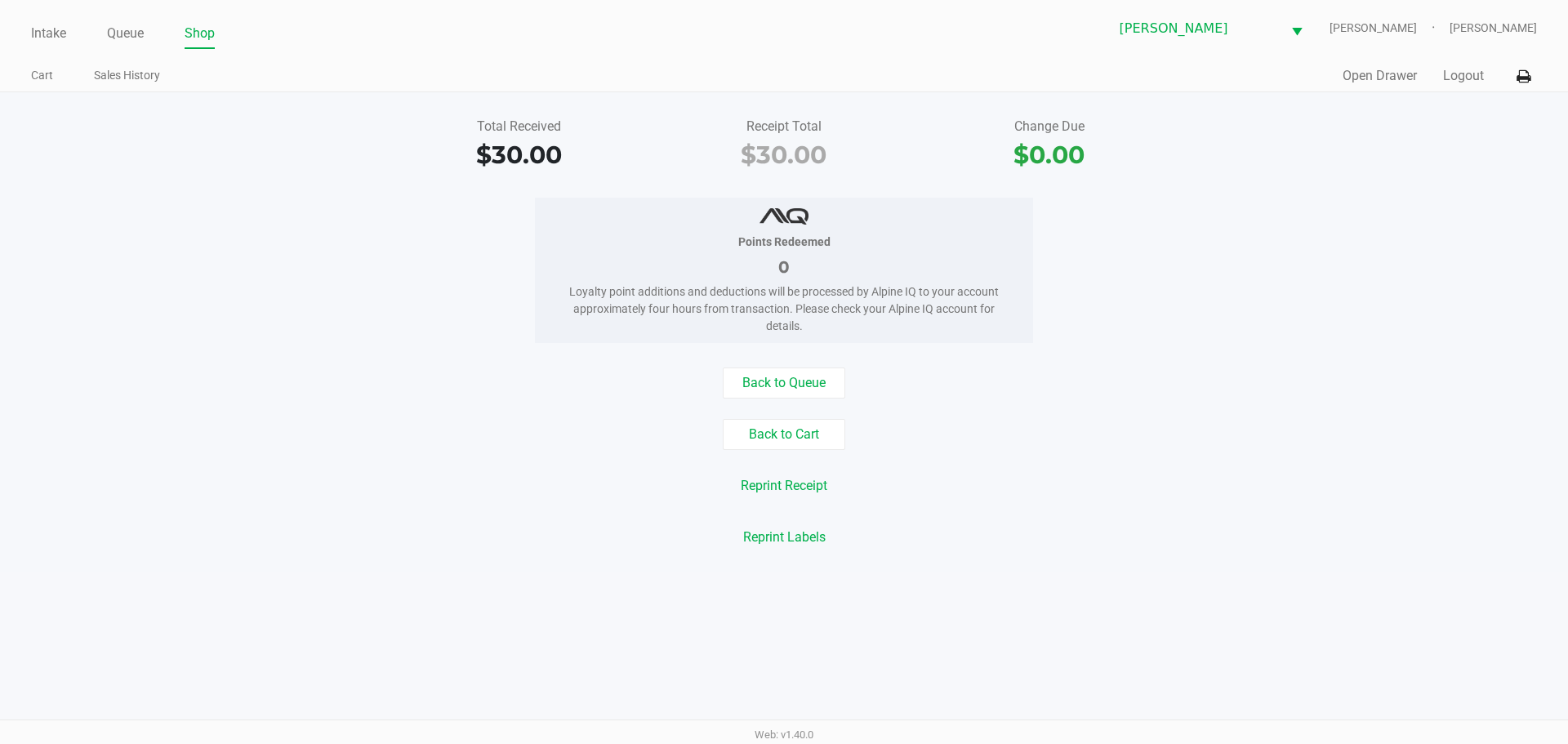
click at [43, 35] on link "Intake" at bounding box center [49, 32] width 35 height 23
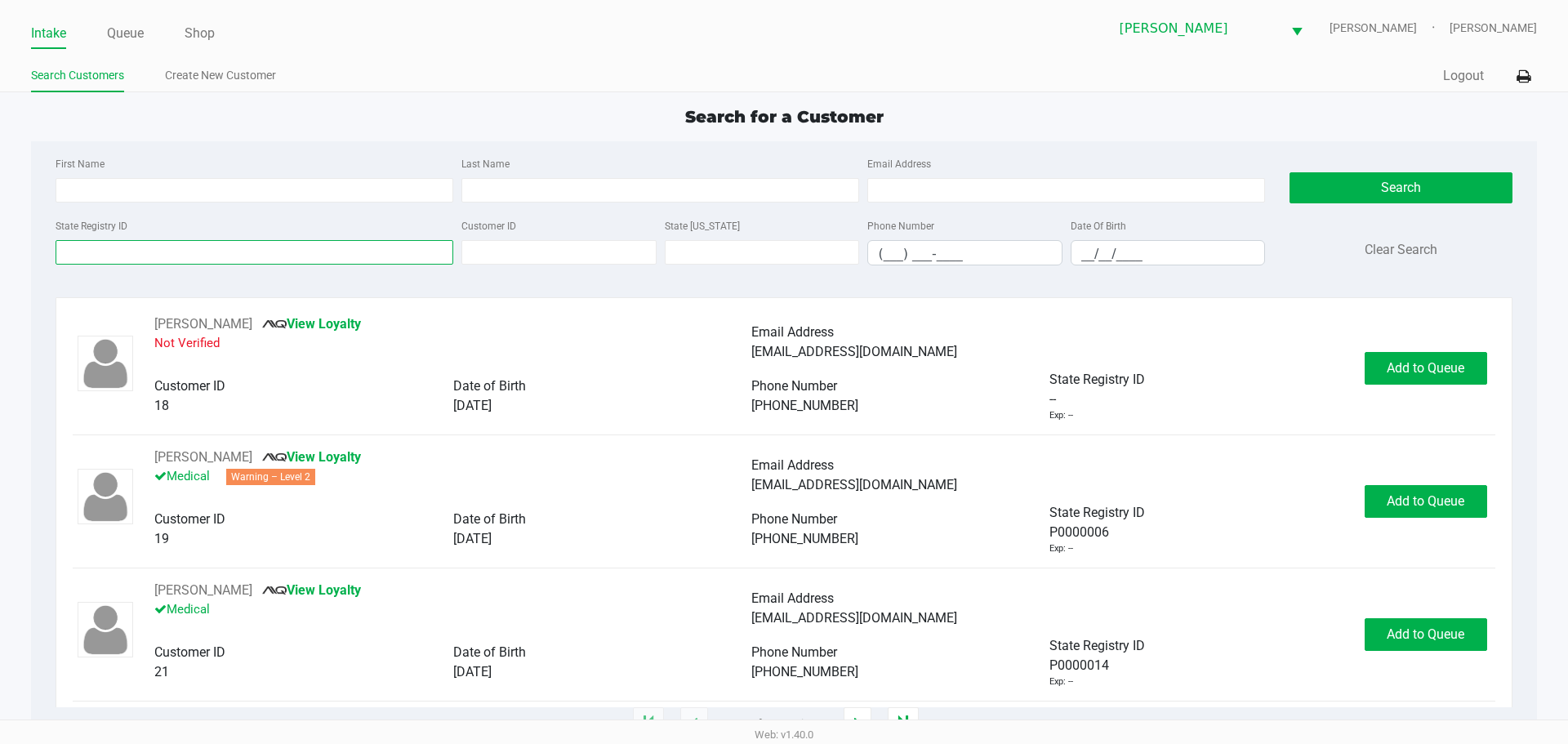
click at [402, 259] on input "State Registry ID" at bounding box center [255, 252] width 398 height 25
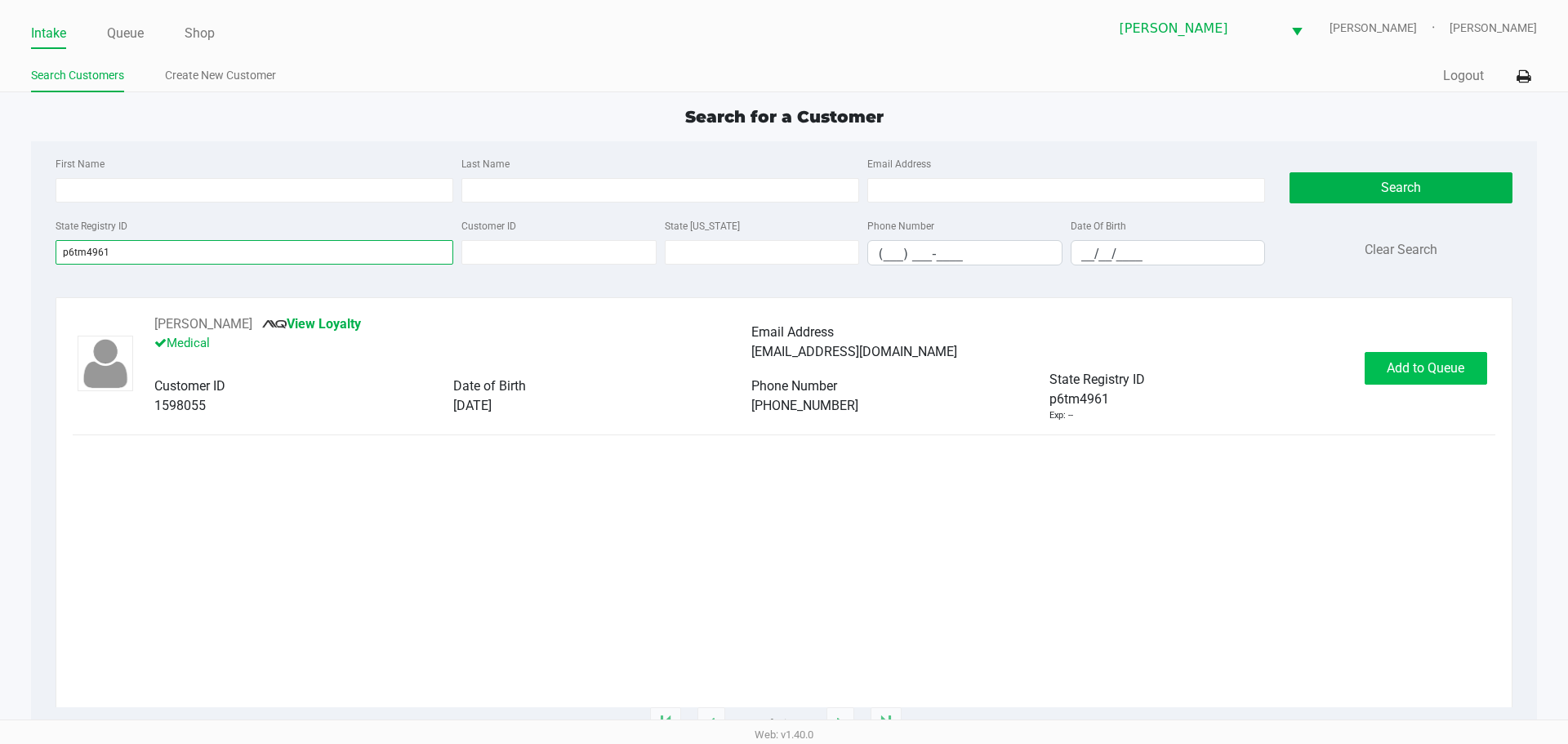
type input "p6tm4961"
click at [1431, 381] on button "Add to Queue" at bounding box center [1426, 368] width 123 height 32
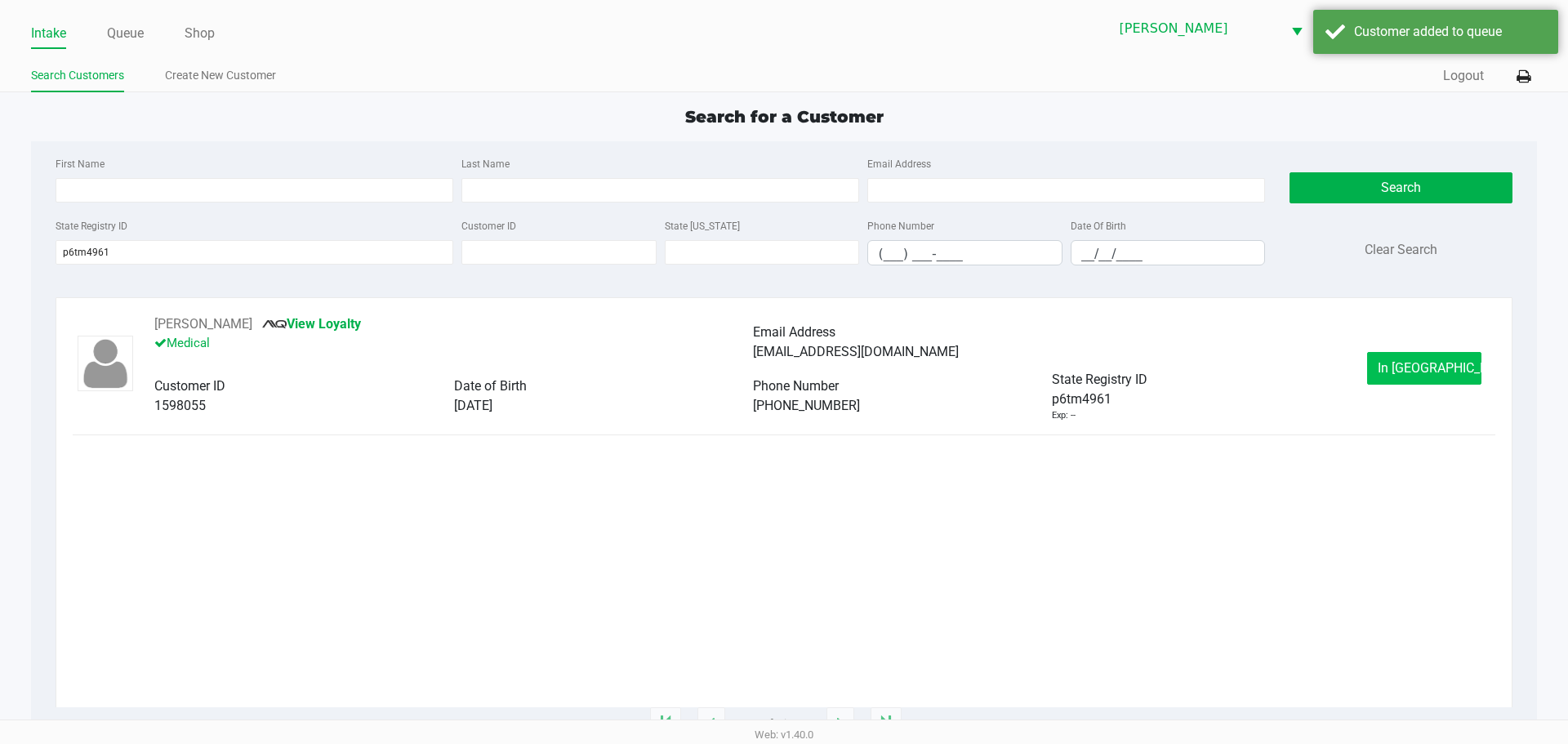
click at [1433, 363] on span "In [GEOGRAPHIC_DATA]" at bounding box center [1446, 368] width 137 height 16
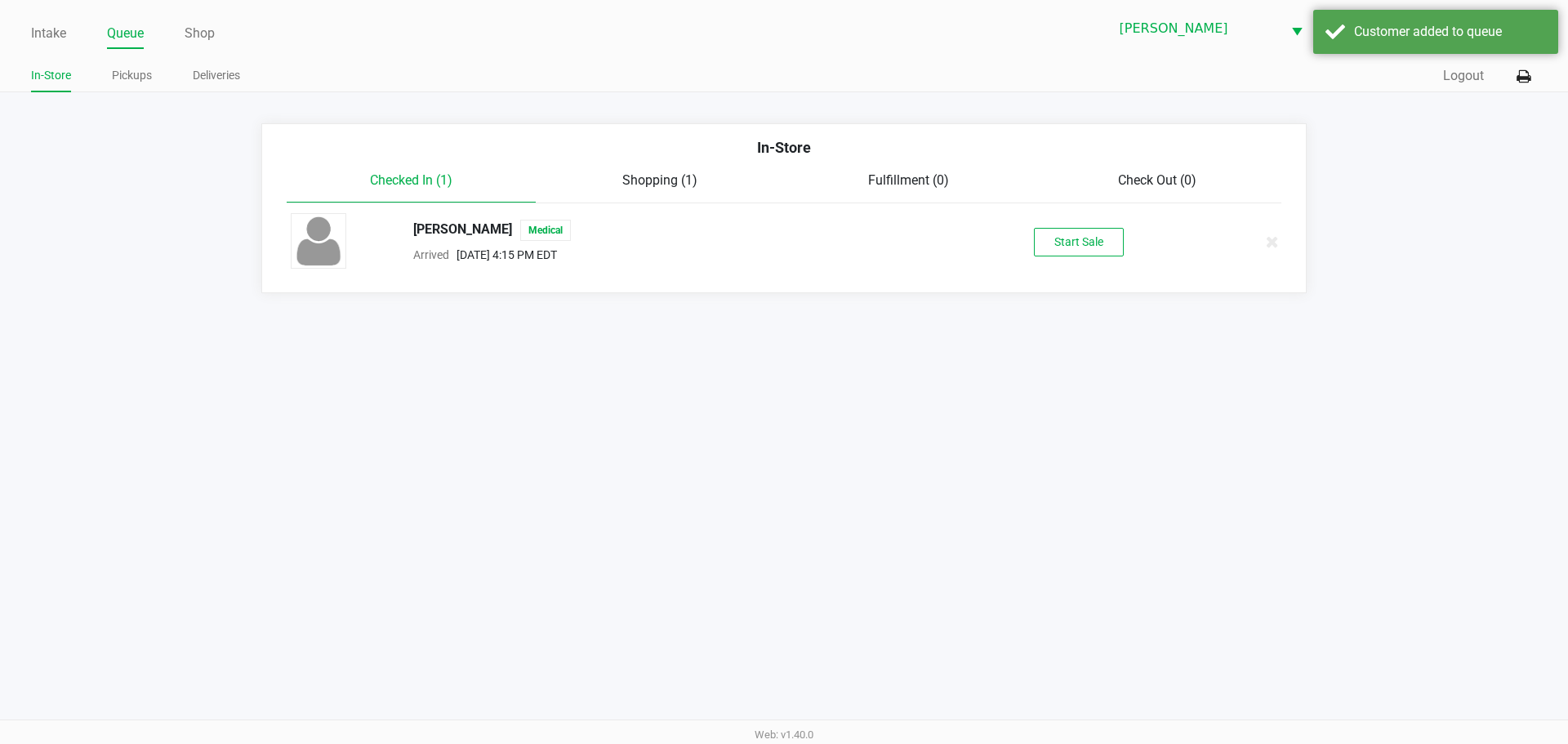
click at [1097, 224] on div "[PERSON_NAME] Medical Arrived [DATE] 4:15 PM EDT Start Sale" at bounding box center [784, 241] width 1011 height 57
click at [1103, 256] on button "Start Sale" at bounding box center [1080, 241] width 90 height 28
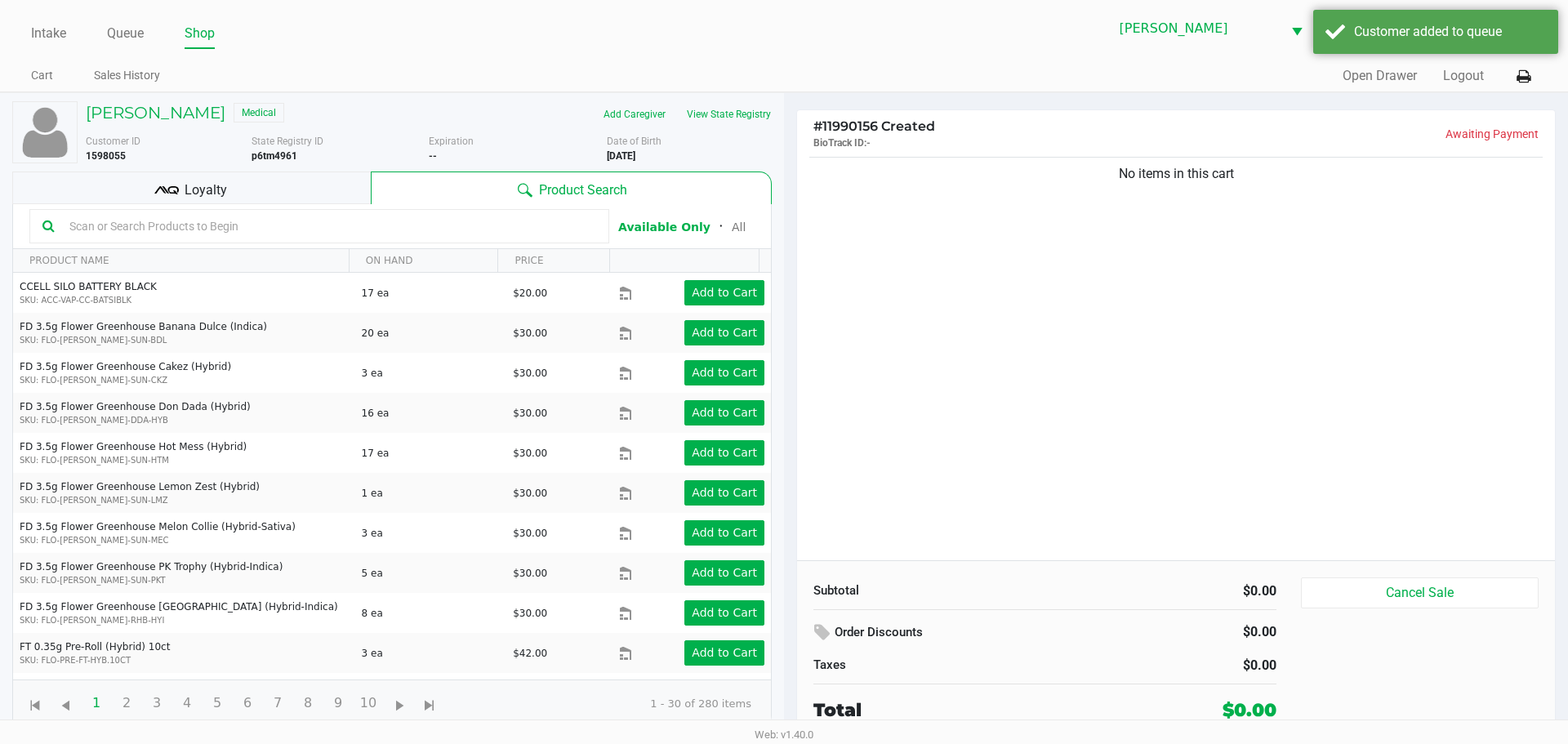
click at [727, 99] on div "[PERSON_NAME] Medical Add Caregiver View State Registry Customer ID 1598055 Sta…" at bounding box center [391, 415] width 760 height 643
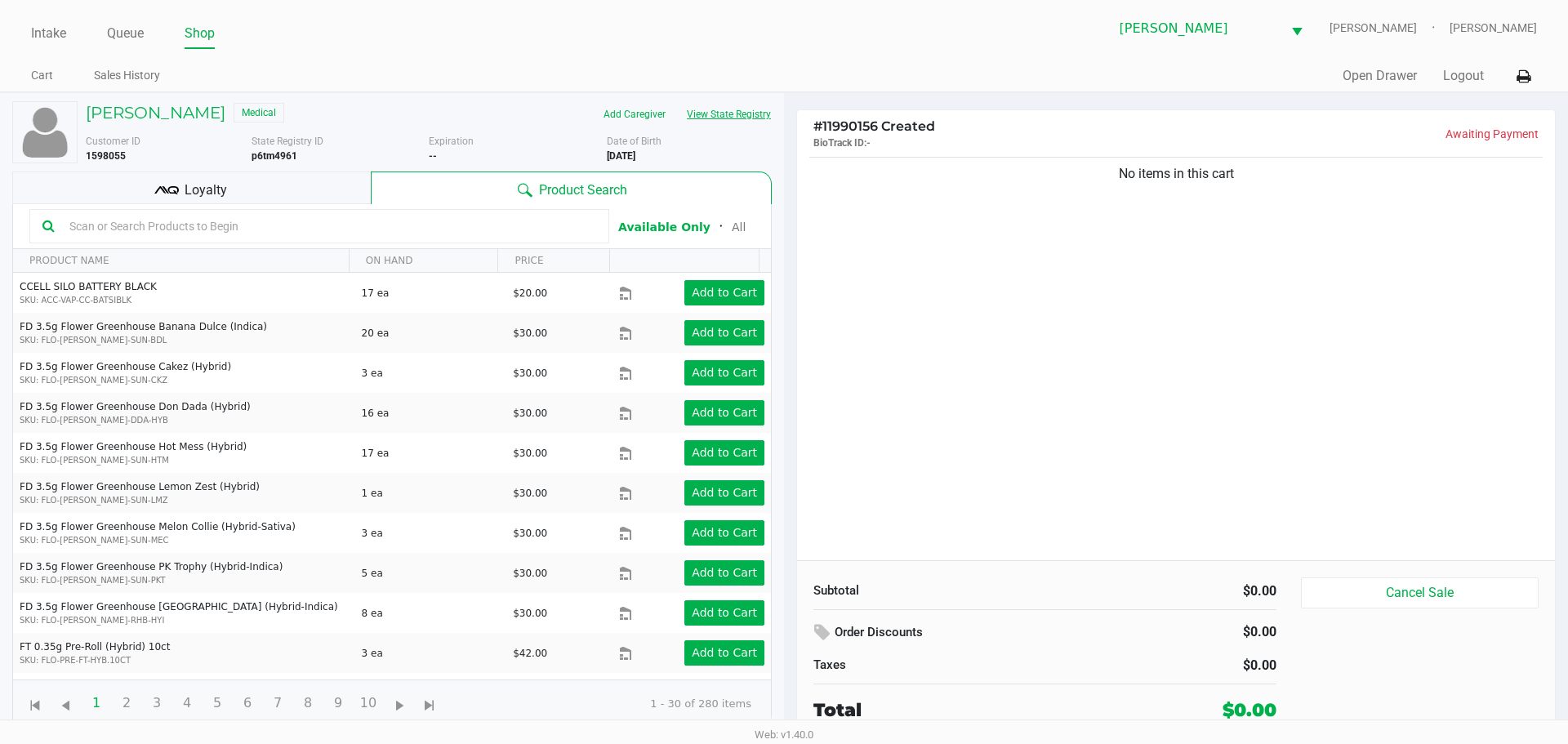
click at [727, 113] on button "View State Registry" at bounding box center [724, 114] width 95 height 26
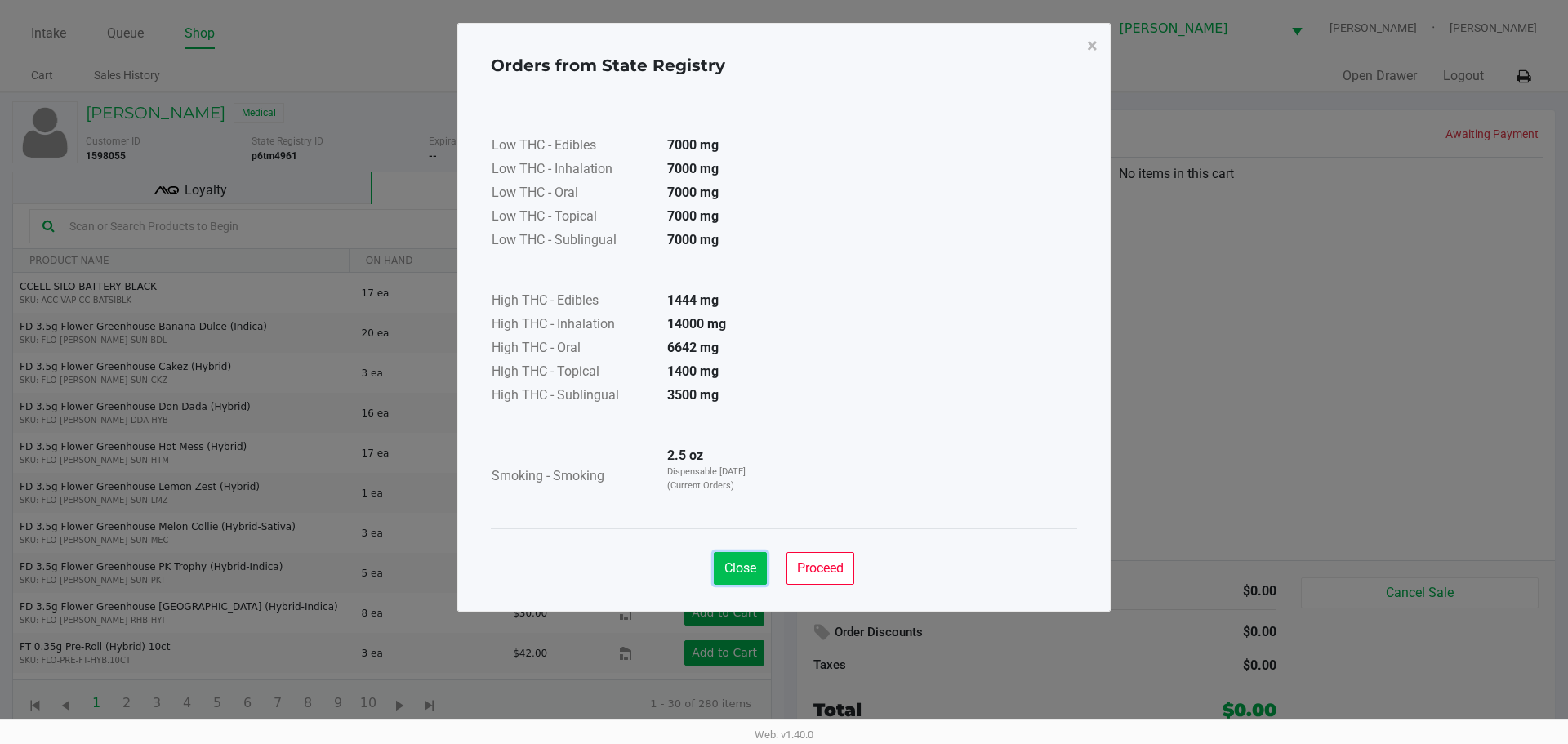
click at [749, 564] on span "Close" at bounding box center [740, 568] width 31 height 16
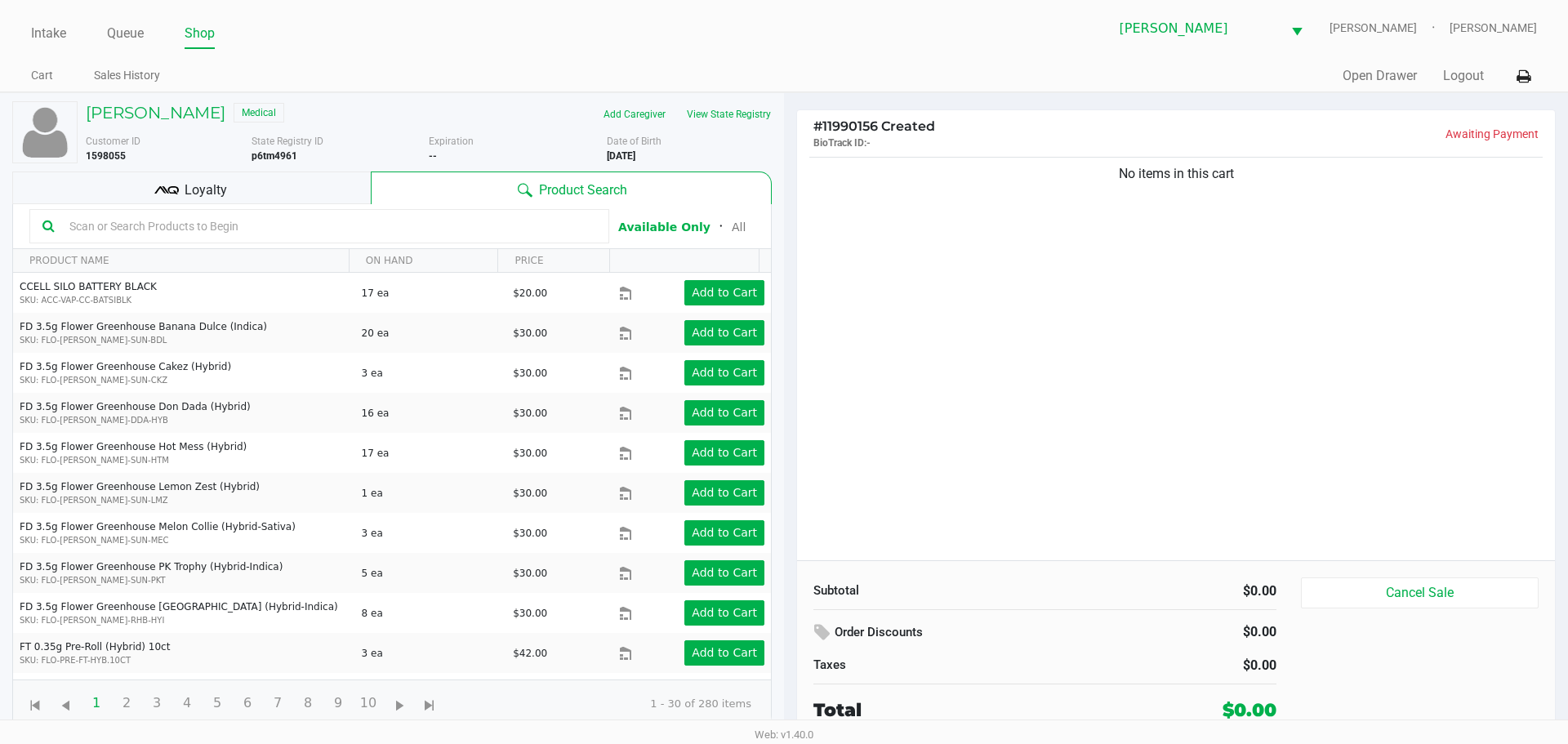
click at [888, 239] on div "No items in this cart" at bounding box center [1176, 357] width 758 height 407
click at [192, 118] on h5 "[PERSON_NAME]" at bounding box center [155, 113] width 139 height 20
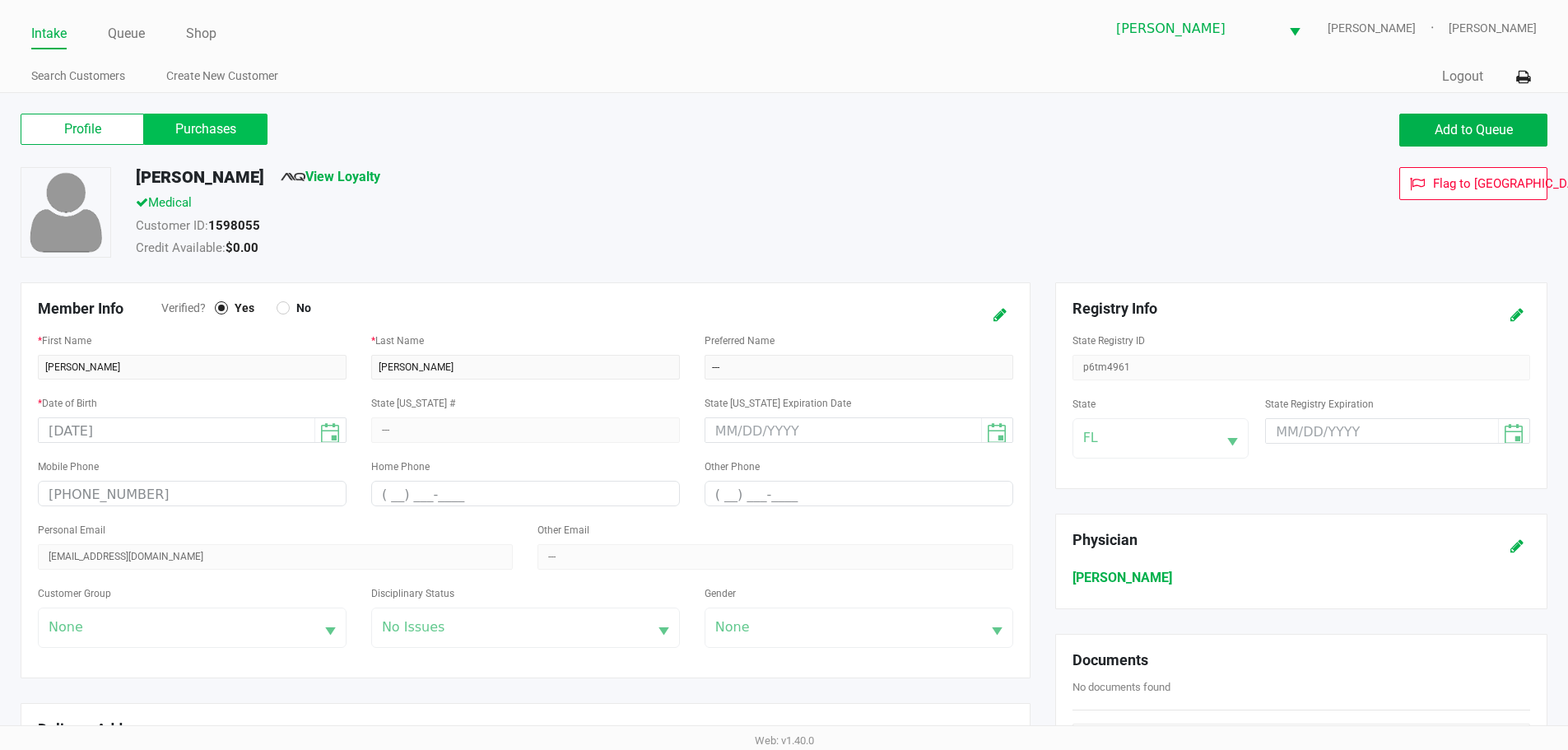
click at [210, 125] on label "Purchases" at bounding box center [206, 129] width 124 height 32
click at [0, 0] on 1 "Purchases" at bounding box center [0, 0] width 0 height 0
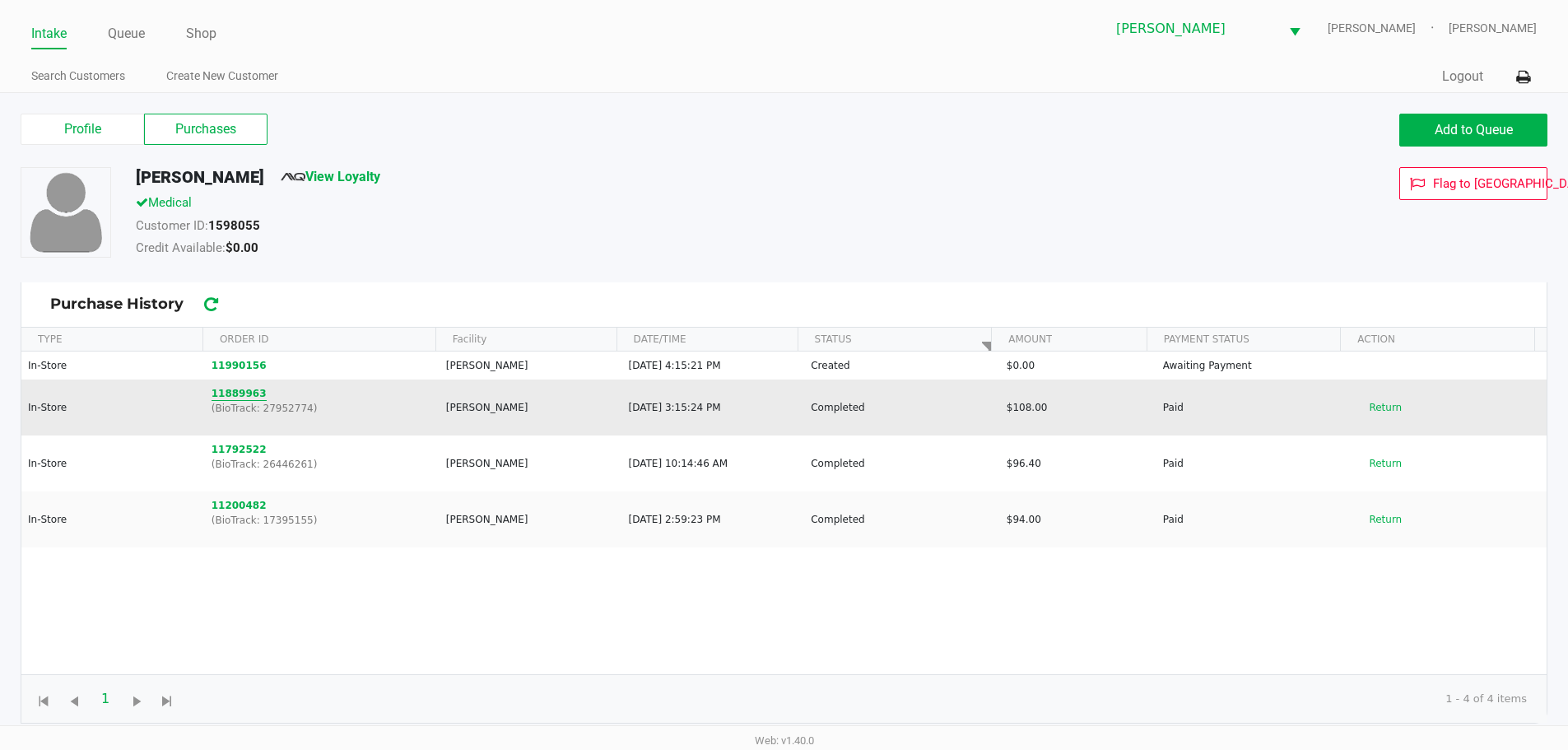
click at [234, 392] on button "11889963" at bounding box center [239, 393] width 55 height 15
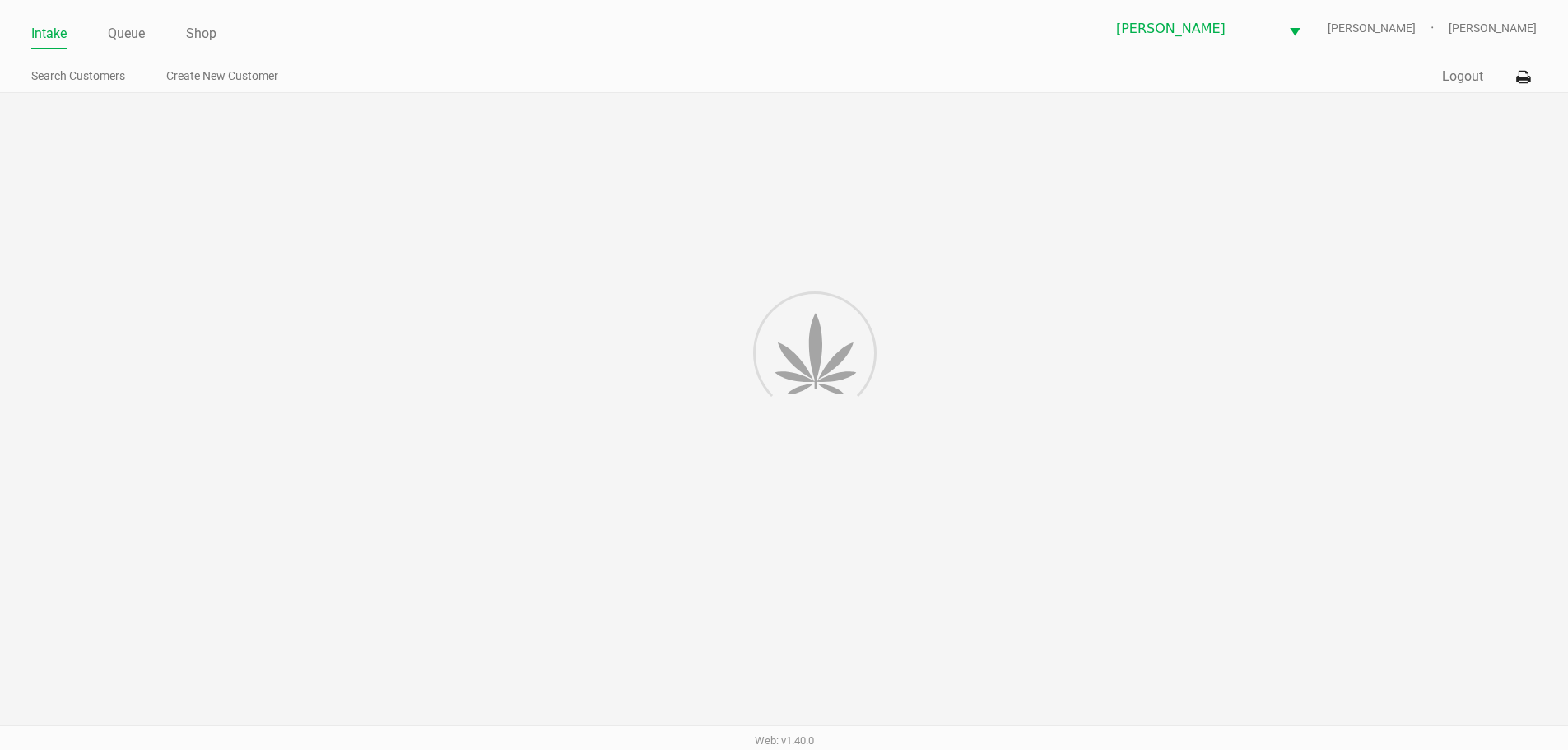
click at [621, 254] on div at bounding box center [784, 416] width 1568 height 647
click at [672, 101] on div at bounding box center [784, 416] width 1568 height 647
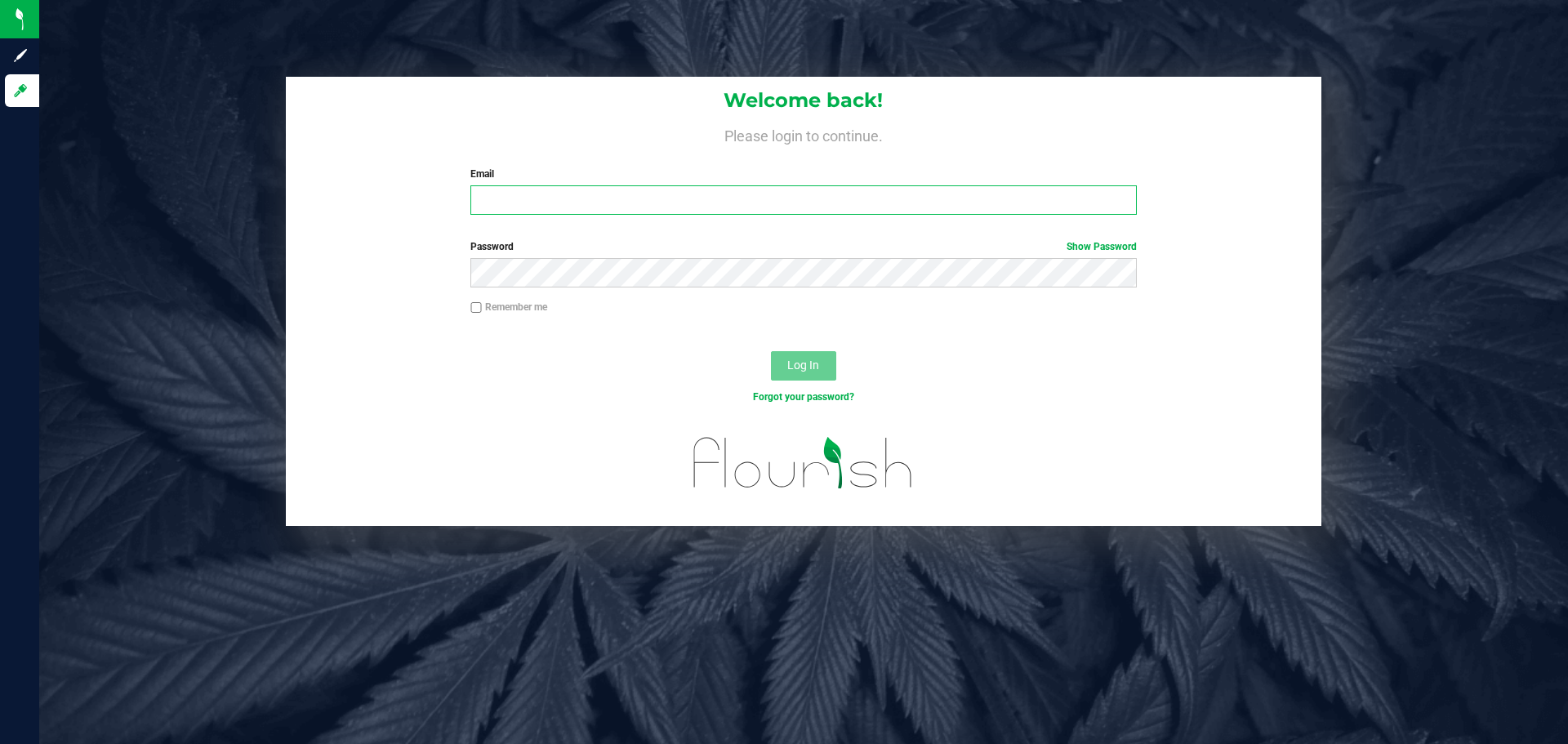
click at [665, 196] on input "Email" at bounding box center [803, 200] width 666 height 29
type input "[EMAIL_ADDRESS][DOMAIN_NAME]"
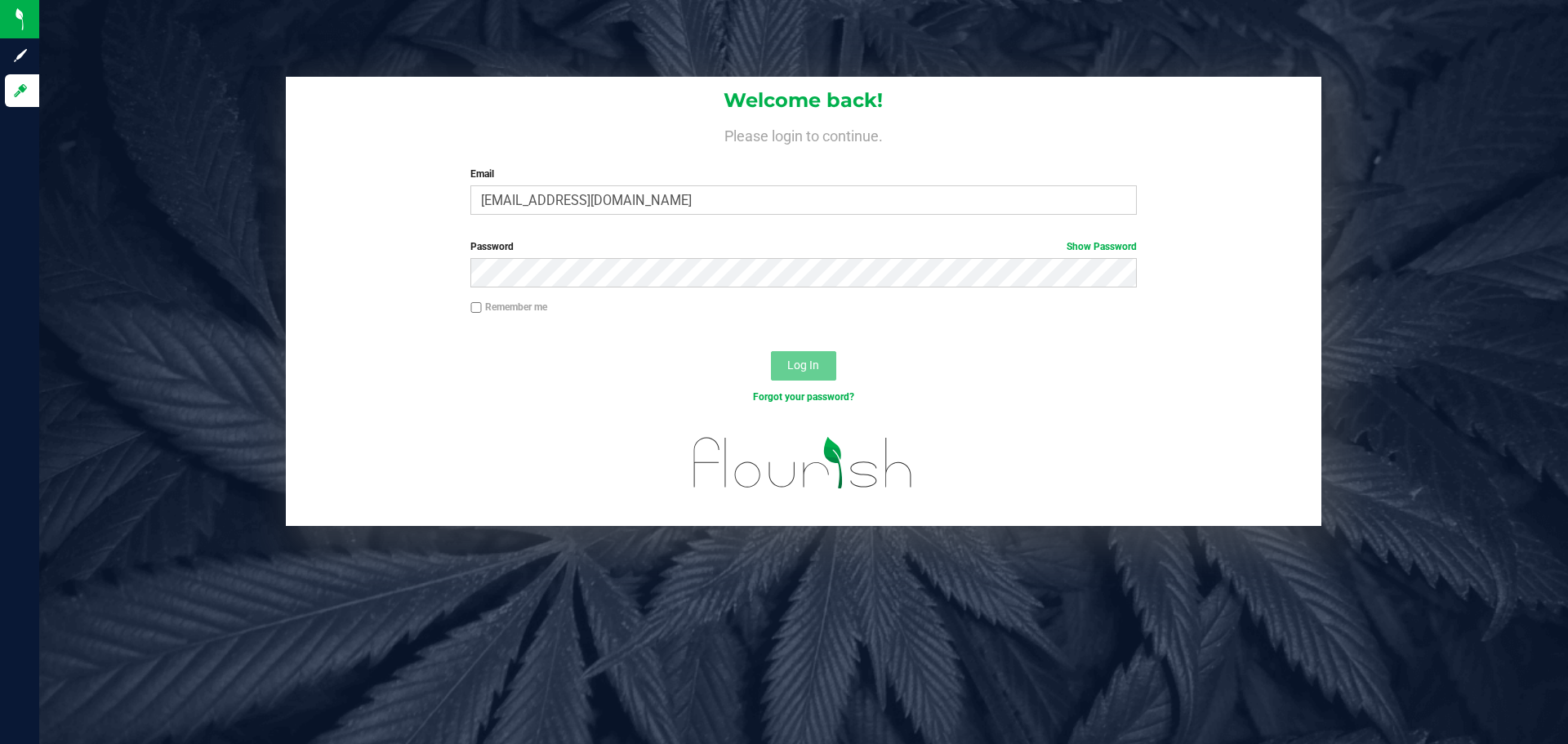
click at [627, 290] on div "Password Show Password" at bounding box center [804, 270] width 1036 height 61
click at [771, 351] on button "Log In" at bounding box center [803, 366] width 66 height 29
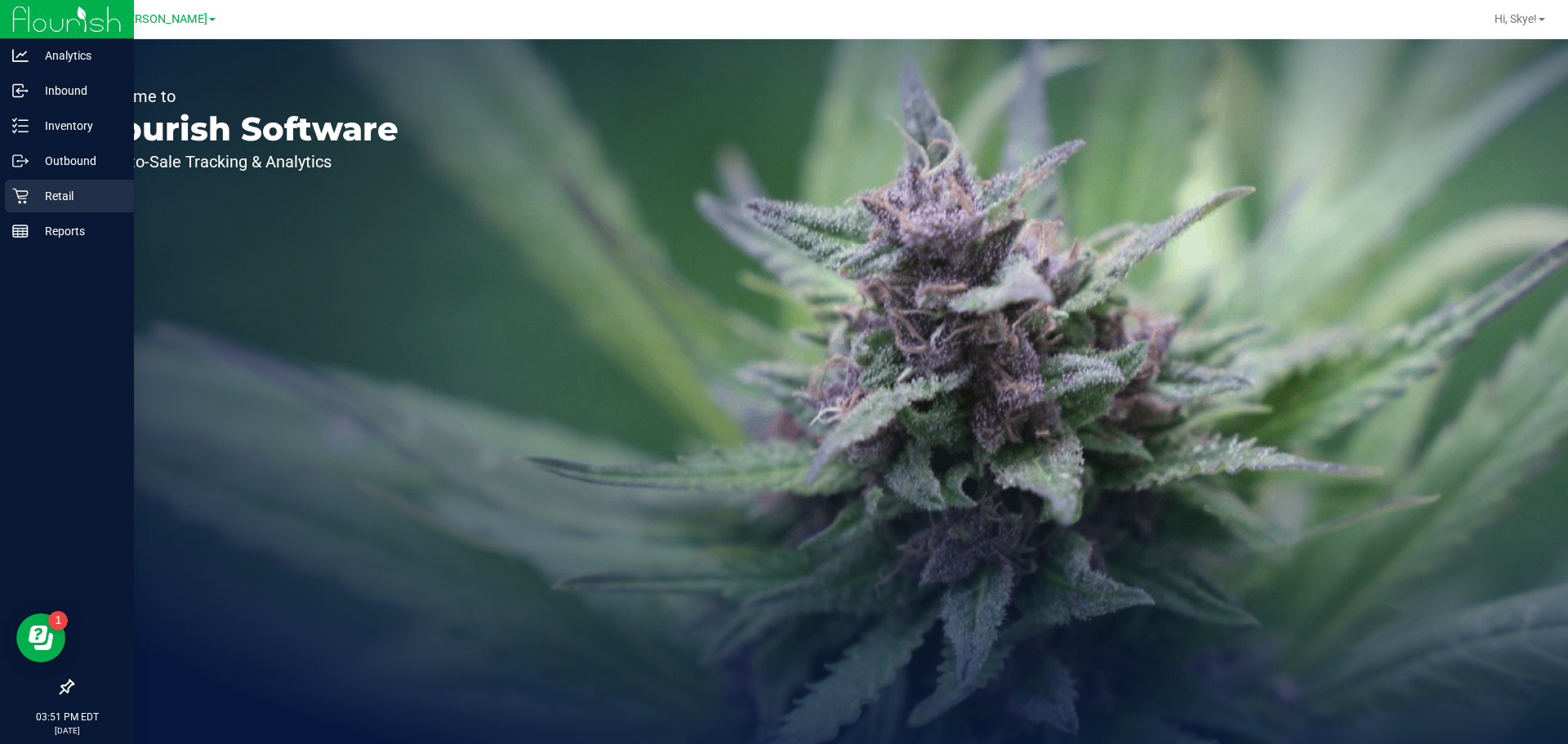
click at [14, 193] on icon at bounding box center [20, 196] width 17 height 17
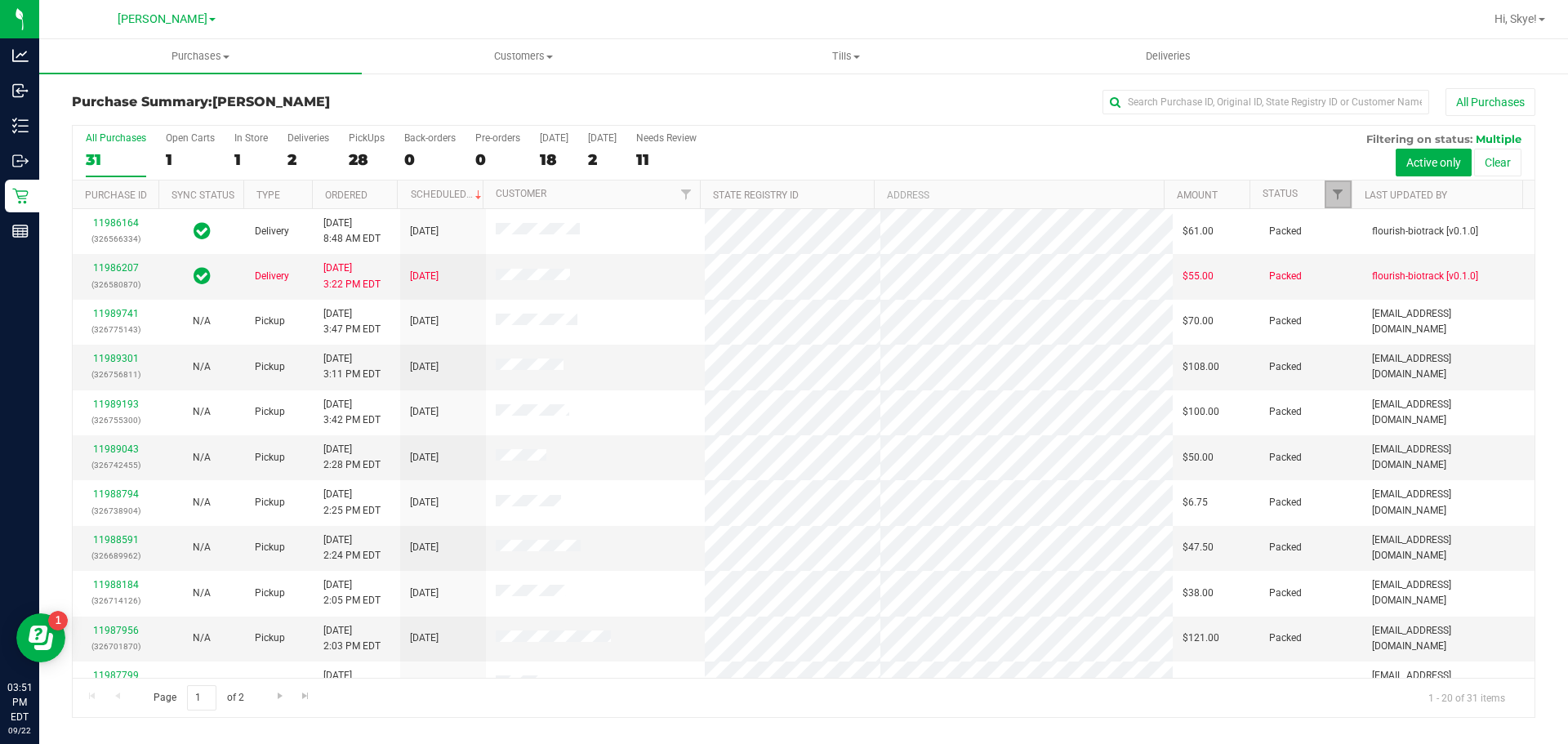
click at [1333, 202] on link "Filter" at bounding box center [1338, 194] width 26 height 27
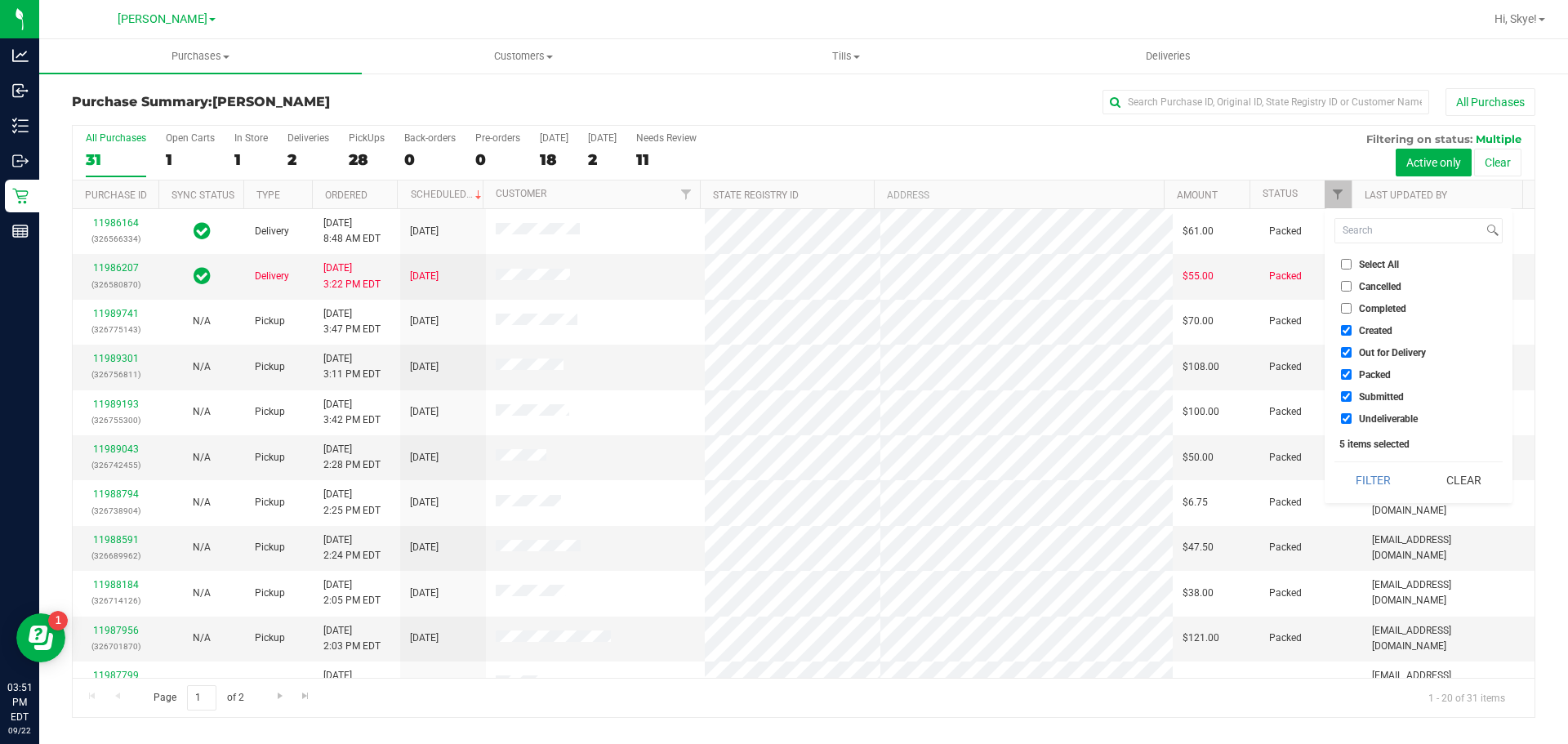
click at [1377, 323] on li "Created" at bounding box center [1419, 329] width 169 height 17
click at [1382, 332] on span "Created" at bounding box center [1376, 330] width 33 height 10
click at [1352, 332] on input "Created" at bounding box center [1346, 330] width 11 height 11
checkbox input "false"
click at [1389, 355] on span "Out for Delivery" at bounding box center [1392, 353] width 67 height 10
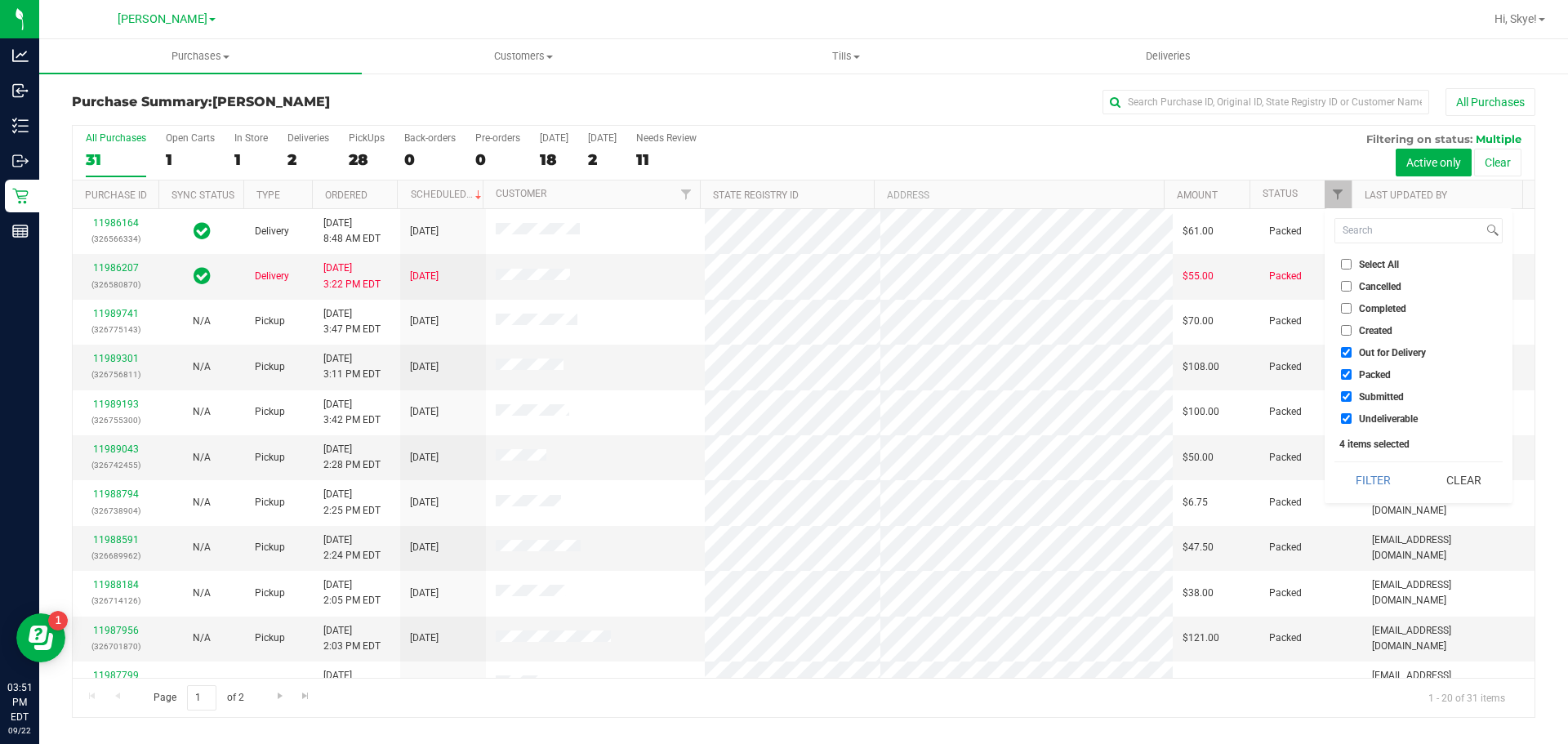
click at [1352, 355] on input "Out for Delivery" at bounding box center [1346, 352] width 11 height 11
checkbox input "false"
click at [1386, 378] on span "Packed" at bounding box center [1375, 374] width 31 height 10
click at [1352, 378] on input "Packed" at bounding box center [1346, 374] width 11 height 11
checkbox input "false"
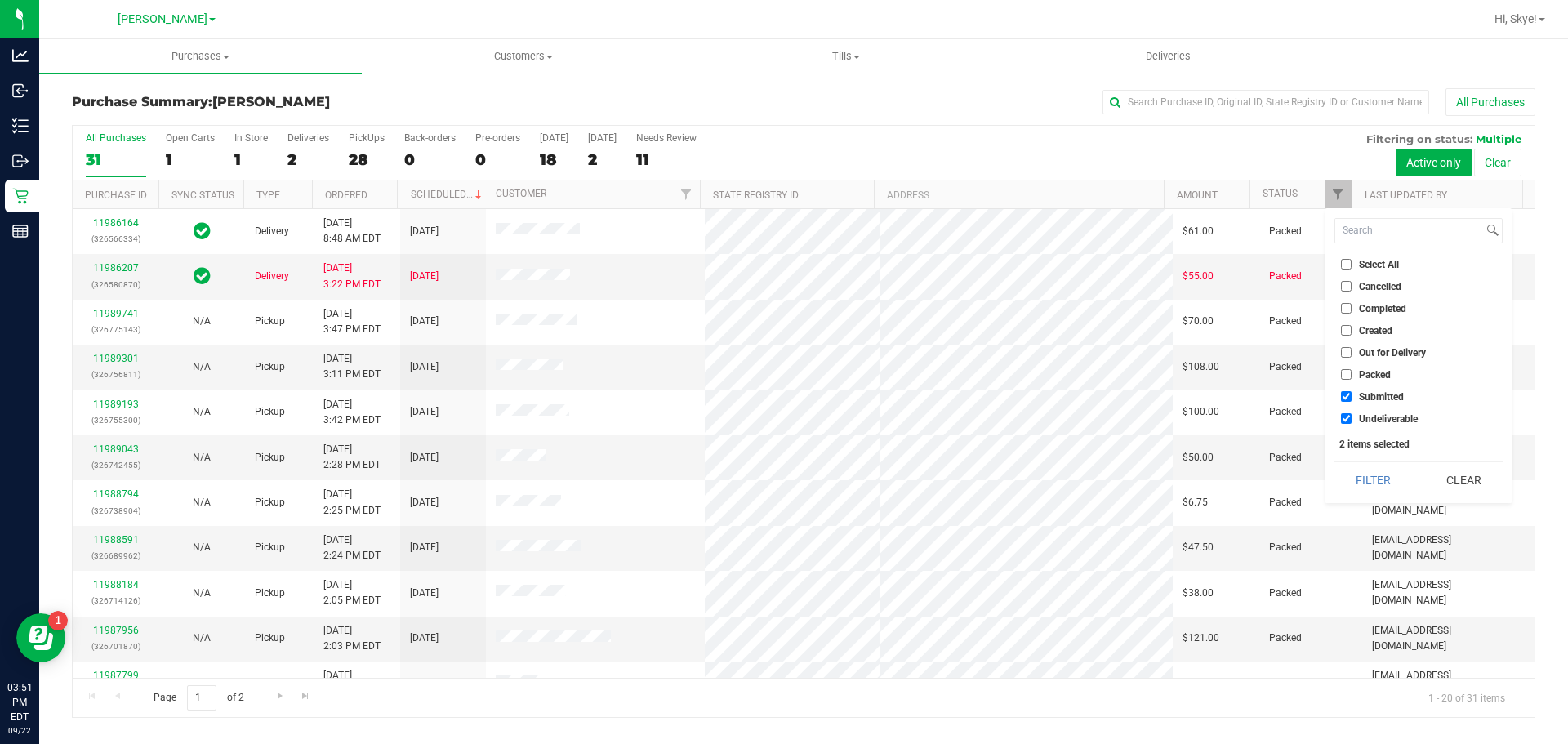
click at [1377, 424] on li "Undeliverable" at bounding box center [1419, 418] width 169 height 17
click at [1377, 421] on span "Undeliverable" at bounding box center [1389, 419] width 59 height 10
click at [1352, 421] on input "Undeliverable" at bounding box center [1346, 419] width 11 height 11
checkbox input "false"
click at [1372, 481] on button "Filter" at bounding box center [1374, 479] width 78 height 36
